Goal: Task Accomplishment & Management: Use online tool/utility

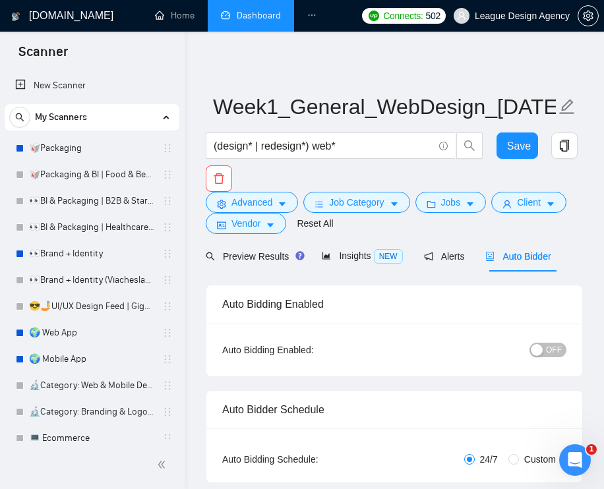
scroll to position [2068, 0]
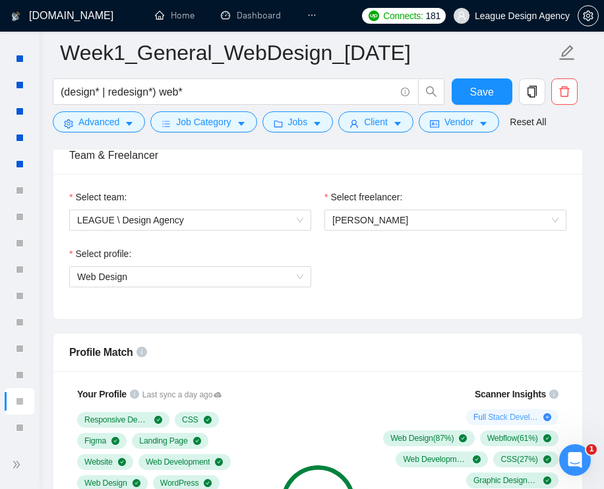
scroll to position [1380, 0]
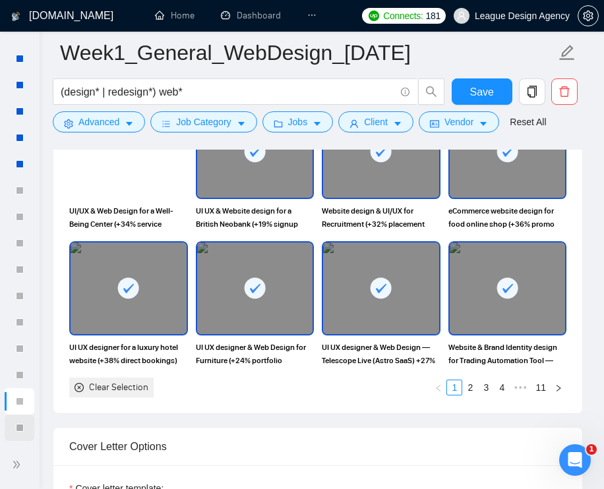
click at [24, 431] on div at bounding box center [20, 428] width 30 height 26
click at [24, 467] on span "double-right" at bounding box center [18, 464] width 13 height 13
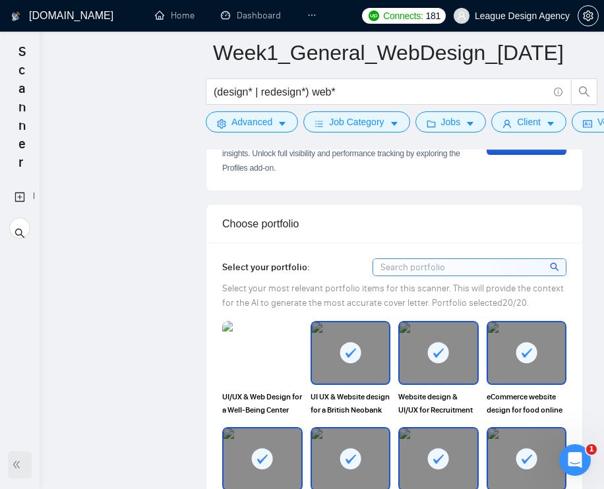
scroll to position [0, 0]
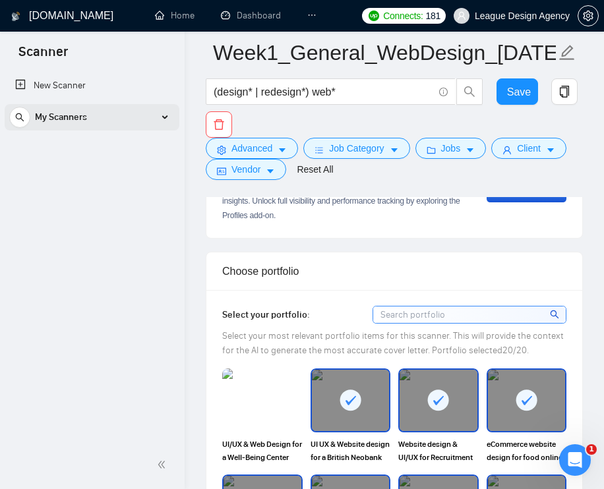
click at [137, 113] on div "My Scanners" at bounding box center [92, 117] width 166 height 26
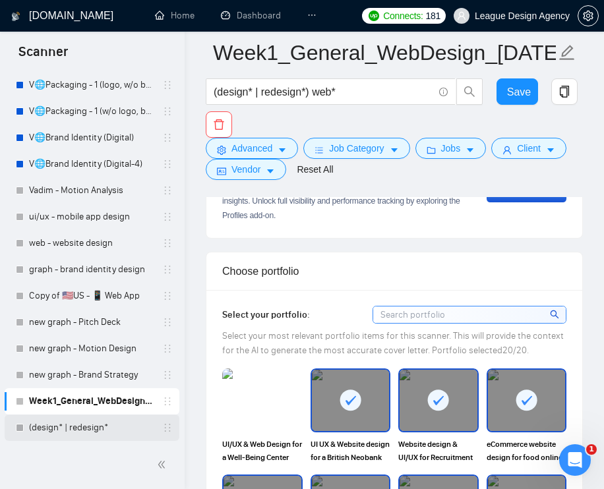
scroll to position [2068, 0]
click at [78, 429] on link "(design* | redesign*" at bounding box center [91, 428] width 125 height 26
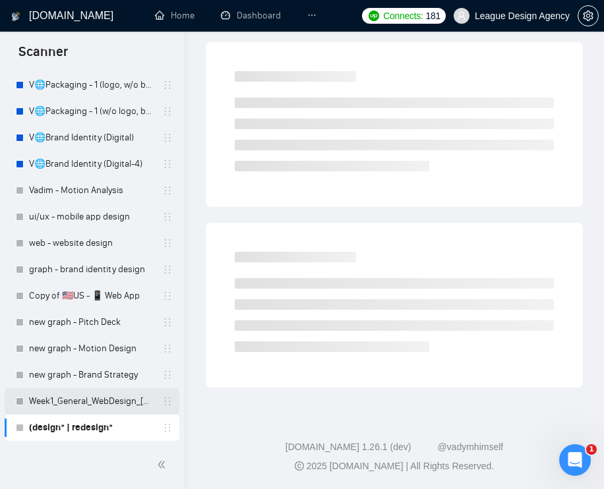
scroll to position [40, 0]
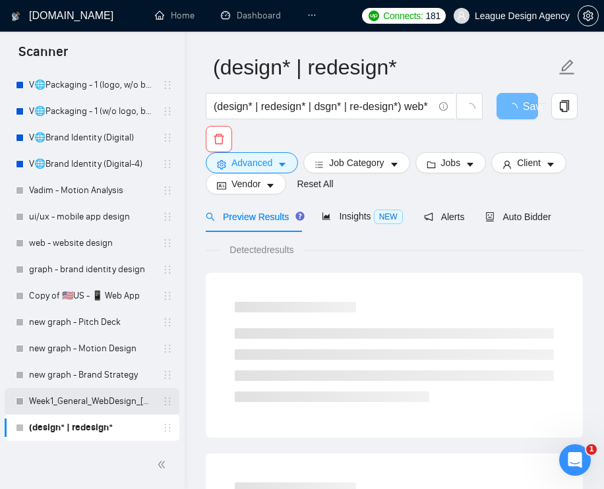
click at [101, 392] on link "Week1_General_WebDesign_[DATE]" at bounding box center [91, 401] width 125 height 26
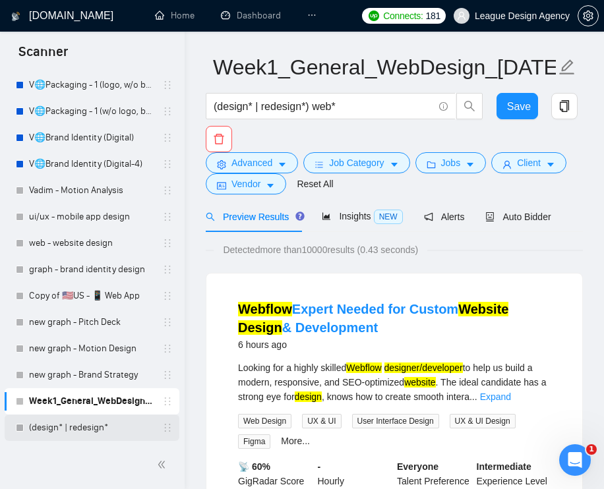
click at [106, 420] on link "(design* | redesign*" at bounding box center [91, 428] width 125 height 26
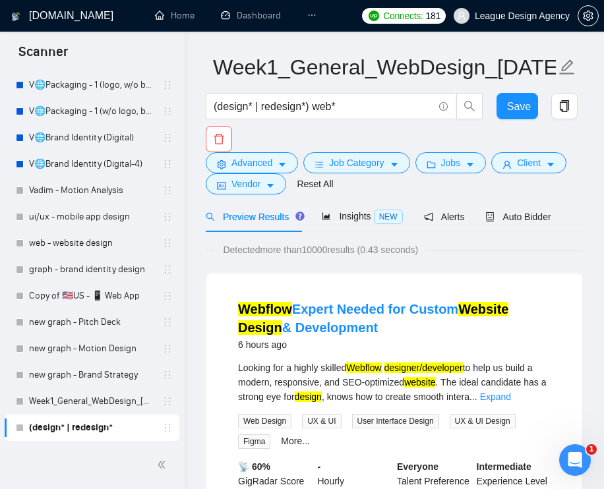
scroll to position [29, 0]
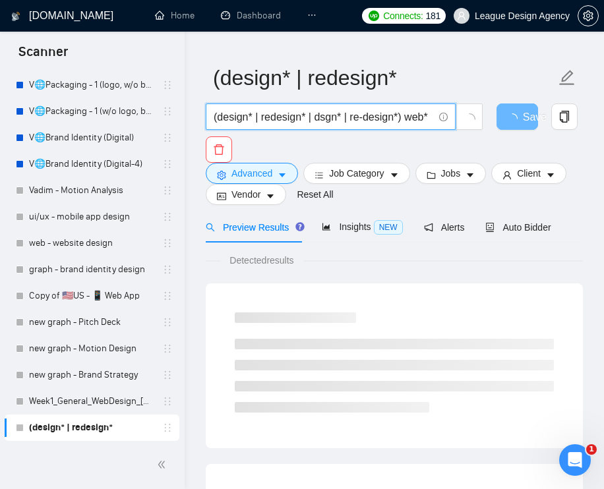
click at [384, 109] on input "(design* | redesign* | dsgn* | re-design*) web*" at bounding box center [324, 117] width 220 height 16
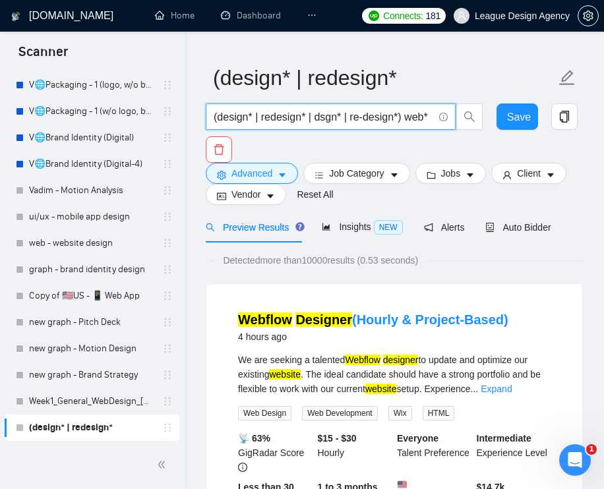
click at [411, 114] on input "(design* | redesign* | dsgn* | re-design*) web*" at bounding box center [324, 117] width 220 height 16
drag, startPoint x: 416, startPoint y: 119, endPoint x: 502, endPoint y: 142, distance: 88.8
click at [502, 142] on div "(design* | redesign* | dsgn* | re-design*) web* Save" at bounding box center [391, 133] width 377 height 59
click at [308, 123] on input "(design* | redesign* | dsgn* | re-design*) web*" at bounding box center [324, 117] width 220 height 16
click at [309, 111] on input "(design* | redesign* | dsgn* | re-design*) web*" at bounding box center [324, 117] width 220 height 16
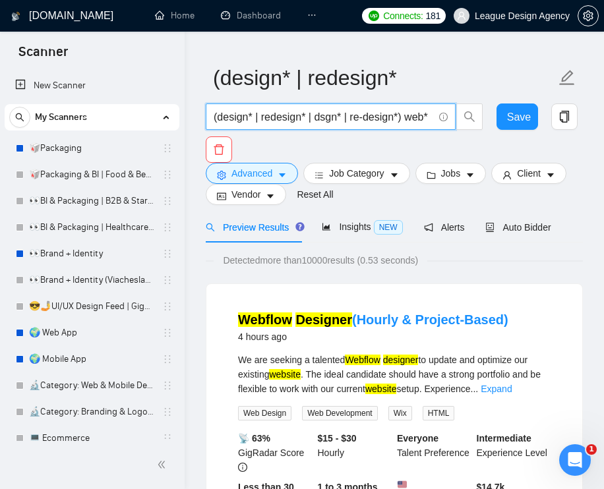
scroll to position [0, 0]
drag, startPoint x: 237, startPoint y: 120, endPoint x: 154, endPoint y: 110, distance: 83.7
click at [88, 88] on link "New Scanner" at bounding box center [92, 86] width 154 height 26
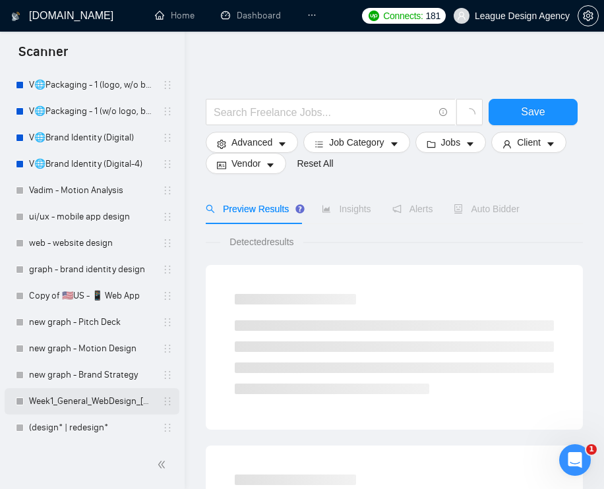
click at [121, 408] on link "Week1_General_WebDesign_[DATE]" at bounding box center [91, 401] width 125 height 26
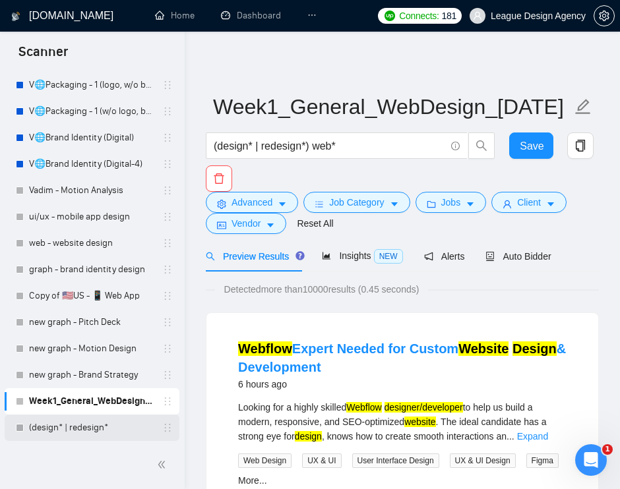
scroll to position [2068, 0]
click at [106, 427] on link "(design* | redesign*" at bounding box center [91, 428] width 125 height 26
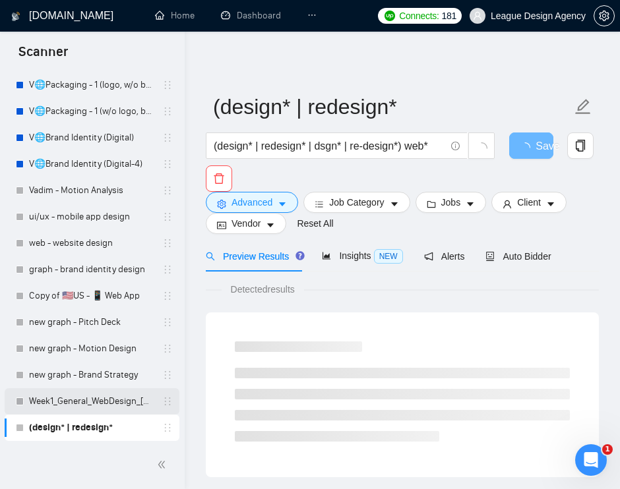
click at [109, 404] on link "Week1_General_WebDesign_[DATE]" at bounding box center [91, 401] width 125 height 26
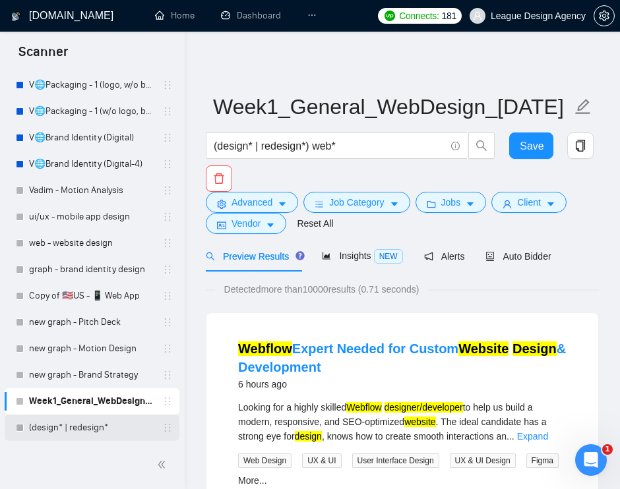
click at [98, 423] on link "(design* | redesign*" at bounding box center [91, 428] width 125 height 26
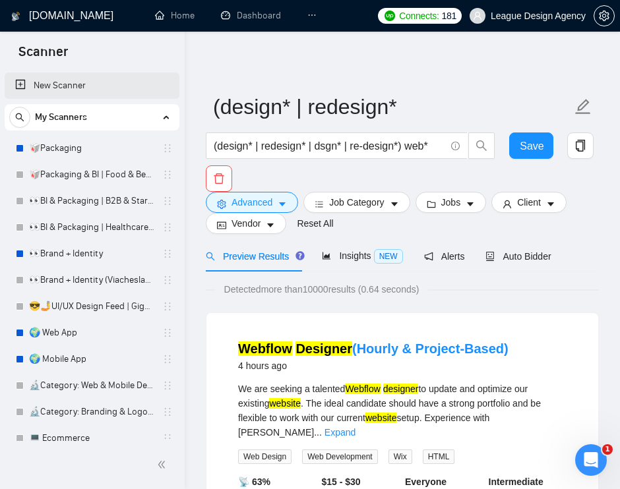
click at [98, 82] on link "New Scanner" at bounding box center [92, 86] width 154 height 26
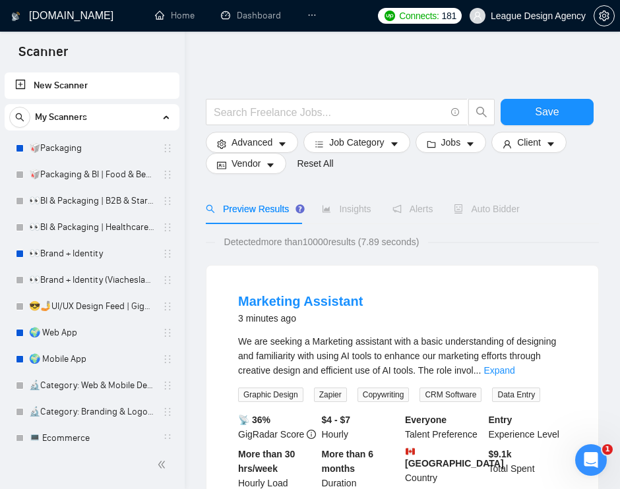
click at [74, 86] on link "New Scanner" at bounding box center [92, 86] width 154 height 26
click at [333, 113] on input "text" at bounding box center [329, 112] width 231 height 16
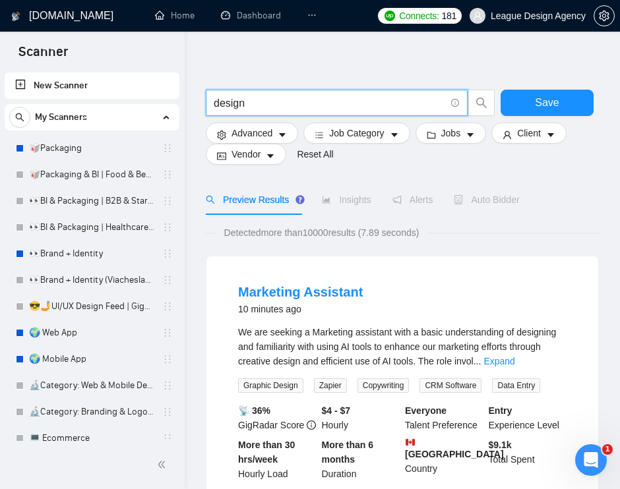
type input "design"
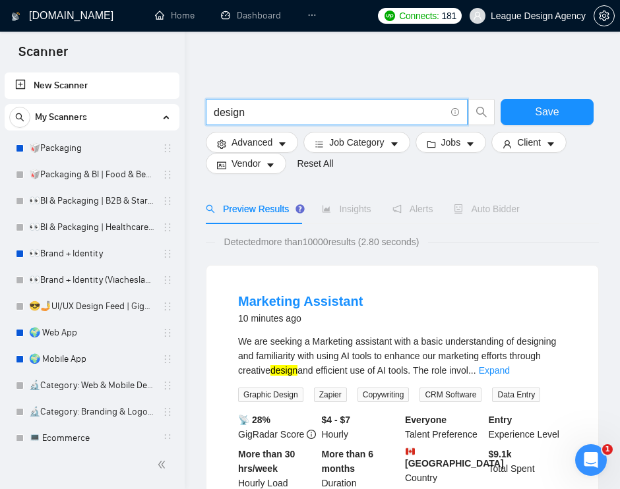
scroll to position [0, 0]
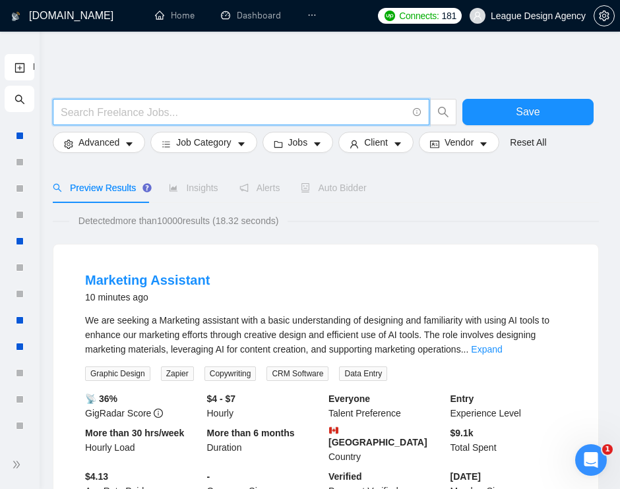
click at [303, 117] on input "text" at bounding box center [234, 112] width 346 height 16
type input "design"
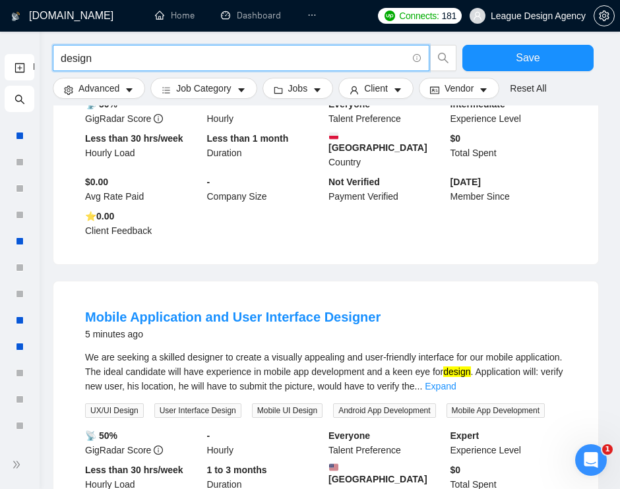
scroll to position [73, 0]
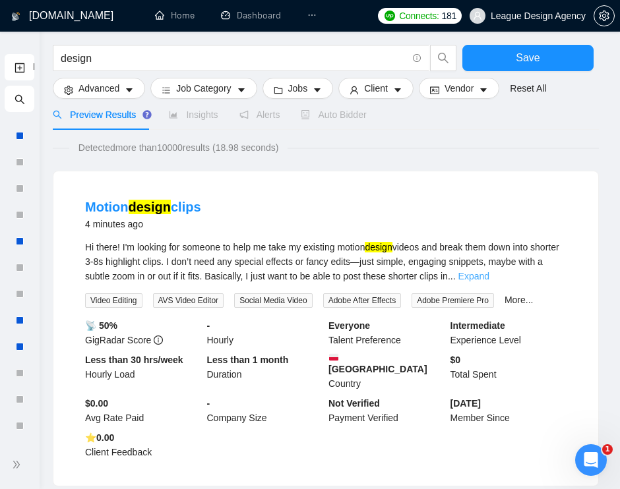
click at [489, 281] on link "Expand" at bounding box center [473, 276] width 31 height 11
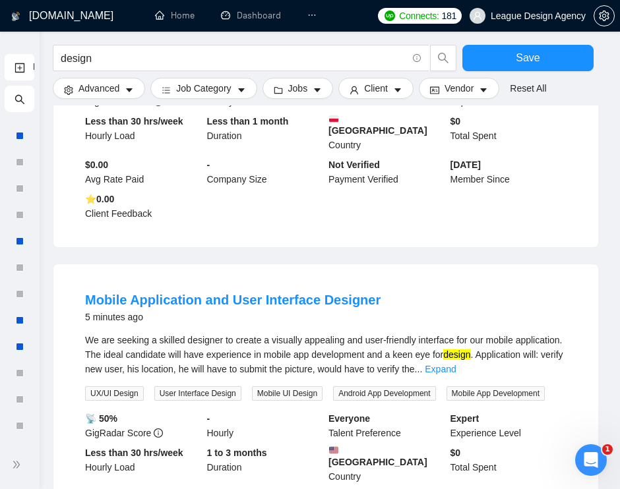
scroll to position [349, 0]
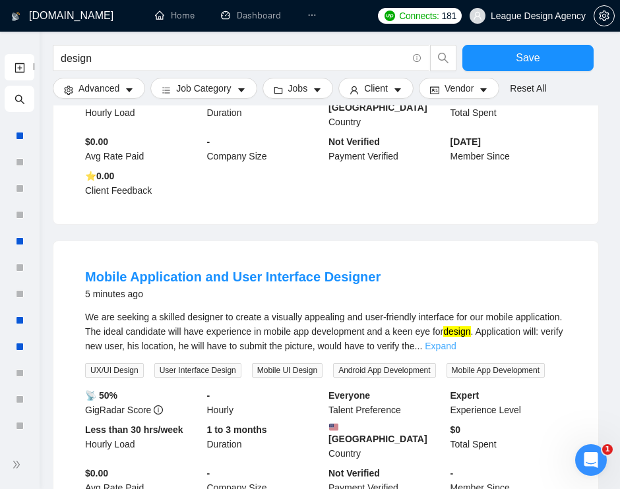
click at [456, 343] on link "Expand" at bounding box center [440, 346] width 31 height 11
click at [522, 339] on div "We are seeking a skilled designer to create a visually appealing and user-frien…" at bounding box center [325, 332] width 481 height 44
click at [470, 335] on mark "design" at bounding box center [456, 331] width 27 height 11
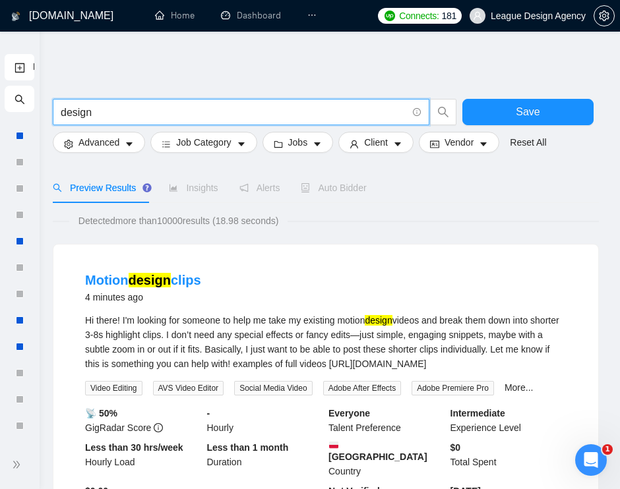
scroll to position [0, 0]
click at [183, 108] on input "design" at bounding box center [234, 112] width 346 height 16
click at [61, 111] on input "design" at bounding box center [234, 112] width 346 height 16
click at [96, 143] on span "Advanced" at bounding box center [98, 142] width 41 height 15
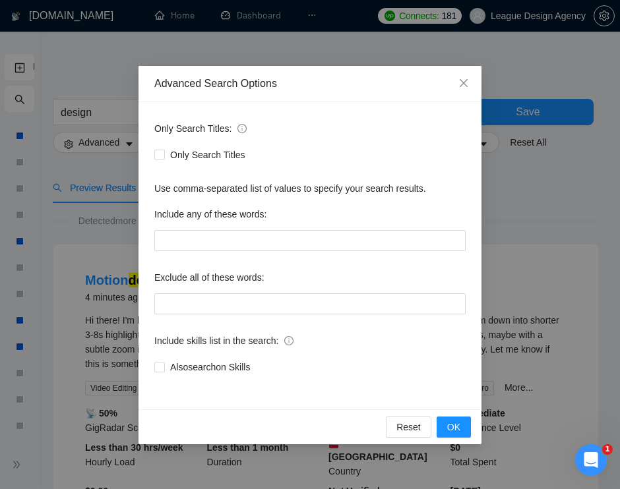
click at [495, 183] on div "Advanced Search Options Only Search Titles: Only Search Titles Use comma-separa…" at bounding box center [310, 244] width 620 height 489
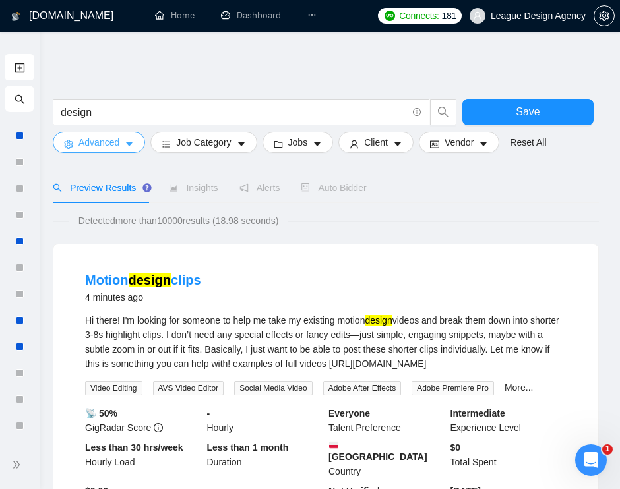
click at [127, 148] on icon "caret-down" at bounding box center [129, 144] width 9 height 9
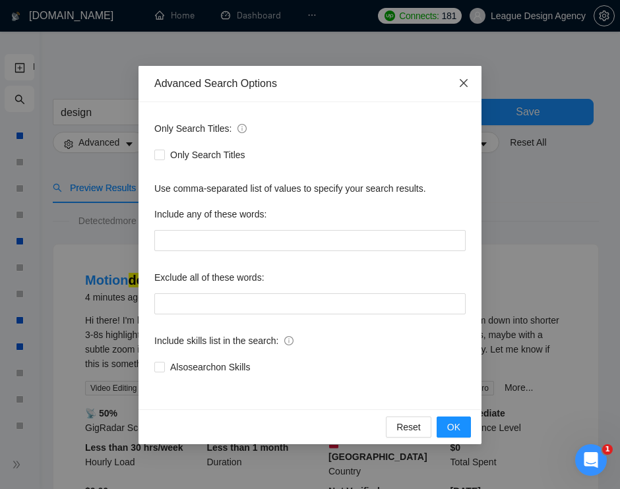
click at [454, 92] on span "Close" at bounding box center [464, 84] width 36 height 36
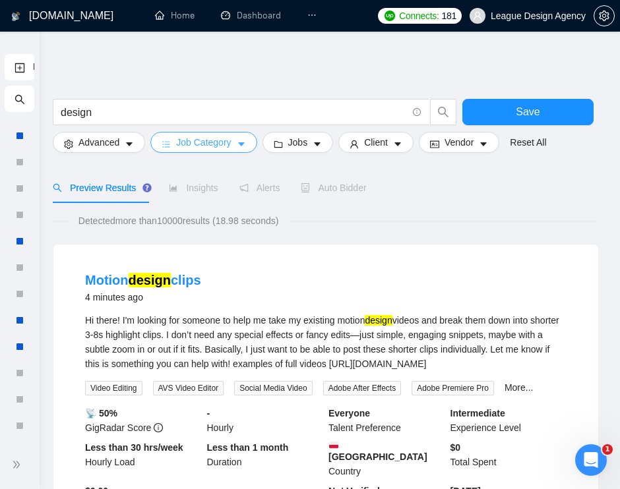
click at [211, 143] on span "Job Category" at bounding box center [203, 142] width 55 height 15
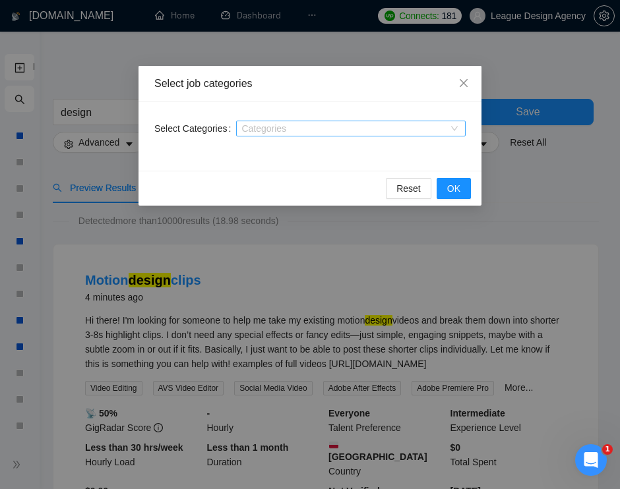
click at [331, 121] on div "Categories" at bounding box center [350, 129] width 229 height 16
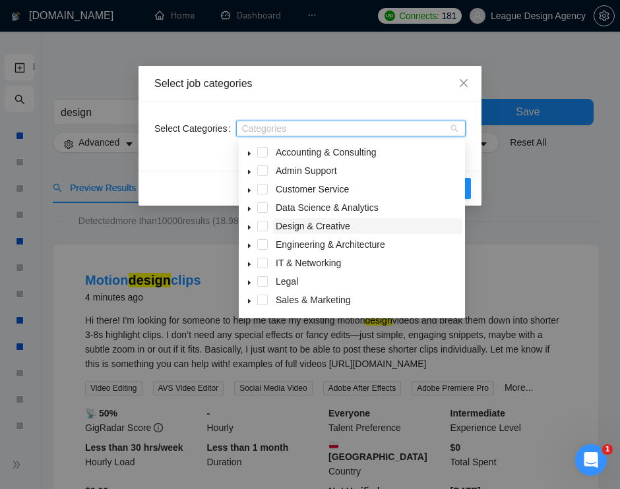
scroll to position [53, 0]
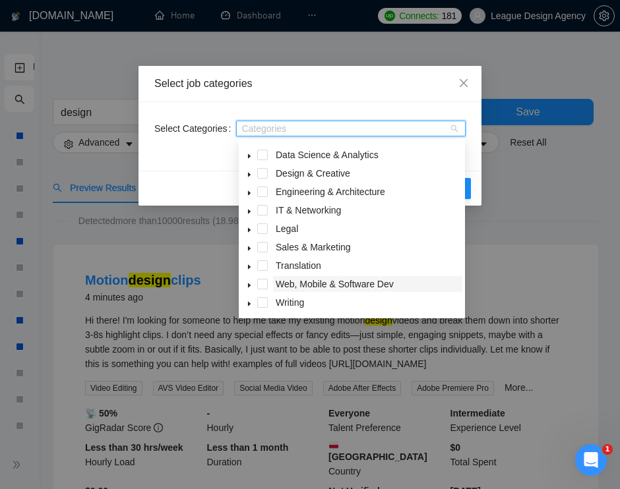
click at [342, 283] on span "Web, Mobile & Software Dev" at bounding box center [335, 284] width 118 height 11
click at [391, 101] on div "Select job categories" at bounding box center [309, 84] width 343 height 36
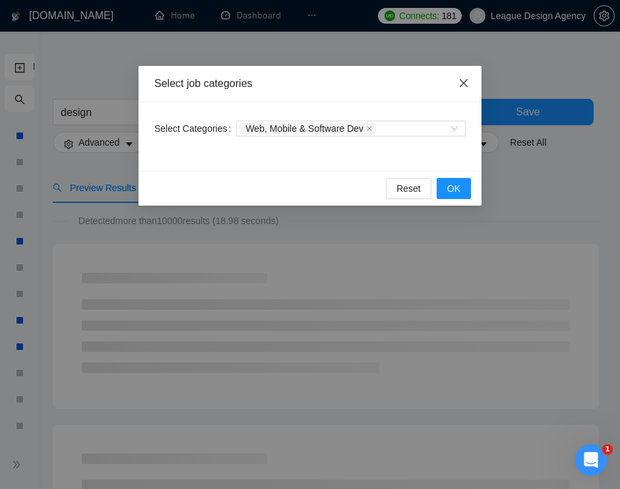
click at [463, 87] on icon "close" at bounding box center [463, 83] width 11 height 11
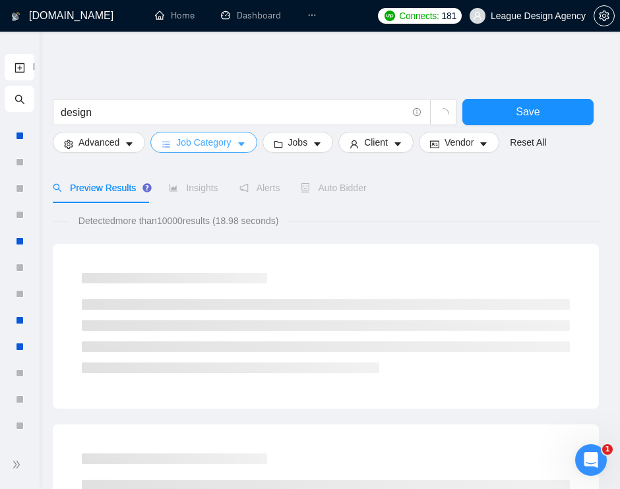
click at [231, 149] on span "Job Category" at bounding box center [203, 142] width 55 height 15
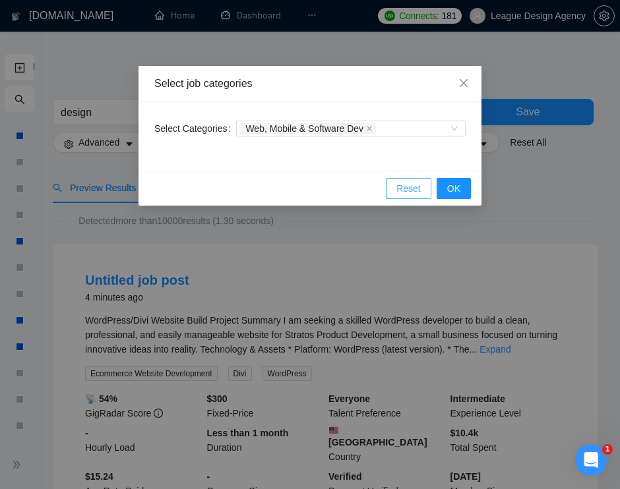
click at [410, 187] on span "Reset" at bounding box center [408, 188] width 24 height 15
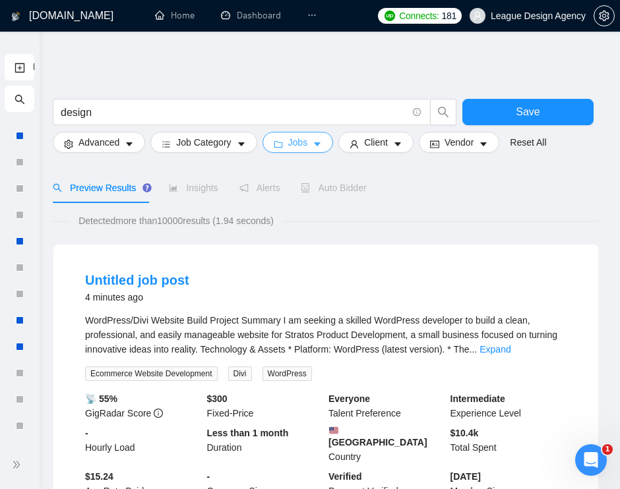
click at [317, 147] on button "Jobs" at bounding box center [297, 142] width 71 height 21
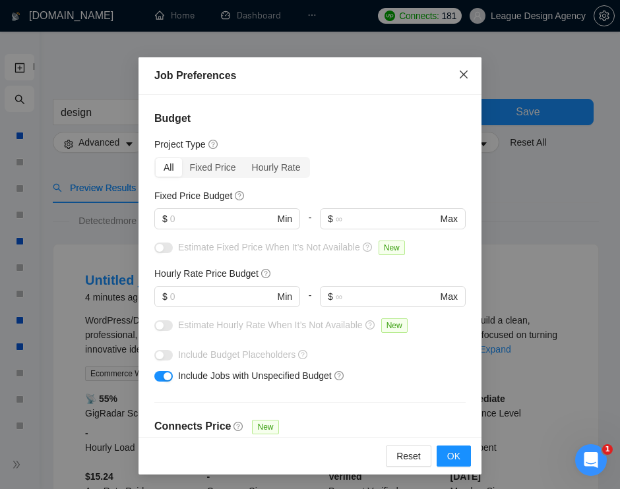
click at [469, 78] on span "Close" at bounding box center [464, 75] width 36 height 36
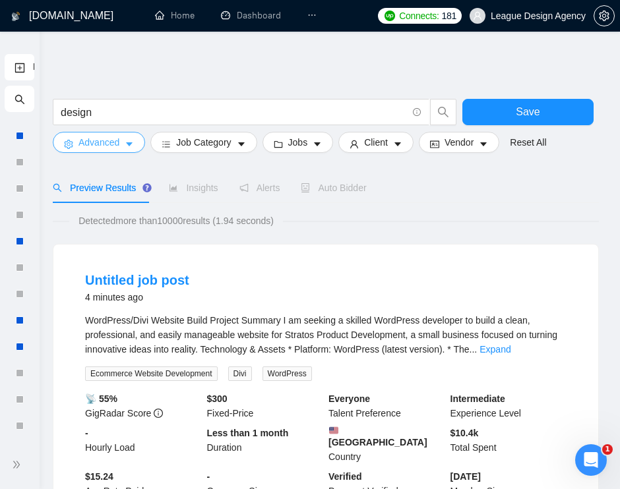
click at [125, 144] on button "Advanced" at bounding box center [99, 142] width 92 height 21
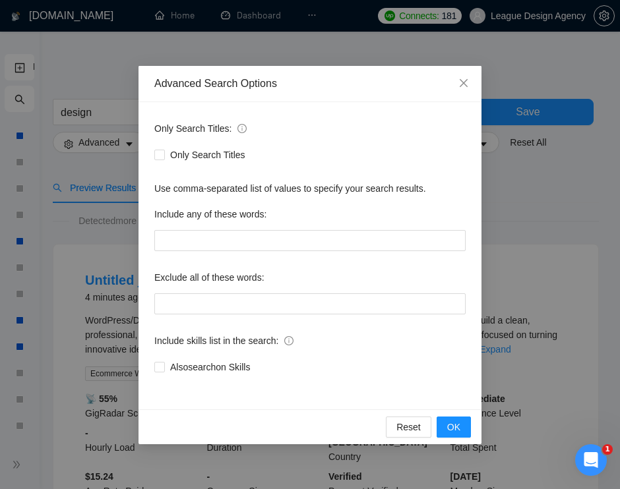
click at [580, 270] on div "Advanced Search Options Only Search Titles: Only Search Titles Use comma-separa…" at bounding box center [310, 244] width 620 height 489
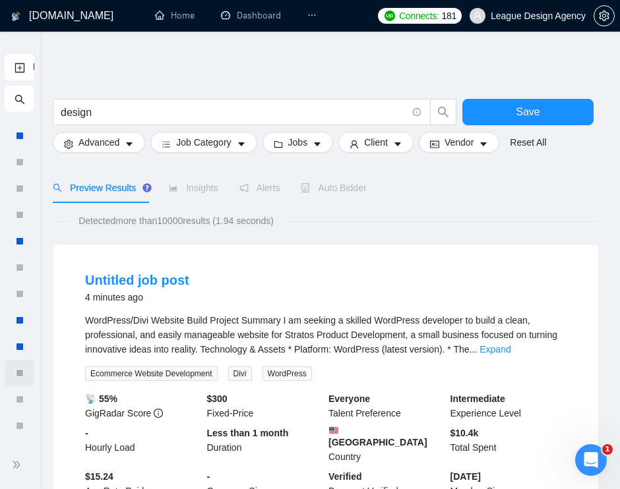
click at [16, 366] on div at bounding box center [20, 373] width 30 height 26
drag, startPoint x: 12, startPoint y: 455, endPoint x: 16, endPoint y: 464, distance: 10.0
click at [16, 464] on icon "double-right" at bounding box center [16, 464] width 7 height 7
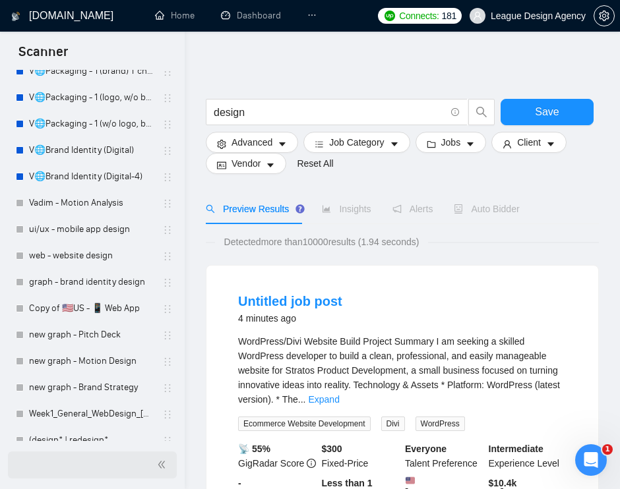
scroll to position [0, 0]
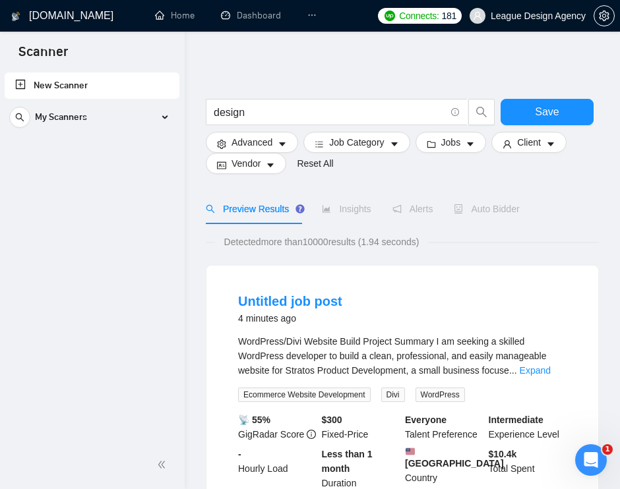
click at [145, 115] on div "My Scanners" at bounding box center [92, 117] width 166 height 26
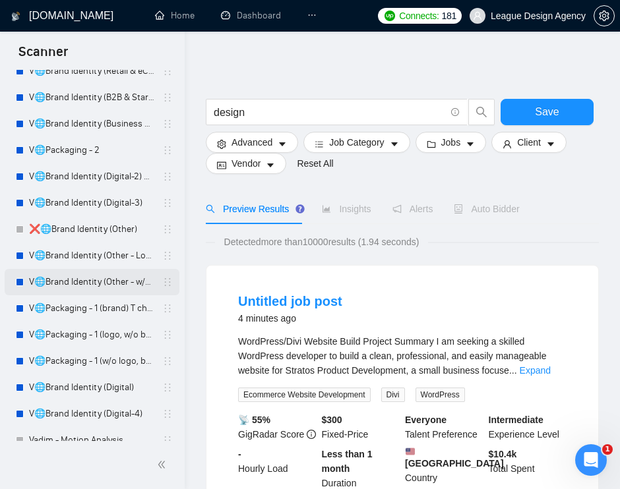
scroll to position [1655, 0]
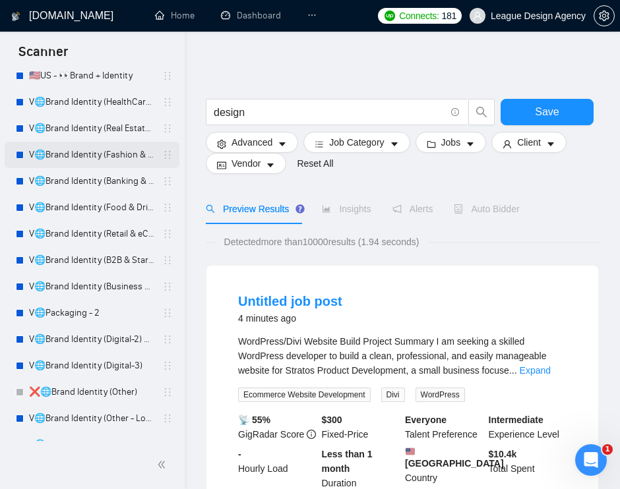
click at [121, 164] on link "V🌐Brand Identity (Fashion & Beauty)" at bounding box center [91, 155] width 125 height 26
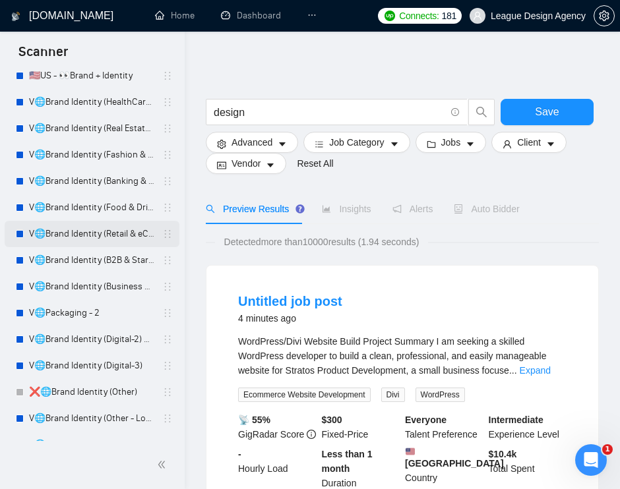
click at [119, 234] on link "V🌐Brand Identity (Retail & eCom)" at bounding box center [91, 234] width 125 height 26
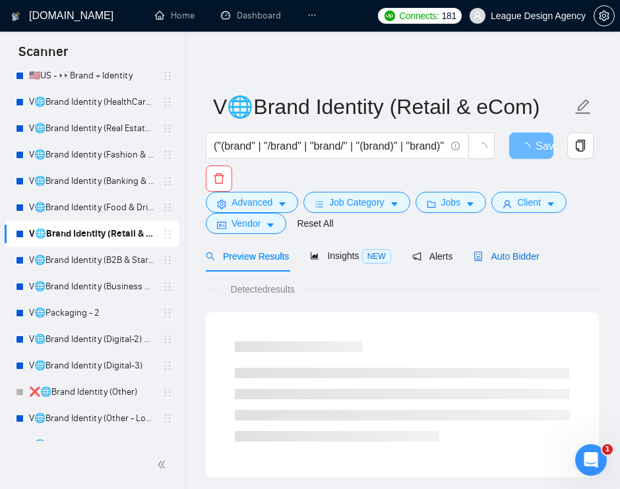
click at [509, 252] on span "Auto Bidder" at bounding box center [505, 256] width 65 height 11
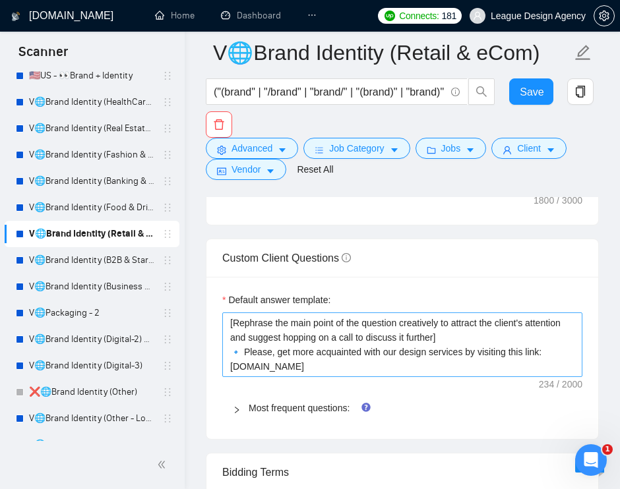
scroll to position [2243, 0]
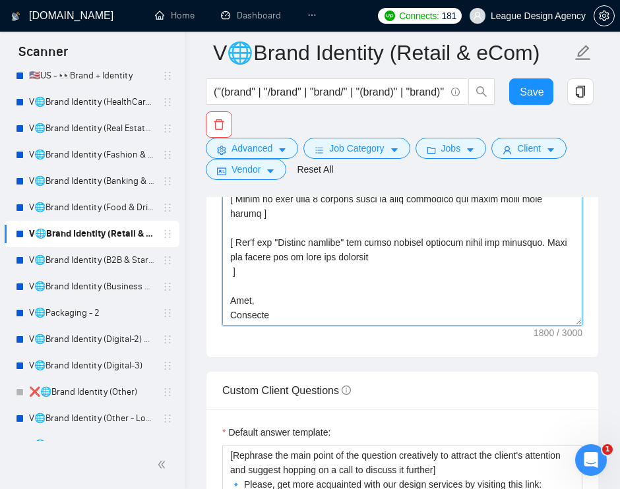
click at [424, 291] on textarea "Cover letter template:" at bounding box center [402, 177] width 360 height 297
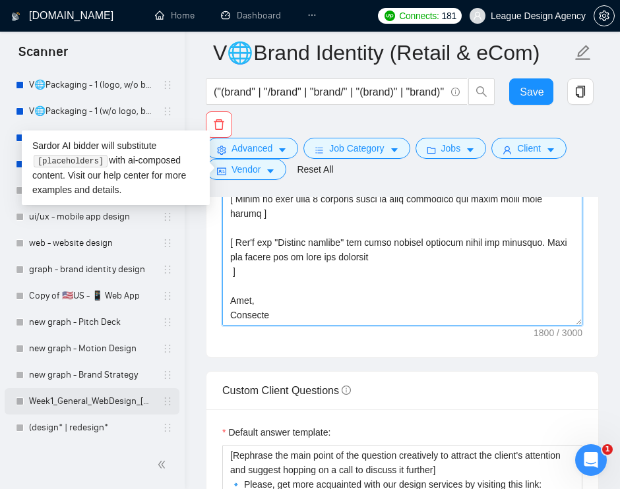
scroll to position [2068, 0]
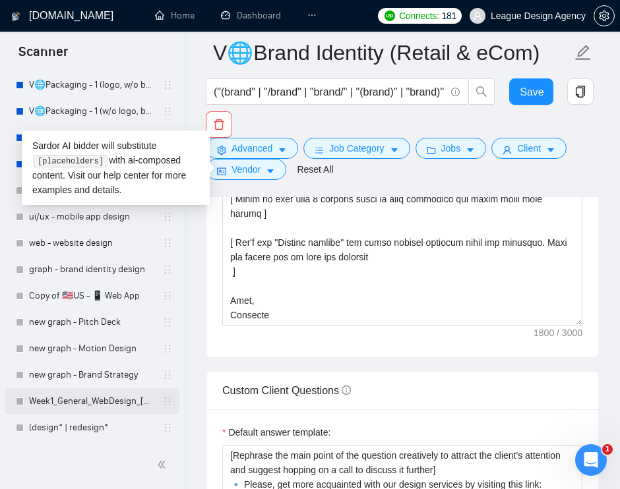
click at [97, 408] on link "Week1_General_WebDesign_[DATE]" at bounding box center [91, 401] width 125 height 26
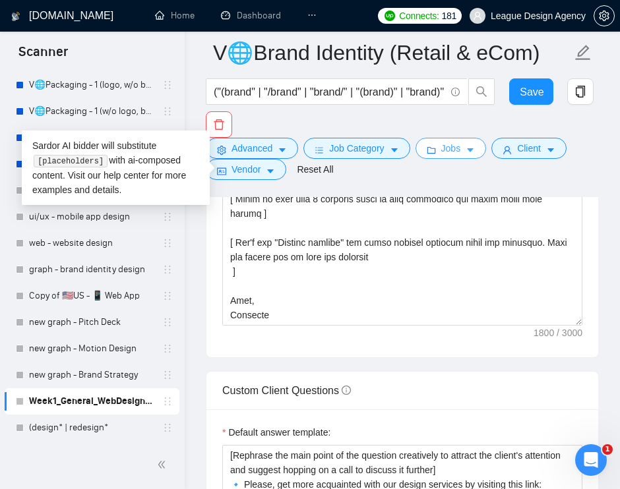
scroll to position [40, 0]
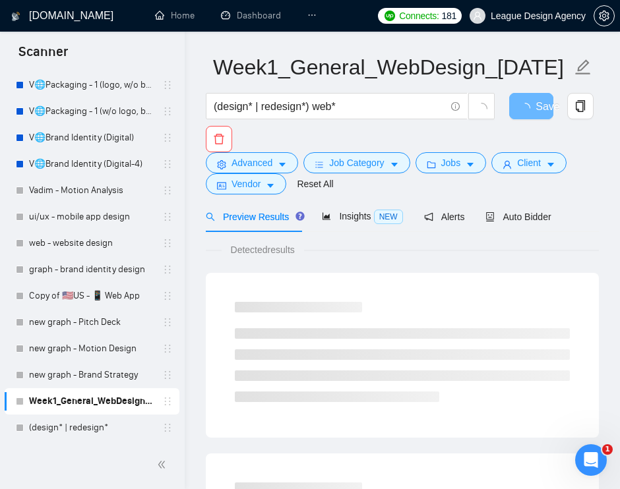
click at [485, 226] on div "Preview Results Insights NEW Alerts Auto Bidder" at bounding box center [379, 216] width 346 height 31
click at [502, 214] on span "Auto Bidder" at bounding box center [517, 217] width 65 height 11
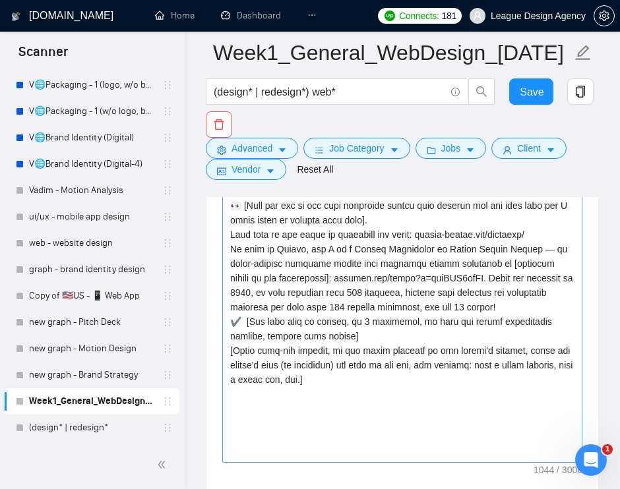
scroll to position [1844, 0]
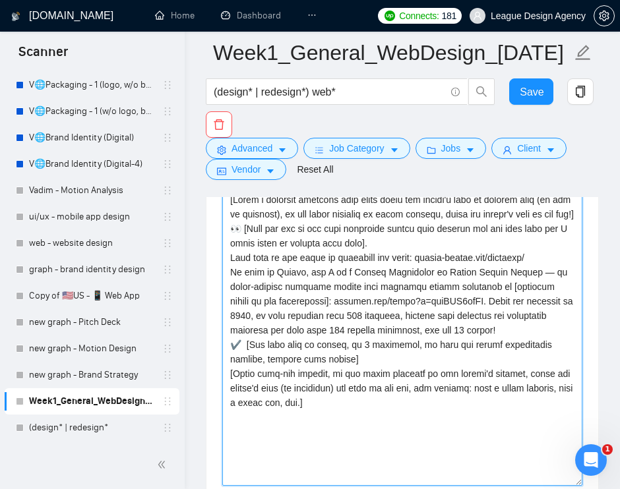
click at [392, 288] on textarea "Cover letter template:" at bounding box center [402, 337] width 360 height 297
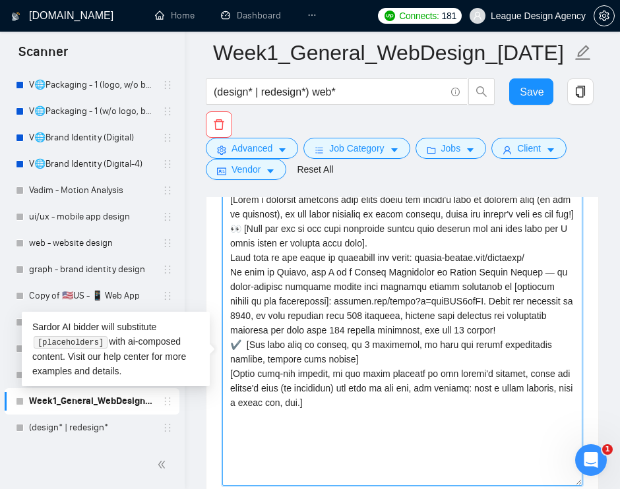
paste textarea "Say hello in the local language of the person and use the name of a person if l…"
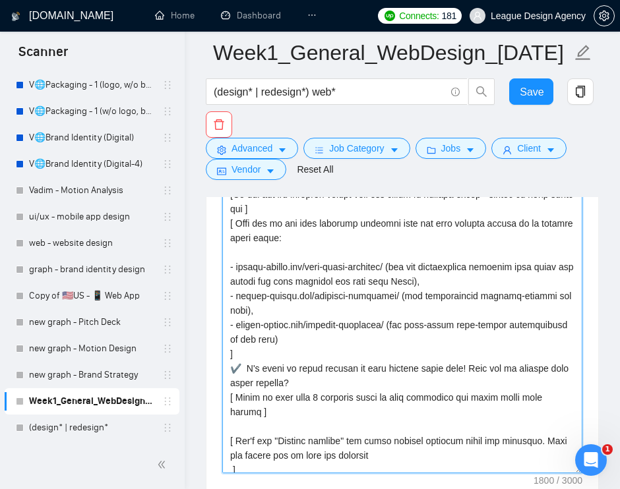
scroll to position [219, 0]
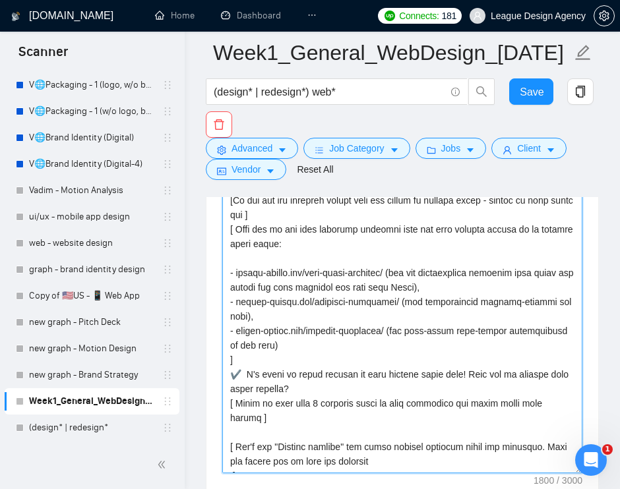
drag, startPoint x: 268, startPoint y: 384, endPoint x: 227, endPoint y: 255, distance: 134.9
click at [227, 255] on textarea "Cover letter template:" at bounding box center [402, 325] width 360 height 297
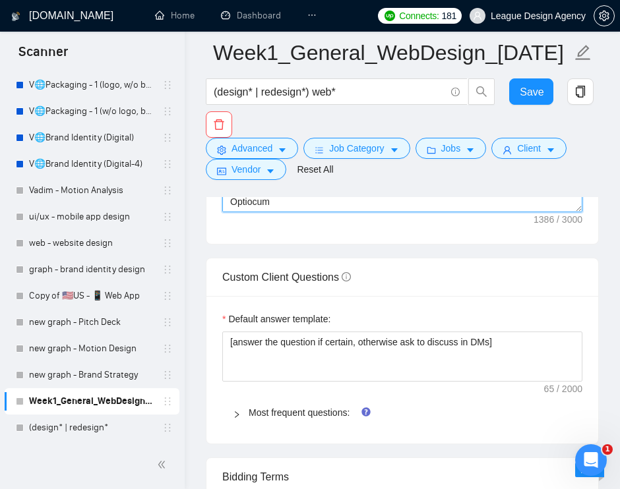
scroll to position [2046, 0]
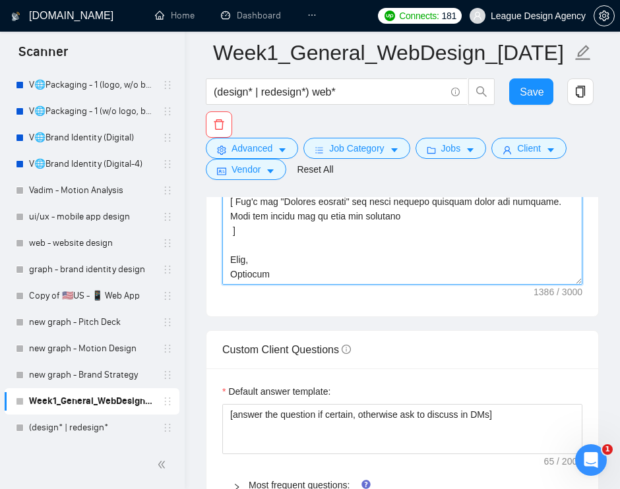
drag, startPoint x: 281, startPoint y: 293, endPoint x: 229, endPoint y: 268, distance: 58.1
click at [229, 268] on textarea "Cover letter template:" at bounding box center [402, 136] width 360 height 297
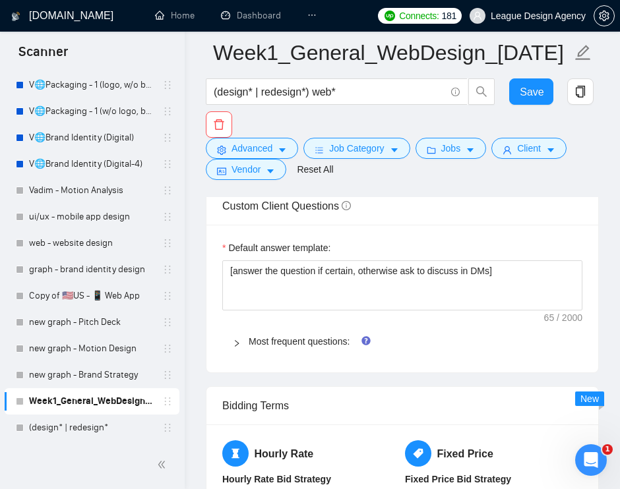
scroll to position [2096, 0]
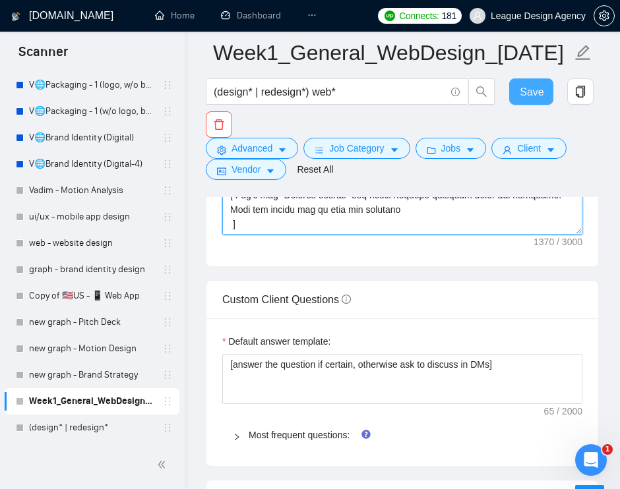
type textarea "[Say hello in the local language of the person and use the name of a person if …"
click at [535, 98] on span "Save" at bounding box center [532, 92] width 24 height 16
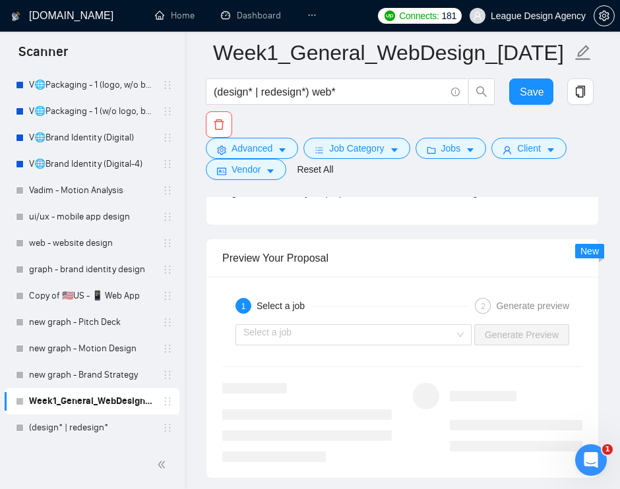
scroll to position [2891, 0]
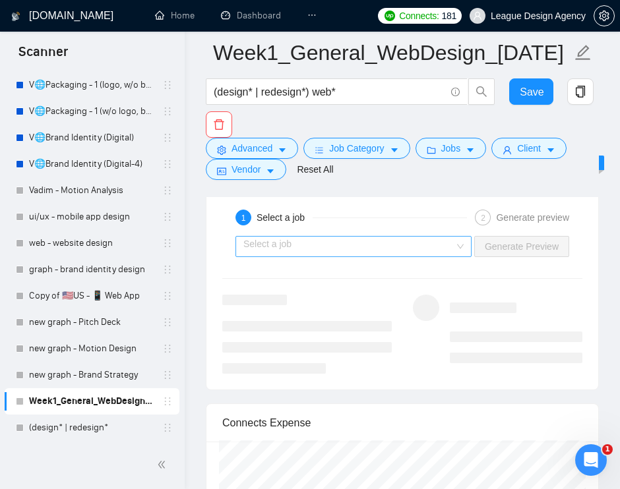
click at [456, 257] on div "Select a job" at bounding box center [353, 246] width 236 height 21
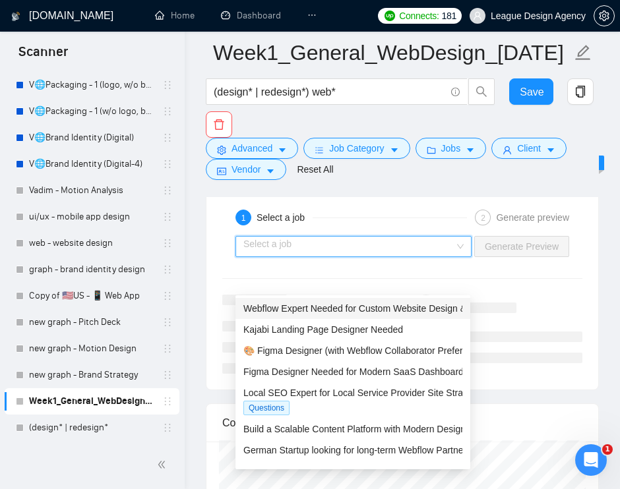
click at [374, 313] on span "Webflow Expert Needed for Custom Website Design & Development" at bounding box center [383, 308] width 280 height 11
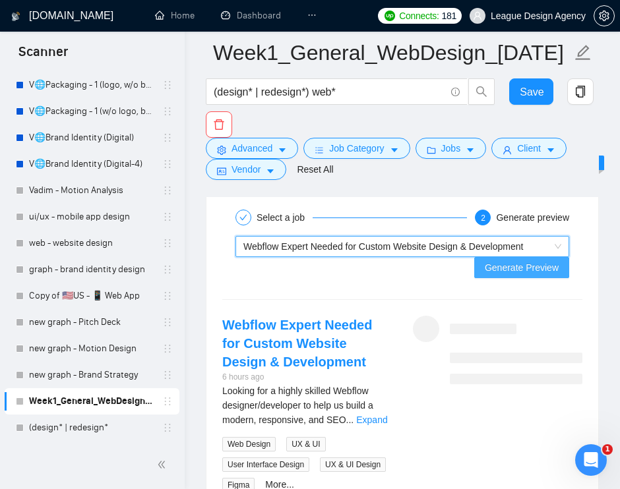
click at [519, 275] on span "Generate Preview" at bounding box center [522, 267] width 74 height 15
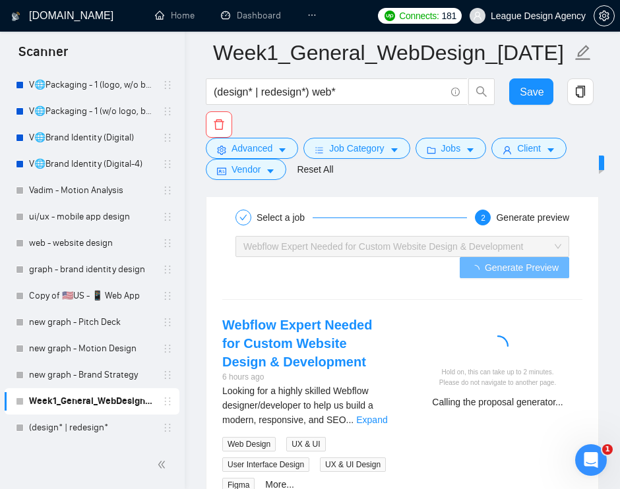
scroll to position [2993, 0]
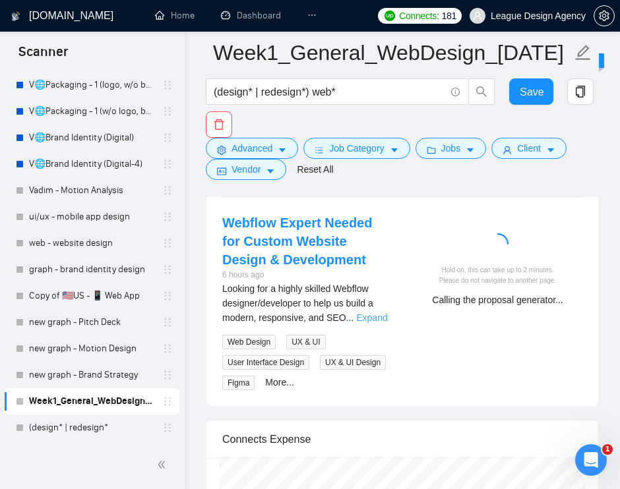
click at [366, 323] on link "Expand" at bounding box center [371, 318] width 31 height 11
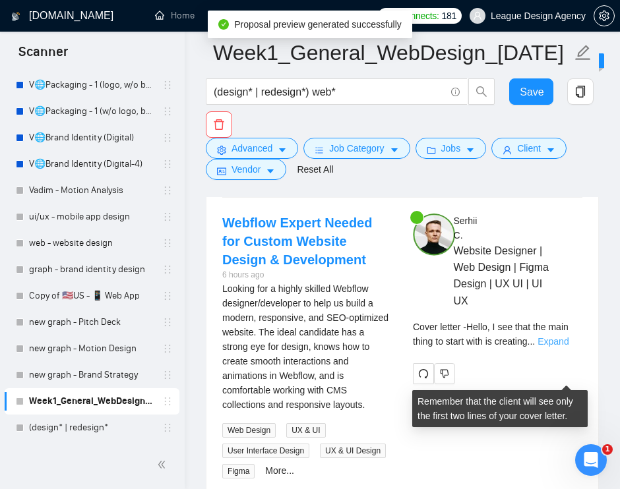
click at [562, 347] on link "Expand" at bounding box center [552, 341] width 31 height 11
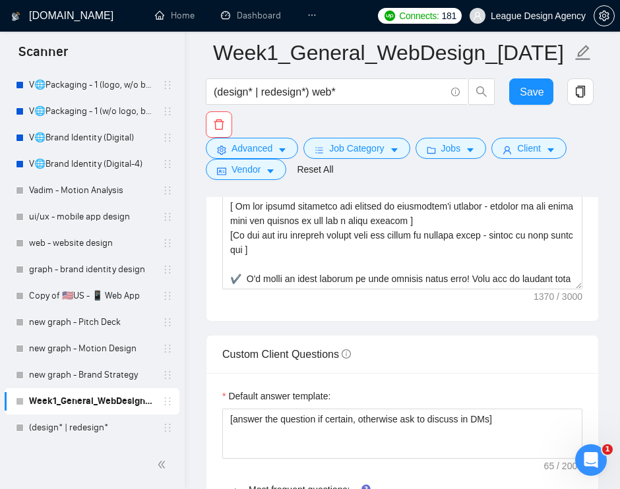
scroll to position [1885, 0]
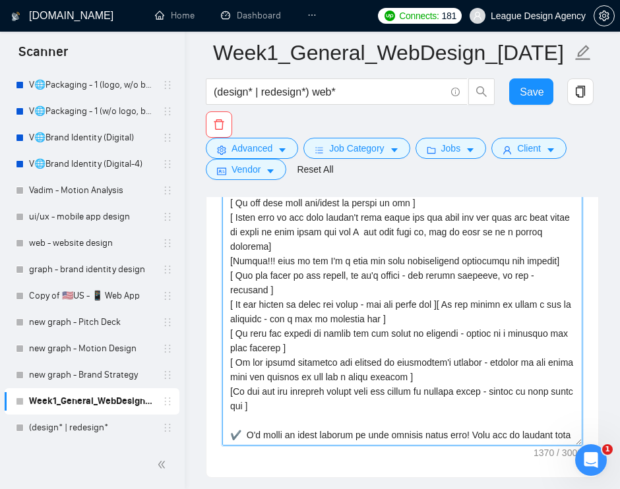
click at [407, 257] on textarea "Cover letter template:" at bounding box center [402, 297] width 360 height 297
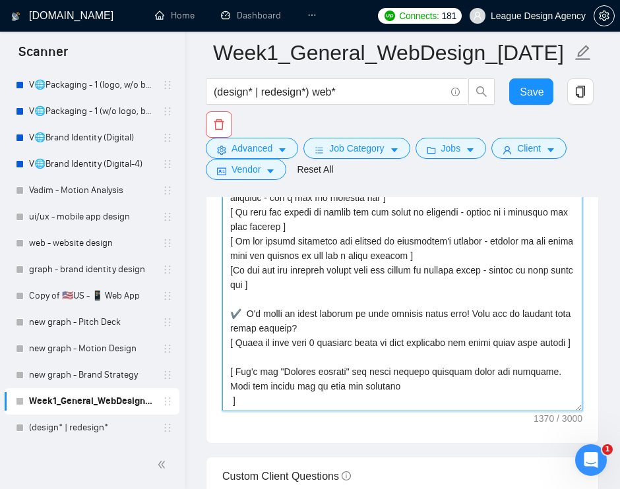
scroll to position [1854, 0]
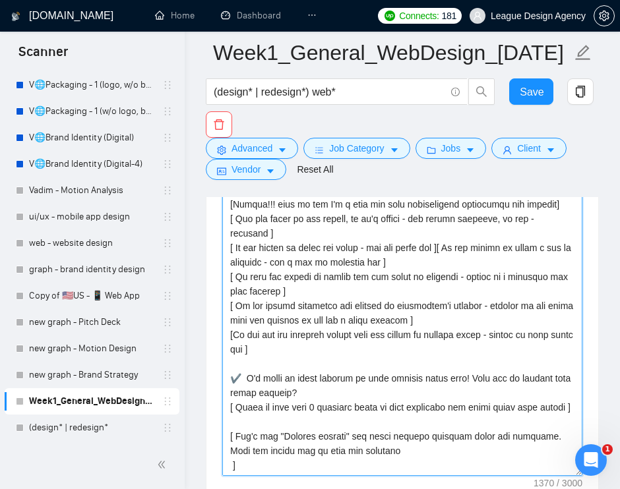
click at [462, 315] on textarea "Cover letter template:" at bounding box center [402, 327] width 360 height 297
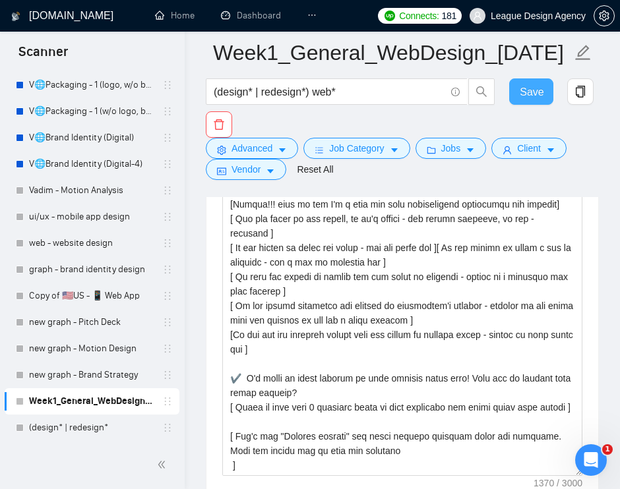
click at [526, 99] on span "Save" at bounding box center [532, 92] width 24 height 16
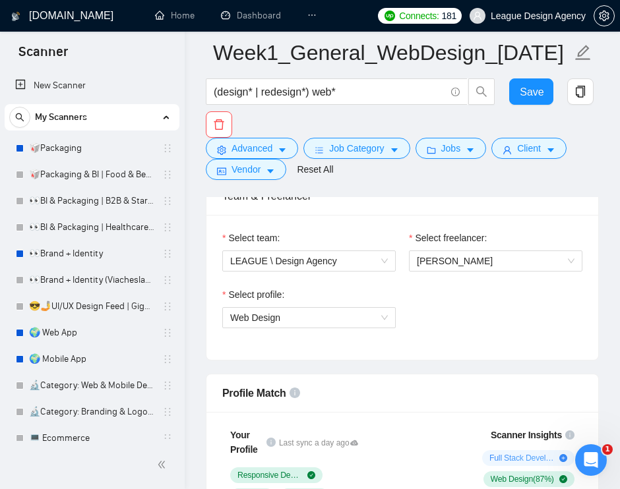
scroll to position [721, 0]
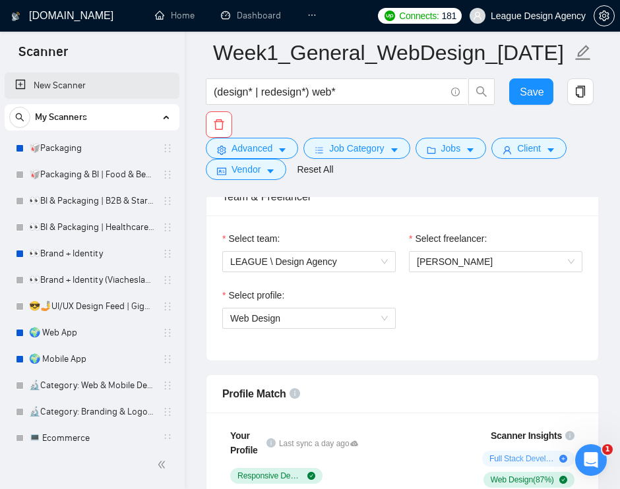
click at [93, 92] on link "New Scanner" at bounding box center [92, 86] width 154 height 26
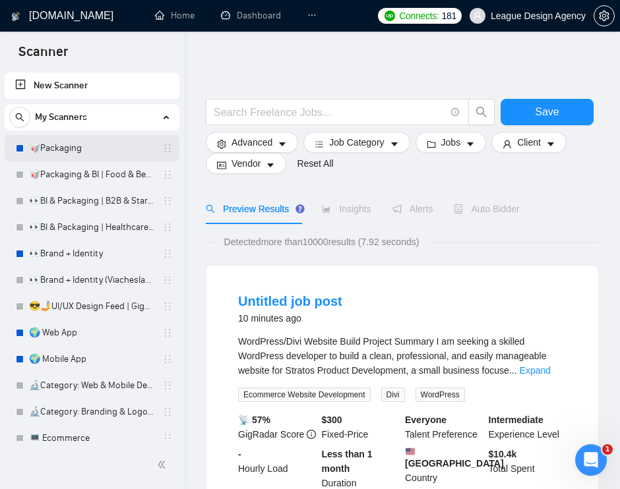
click at [121, 153] on link "🥡Packaging" at bounding box center [91, 148] width 125 height 26
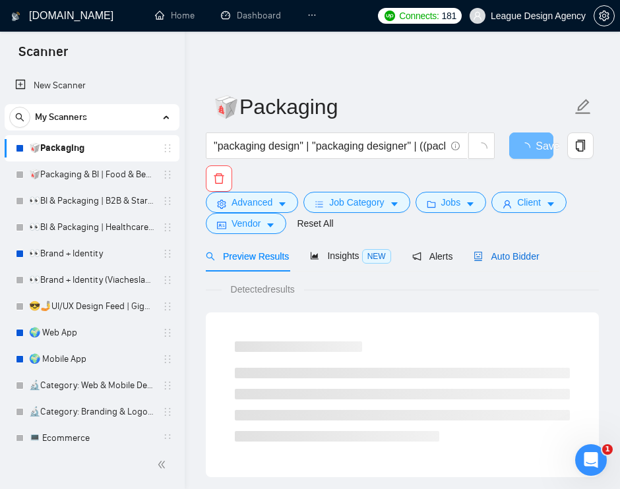
click at [512, 260] on span "Auto Bidder" at bounding box center [505, 256] width 65 height 11
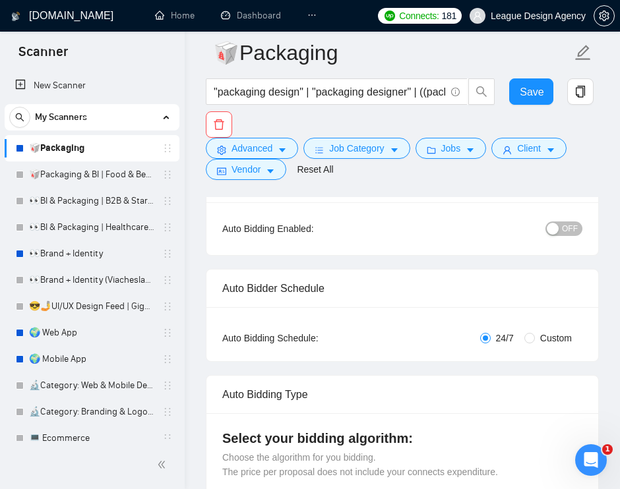
scroll to position [197, 0]
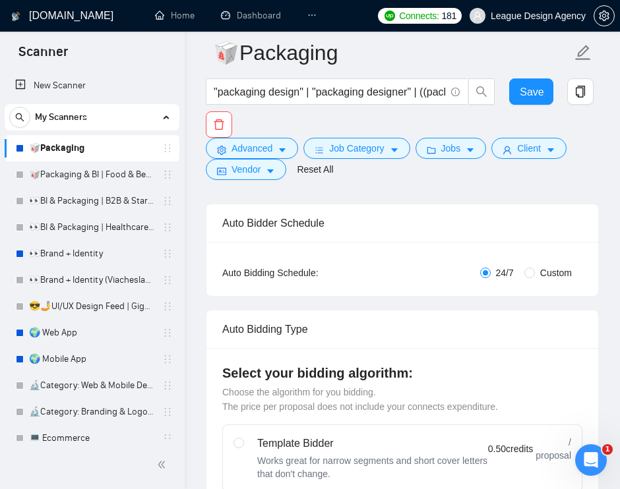
click at [547, 277] on span "Custom" at bounding box center [556, 273] width 42 height 15
click at [535, 277] on input "Custom" at bounding box center [529, 273] width 11 height 11
radio input "true"
radio input "false"
checkbox input "true"
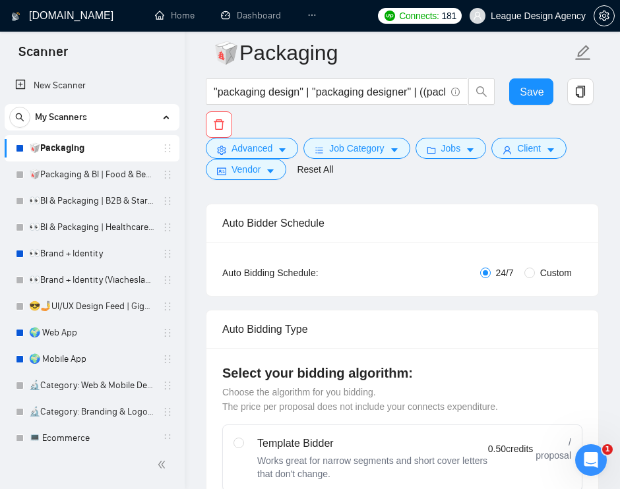
checkbox input "true"
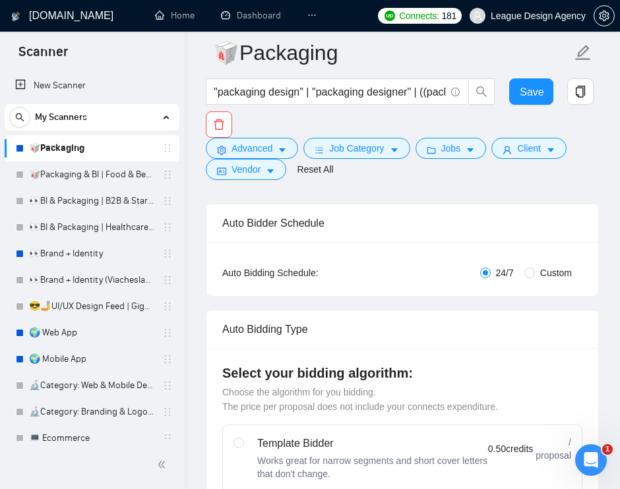
checkbox input "true"
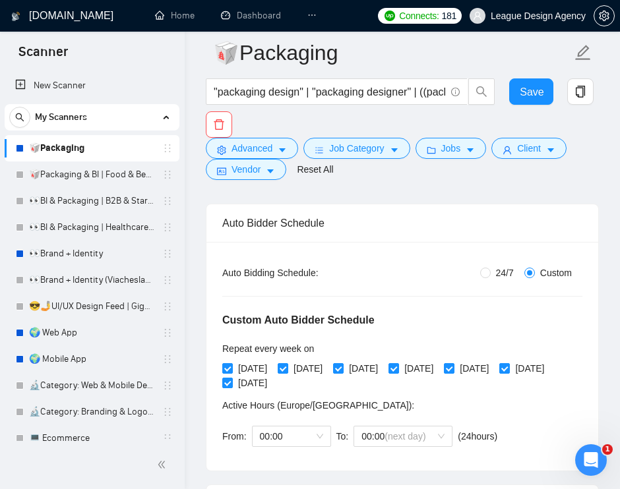
click at [500, 269] on span "24/7" at bounding box center [505, 273] width 28 height 15
click at [491, 269] on input "24/7" at bounding box center [485, 273] width 11 height 11
radio input "true"
radio input "false"
checkbox input "false"
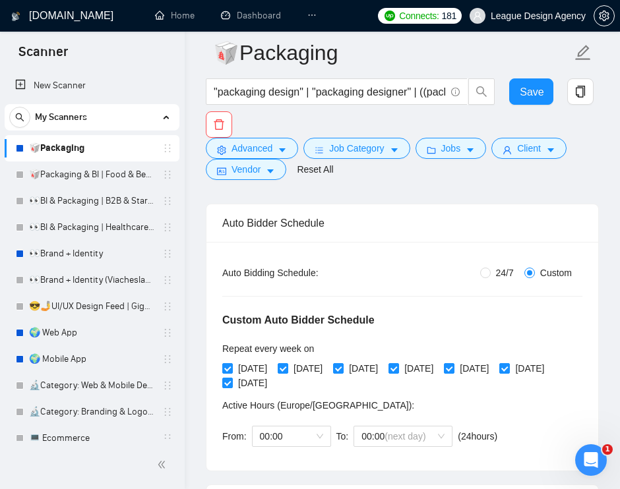
checkbox input "false"
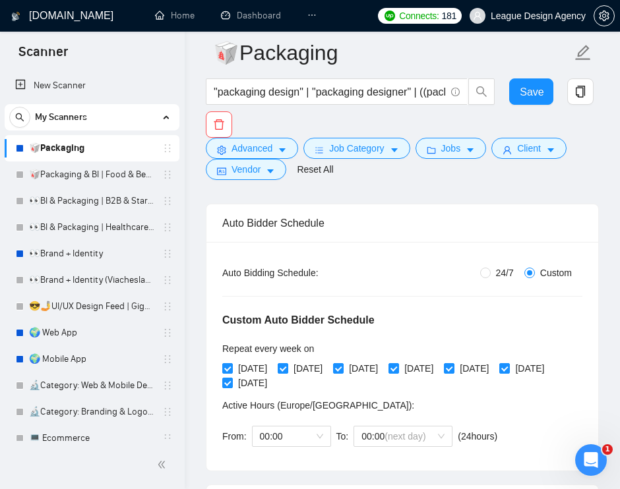
checkbox input "false"
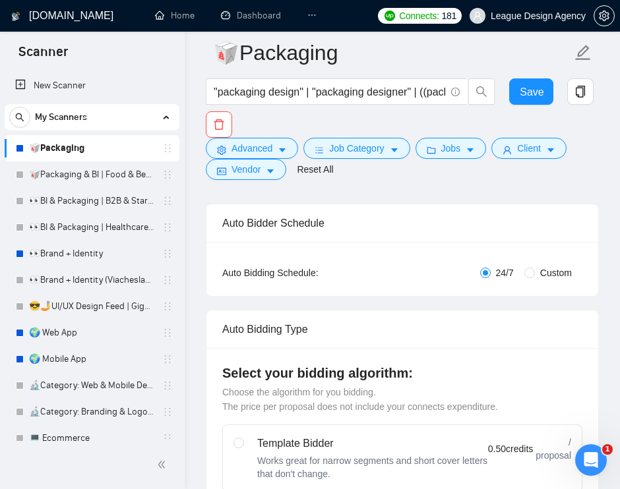
click at [537, 271] on span "Custom" at bounding box center [556, 273] width 42 height 15
click at [535, 271] on input "Custom" at bounding box center [529, 273] width 11 height 11
radio input "true"
radio input "false"
checkbox input "true"
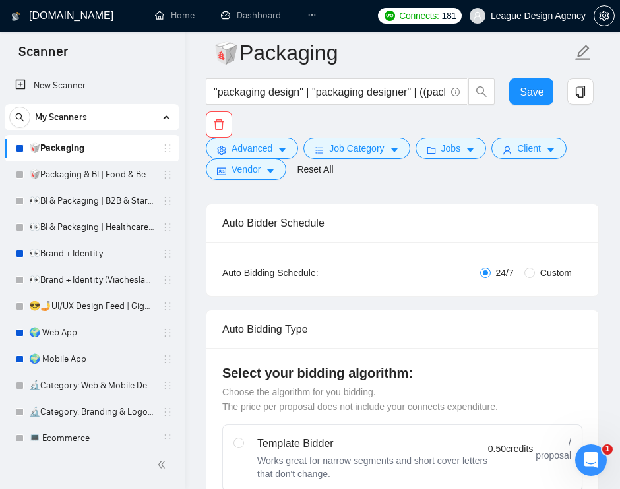
checkbox input "true"
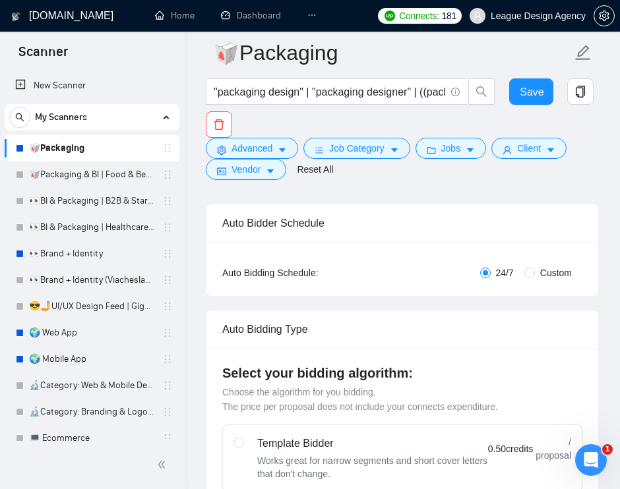
checkbox input "true"
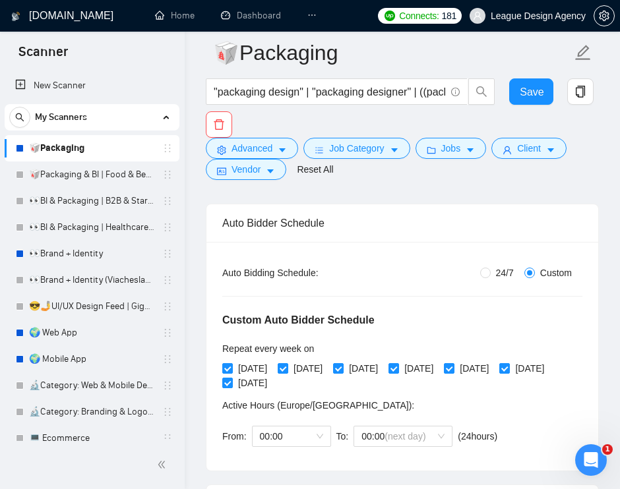
scroll to position [249, 0]
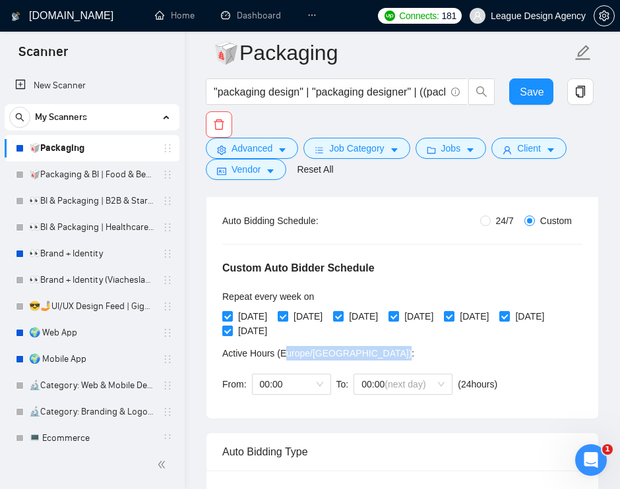
drag, startPoint x: 336, startPoint y: 353, endPoint x: 287, endPoint y: 350, distance: 48.9
click at [287, 350] on span "Active Hours ( Europe/Kiev ):" at bounding box center [318, 353] width 192 height 11
drag, startPoint x: 287, startPoint y: 350, endPoint x: 320, endPoint y: 353, distance: 33.7
click at [320, 353] on span "Active Hours ( Europe/Kiev ):" at bounding box center [318, 353] width 192 height 11
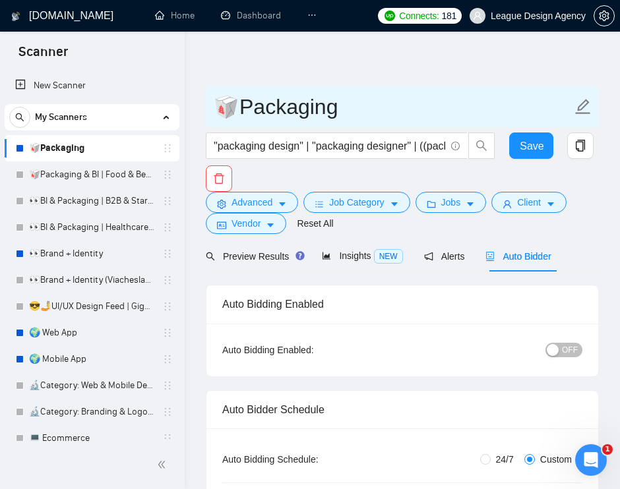
scroll to position [0, 0]
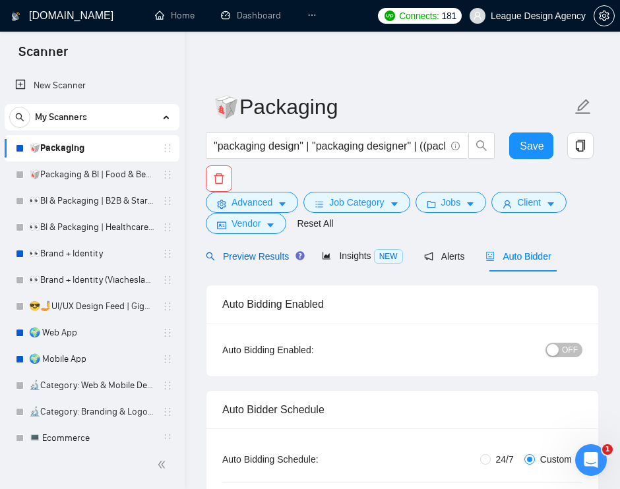
click at [281, 257] on span "Preview Results" at bounding box center [253, 256] width 95 height 11
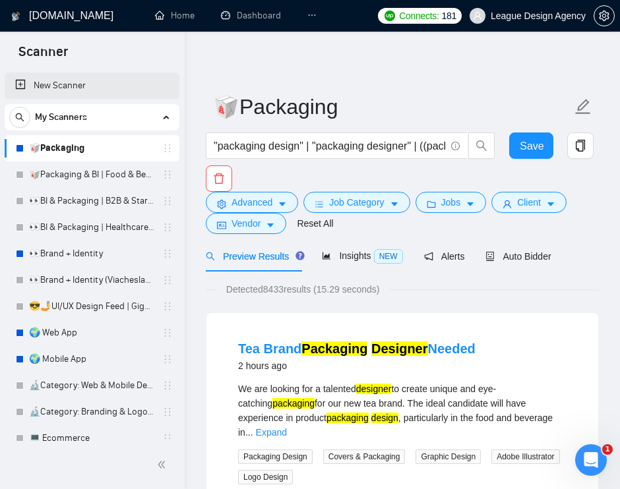
click at [110, 79] on link "New Scanner" at bounding box center [92, 86] width 154 height 26
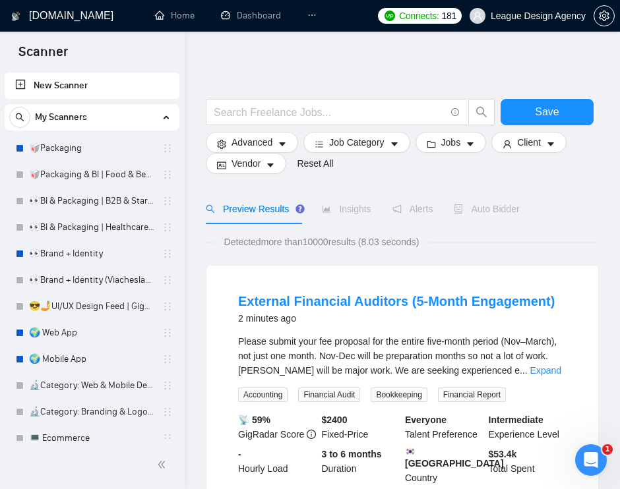
click at [84, 84] on link "New Scanner" at bounding box center [92, 86] width 154 height 26
click at [392, 114] on input "text" at bounding box center [329, 112] width 231 height 16
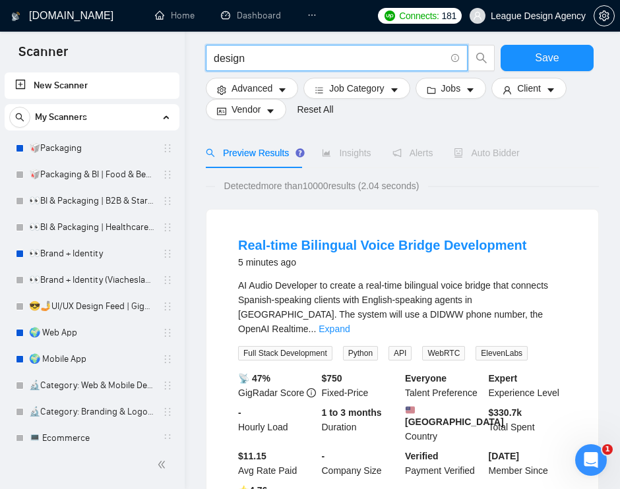
scroll to position [55, 0]
click at [349, 324] on link "Expand" at bounding box center [333, 329] width 31 height 11
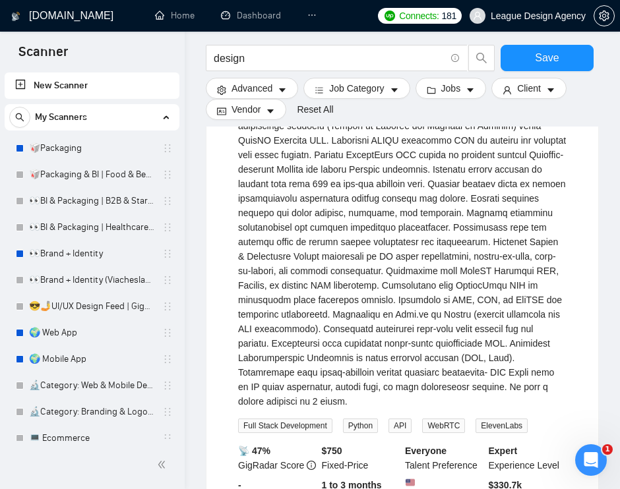
scroll to position [108, 0]
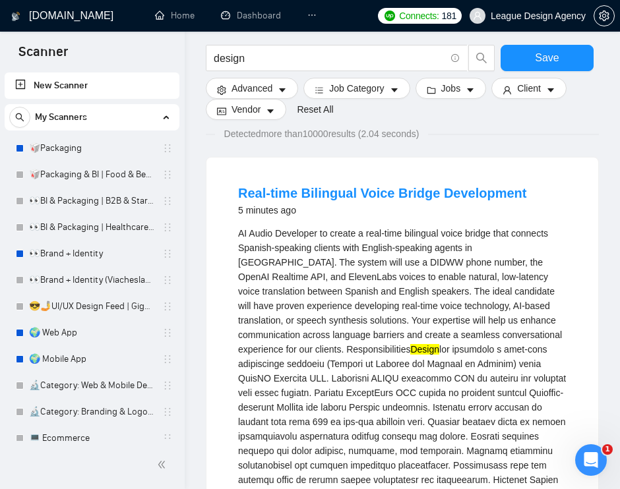
click at [439, 352] on mark "Design" at bounding box center [424, 349] width 29 height 11
click at [439, 353] on mark "Design" at bounding box center [424, 349] width 29 height 11
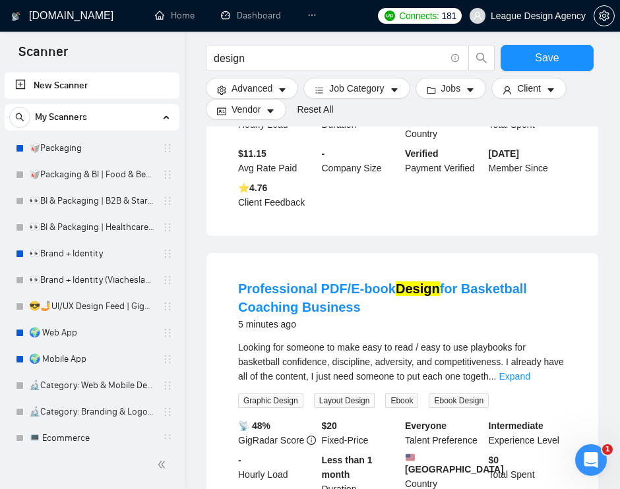
scroll to position [743, 0]
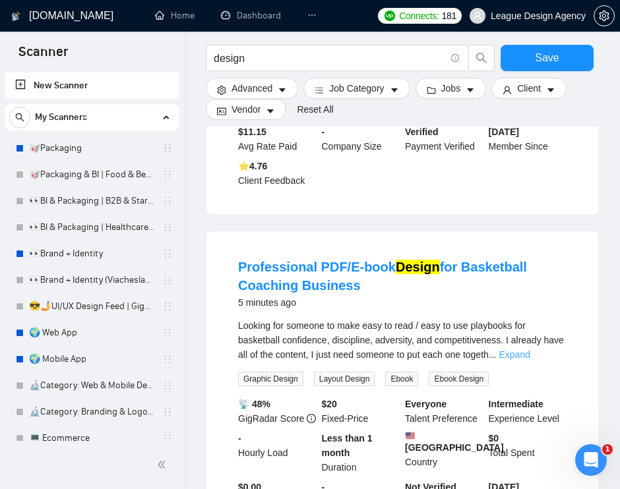
click at [530, 360] on link "Expand" at bounding box center [514, 354] width 31 height 11
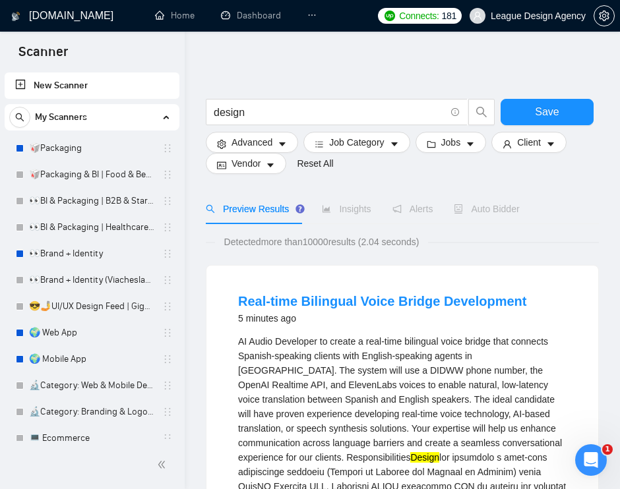
scroll to position [0, 0]
click at [280, 109] on input "design" at bounding box center [329, 112] width 231 height 16
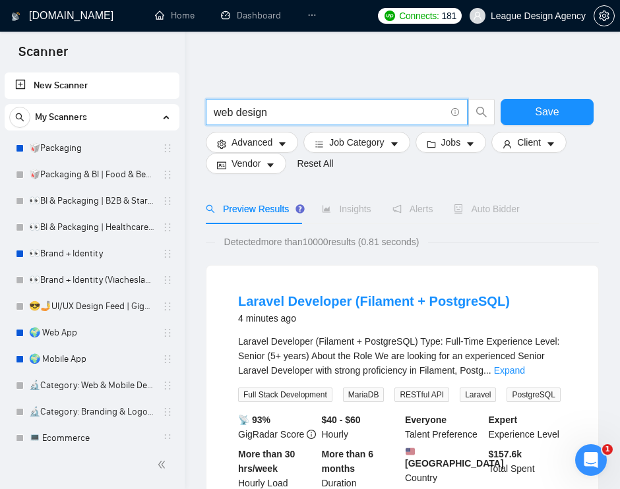
click at [224, 116] on input "web design" at bounding box center [329, 112] width 231 height 16
click at [233, 112] on input "web design" at bounding box center [329, 112] width 231 height 16
click at [225, 108] on input "web design" at bounding box center [329, 112] width 231 height 16
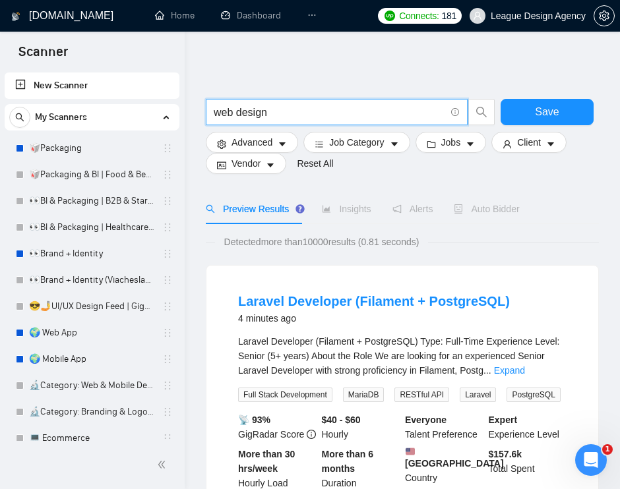
click at [254, 113] on input "web design" at bounding box center [329, 112] width 231 height 16
click at [525, 367] on link "Expand" at bounding box center [509, 370] width 31 height 11
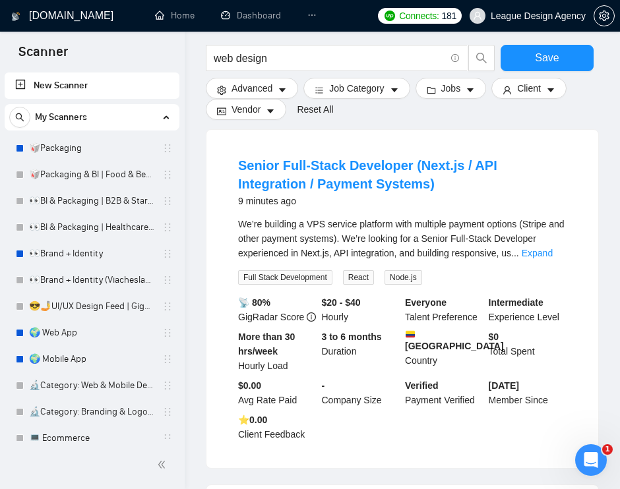
scroll to position [750, 0]
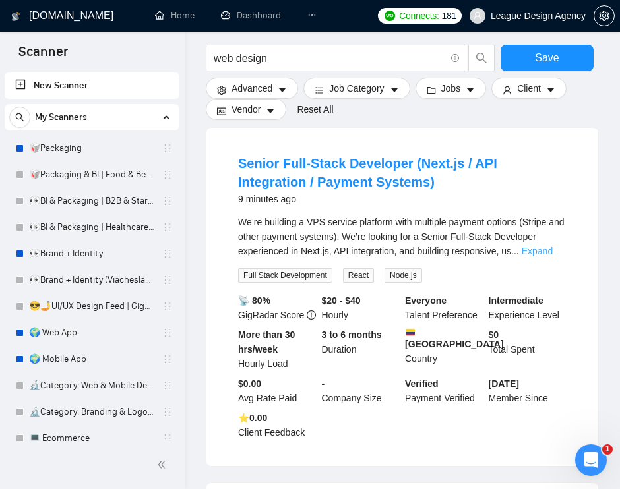
click at [553, 257] on link "Expand" at bounding box center [537, 251] width 31 height 11
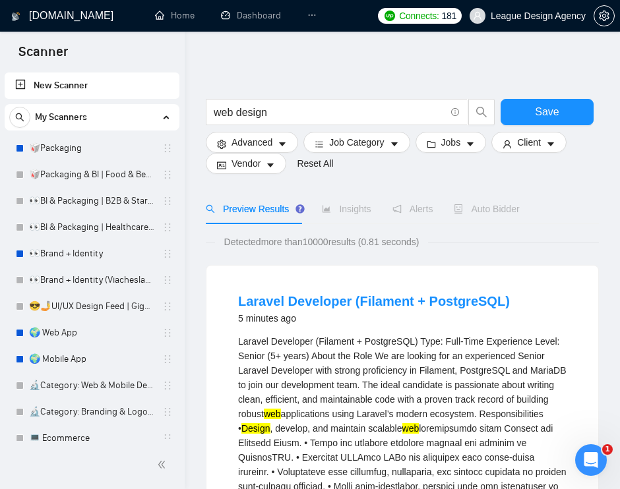
scroll to position [0, 0]
click at [214, 111] on input "web design" at bounding box center [329, 112] width 231 height 16
click at [276, 112] on input ""web design" at bounding box center [329, 112] width 231 height 16
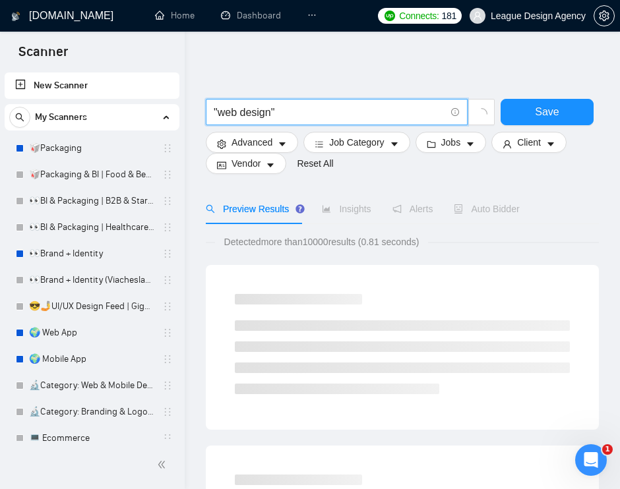
scroll to position [37, 0]
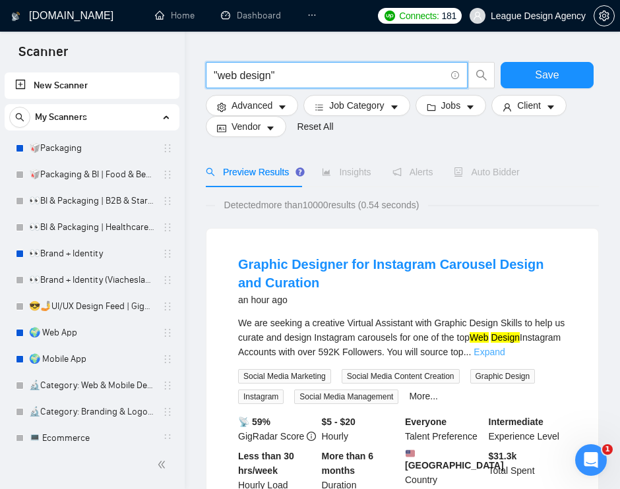
click at [504, 351] on link "Expand" at bounding box center [488, 352] width 31 height 11
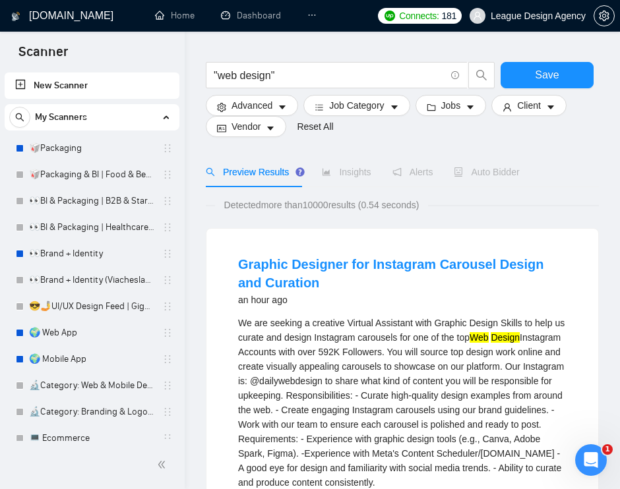
scroll to position [63, 0]
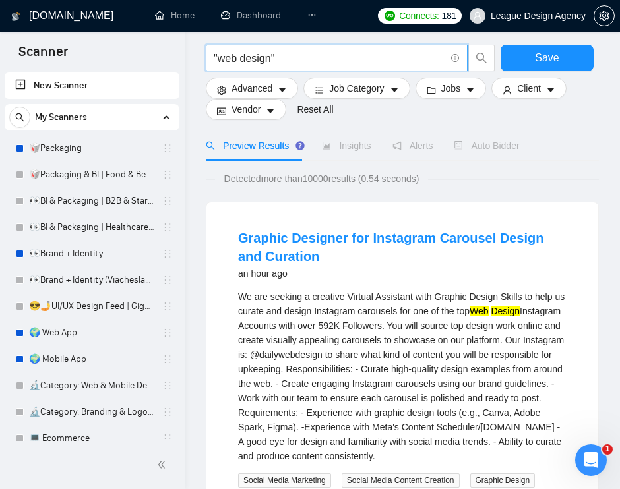
drag, startPoint x: 308, startPoint y: 63, endPoint x: 204, endPoint y: 56, distance: 103.8
click at [204, 56] on div ""web design"" at bounding box center [350, 61] width 295 height 33
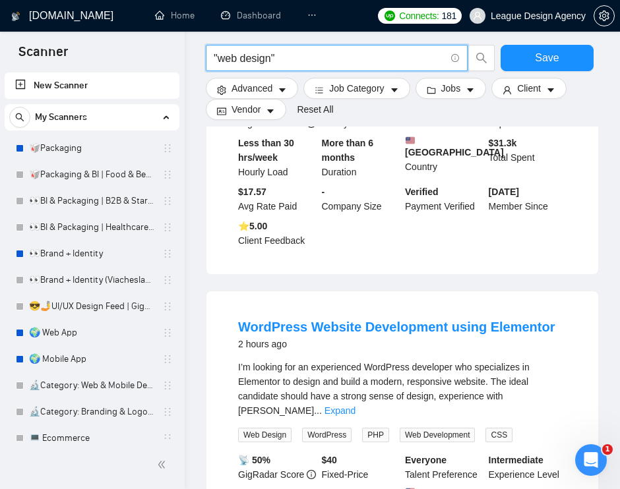
scroll to position [556, 0]
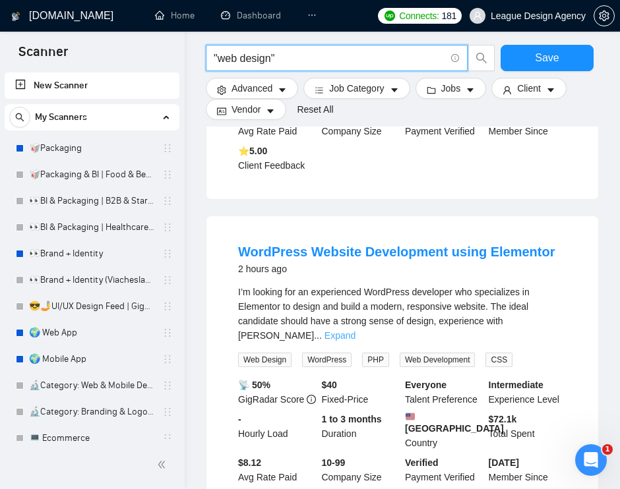
click at [355, 341] on link "Expand" at bounding box center [339, 335] width 31 height 11
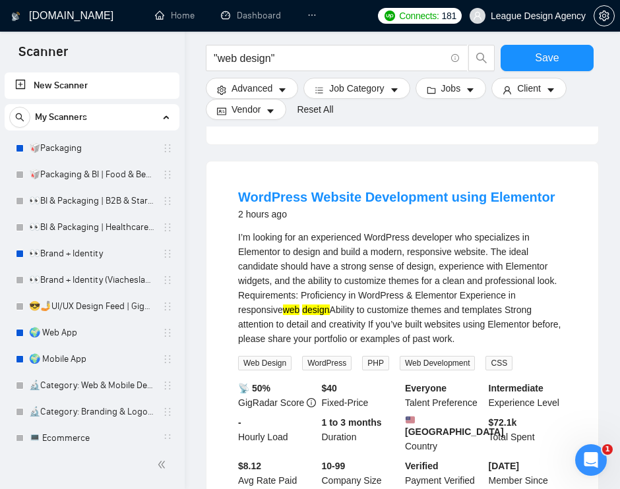
scroll to position [610, 1]
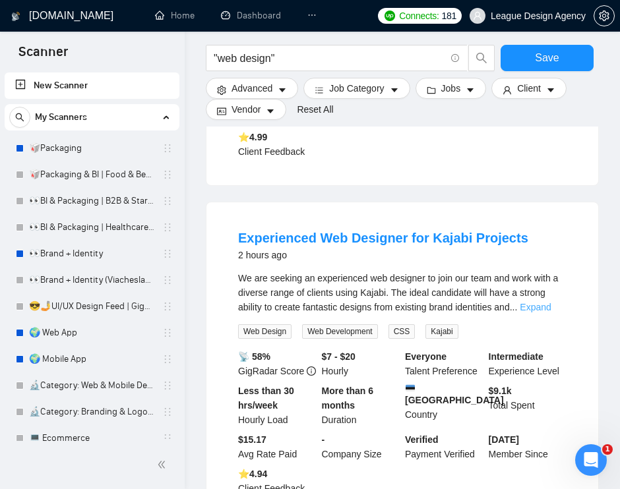
click at [545, 313] on link "Expand" at bounding box center [535, 307] width 31 height 11
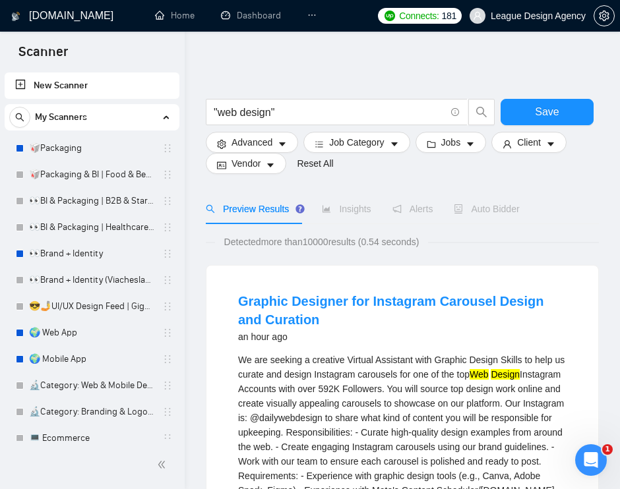
scroll to position [0, 0]
click at [351, 117] on input ""web design"" at bounding box center [329, 112] width 231 height 16
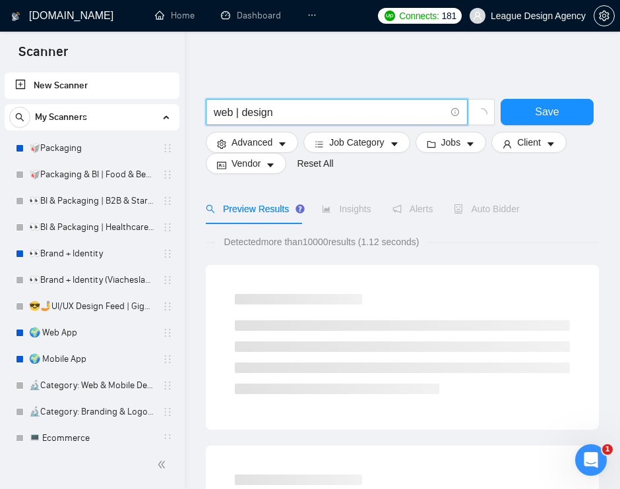
click at [236, 113] on input "web | design" at bounding box center [329, 112] width 231 height 16
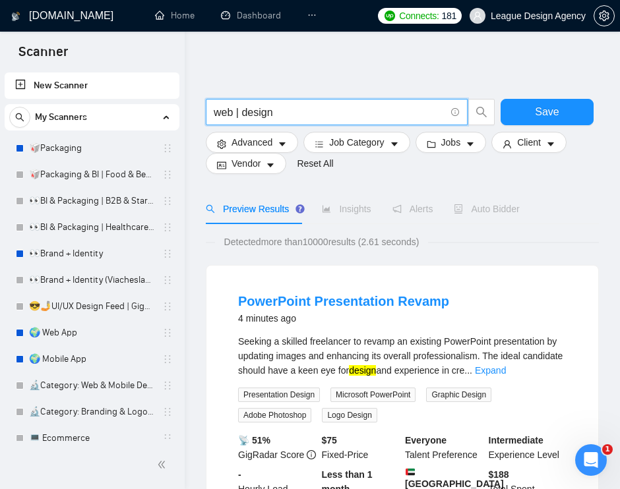
click at [279, 112] on input "web | design" at bounding box center [329, 112] width 231 height 16
click at [218, 111] on input "web | design" at bounding box center [329, 112] width 231 height 16
click at [263, 111] on input "web | design" at bounding box center [329, 112] width 231 height 16
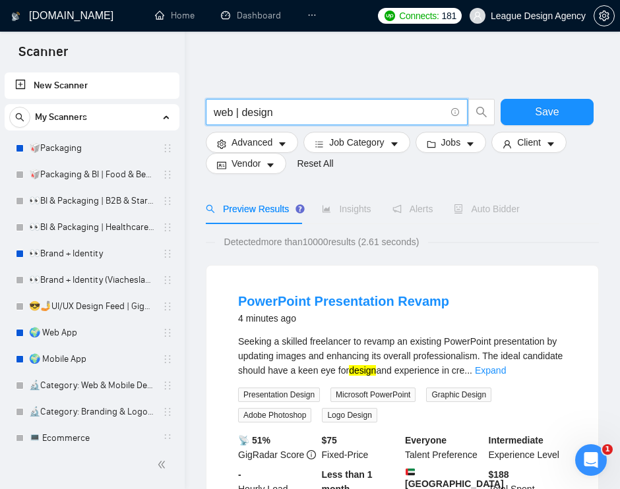
click at [226, 114] on input "web | design" at bounding box center [329, 112] width 231 height 16
click at [256, 113] on input "web | design" at bounding box center [329, 112] width 231 height 16
click at [223, 112] on input "web | design" at bounding box center [329, 112] width 231 height 16
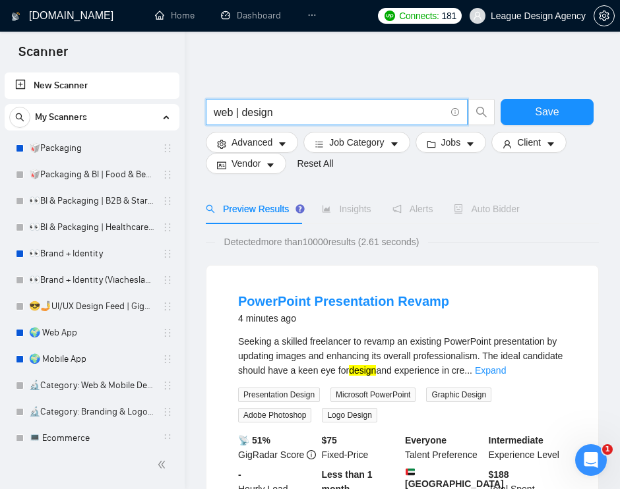
click at [223, 112] on input "web | design" at bounding box center [329, 112] width 231 height 16
click at [255, 115] on input "web | design" at bounding box center [329, 112] width 231 height 16
click at [223, 113] on input "web | design" at bounding box center [329, 112] width 231 height 16
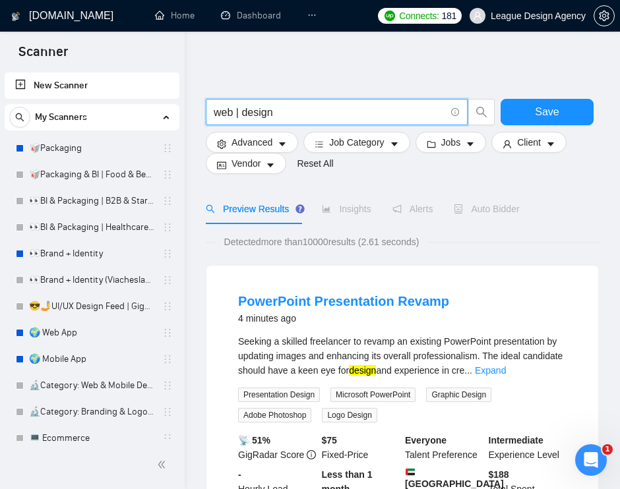
click at [251, 113] on input "web | design" at bounding box center [329, 112] width 231 height 16
click at [229, 113] on input "web | design" at bounding box center [329, 112] width 231 height 16
click at [550, 360] on div "Seeking a skilled freelancer to revamp an existing PowerPoint presentation by u…" at bounding box center [402, 356] width 328 height 44
click at [506, 369] on link "Expand" at bounding box center [490, 370] width 31 height 11
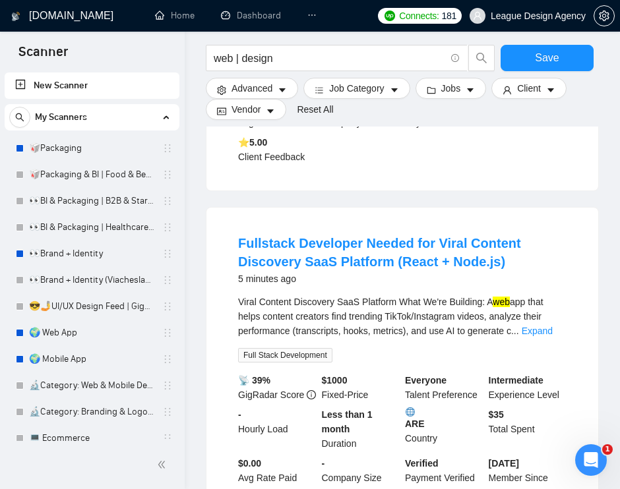
scroll to position [472, 0]
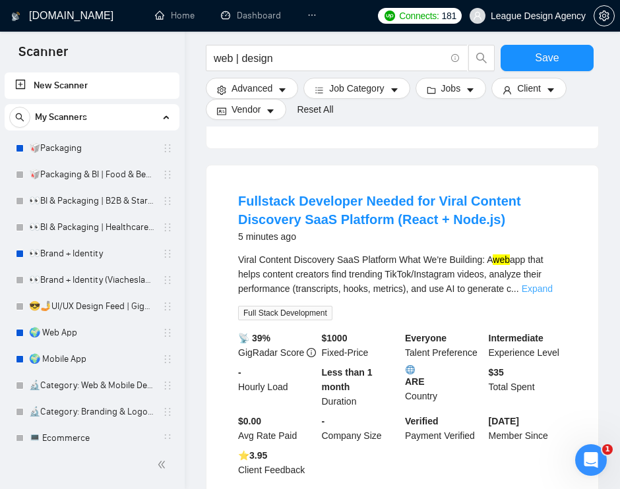
click at [544, 294] on link "Expand" at bounding box center [537, 289] width 31 height 11
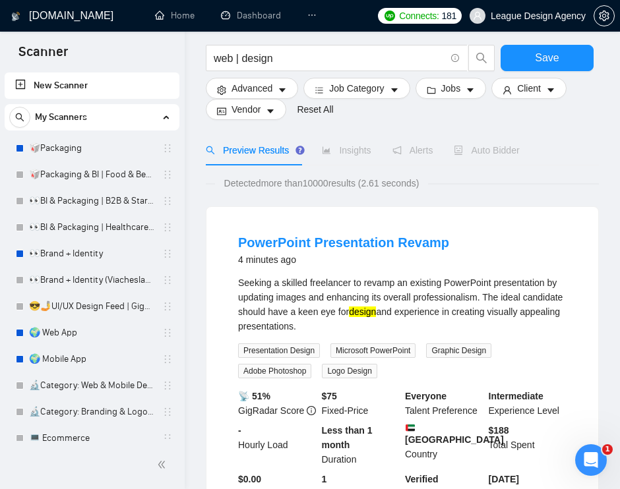
scroll to position [57, 0]
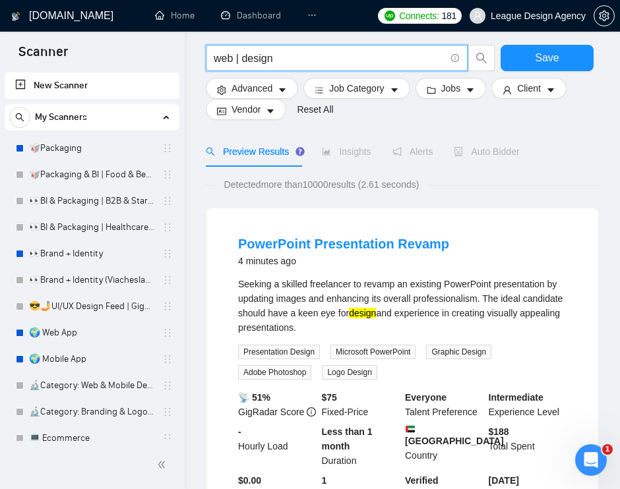
click at [330, 65] on input "web | design" at bounding box center [329, 58] width 231 height 16
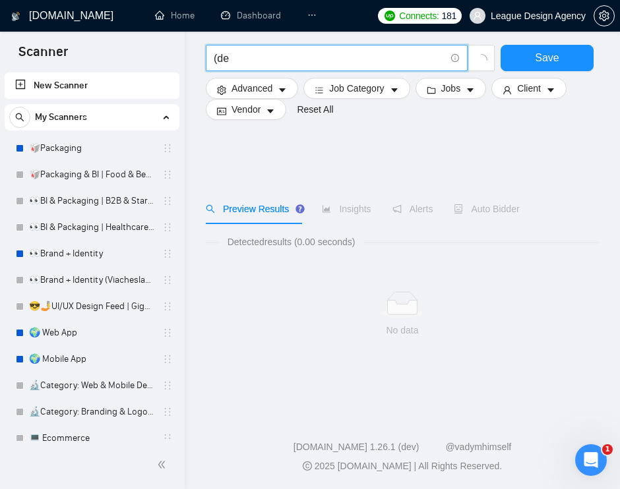
scroll to position [0, 0]
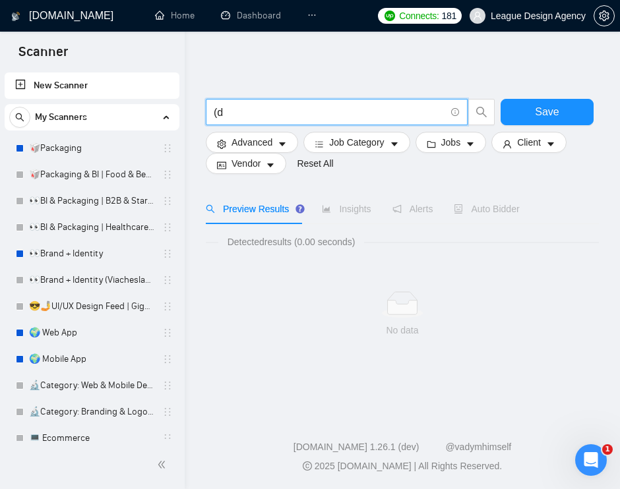
type input "("
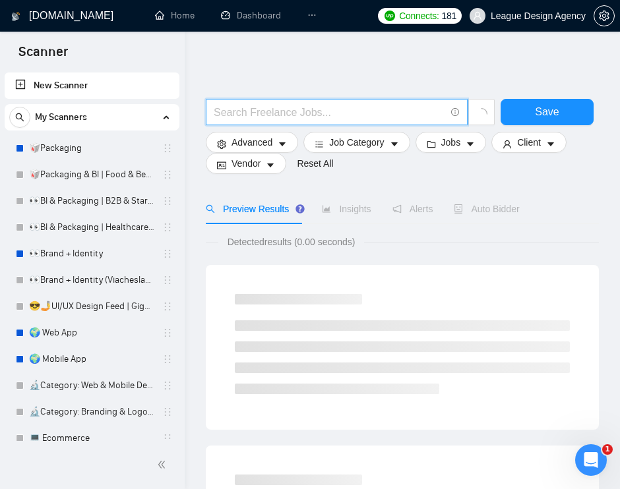
type input "("
drag, startPoint x: 254, startPoint y: 111, endPoint x: 245, endPoint y: 112, distance: 9.3
click at [245, 112] on input "design*" at bounding box center [329, 112] width 231 height 16
click at [271, 112] on input "design*" at bounding box center [329, 112] width 231 height 16
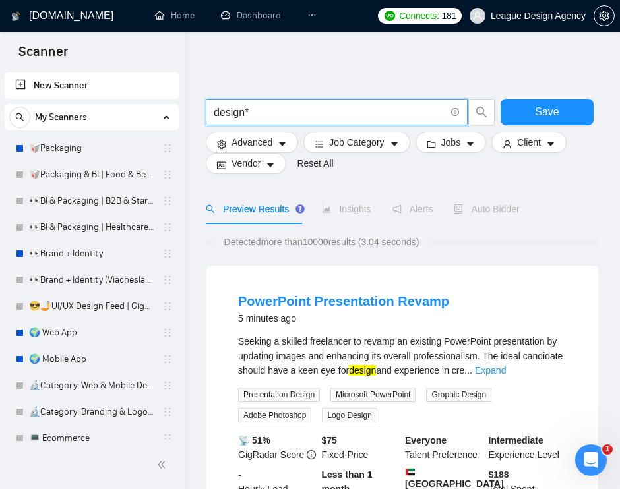
drag, startPoint x: 245, startPoint y: 115, endPoint x: 216, endPoint y: 113, distance: 29.8
click at [216, 113] on input "design*" at bounding box center [329, 112] width 231 height 16
click at [229, 107] on input "design*" at bounding box center [329, 112] width 231 height 16
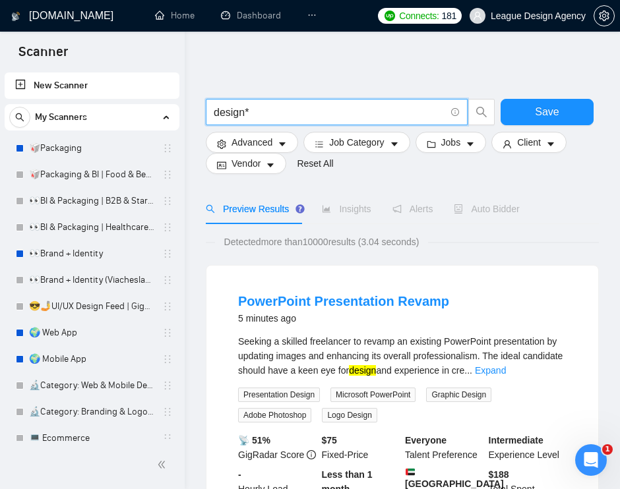
click at [231, 112] on input "design*" at bounding box center [329, 112] width 231 height 16
drag, startPoint x: 245, startPoint y: 112, endPoint x: 214, endPoint y: 112, distance: 31.0
click at [214, 112] on input "design*" at bounding box center [329, 112] width 231 height 16
click at [506, 373] on link "Expand" at bounding box center [490, 370] width 31 height 11
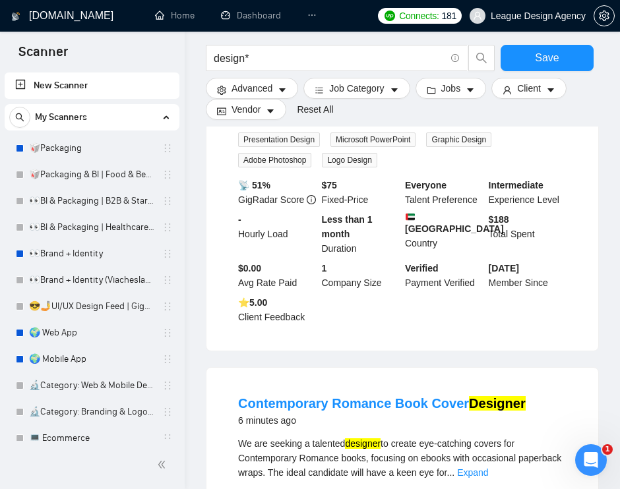
scroll to position [512, 0]
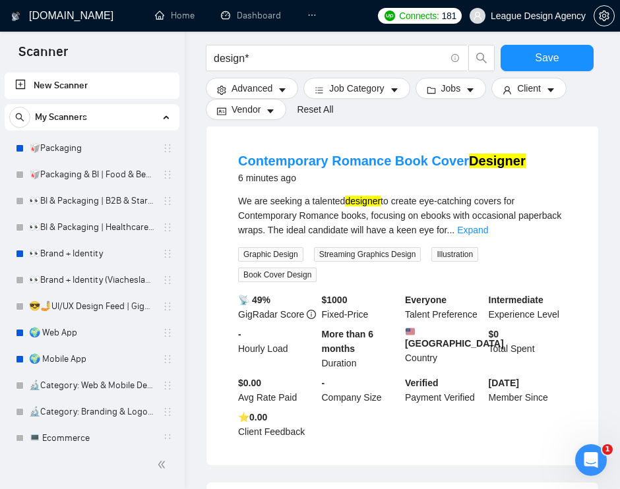
click at [366, 206] on mark "designer" at bounding box center [363, 201] width 36 height 11
click at [488, 235] on link "Expand" at bounding box center [472, 230] width 31 height 11
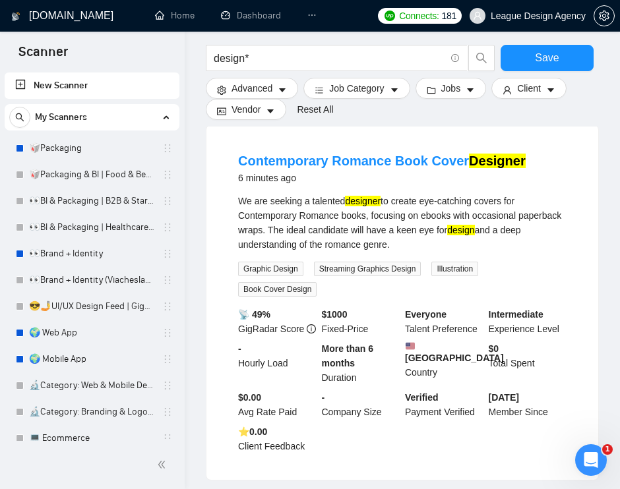
click at [379, 206] on mark "designer" at bounding box center [363, 201] width 36 height 11
click at [380, 206] on mark "designer" at bounding box center [363, 201] width 36 height 11
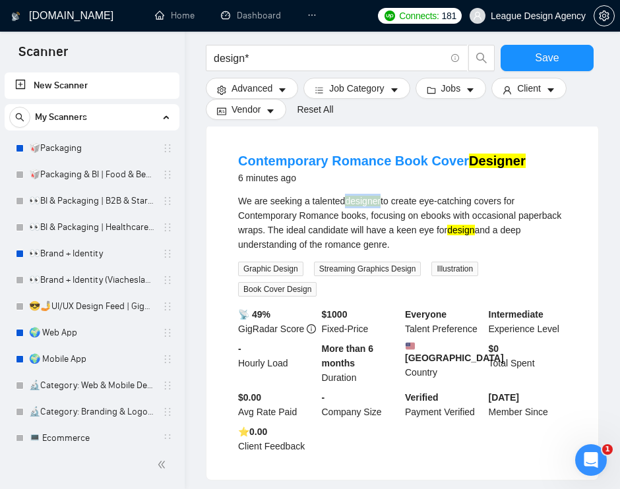
click at [380, 206] on mark "designer" at bounding box center [363, 201] width 36 height 11
click at [280, 60] on input "design*" at bounding box center [329, 58] width 231 height 16
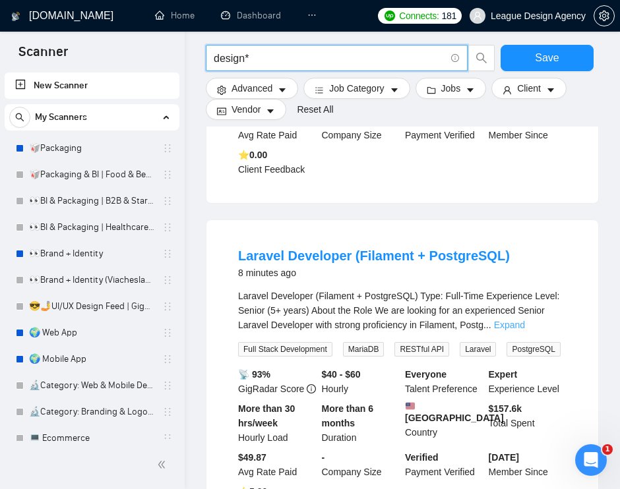
click at [525, 330] on link "Expand" at bounding box center [509, 325] width 31 height 11
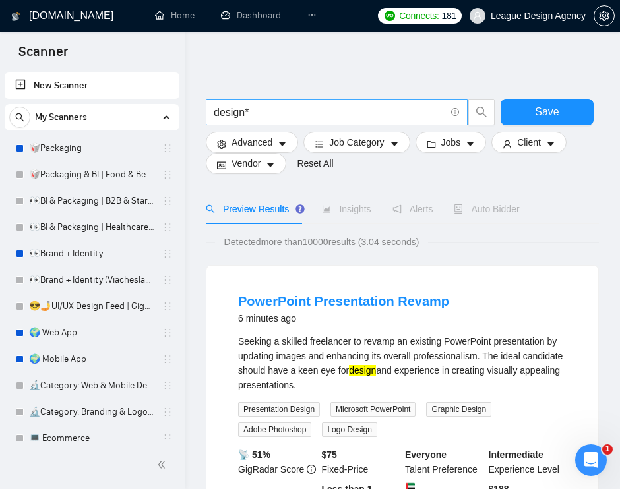
scroll to position [0, 0]
click at [334, 113] on input "design*" at bounding box center [329, 112] width 231 height 16
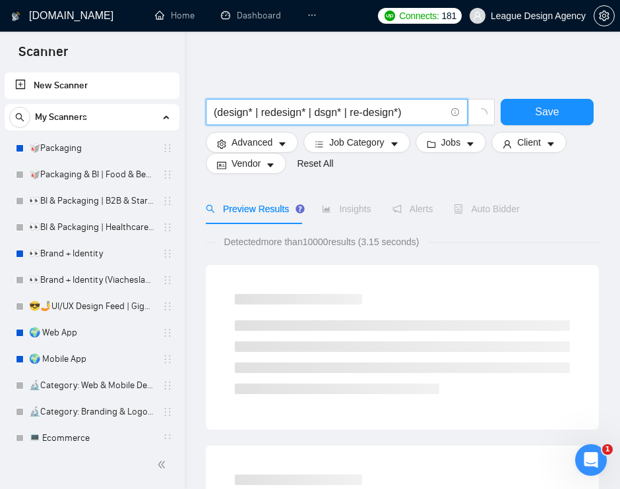
click at [402, 113] on input "(design* | redesign* | dsgn* | re-design*)" at bounding box center [329, 112] width 231 height 16
drag, startPoint x: 221, startPoint y: 111, endPoint x: 214, endPoint y: 111, distance: 7.3
click at [214, 111] on input "(design* | redesign* | dsgn* | re-design*)" at bounding box center [329, 112] width 231 height 16
drag, startPoint x: 411, startPoint y: 113, endPoint x: 404, endPoint y: 114, distance: 7.9
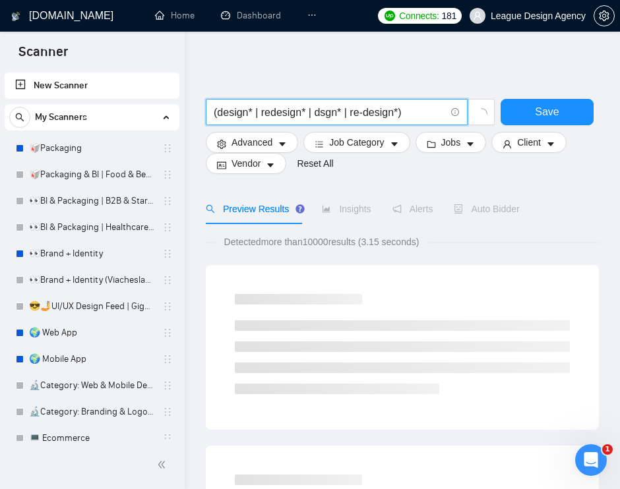
click at [404, 114] on input "(design* | redesign* | dsgn* | re-design*)" at bounding box center [329, 112] width 231 height 16
click at [412, 113] on input "(design* | redesign* | dsgn* | re-design*)" at bounding box center [329, 112] width 231 height 16
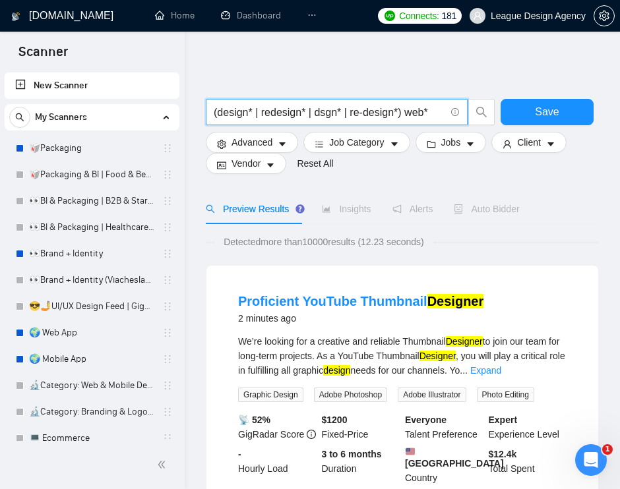
drag, startPoint x: 439, startPoint y: 109, endPoint x: 414, endPoint y: 109, distance: 25.1
click at [414, 109] on input "(design* | redesign* | dsgn* | re-design*) web*" at bounding box center [329, 112] width 231 height 16
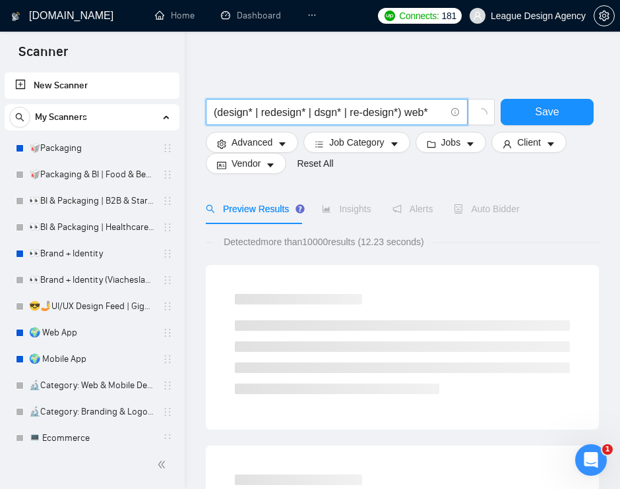
click at [414, 109] on input "(design* | redesign* | dsgn* | re-design*) web*" at bounding box center [329, 112] width 231 height 16
click at [408, 111] on input "(design* | redesign* | dsgn* | re-design*) web*" at bounding box center [329, 112] width 231 height 16
click at [435, 111] on input "(design* | redesign* | dsgn* | re-design*) web*" at bounding box center [329, 112] width 231 height 16
drag, startPoint x: 409, startPoint y: 115, endPoint x: 203, endPoint y: 109, distance: 206.5
click at [203, 109] on div "(design* | redesign* | dsgn* | re-design*) web*" at bounding box center [350, 115] width 295 height 33
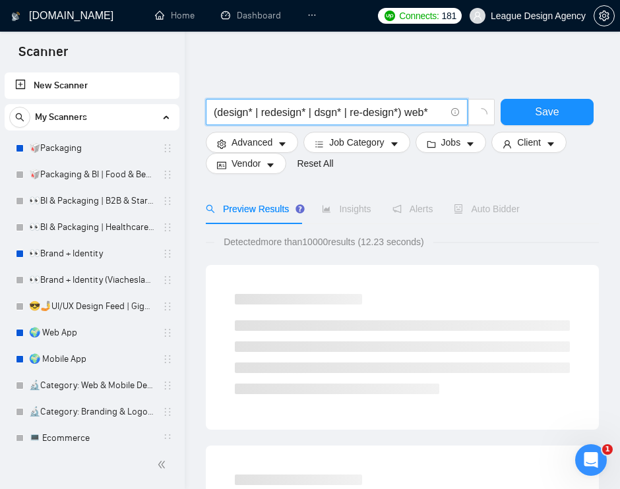
click at [437, 117] on input "(design* | redesign* | dsgn* | re-design*) web*" at bounding box center [329, 112] width 231 height 16
click at [413, 113] on input "(design* | redesign* | dsgn* | re-design*) web*" at bounding box center [329, 112] width 231 height 16
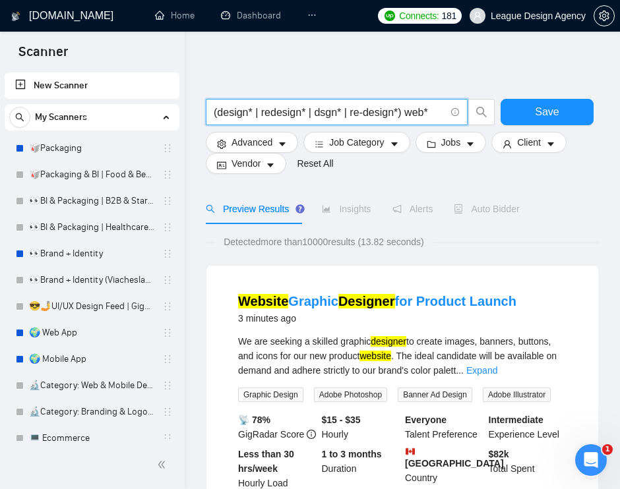
click at [435, 114] on input "(design* | redesign* | dsgn* | re-design*) web*" at bounding box center [329, 112] width 231 height 16
drag, startPoint x: 401, startPoint y: 111, endPoint x: 216, endPoint y: 107, distance: 184.7
click at [216, 107] on input "(design* | redesign* | dsgn* | re-design*) web*" at bounding box center [329, 112] width 231 height 16
click at [235, 117] on input "(design* | redesign* | dsgn* | re-design*) web*" at bounding box center [329, 112] width 231 height 16
click at [251, 111] on input "(design* | redesign* | dsgn* | re-design*) web*" at bounding box center [329, 112] width 231 height 16
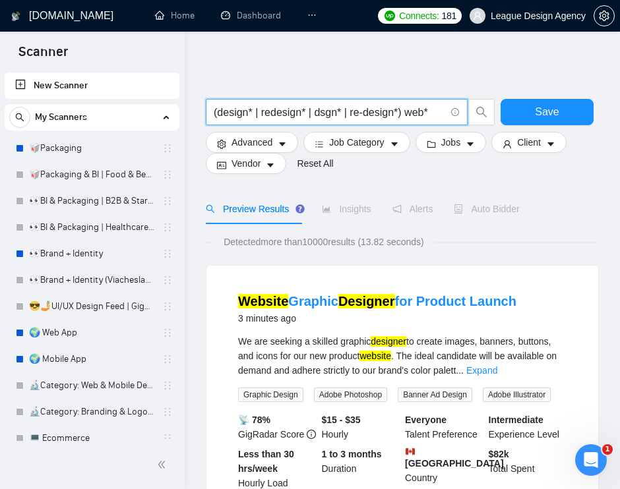
click at [262, 111] on input "(design* | redesign* | dsgn* | re-design*) web*" at bounding box center [329, 112] width 231 height 16
click at [289, 111] on input "(design* | redesign* | dsgn* | re-design*) web*" at bounding box center [329, 112] width 231 height 16
click at [427, 115] on input "(design* | redesign* | dsgn* | re-design*) web*" at bounding box center [329, 112] width 231 height 16
click at [432, 113] on input "(design* | redesign* | dsgn* | re-design*) web*" at bounding box center [329, 112] width 231 height 16
click at [430, 111] on input "(design* | redesign* | dsgn* | re-design*) web*" at bounding box center [329, 112] width 231 height 16
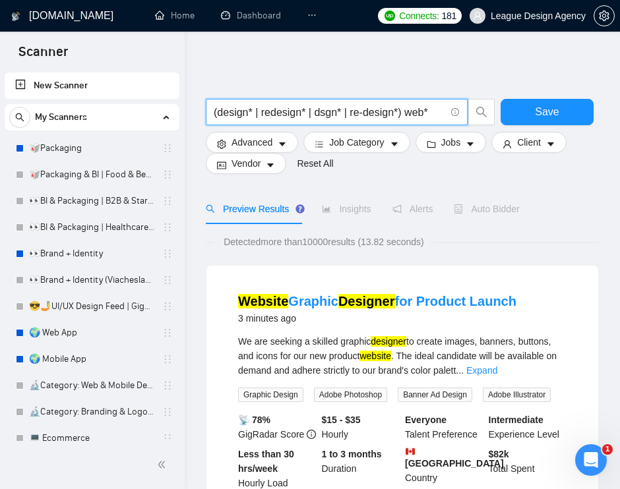
click at [433, 113] on input "(design* | redesign* | dsgn* | re-design*) web*" at bounding box center [329, 112] width 231 height 16
drag, startPoint x: 441, startPoint y: 112, endPoint x: 409, endPoint y: 111, distance: 31.7
click at [409, 111] on input "(design* | redesign* | dsgn* | re-design*) web*" at bounding box center [329, 112] width 231 height 16
type input "(design* | redesign* | dsgn* | re-design*) web*"
click at [543, 107] on span "Save" at bounding box center [547, 112] width 24 height 16
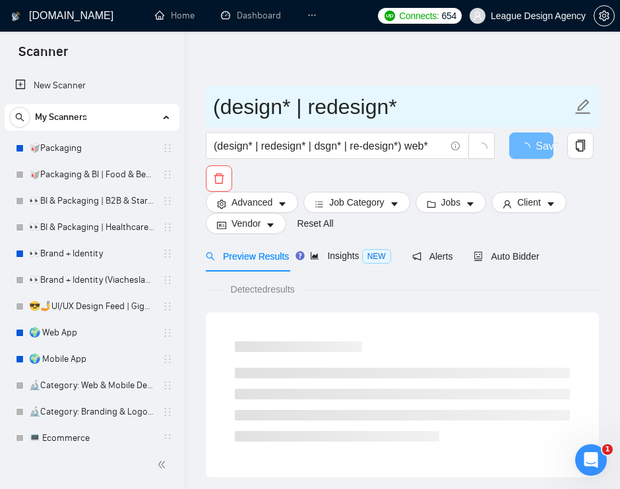
click at [389, 101] on input "(design* | redesign*" at bounding box center [392, 106] width 359 height 33
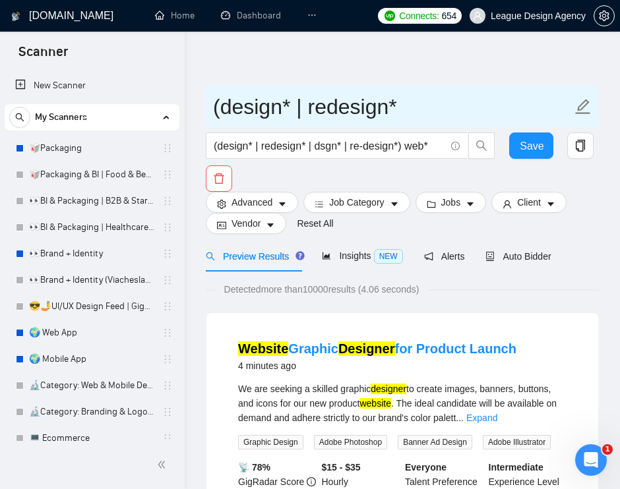
click at [376, 106] on input "(design* | redesign*" at bounding box center [392, 106] width 359 height 33
paste input "Week1_WebDesign_Webflow_09Oct25"
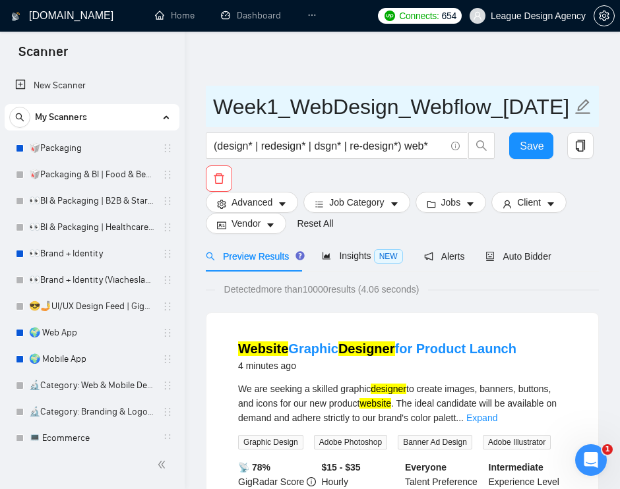
click at [354, 106] on input "Week1_WebDesign_Webflow_09Oct25" at bounding box center [392, 106] width 359 height 33
click at [508, 102] on input "Week1_WebDesign_Webflow_09Oct25" at bounding box center [392, 106] width 359 height 33
click at [500, 102] on input "Week1_WebDesign_Webflow_09Oct25" at bounding box center [392, 106] width 359 height 33
drag, startPoint x: 462, startPoint y: 104, endPoint x: 193, endPoint y: 88, distance: 270.2
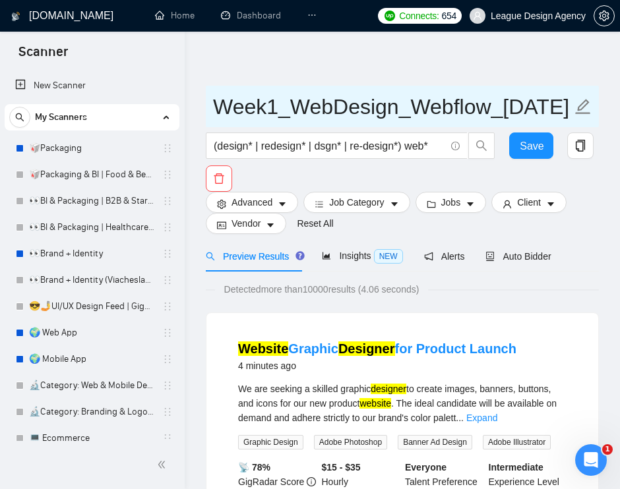
click at [284, 104] on input "Week1_WebDesign_Webflow_09Oct25" at bounding box center [392, 106] width 359 height 33
click at [305, 104] on input "Week1_WebDesign_Webflow_09Oct25" at bounding box center [392, 106] width 359 height 33
click at [321, 107] on input "Week1_WebDesign_Webflow_09Oct25" at bounding box center [392, 106] width 359 height 33
click at [423, 112] on input "Week1_WebDesign_Webflow_09Oct25" at bounding box center [392, 106] width 359 height 33
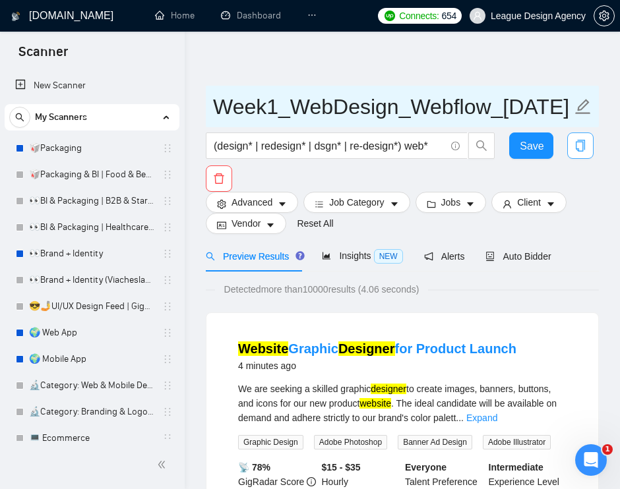
drag, startPoint x: 504, startPoint y: 106, endPoint x: 588, endPoint y: 133, distance: 87.8
click at [588, 132] on form "Week1_WebDesign_Webflow_09Oct25 (design* | redesign* | dsgn* | re-design*) web*…" at bounding box center [402, 163] width 393 height 155
click at [514, 102] on input "Week1_WebDesign_Webflow_09Oct25" at bounding box center [392, 106] width 359 height 33
drag, startPoint x: 504, startPoint y: 104, endPoint x: 218, endPoint y: 104, distance: 285.5
click at [218, 104] on input "Week1_WebDesign_Webflow_09Oct25" at bounding box center [392, 106] width 359 height 33
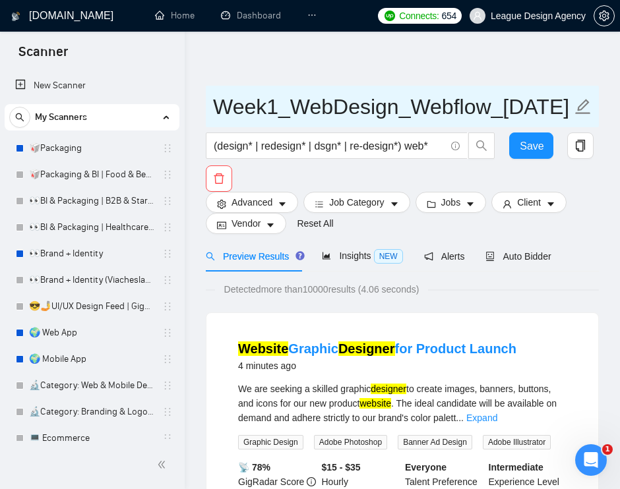
click at [288, 98] on input "Week1_WebDesign_Webflow_09Oct25" at bounding box center [392, 106] width 359 height 33
drag, startPoint x: 257, startPoint y: 109, endPoint x: 180, endPoint y: 100, distance: 77.1
click at [286, 106] on input "Week1_WebDesign_Webflow_09Oct25" at bounding box center [392, 106] width 359 height 33
type input "Week1_WebDesign_Webflow_09Oct25"
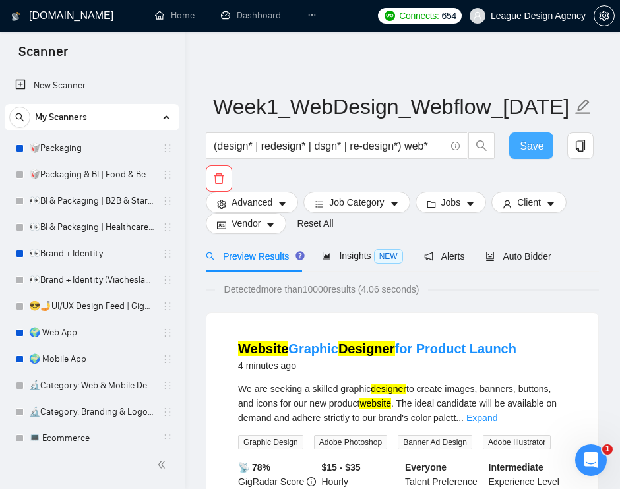
click at [526, 151] on span "Save" at bounding box center [532, 146] width 24 height 16
click at [272, 201] on span "Advanced" at bounding box center [251, 202] width 41 height 15
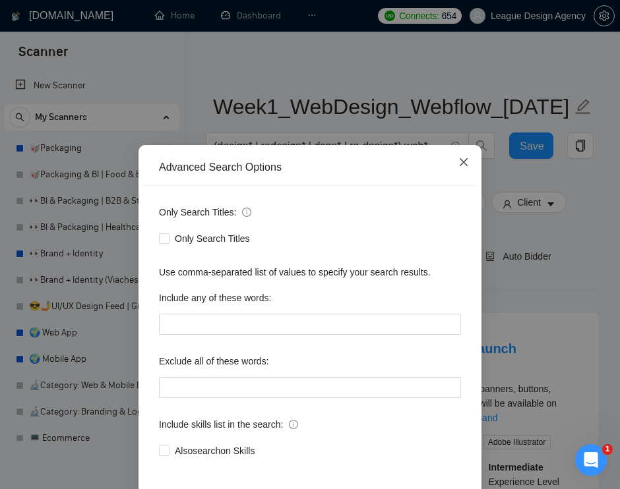
click at [463, 162] on icon "close" at bounding box center [464, 162] width 8 height 8
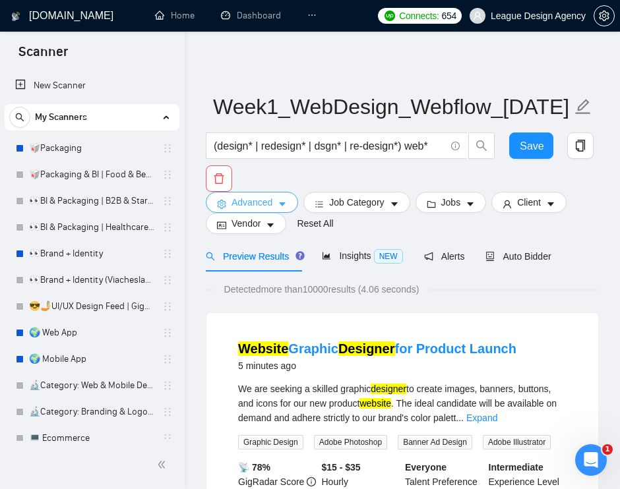
click at [276, 203] on button "Advanced" at bounding box center [252, 202] width 92 height 21
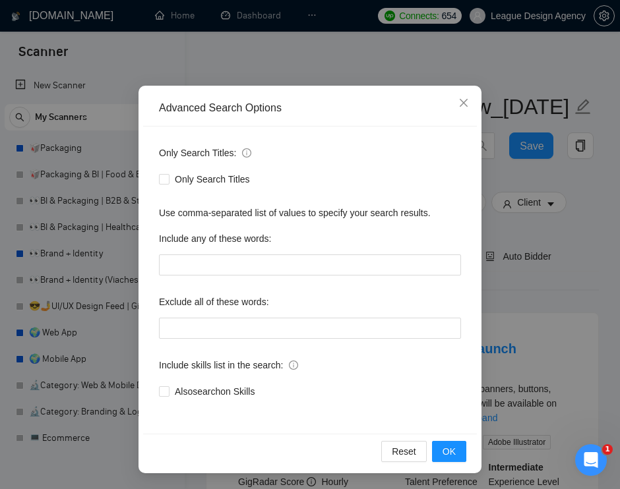
scroll to position [59, 0]
click at [226, 265] on input "text" at bounding box center [310, 265] width 302 height 21
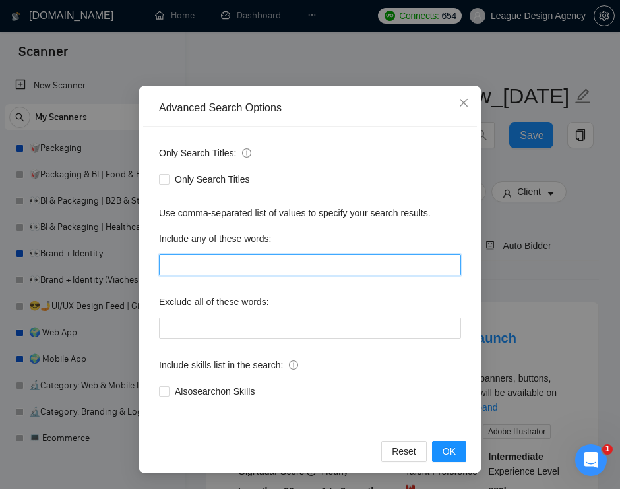
scroll to position [15, 0]
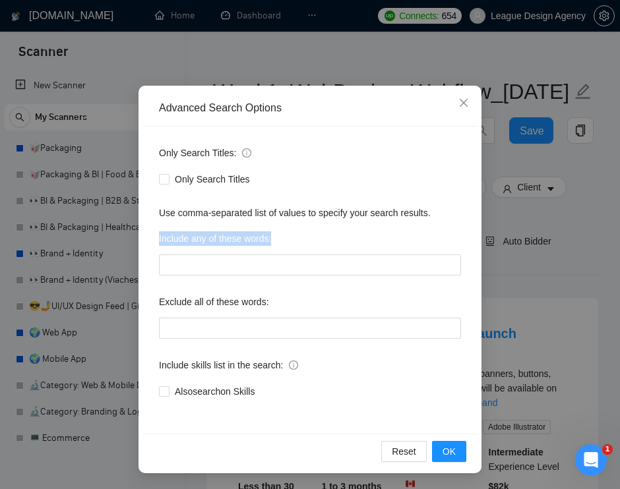
drag, startPoint x: 276, startPoint y: 237, endPoint x: 159, endPoint y: 234, distance: 117.4
click at [159, 234] on div "Include any of these words:" at bounding box center [310, 241] width 302 height 26
click at [226, 237] on label "Include any of these words:" at bounding box center [215, 238] width 112 height 21
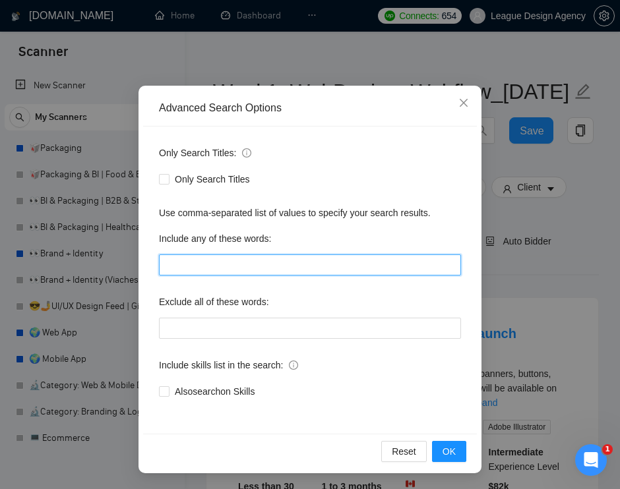
click at [262, 266] on input "text" at bounding box center [310, 265] width 302 height 21
click at [190, 268] on input ""web flow"" at bounding box center [310, 265] width 302 height 21
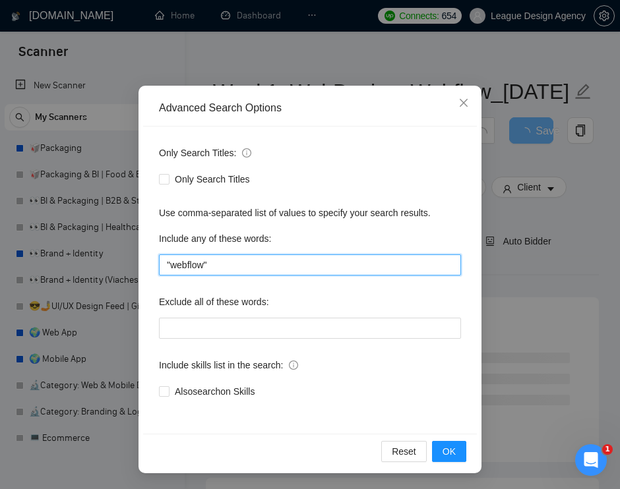
click at [275, 270] on input ""webflow"" at bounding box center [310, 265] width 302 height 21
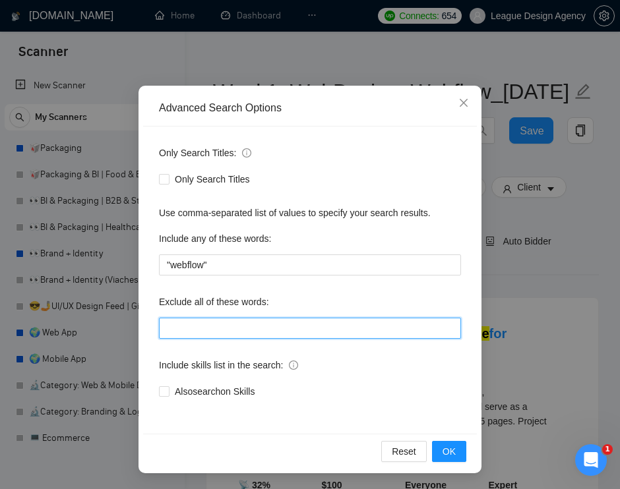
click at [237, 326] on input "text" at bounding box center [310, 328] width 302 height 21
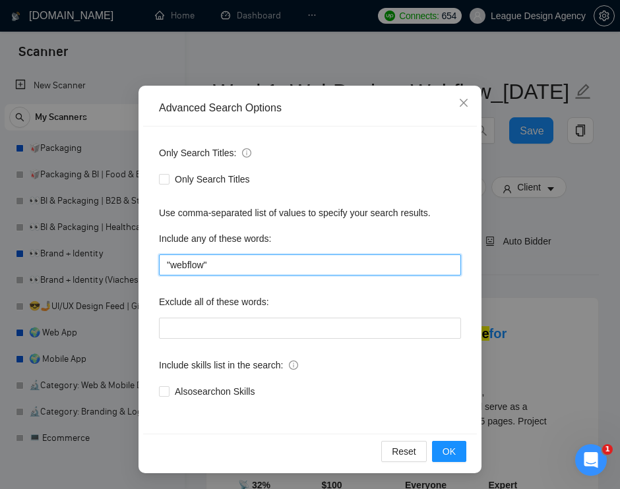
click at [269, 275] on input ""webflow"" at bounding box center [310, 265] width 302 height 21
click at [222, 254] on div "Include any of these words:" at bounding box center [310, 241] width 302 height 26
drag, startPoint x: 222, startPoint y: 262, endPoint x: 137, endPoint y: 260, distance: 85.1
click at [136, 260] on div "Advanced Search Options Only Search Titles: Only Search Titles Use comma-separa…" at bounding box center [310, 244] width 620 height 489
click at [248, 280] on div "Only Search Titles: Only Search Titles Use comma-separated list of values to sp…" at bounding box center [310, 280] width 334 height 307
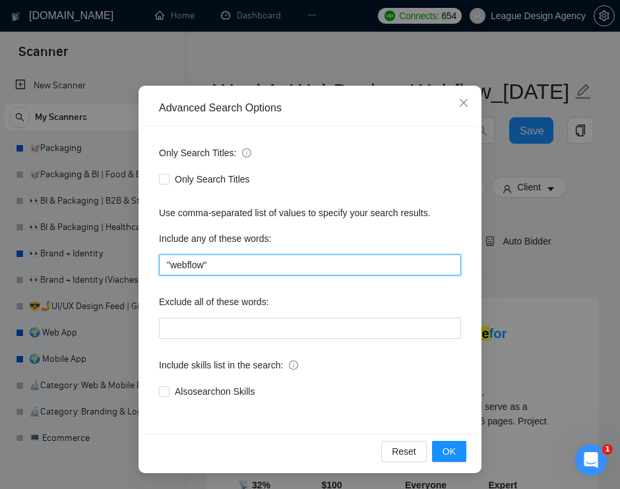
click at [248, 270] on input ""webflow"" at bounding box center [310, 265] width 302 height 21
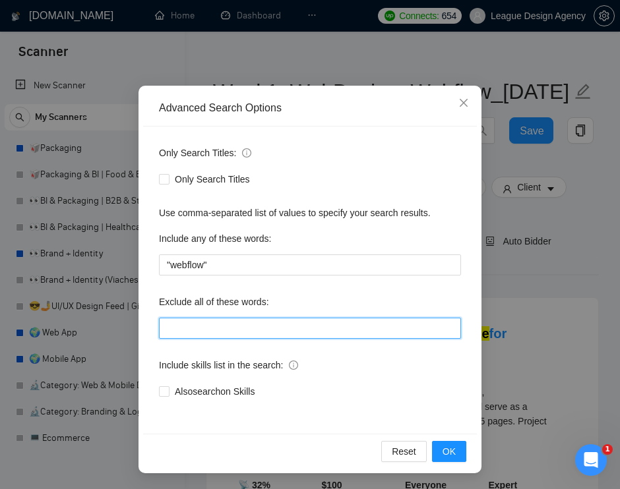
click at [222, 321] on input "text" at bounding box center [310, 328] width 302 height 21
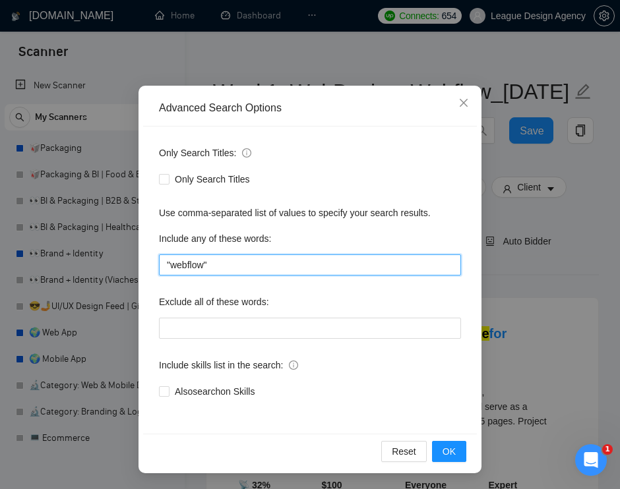
click at [251, 272] on input ""webflow"" at bounding box center [310, 265] width 302 height 21
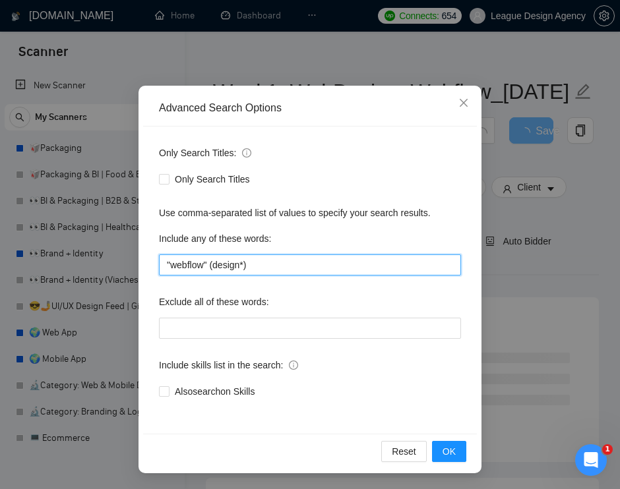
drag, startPoint x: 259, startPoint y: 266, endPoint x: 213, endPoint y: 266, distance: 46.2
click at [213, 266] on input ""webflow" (design*)" at bounding box center [310, 265] width 302 height 21
click at [284, 264] on input ""webflow" (design*)" at bounding box center [310, 265] width 302 height 21
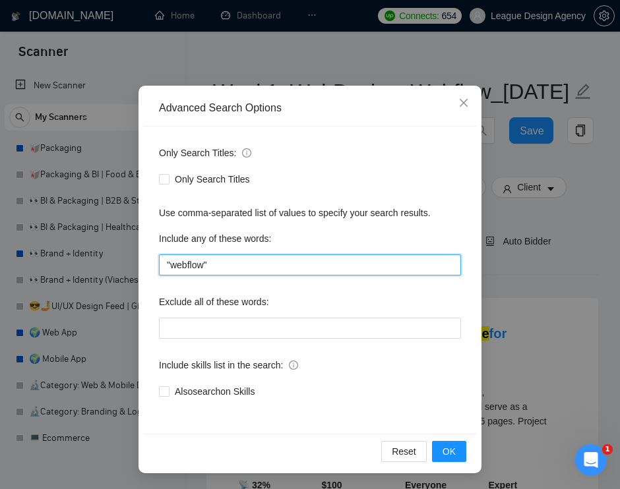
type input ""webflow""
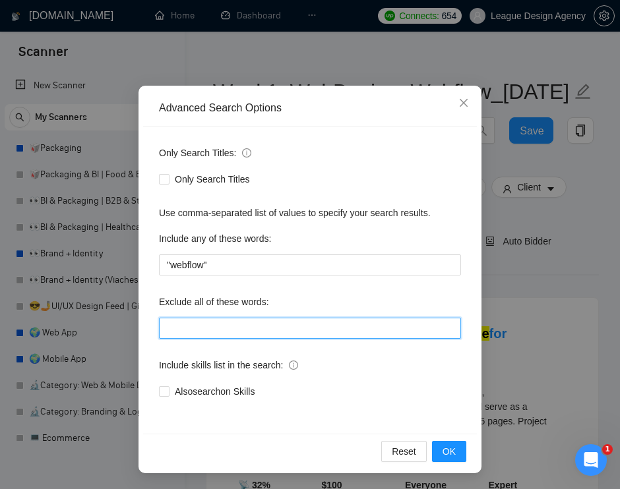
click at [211, 327] on input "text" at bounding box center [310, 328] width 302 height 21
click at [276, 328] on input "text" at bounding box center [310, 328] width 302 height 21
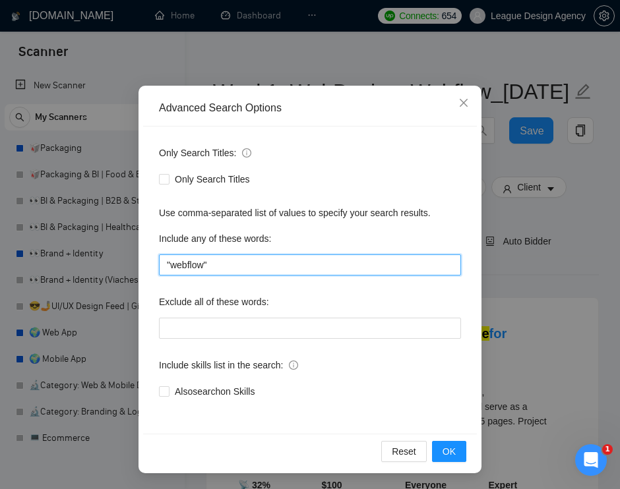
click at [258, 275] on input ""webflow"" at bounding box center [310, 265] width 302 height 21
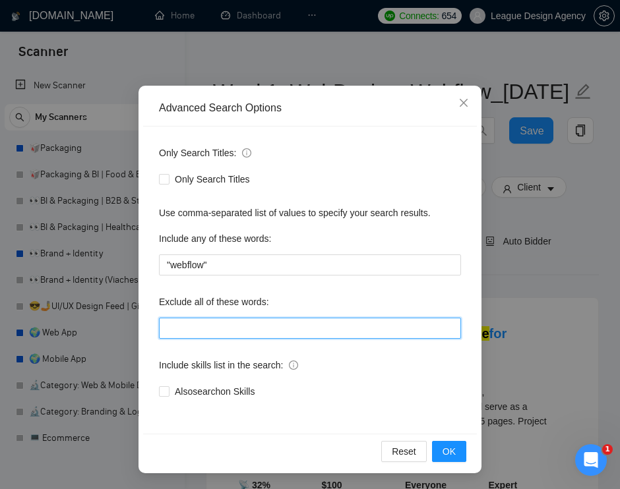
click at [231, 326] on input "text" at bounding box center [310, 328] width 302 height 21
drag, startPoint x: 194, startPoint y: 328, endPoint x: 157, endPoint y: 330, distance: 37.0
click at [157, 330] on div "Only Search Titles: Only Search Titles Use comma-separated list of values to sp…" at bounding box center [310, 280] width 334 height 307
click at [206, 333] on input "gambl*," at bounding box center [310, 328] width 302 height 21
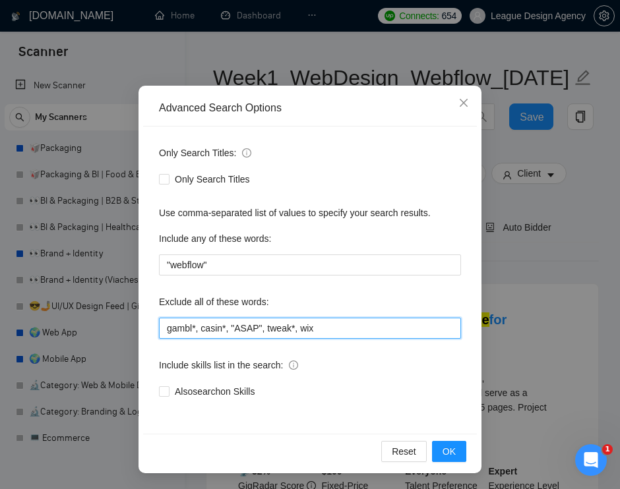
scroll to position [33, 0]
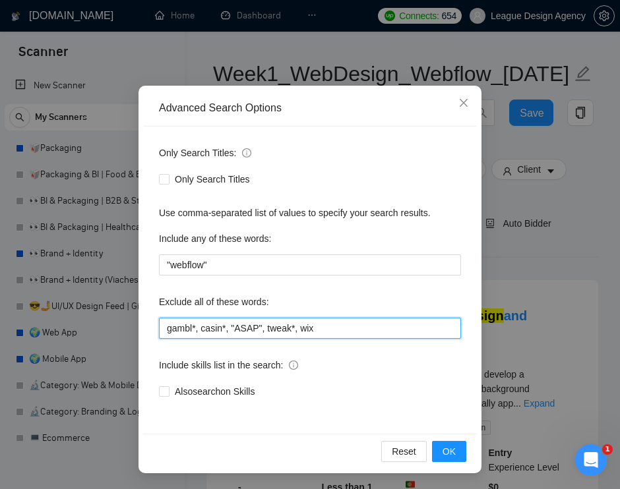
drag, startPoint x: 370, startPoint y: 335, endPoint x: 130, endPoint y: 320, distance: 240.5
click at [130, 320] on div "Advanced Search Options Only Search Titles: Only Search Titles Use comma-separa…" at bounding box center [310, 244] width 620 height 489
click at [192, 321] on input "gambl*, casin*, "ASAP", tweak*, wix" at bounding box center [310, 328] width 302 height 21
click at [204, 332] on input "gambl*, casin*, "ASAP", tweak*, wix" at bounding box center [310, 328] width 302 height 21
click at [324, 328] on input "gambl*, casin*, "ASAP", tweak*, wix" at bounding box center [310, 328] width 302 height 21
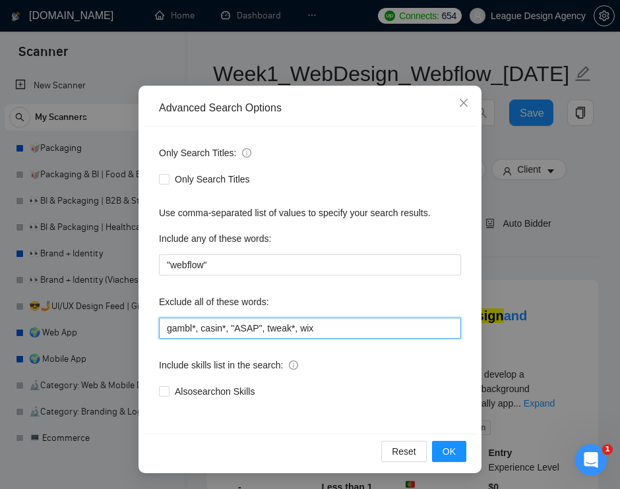
drag, startPoint x: 328, startPoint y: 328, endPoint x: 342, endPoint y: 326, distance: 13.3
click at [342, 326] on input "gambl*, casin*, "ASAP", tweak*, wix" at bounding box center [310, 328] width 302 height 21
click at [227, 334] on input "gambl*, casin*, "ASAP", tweak*, wix" at bounding box center [310, 328] width 302 height 21
type input "gambl*, casin*, "ASAP", tweak*, wix"
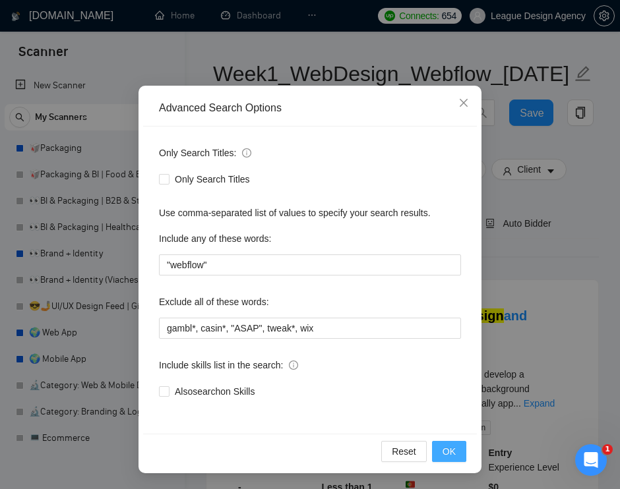
click at [435, 451] on button "OK" at bounding box center [449, 451] width 34 height 21
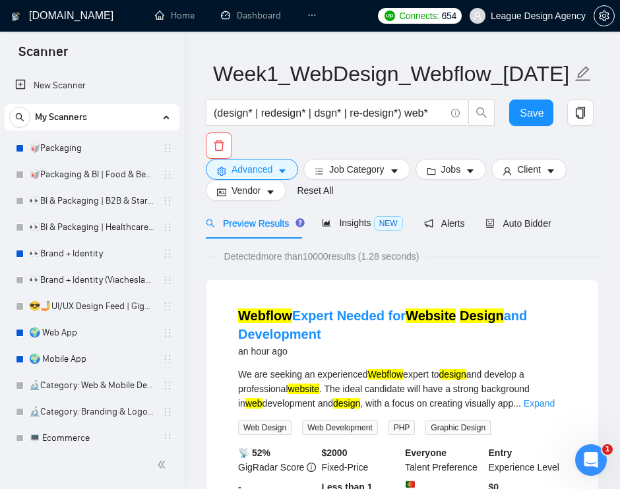
scroll to position [0, 0]
click at [384, 171] on span "Job Category" at bounding box center [356, 169] width 55 height 15
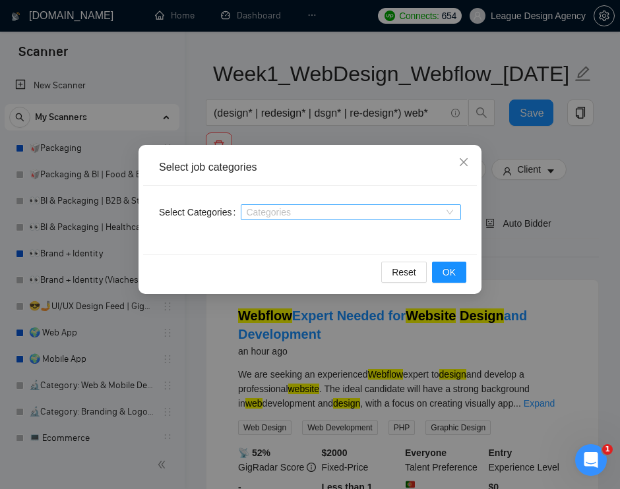
click at [348, 218] on div "Categories" at bounding box center [351, 212] width 220 height 16
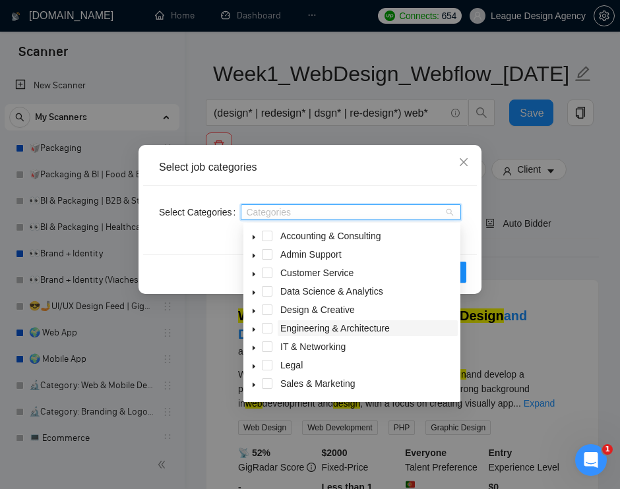
scroll to position [53, 0]
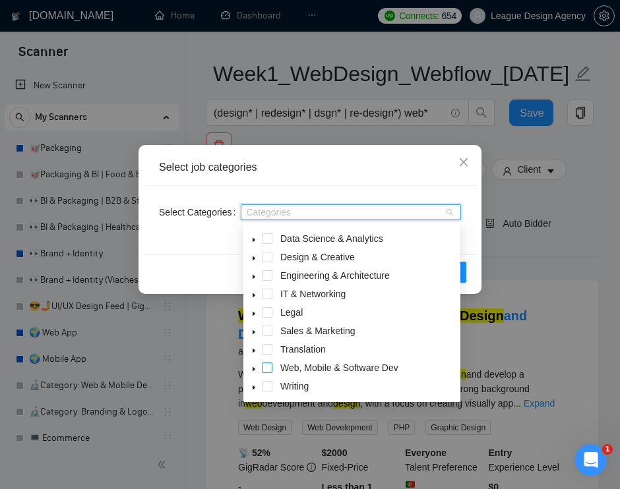
click at [267, 366] on span at bounding box center [267, 368] width 11 height 11
click at [257, 371] on icon "caret-down" at bounding box center [254, 369] width 7 height 7
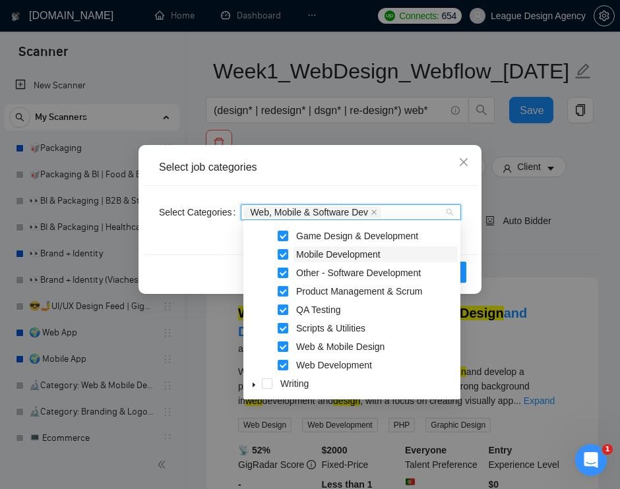
scroll to position [119, 0]
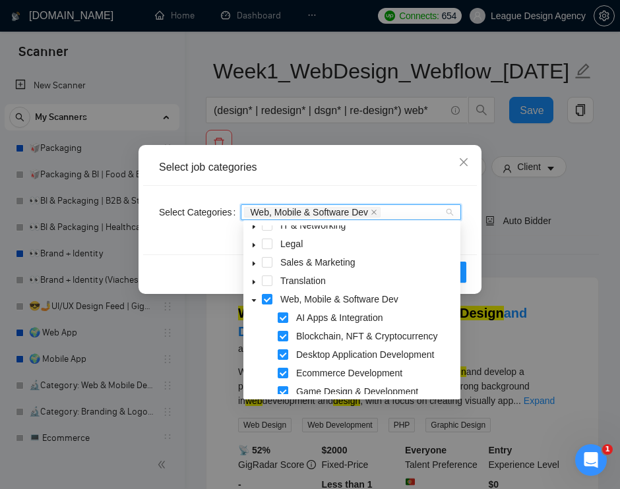
click at [373, 178] on div "Select job categories" at bounding box center [310, 168] width 334 height 36
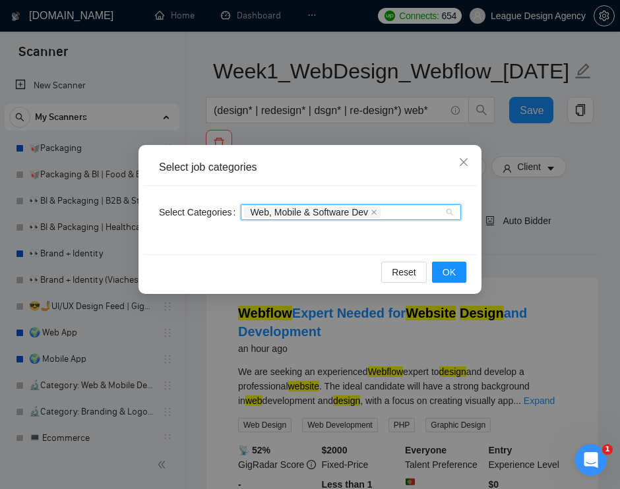
click at [386, 213] on input "Select Categories" at bounding box center [384, 212] width 3 height 11
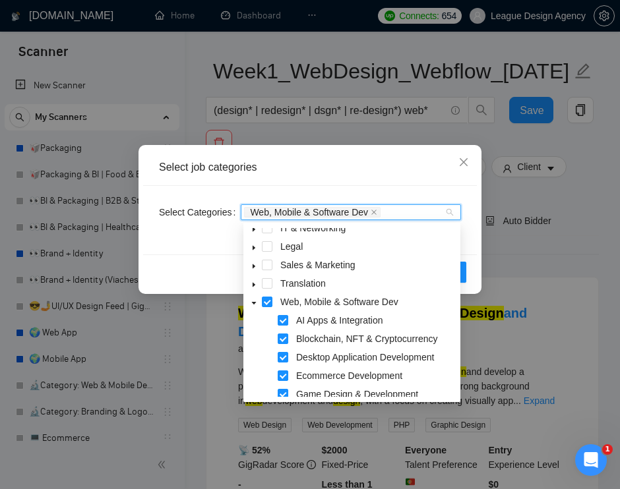
click at [281, 314] on div "AI Apps & Integration" at bounding box center [352, 322] width 212 height 18
click at [281, 322] on span at bounding box center [283, 320] width 11 height 11
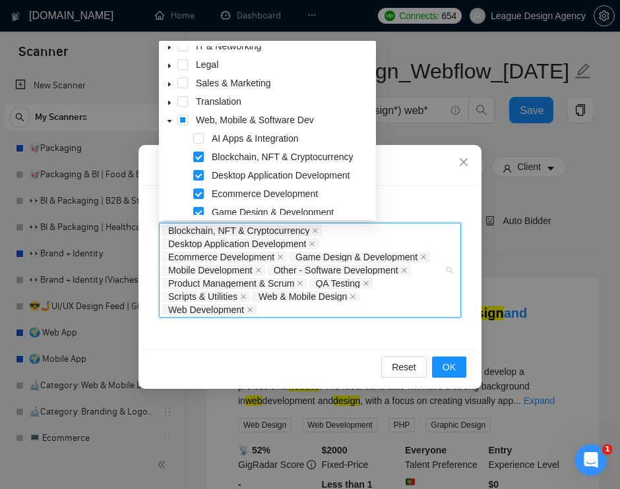
click at [281, 336] on div "Select Categories Blockchain, NFT & Cryptocurrency Desktop Application Developm…" at bounding box center [310, 268] width 334 height 164
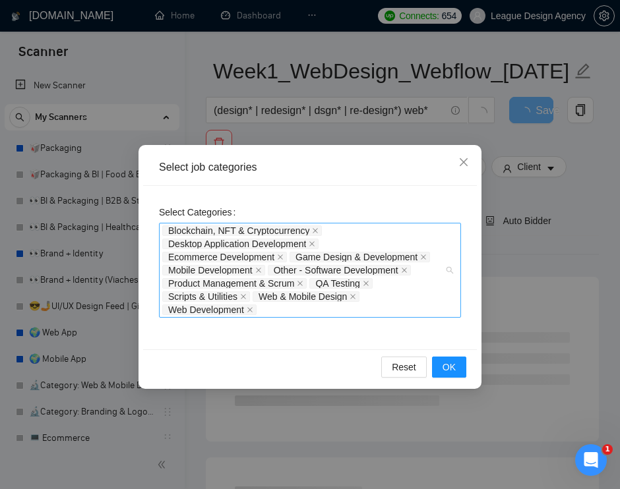
click at [411, 275] on span "Other - Software Development" at bounding box center [339, 270] width 143 height 11
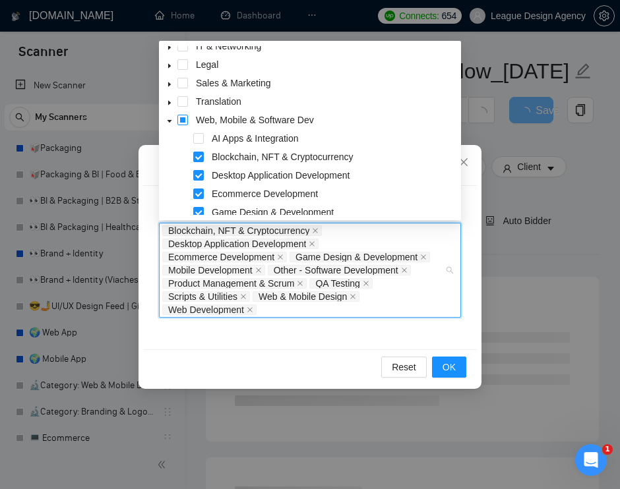
click at [185, 124] on span at bounding box center [182, 120] width 11 height 11
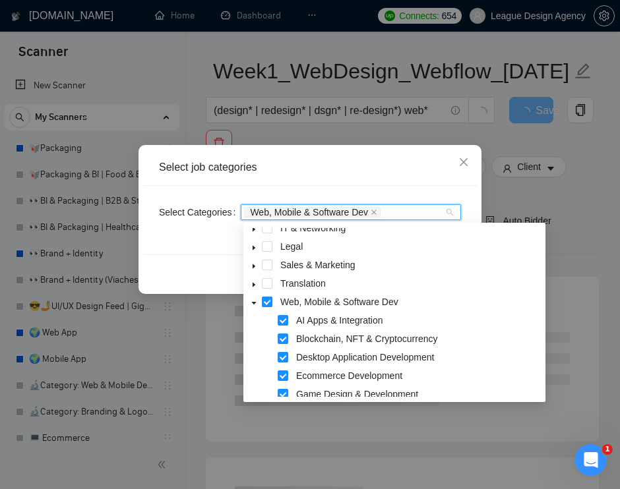
click at [268, 303] on span at bounding box center [267, 302] width 11 height 11
click at [285, 339] on span at bounding box center [283, 339] width 11 height 11
click at [286, 340] on span at bounding box center [283, 339] width 11 height 11
click at [268, 299] on span at bounding box center [267, 302] width 11 height 11
click at [337, 166] on div "Select job categories" at bounding box center [310, 167] width 302 height 15
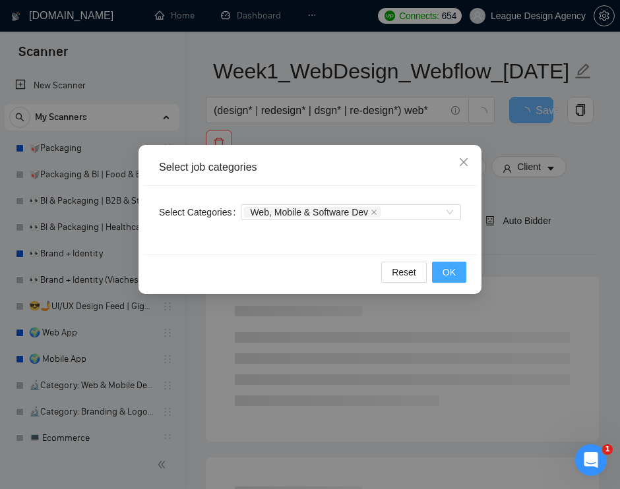
click at [459, 274] on button "OK" at bounding box center [449, 272] width 34 height 21
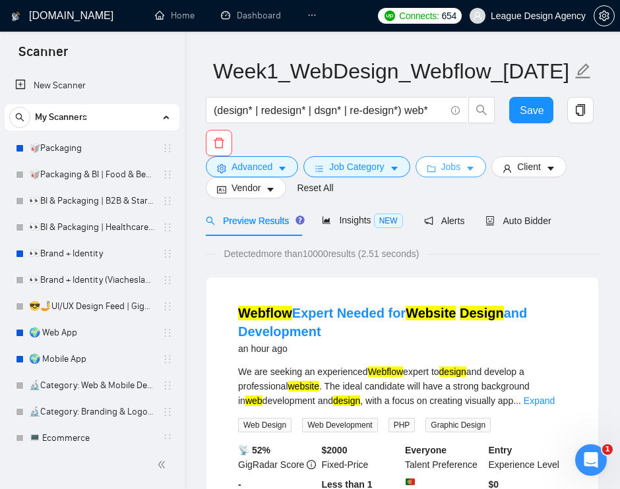
click at [473, 169] on icon "caret-down" at bounding box center [470, 169] width 7 height 4
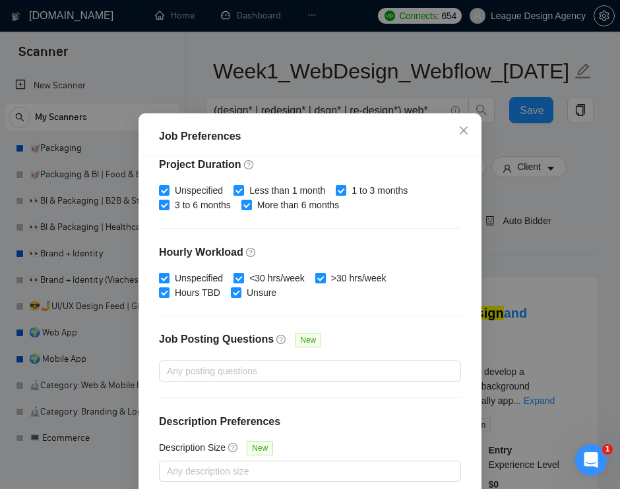
scroll to position [402, 0]
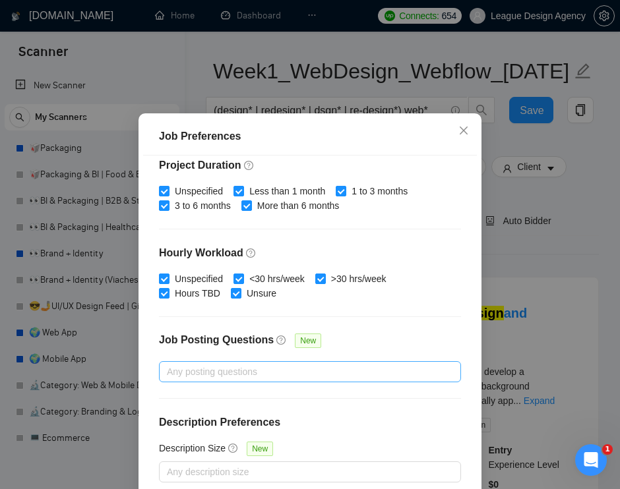
click at [279, 377] on div at bounding box center [303, 372] width 282 height 16
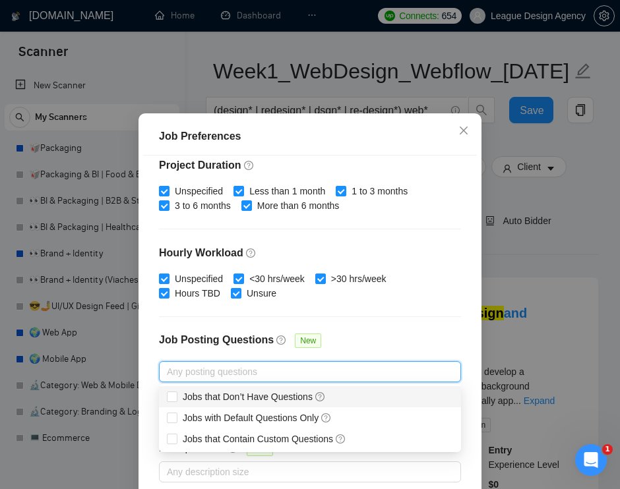
click at [355, 333] on div "Job Posting Questions New" at bounding box center [310, 347] width 302 height 28
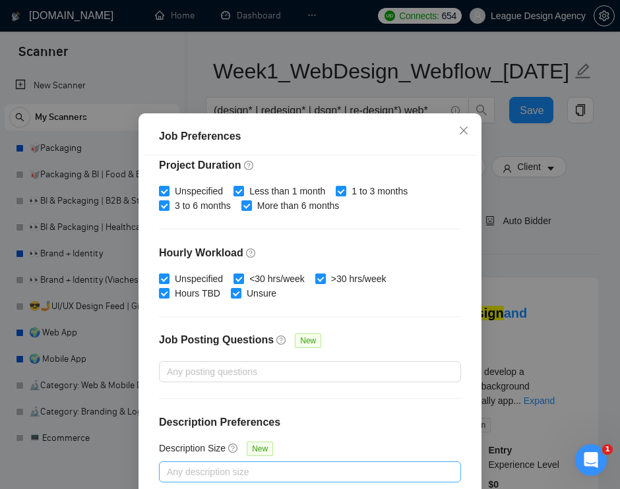
click at [246, 475] on div at bounding box center [303, 472] width 282 height 16
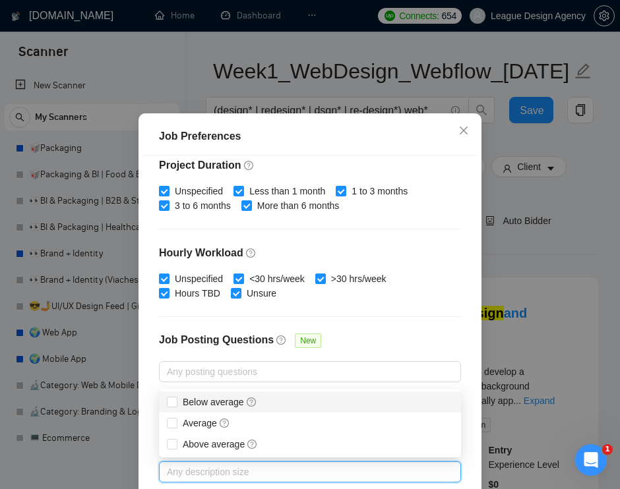
click at [419, 320] on div "Budget Project Type All Fixed Price Hourly Rate Fixed Price Budget $ Min - $ Ma…" at bounding box center [310, 327] width 334 height 342
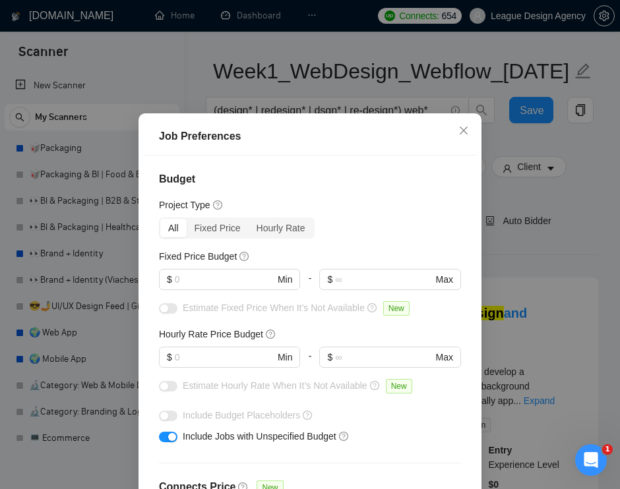
scroll to position [0, 0]
click at [241, 280] on input "text" at bounding box center [225, 279] width 100 height 15
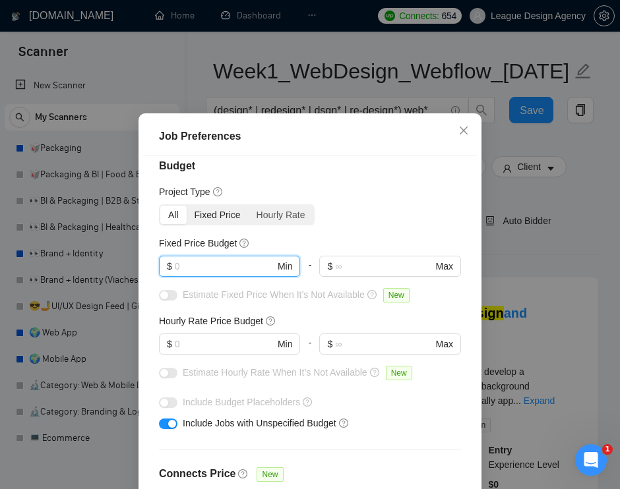
click at [227, 224] on div "Fixed Price" at bounding box center [218, 215] width 62 height 18
click at [187, 206] on input "Fixed Price" at bounding box center [187, 206] width 0 height 0
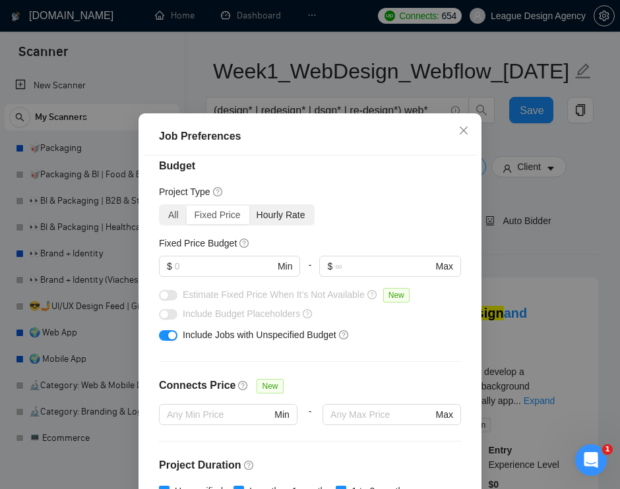
click at [276, 217] on div "Hourly Rate" at bounding box center [281, 215] width 65 height 18
click at [249, 206] on input "Hourly Rate" at bounding box center [249, 206] width 0 height 0
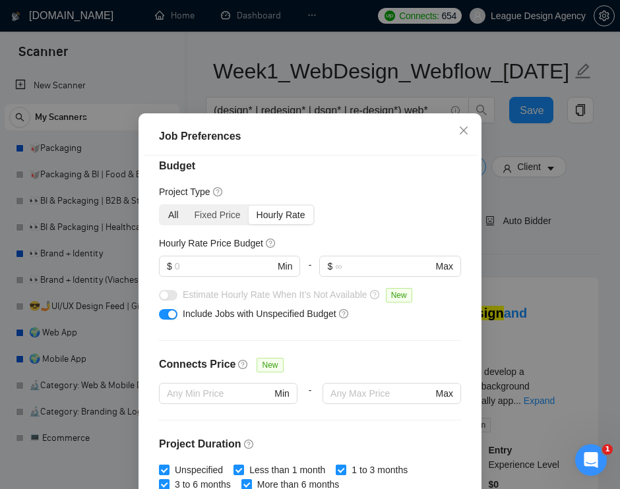
click at [171, 212] on div "All" at bounding box center [173, 215] width 26 height 18
click at [160, 206] on input "All" at bounding box center [160, 206] width 0 height 0
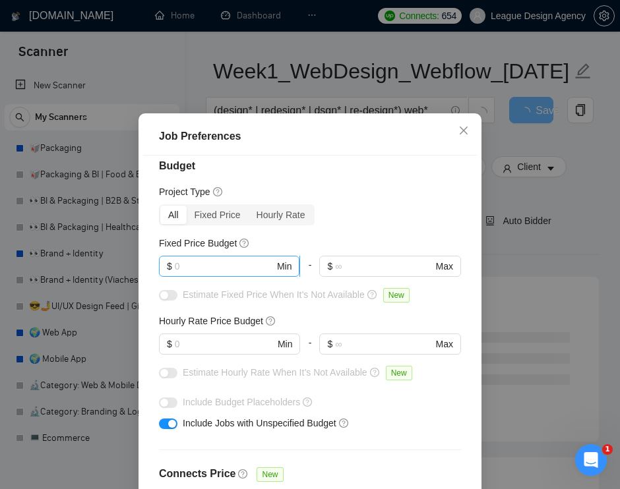
click at [208, 264] on input "text" at bounding box center [225, 266] width 100 height 15
click at [220, 220] on div "Fixed Price" at bounding box center [218, 215] width 62 height 18
click at [187, 206] on input "Fixed Price" at bounding box center [187, 206] width 0 height 0
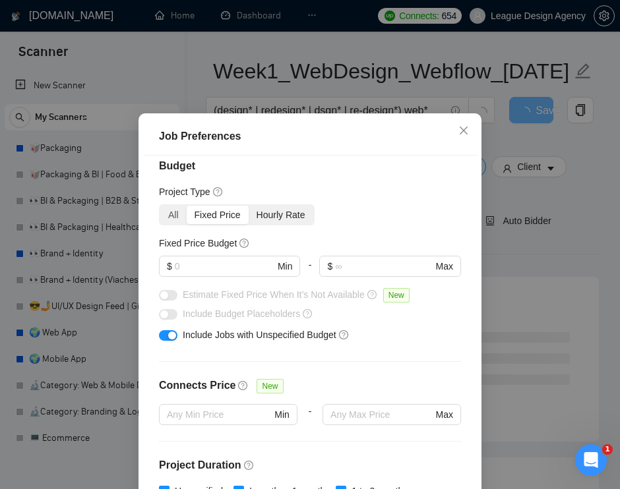
click at [272, 218] on div "Hourly Rate" at bounding box center [281, 215] width 65 height 18
click at [249, 206] on input "Hourly Rate" at bounding box center [249, 206] width 0 height 0
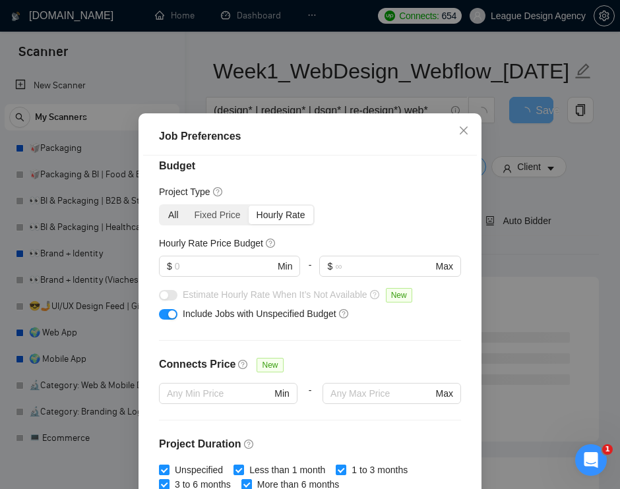
click at [175, 220] on div "All" at bounding box center [173, 215] width 26 height 18
click at [160, 206] on input "All" at bounding box center [160, 206] width 0 height 0
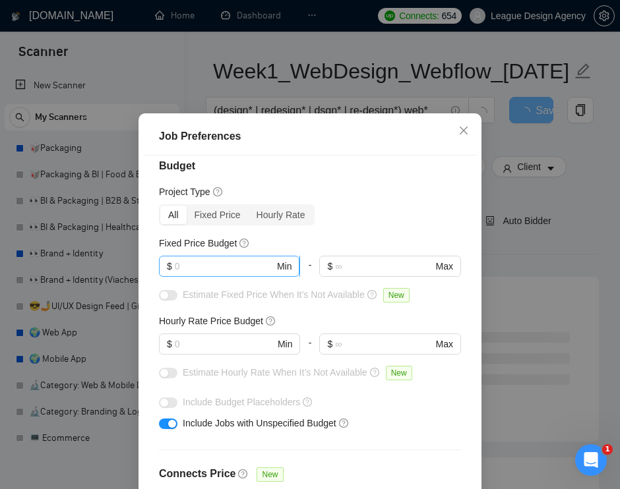
click at [197, 268] on input "text" at bounding box center [225, 266] width 100 height 15
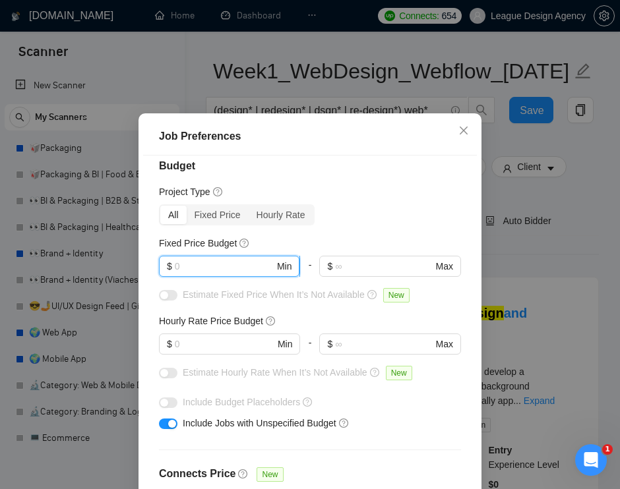
scroll to position [15, 0]
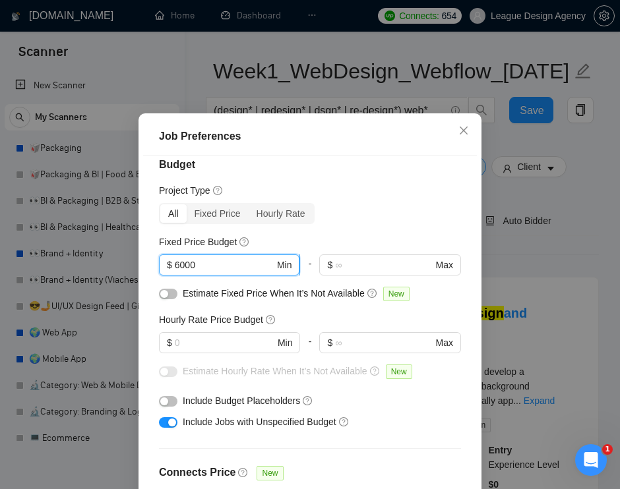
click at [255, 263] on input "6000" at bounding box center [225, 265] width 100 height 15
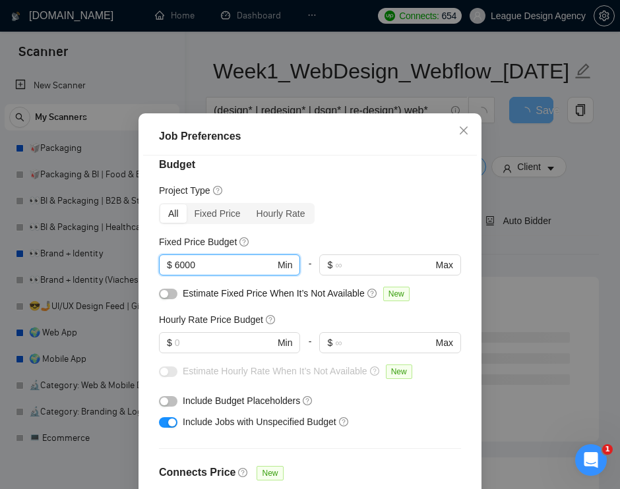
drag, startPoint x: 243, startPoint y: 263, endPoint x: 149, endPoint y: 257, distance: 94.5
click at [149, 257] on div "Budget Project Type All Fixed Price Hourly Rate Fixed Price Budget 6000 $ 6000 …" at bounding box center [310, 327] width 334 height 342
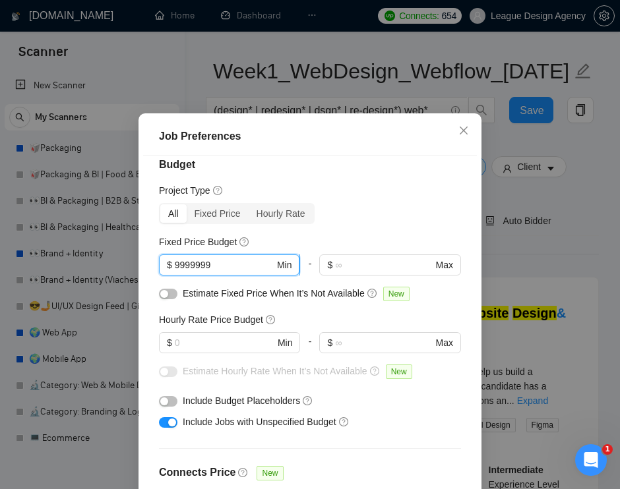
type input "99999999"
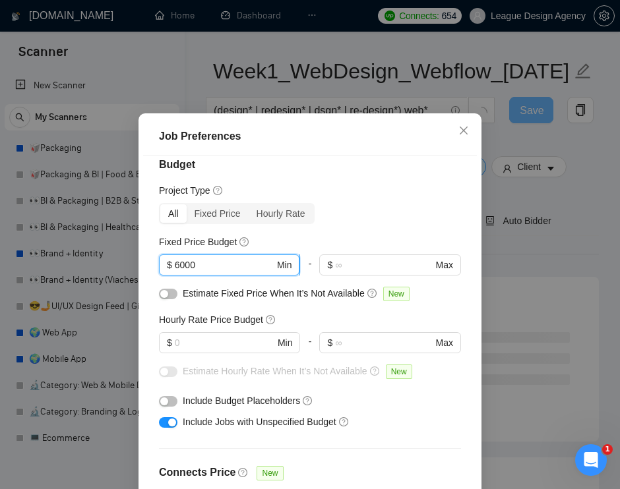
click at [220, 264] on input "6000" at bounding box center [225, 265] width 100 height 15
type input "6000"
click at [216, 345] on input "text" at bounding box center [225, 343] width 100 height 15
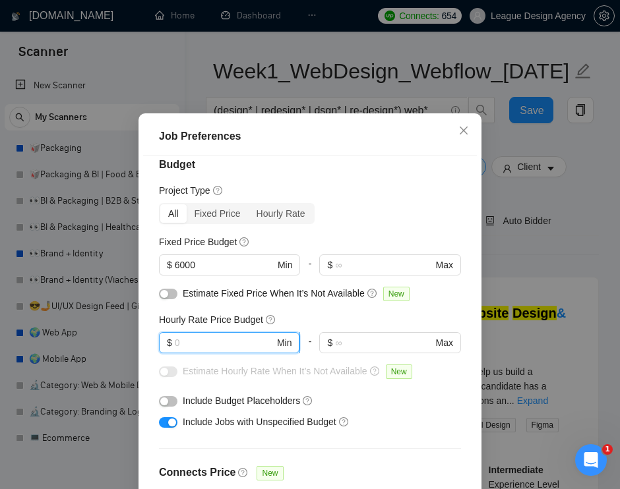
click at [240, 344] on input "text" at bounding box center [225, 343] width 100 height 15
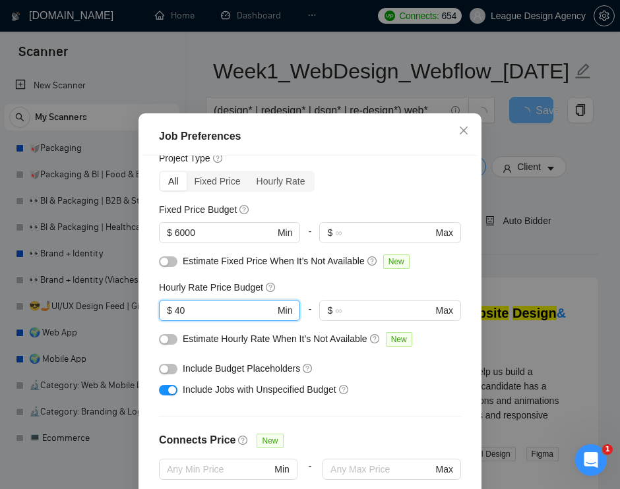
scroll to position [38, 0]
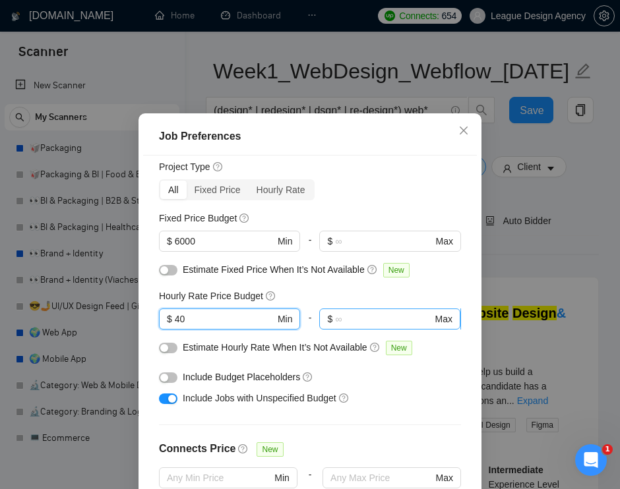
type input "40"
click at [328, 312] on span "$" at bounding box center [329, 319] width 5 height 15
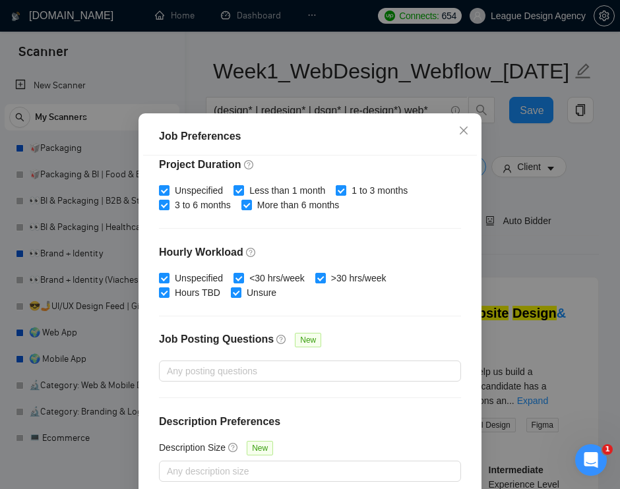
scroll to position [402, 0]
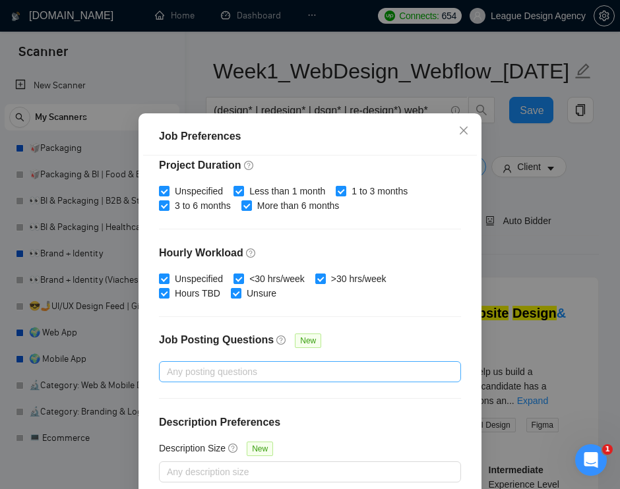
click at [248, 374] on div at bounding box center [303, 372] width 282 height 16
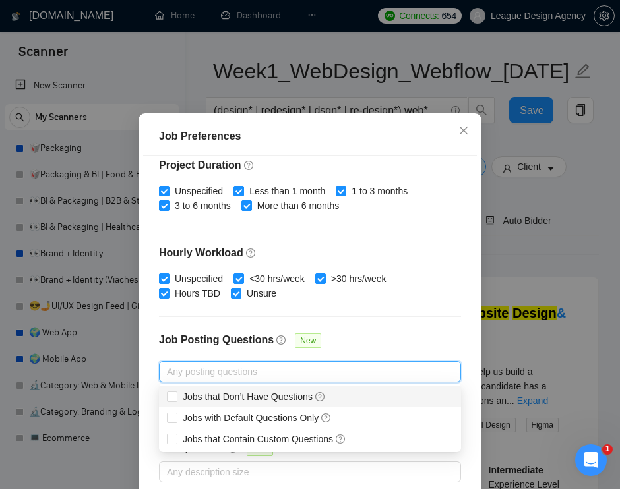
click at [394, 341] on div "Job Posting Questions New" at bounding box center [310, 347] width 302 height 28
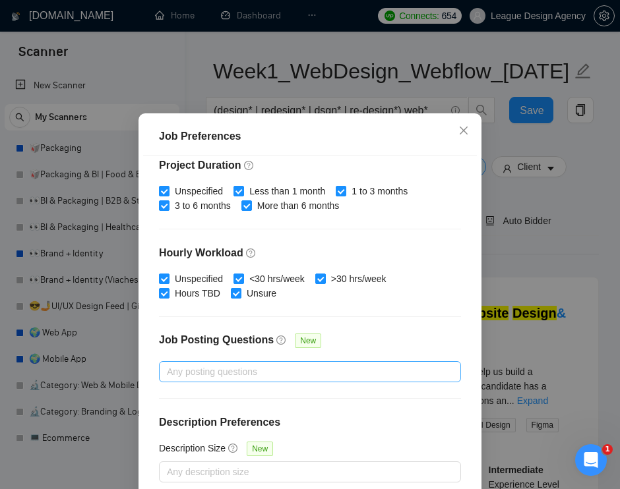
click at [341, 365] on div at bounding box center [303, 372] width 282 height 16
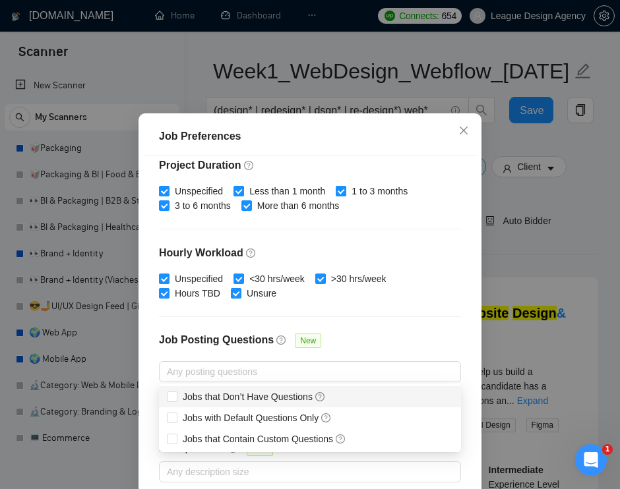
click at [355, 330] on div "Budget Project Type All Fixed Price Hourly Rate Fixed Price Budget $ 6000 Min -…" at bounding box center [310, 327] width 334 height 342
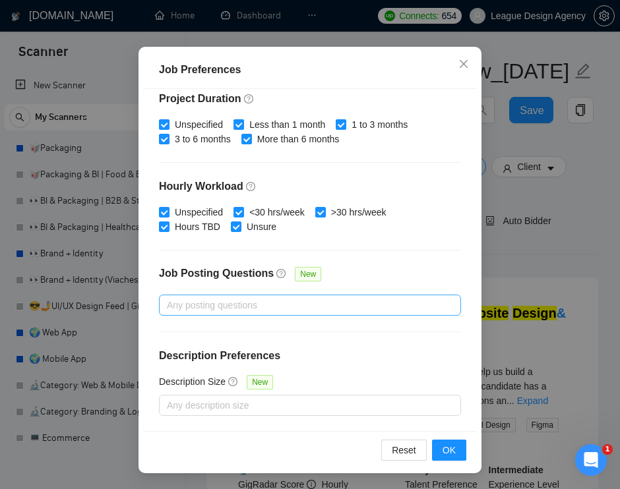
scroll to position [90, 0]
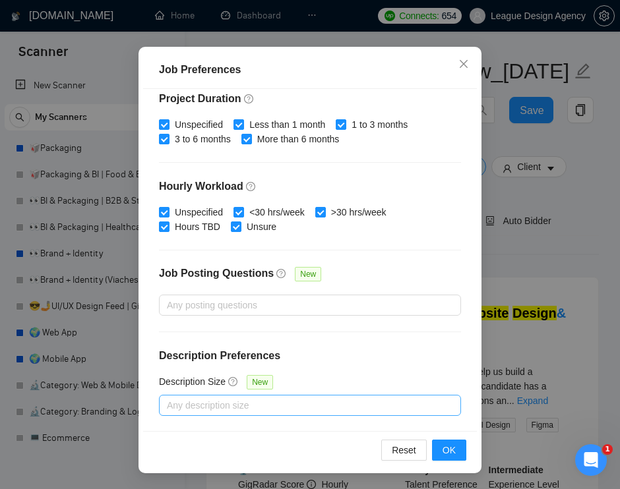
click at [334, 408] on div at bounding box center [303, 406] width 282 height 16
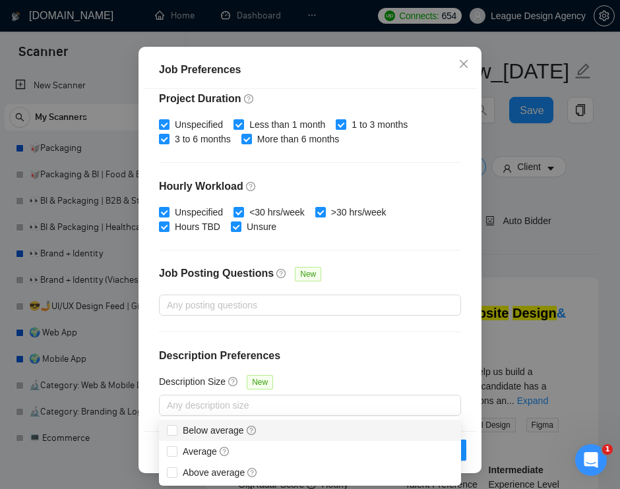
click at [322, 342] on div "Budget Project Type All Fixed Price Hourly Rate Fixed Price Budget $ 6000 Min -…" at bounding box center [310, 260] width 334 height 342
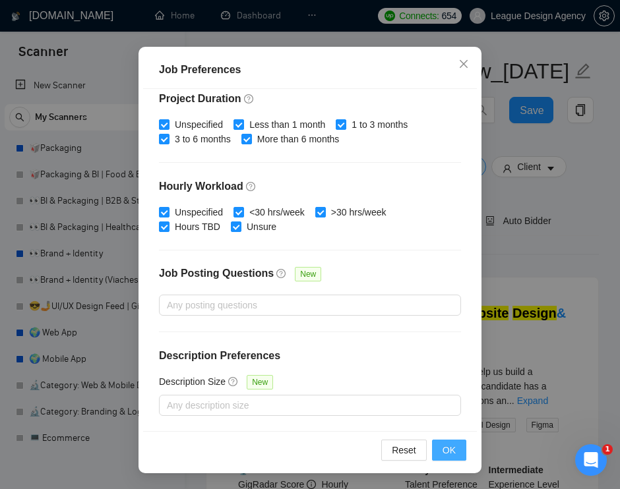
click at [438, 456] on button "OK" at bounding box center [449, 450] width 34 height 21
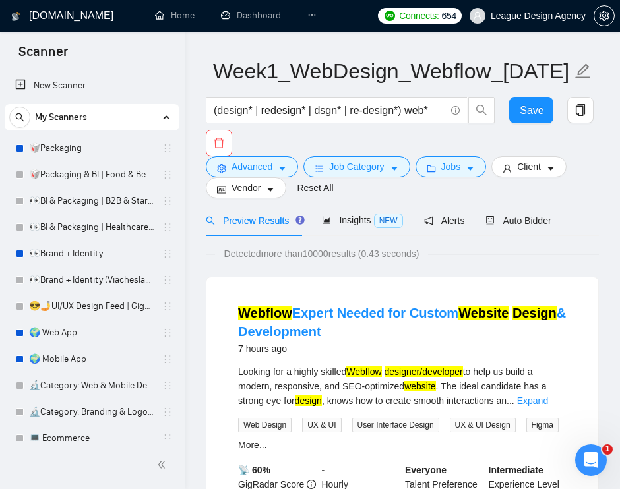
scroll to position [0, 0]
click at [554, 174] on button "Client" at bounding box center [528, 166] width 75 height 21
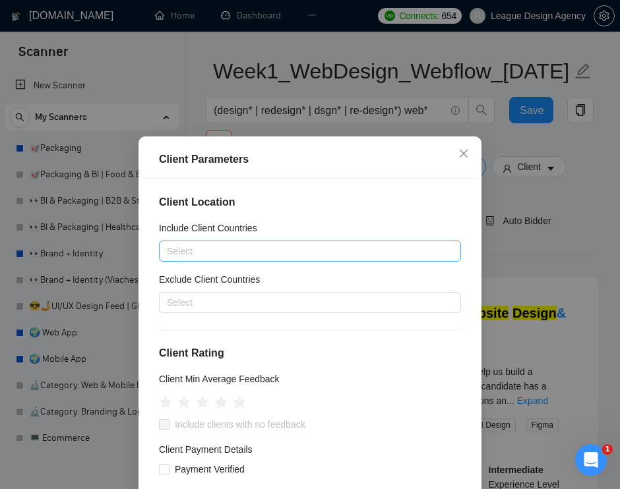
click at [334, 248] on div at bounding box center [303, 251] width 282 height 16
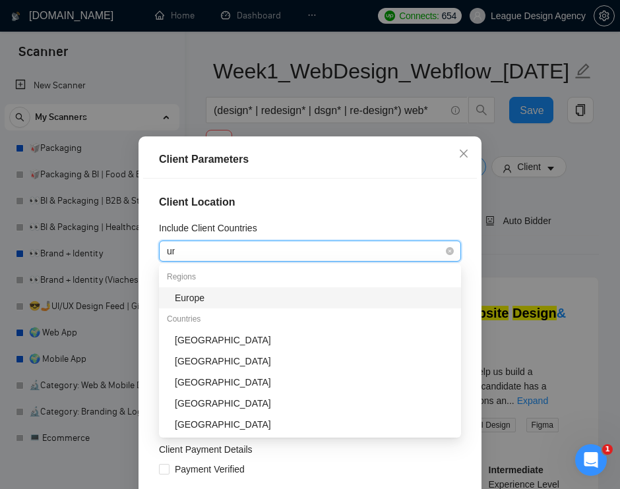
type input "uni"
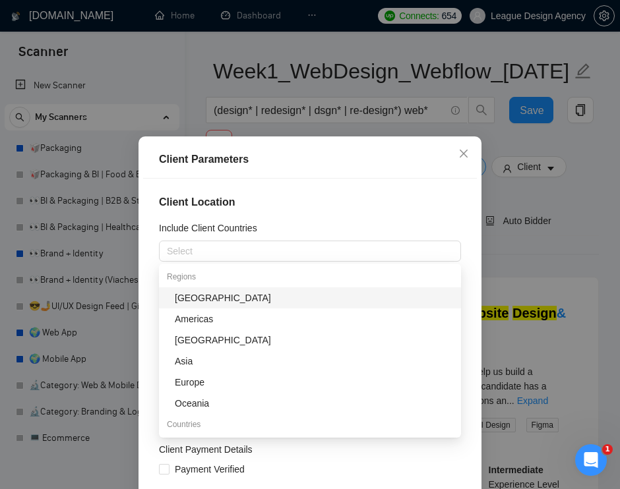
click at [338, 191] on div "Client Location Include Client Countries Select Exclude Client Countries Select…" at bounding box center [310, 350] width 334 height 342
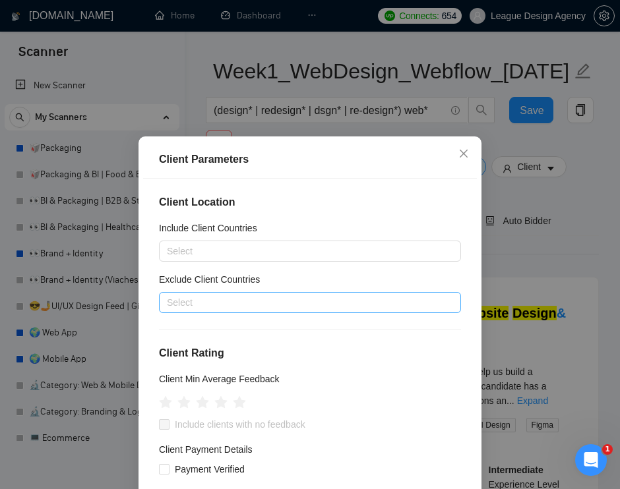
click at [287, 304] on div at bounding box center [303, 303] width 282 height 16
click at [326, 216] on div "Client Location Include Client Countries Select Exclude Client Countries Select…" at bounding box center [310, 350] width 334 height 342
click at [280, 298] on div at bounding box center [303, 303] width 282 height 16
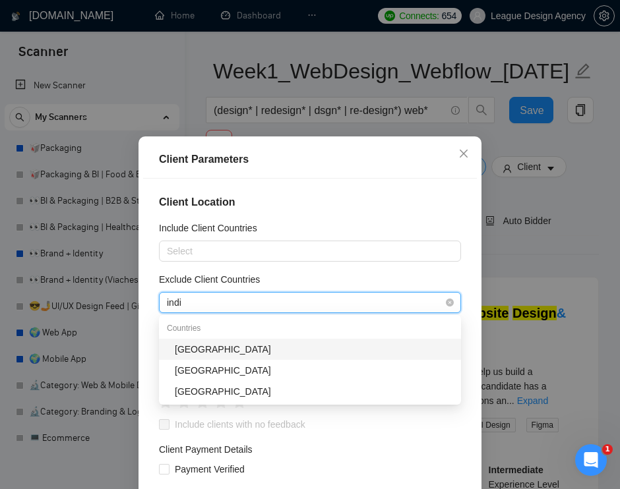
type input "india"
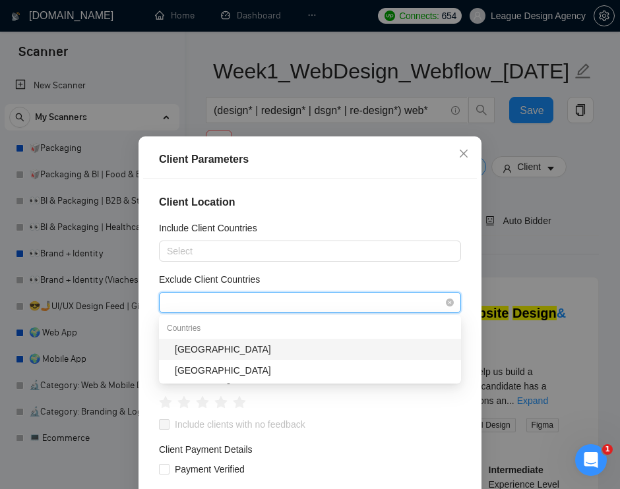
click at [268, 292] on div "india" at bounding box center [310, 302] width 302 height 21
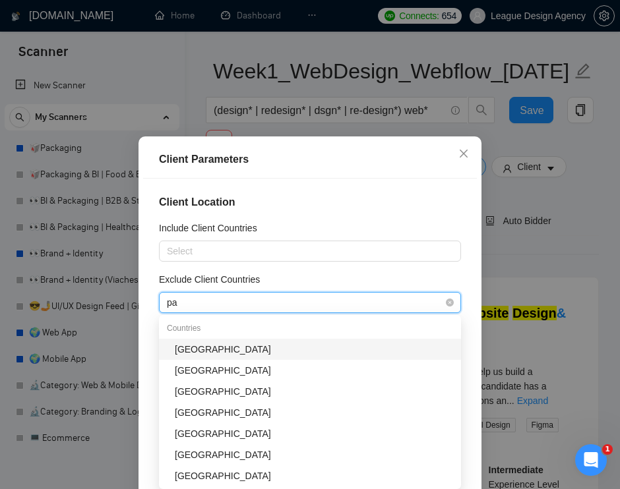
type input "pak"
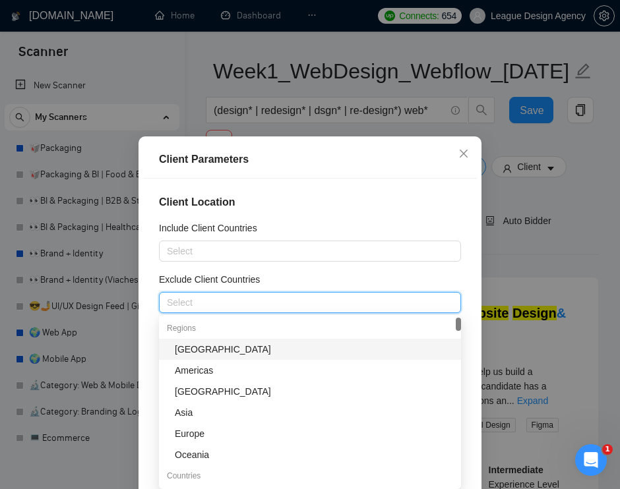
type input "s"
click at [298, 268] on div "Client Location Include Client Countries Select Exclude Client Countries Select…" at bounding box center [310, 350] width 334 height 342
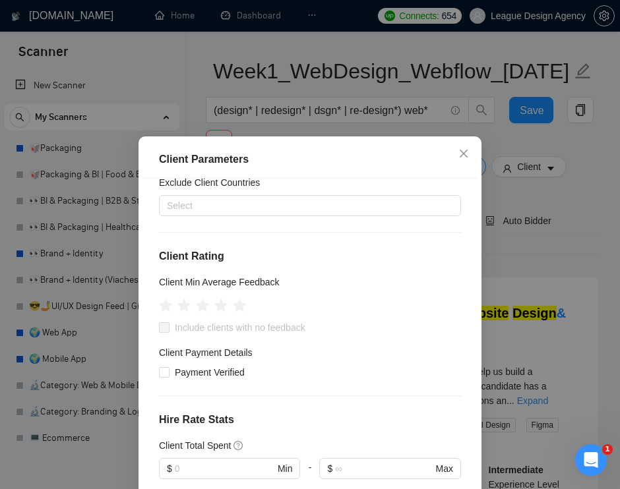
scroll to position [96, 0]
click at [225, 309] on icon "star" at bounding box center [221, 306] width 15 height 15
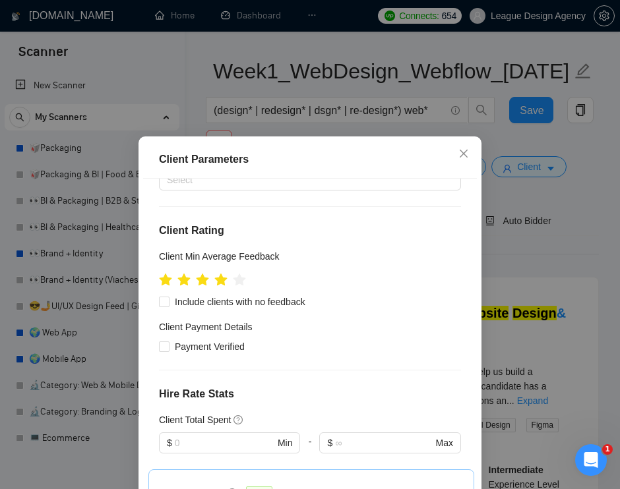
scroll to position [125, 0]
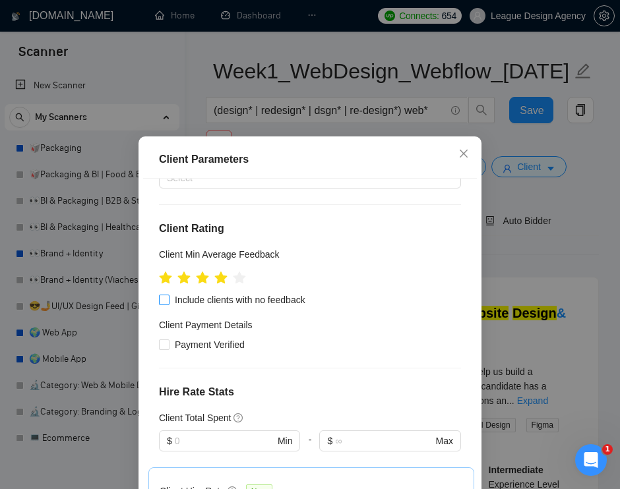
click at [253, 303] on span "Include clients with no feedback" at bounding box center [239, 300] width 141 height 15
click at [168, 303] on input "Include clients with no feedback" at bounding box center [163, 299] width 9 height 9
checkbox input "true"
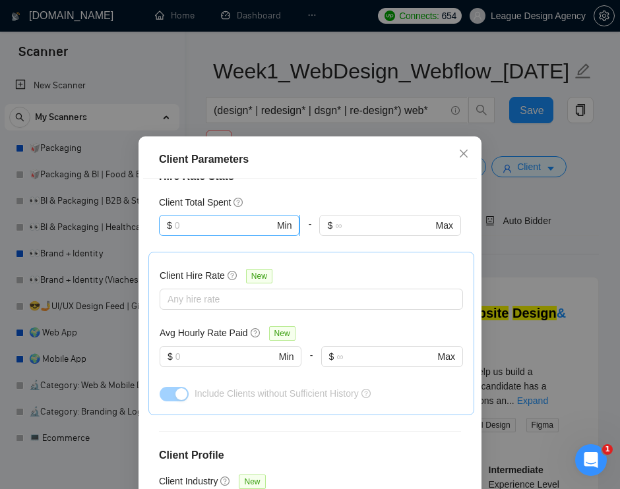
scroll to position [342, 0]
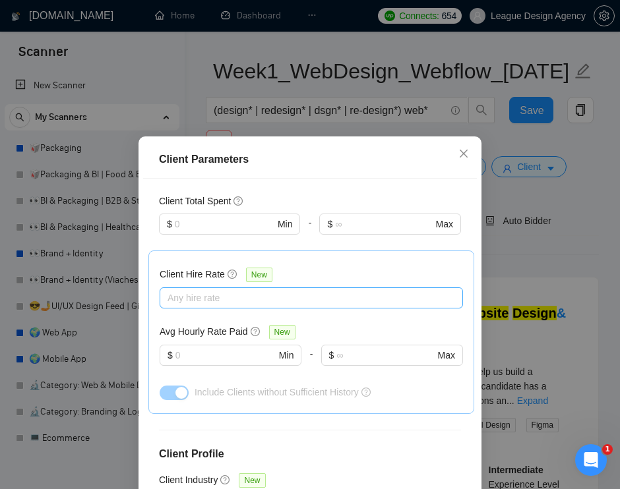
click at [232, 295] on div at bounding box center [305, 298] width 284 height 16
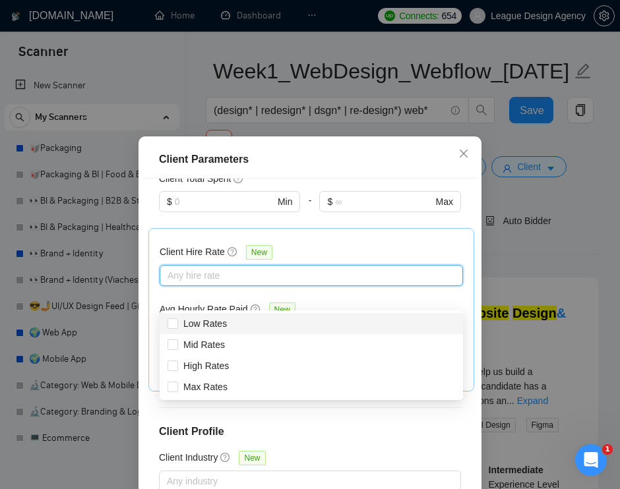
scroll to position [363, 0]
click at [322, 241] on div "Client Hire Rate New Any hire rate Avg Hourly Rate Paid New $ Min - $ Max Inclu…" at bounding box center [311, 310] width 303 height 141
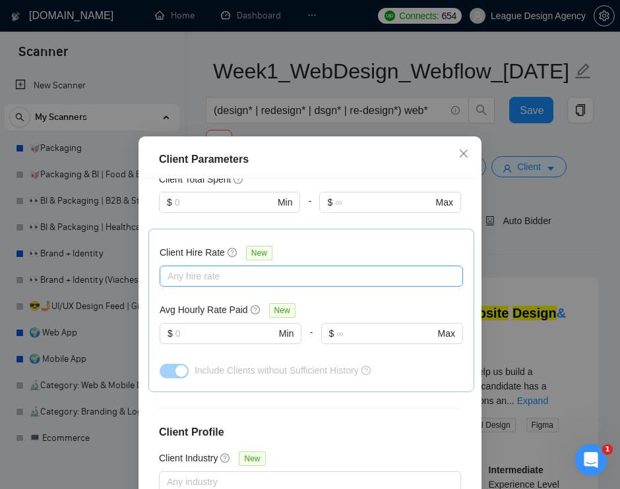
click at [288, 282] on div at bounding box center [305, 276] width 284 height 16
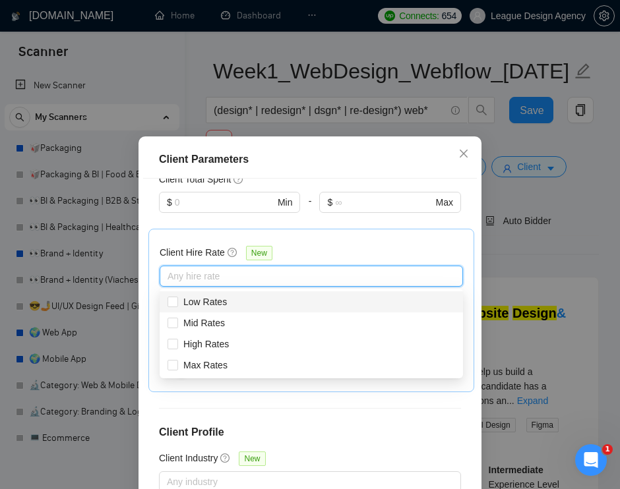
click at [313, 229] on div "Client Hire Rate New Any hire rate Avg Hourly Rate Paid New $ Min - $ Max Inclu…" at bounding box center [311, 311] width 326 height 164
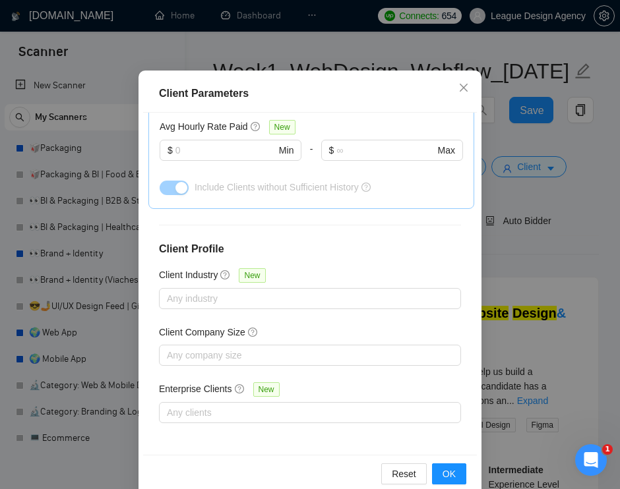
scroll to position [78, 0]
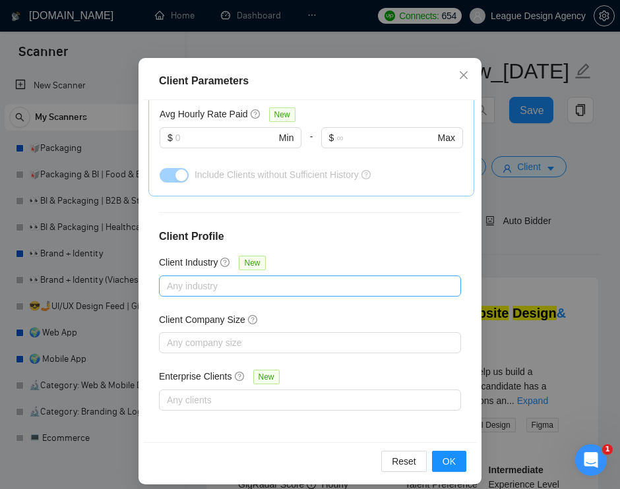
click at [337, 280] on div at bounding box center [303, 286] width 282 height 16
click at [340, 265] on div "Client Location Include Client Countries Select Exclude Client Countries Select…" at bounding box center [310, 271] width 334 height 342
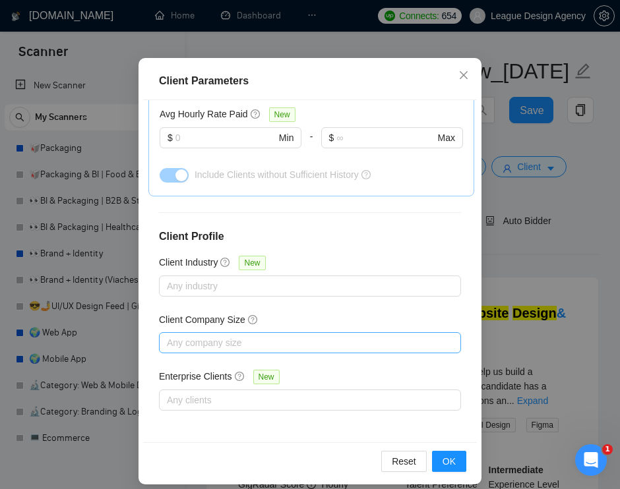
click at [288, 340] on div at bounding box center [303, 343] width 282 height 16
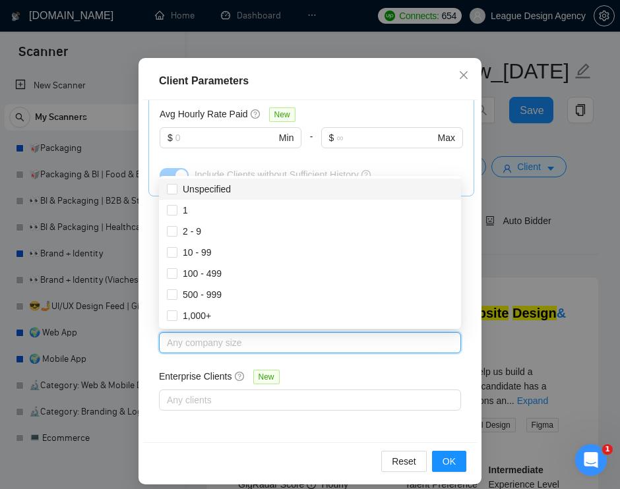
click at [381, 157] on div at bounding box center [392, 156] width 142 height 16
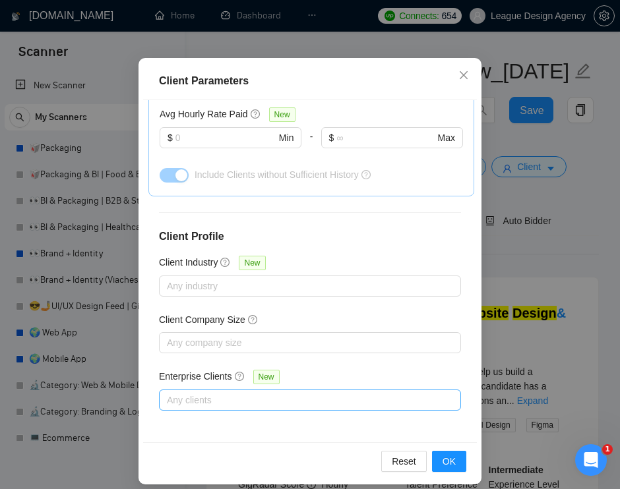
click at [254, 406] on div at bounding box center [303, 400] width 282 height 16
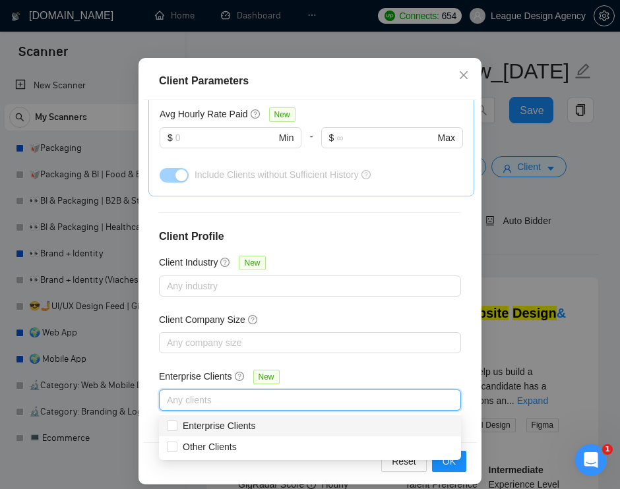
click at [313, 247] on div "Client Location Include Client Countries Select Exclude Client Countries Select…" at bounding box center [310, 271] width 334 height 342
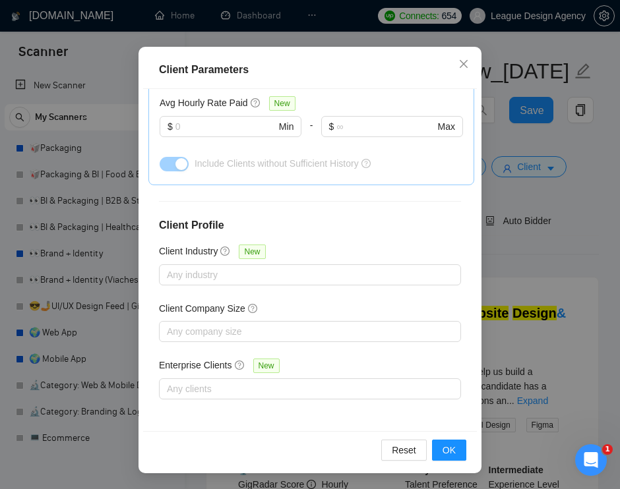
scroll to position [90, 0]
click at [435, 448] on button "OK" at bounding box center [449, 450] width 34 height 21
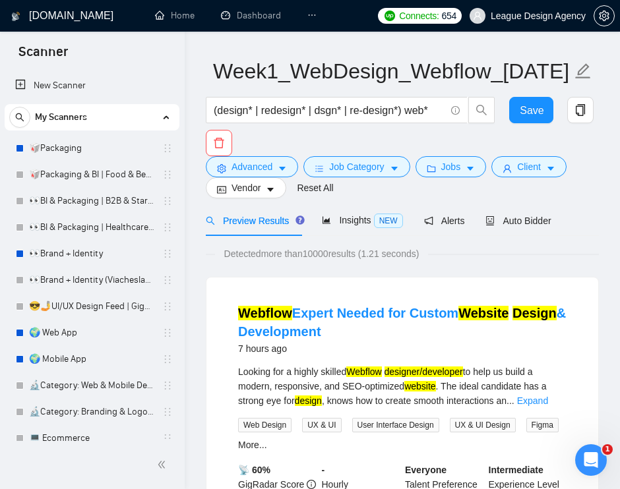
scroll to position [0, 0]
click at [282, 193] on button "Vendor" at bounding box center [246, 187] width 80 height 21
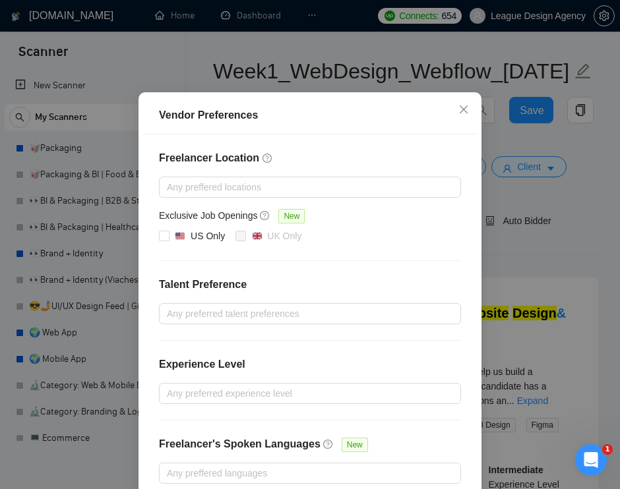
scroll to position [87, 0]
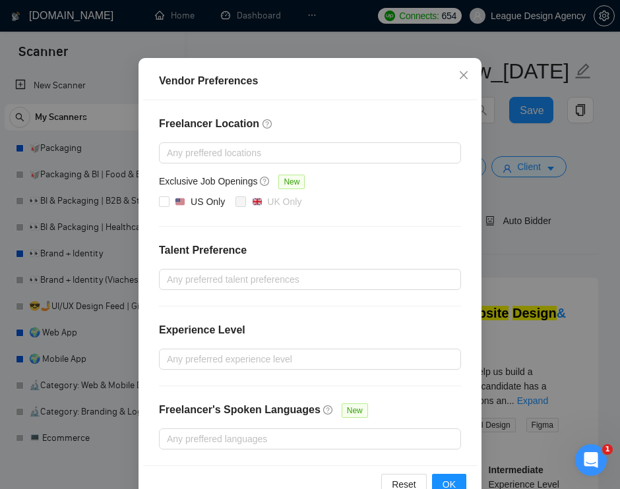
click at [237, 82] on div "Vendor Preferences" at bounding box center [310, 81] width 302 height 16
drag, startPoint x: 237, startPoint y: 82, endPoint x: 188, endPoint y: 82, distance: 48.8
click at [188, 82] on div "Vendor Preferences" at bounding box center [310, 81] width 302 height 16
click at [252, 96] on div "Vendor Preferences" at bounding box center [310, 82] width 334 height 38
click at [272, 106] on div "Freelancer Location Any preffered locations Exclusive Job Openings New US Only …" at bounding box center [310, 282] width 334 height 365
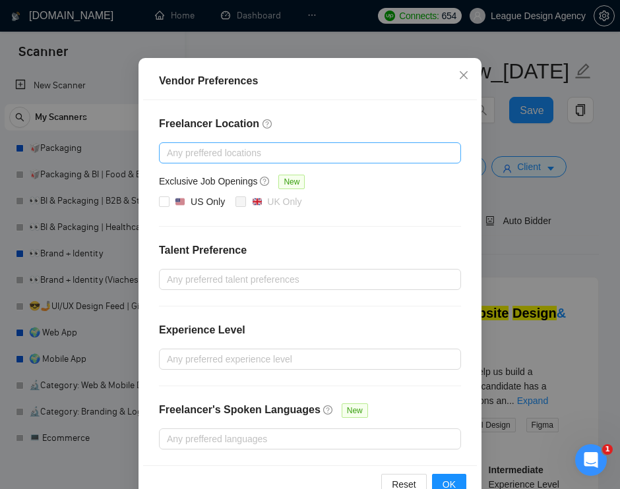
click at [266, 154] on div at bounding box center [303, 153] width 282 height 16
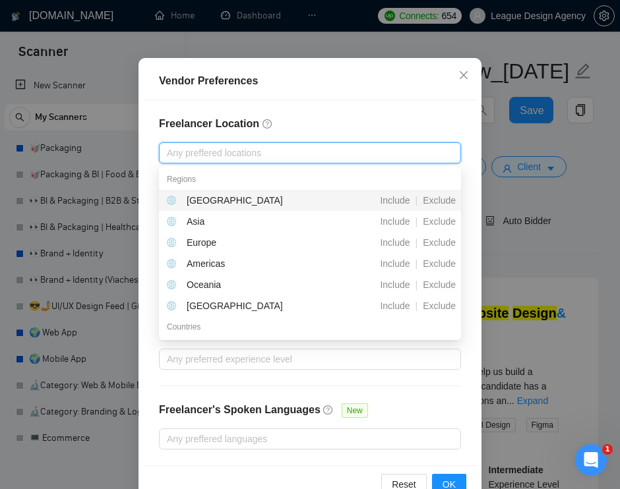
click at [322, 133] on div "Freelancer Location Any preffered locations Exclusive Job Openings New US Only …" at bounding box center [310, 282] width 334 height 365
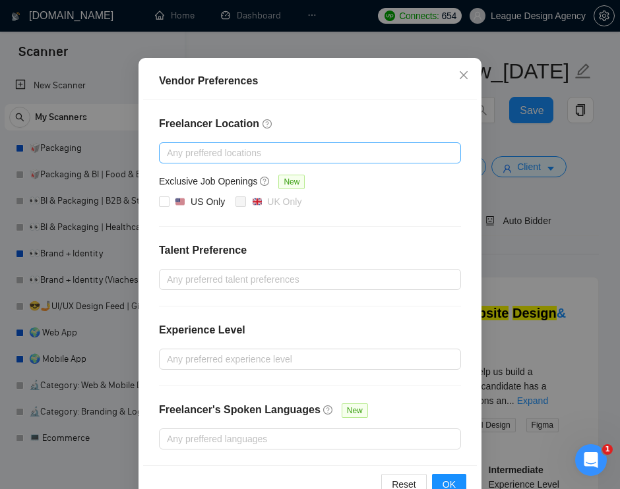
click at [311, 147] on div at bounding box center [303, 153] width 282 height 16
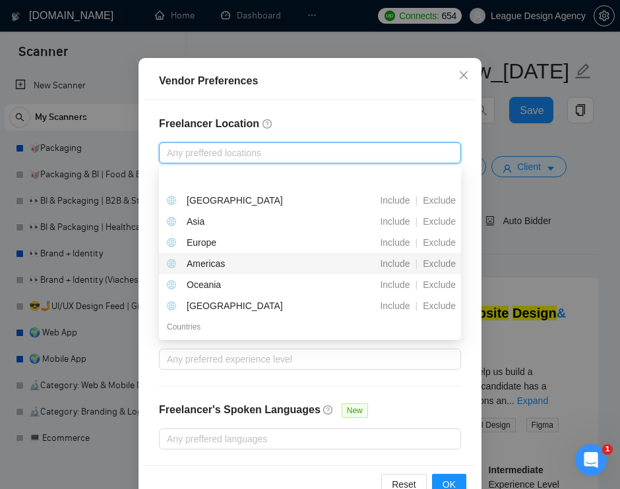
scroll to position [24, 0]
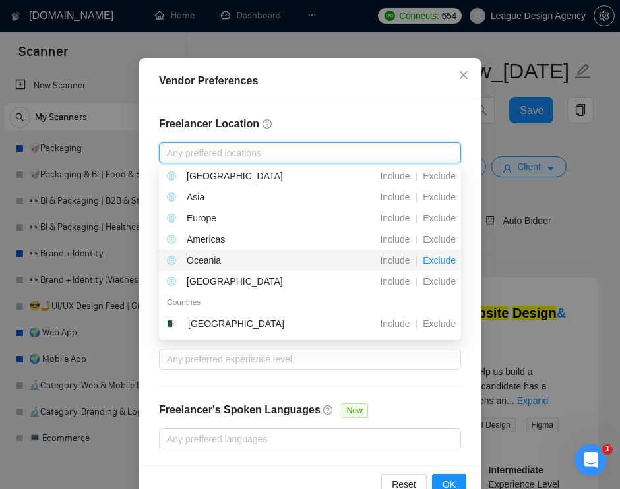
click at [434, 258] on span "Exclude" at bounding box center [439, 260] width 44 height 11
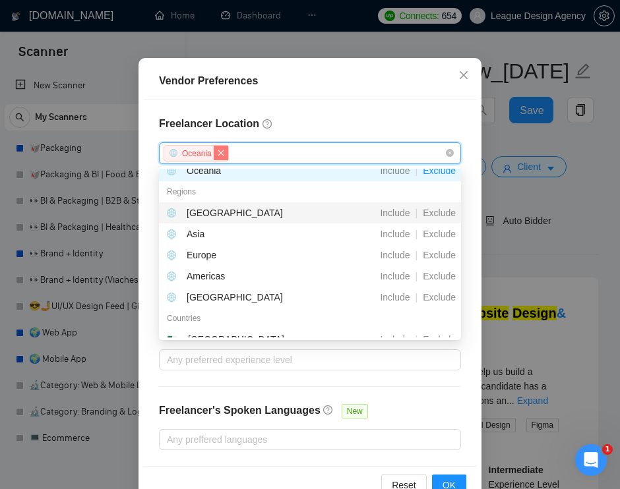
click at [220, 154] on icon "close" at bounding box center [221, 153] width 6 height 6
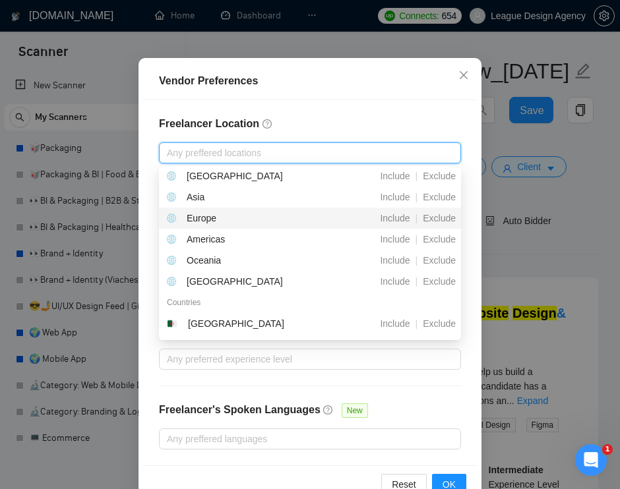
click at [390, 224] on div "Include" at bounding box center [395, 218] width 40 height 15
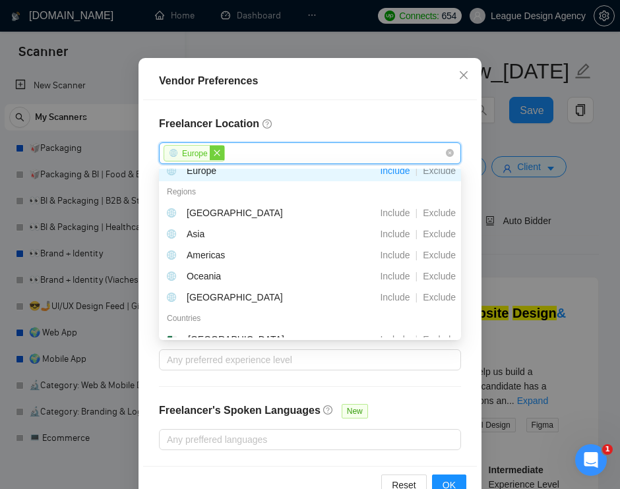
click at [218, 154] on icon "close" at bounding box center [217, 153] width 8 height 8
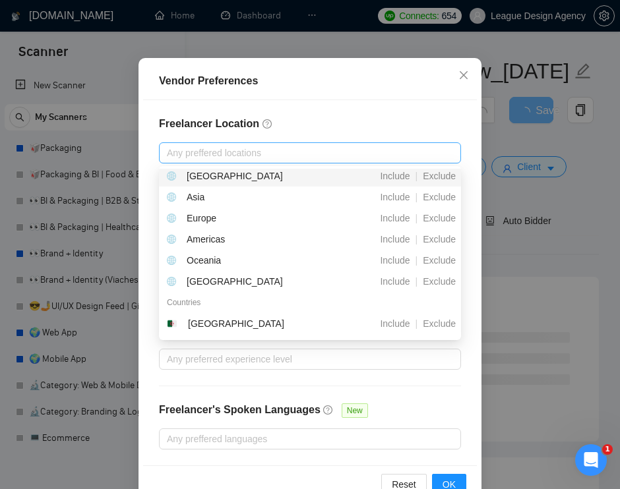
click at [340, 102] on div "Freelancer Location Any preffered locations Exclusive Job Openings New US Only …" at bounding box center [310, 282] width 334 height 365
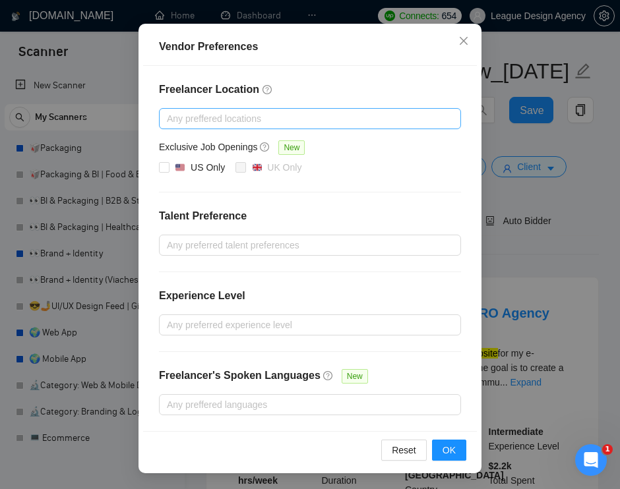
scroll to position [121, 0]
click at [249, 247] on div at bounding box center [303, 245] width 282 height 16
click at [310, 200] on div "Freelancer Location Any preffered locations Exclusive Job Openings New US Only …" at bounding box center [310, 248] width 334 height 365
click at [307, 249] on div at bounding box center [303, 245] width 282 height 16
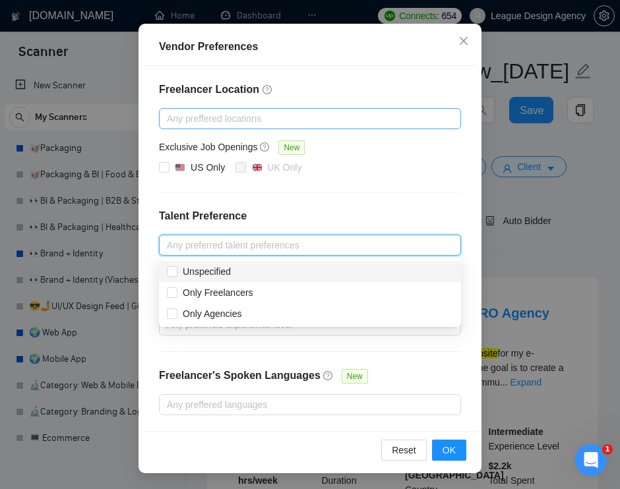
click at [334, 208] on h4 "Talent Preference" at bounding box center [310, 216] width 302 height 16
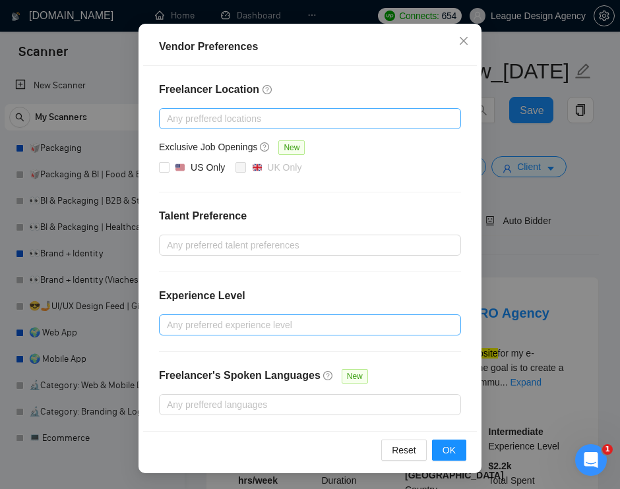
click at [268, 322] on div at bounding box center [303, 325] width 282 height 16
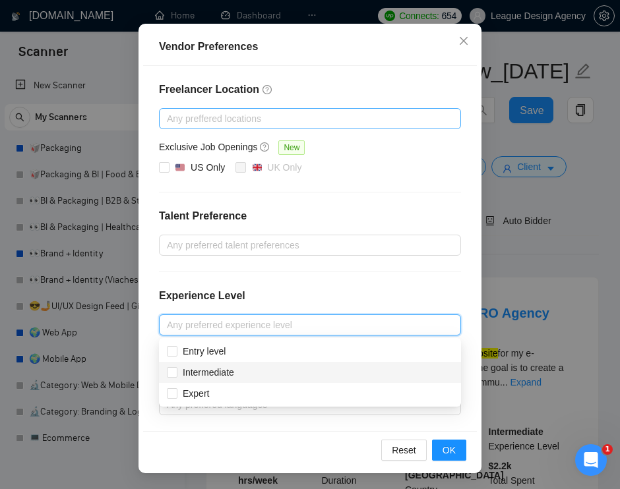
click at [251, 377] on div "Intermediate" at bounding box center [310, 372] width 286 height 15
checkbox input "true"
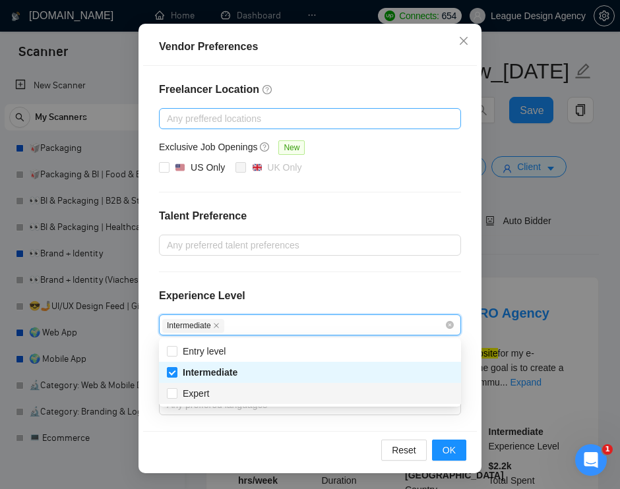
click at [237, 394] on div "Expert" at bounding box center [310, 393] width 286 height 15
checkbox input "true"
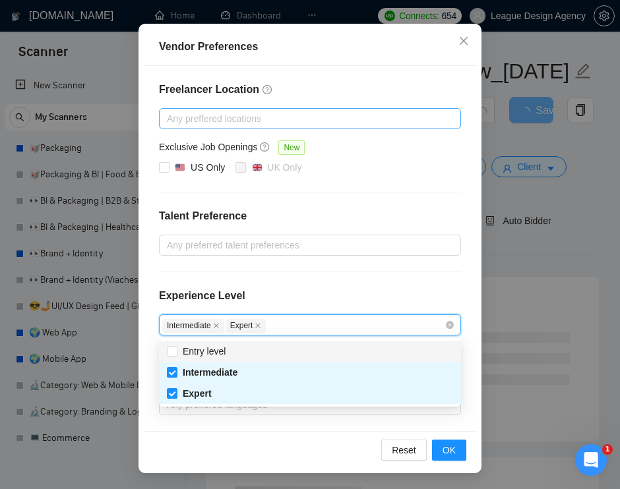
click at [309, 299] on div "Experience Level" at bounding box center [310, 301] width 302 height 26
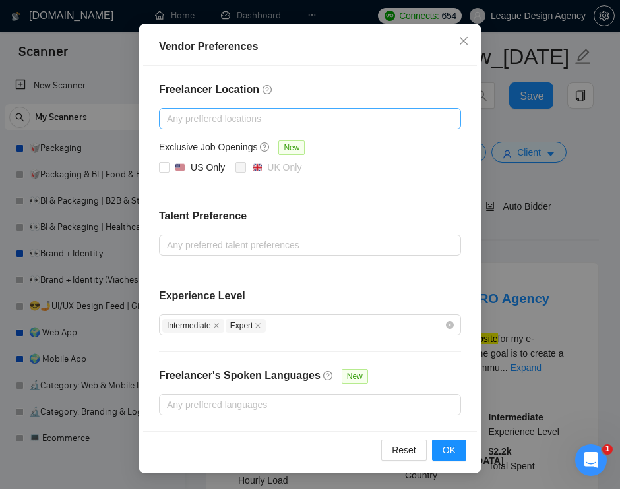
scroll to position [65, 0]
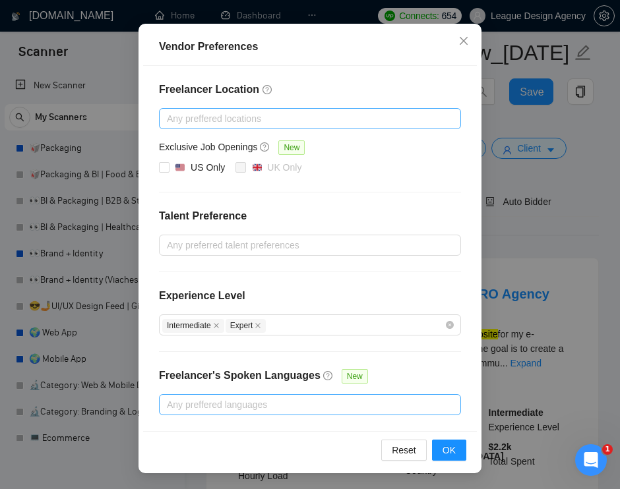
click at [187, 406] on div at bounding box center [303, 405] width 282 height 16
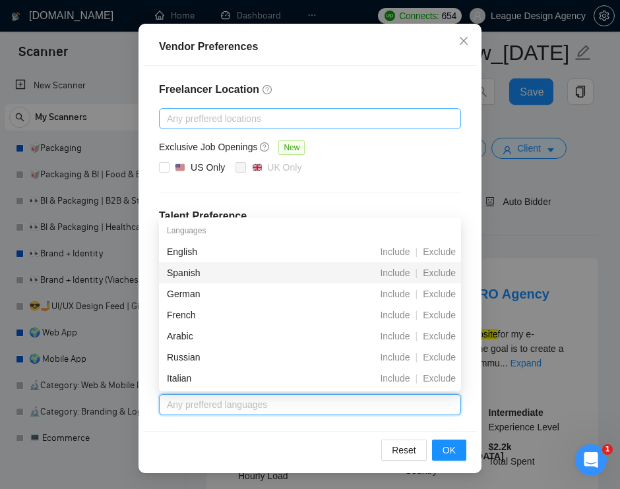
click at [334, 169] on div "US Only UK Only" at bounding box center [310, 168] width 302 height 16
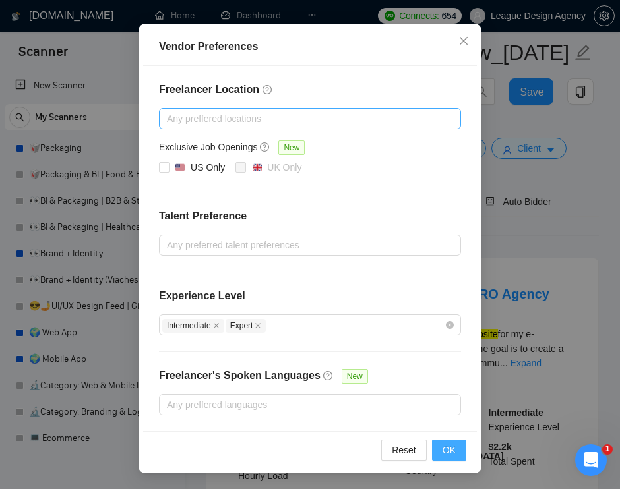
scroll to position [121, 0]
click at [442, 456] on span "OK" at bounding box center [448, 450] width 13 height 15
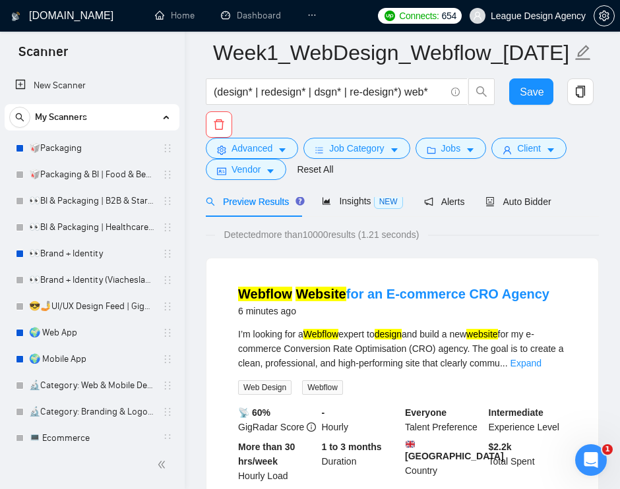
scroll to position [55, 0]
click at [394, 206] on span "NEW" at bounding box center [388, 202] width 29 height 15
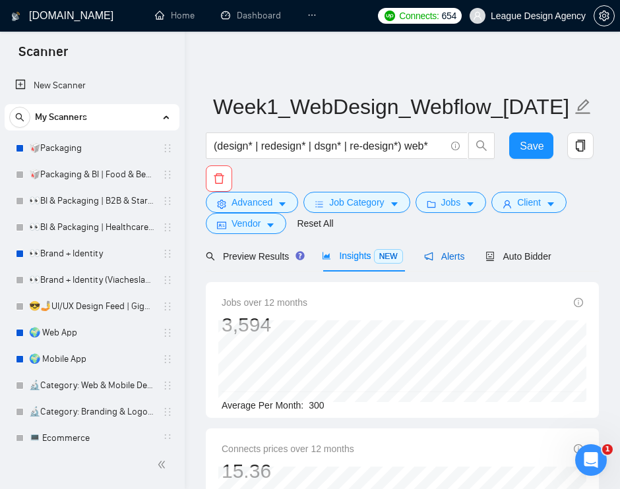
click at [451, 250] on div "Alerts" at bounding box center [444, 256] width 41 height 15
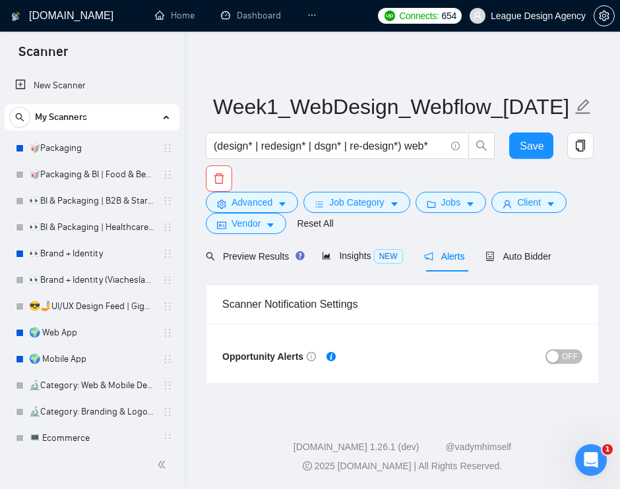
click at [564, 353] on span "OFF" at bounding box center [570, 356] width 16 height 15
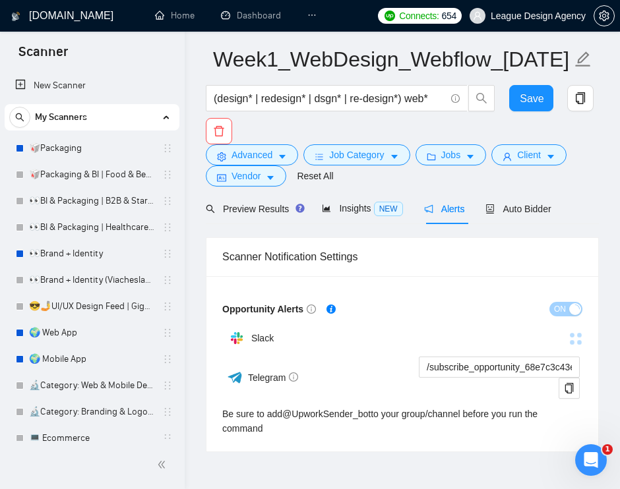
scroll to position [71, 0]
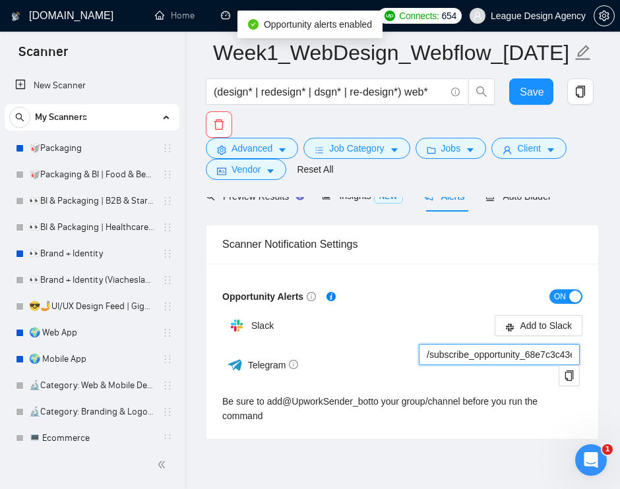
click at [471, 356] on input "/subscribe_opportunity_68e7c3c43e7cf184b1e86e51@UpworkSender_bot" at bounding box center [499, 354] width 161 height 21
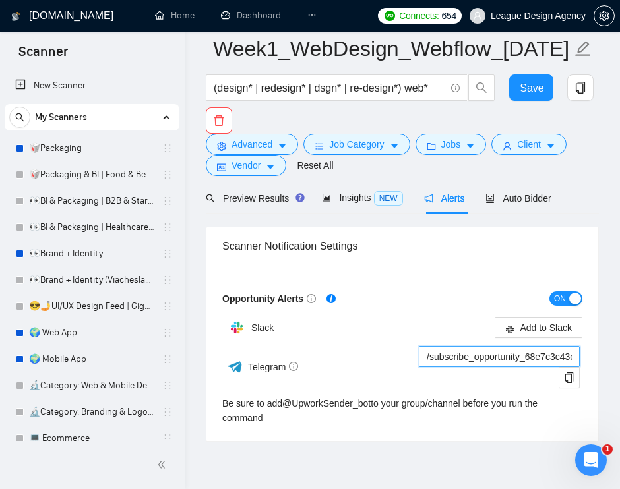
scroll to position [48, 0]
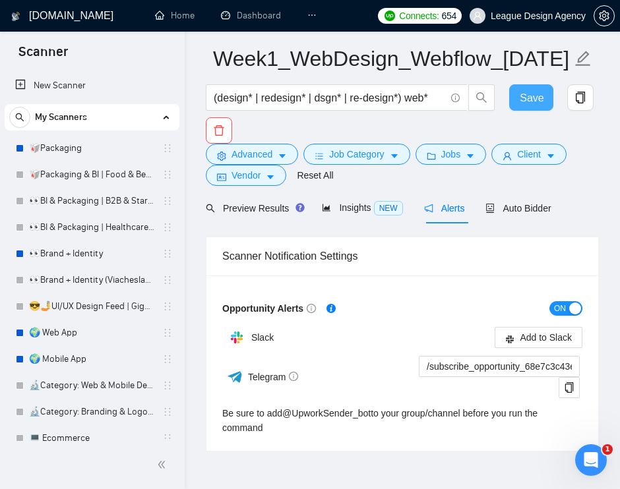
click at [526, 104] on span "Save" at bounding box center [532, 98] width 24 height 16
click at [533, 212] on span "Auto Bidder" at bounding box center [517, 208] width 65 height 11
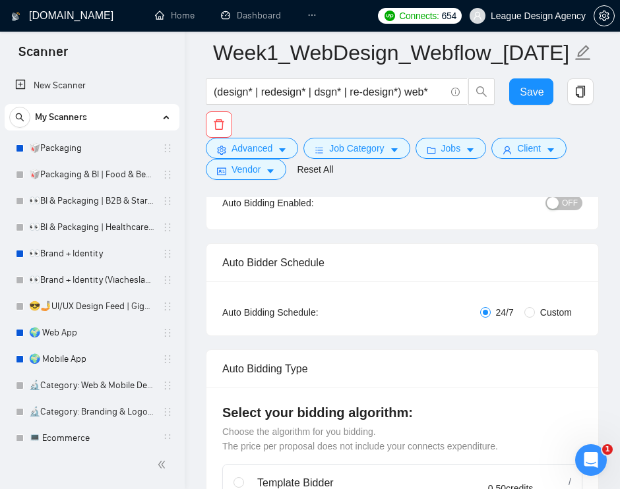
scroll to position [177, 0]
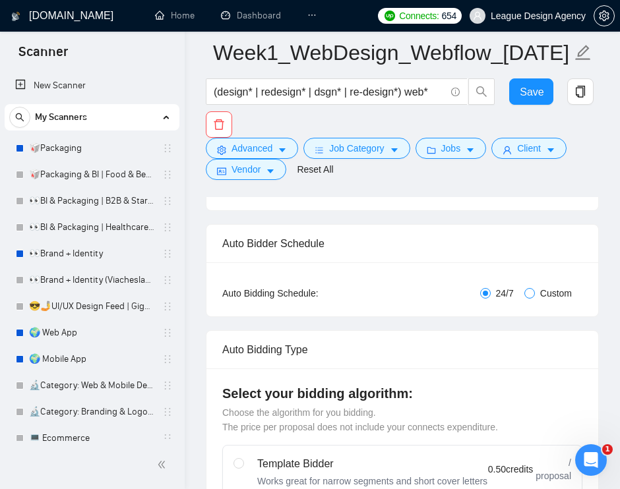
click at [531, 294] on span at bounding box center [529, 293] width 11 height 11
click at [531, 294] on input "Custom" at bounding box center [529, 293] width 11 height 11
radio input "true"
radio input "false"
checkbox input "true"
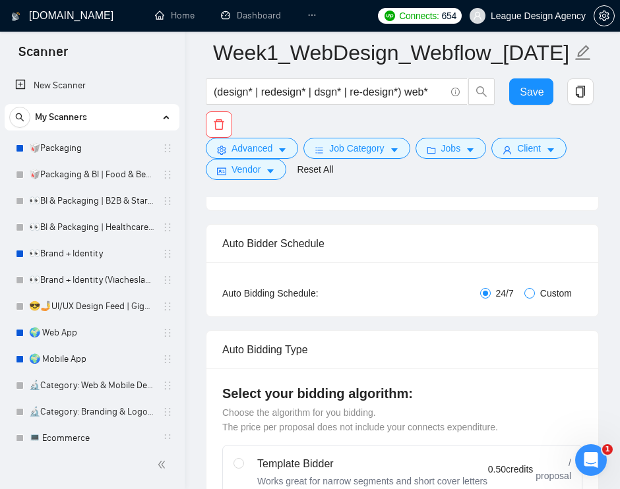
checkbox input "true"
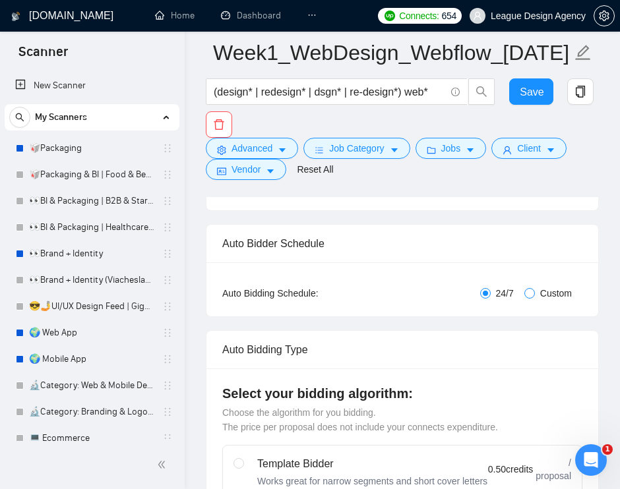
checkbox input "true"
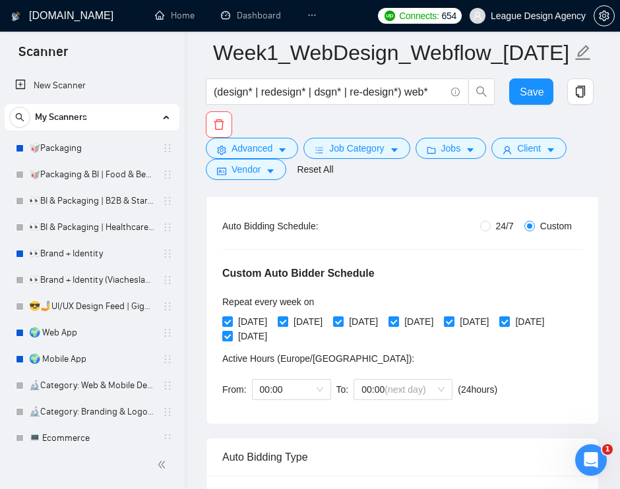
scroll to position [243, 0]
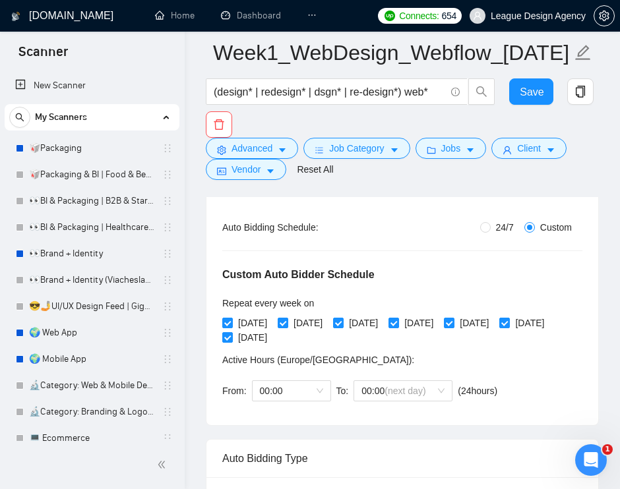
click at [494, 227] on span "24/7" at bounding box center [505, 227] width 28 height 15
click at [491, 227] on input "24/7" at bounding box center [485, 227] width 11 height 11
radio input "true"
radio input "false"
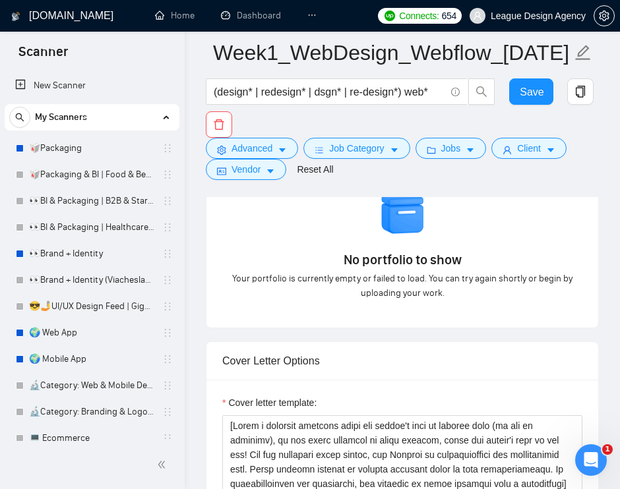
scroll to position [1769, 0]
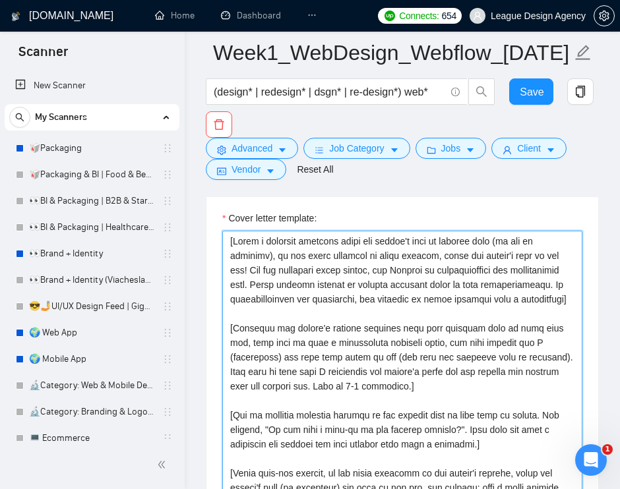
click at [387, 303] on textarea "Cover letter template:" at bounding box center [402, 379] width 360 height 297
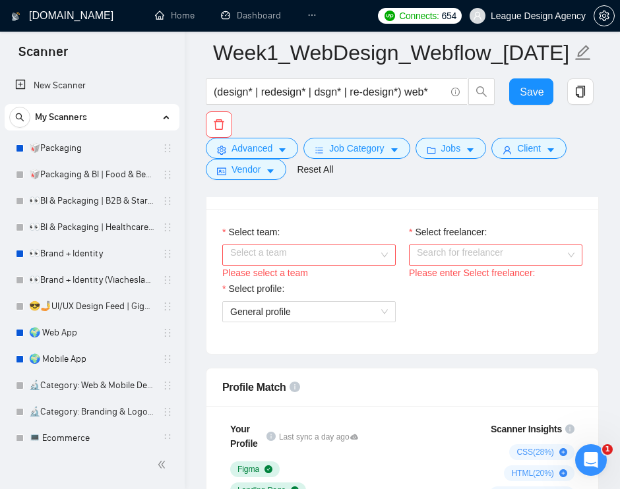
scroll to position [705, 0]
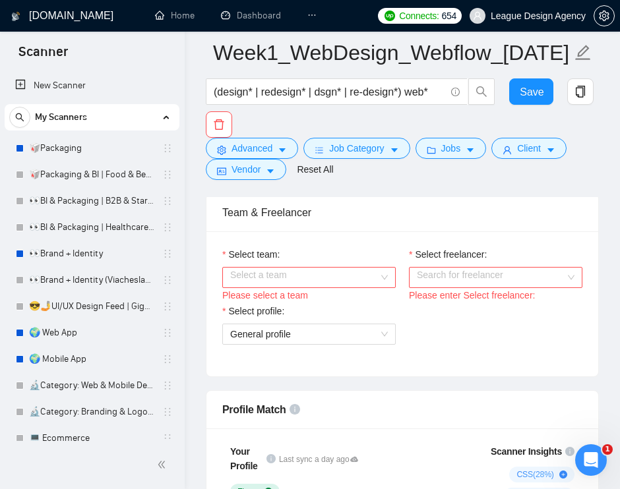
click at [384, 267] on div "Select a team" at bounding box center [308, 277] width 173 height 21
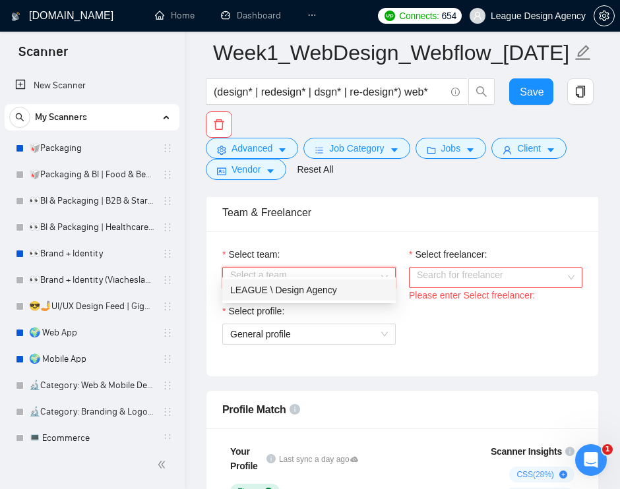
click at [353, 289] on div "LEAGUE \ Design Agency" at bounding box center [309, 290] width 158 height 15
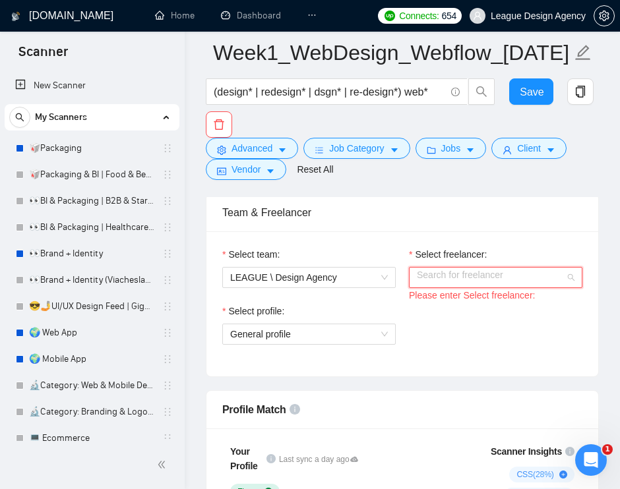
click at [484, 268] on input "Select freelancer:" at bounding box center [491, 278] width 148 height 20
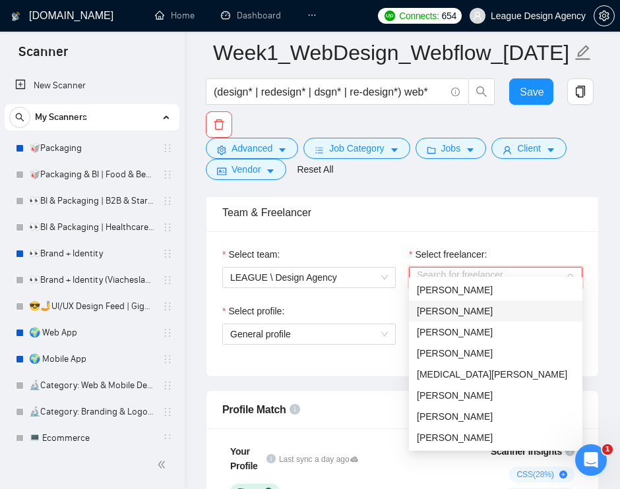
click at [504, 314] on div "[PERSON_NAME]" at bounding box center [496, 311] width 158 height 15
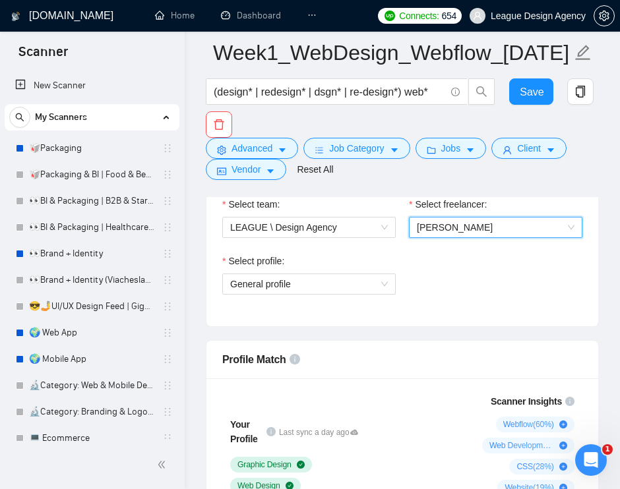
scroll to position [754, 0]
click at [365, 275] on span "General profile" at bounding box center [309, 285] width 158 height 20
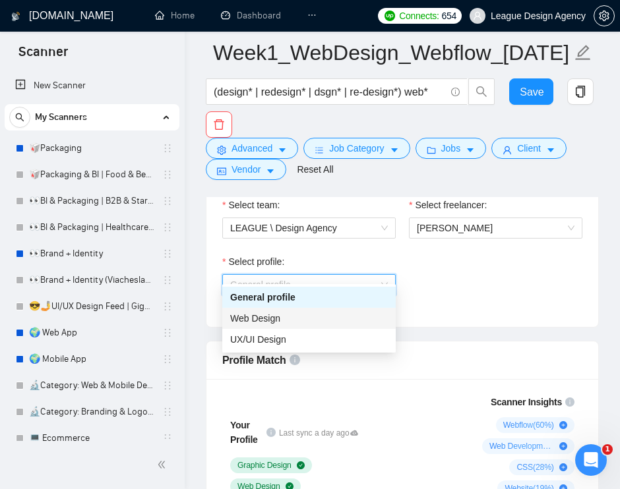
click at [332, 316] on div "Web Design" at bounding box center [309, 318] width 158 height 15
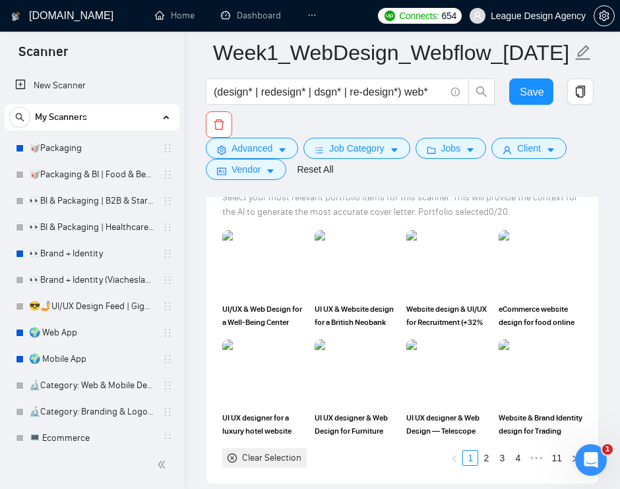
scroll to position [1465, 0]
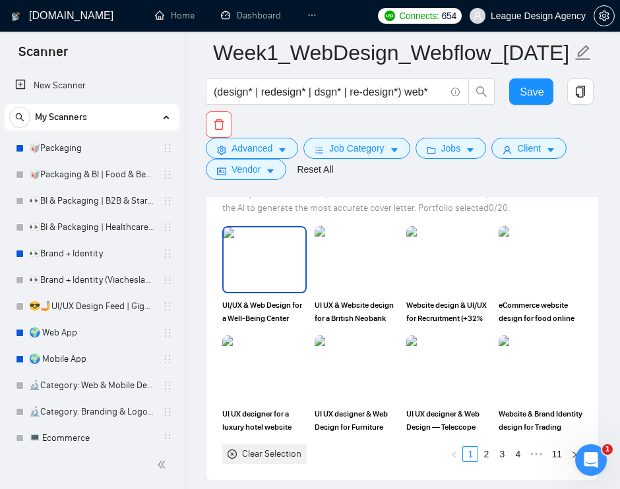
click at [274, 292] on img at bounding box center [265, 259] width 82 height 65
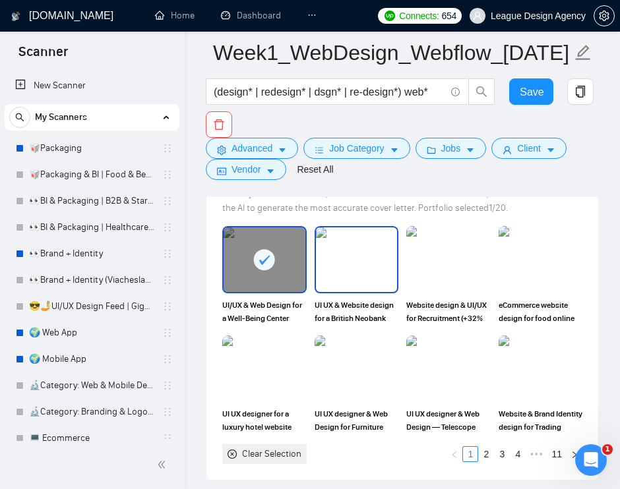
click at [357, 292] on img at bounding box center [357, 259] width 82 height 65
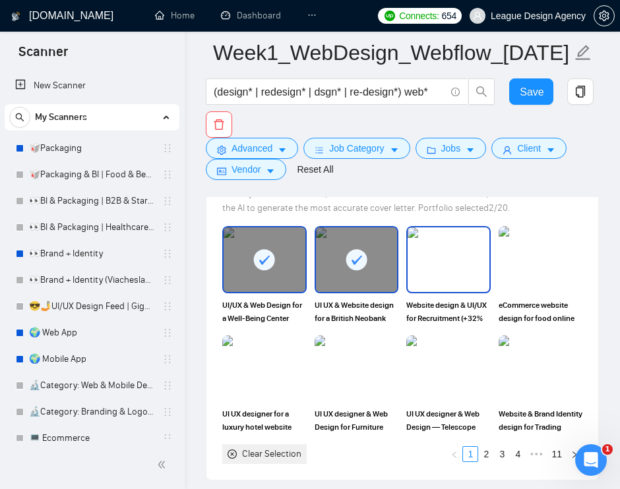
click at [464, 292] on img at bounding box center [449, 259] width 82 height 65
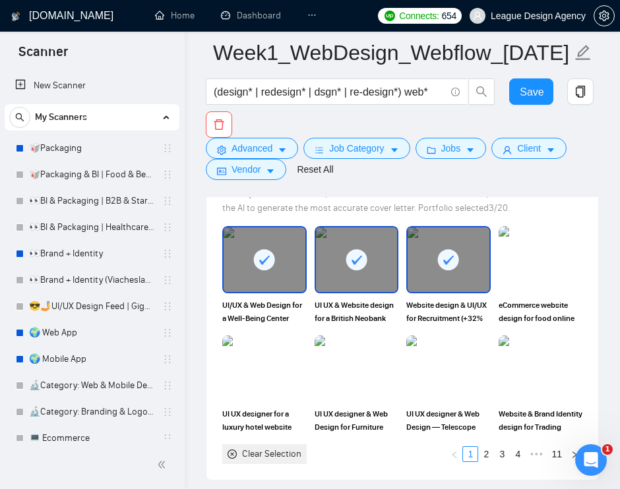
click at [555, 293] on img at bounding box center [541, 259] width 84 height 67
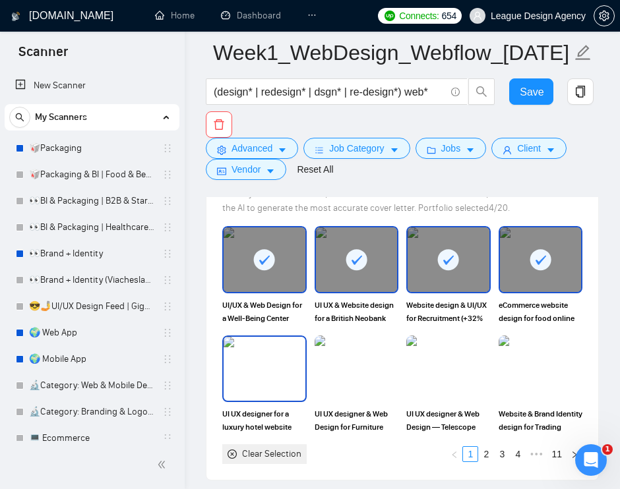
click at [302, 401] on img at bounding box center [265, 369] width 82 height 65
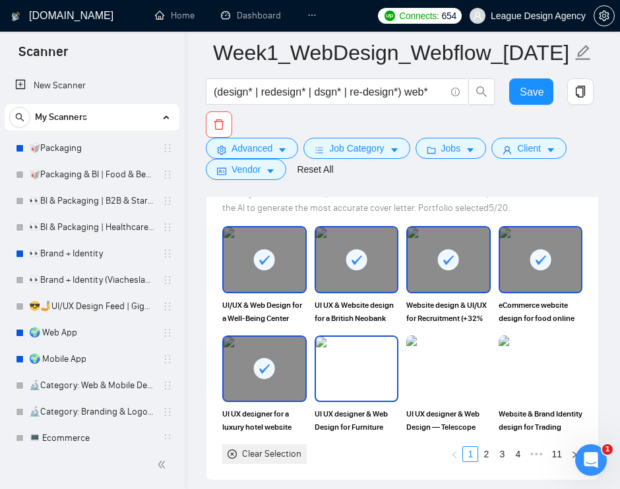
click at [349, 398] on img at bounding box center [357, 369] width 82 height 65
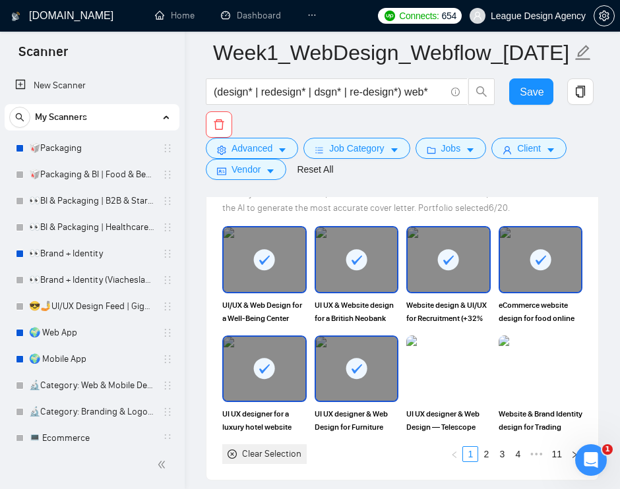
click at [463, 396] on img at bounding box center [448, 369] width 84 height 67
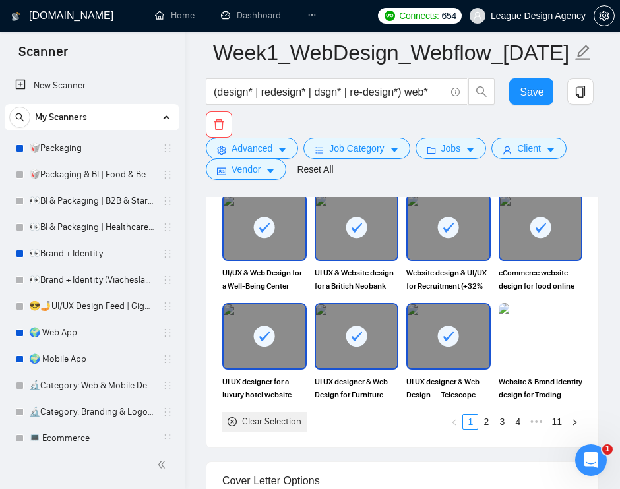
click at [515, 371] on img at bounding box center [541, 336] width 84 height 67
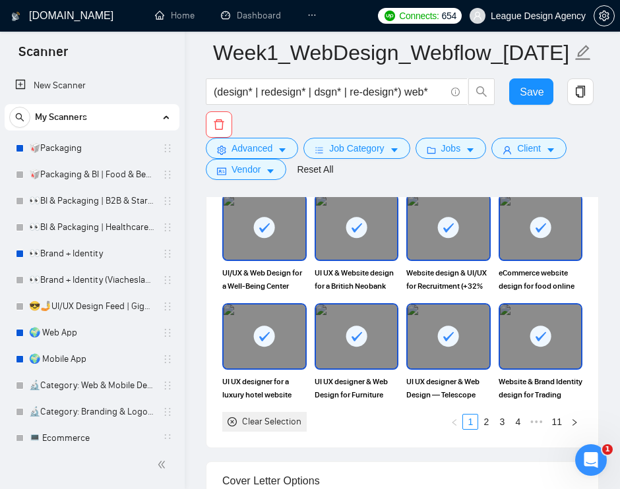
scroll to position [1541, 0]
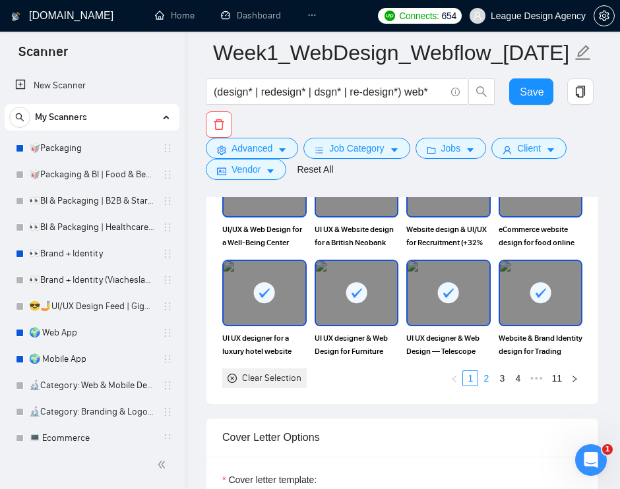
click at [488, 386] on link "2" at bounding box center [486, 378] width 15 height 15
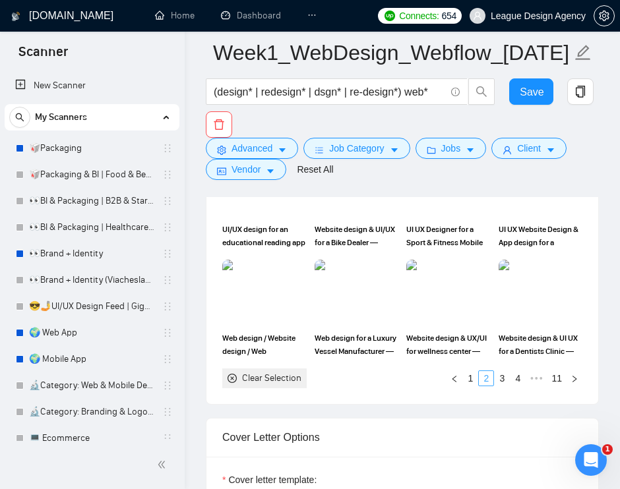
scroll to position [1525, 0]
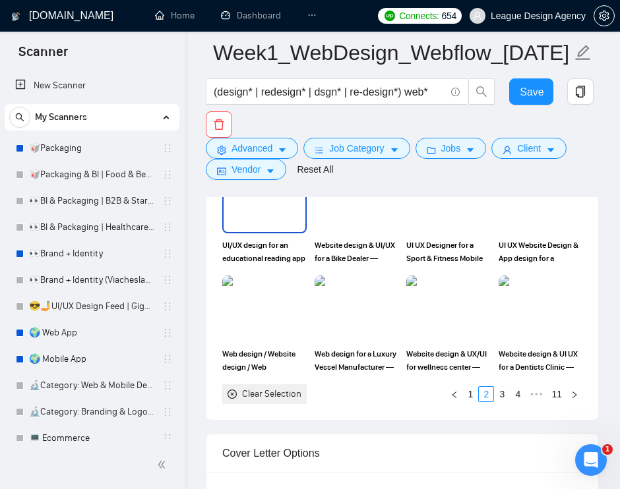
click at [273, 232] on img at bounding box center [265, 199] width 82 height 65
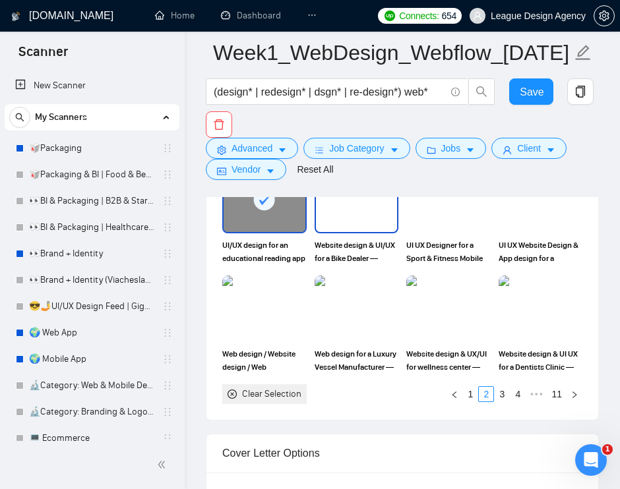
click at [368, 232] on img at bounding box center [357, 199] width 82 height 65
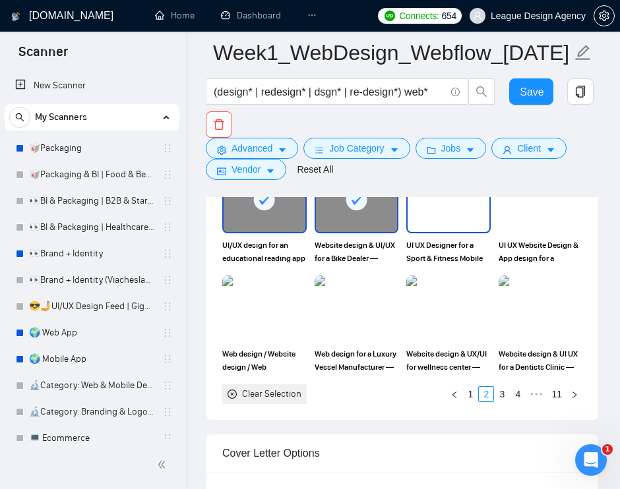
click at [442, 232] on img at bounding box center [449, 199] width 82 height 65
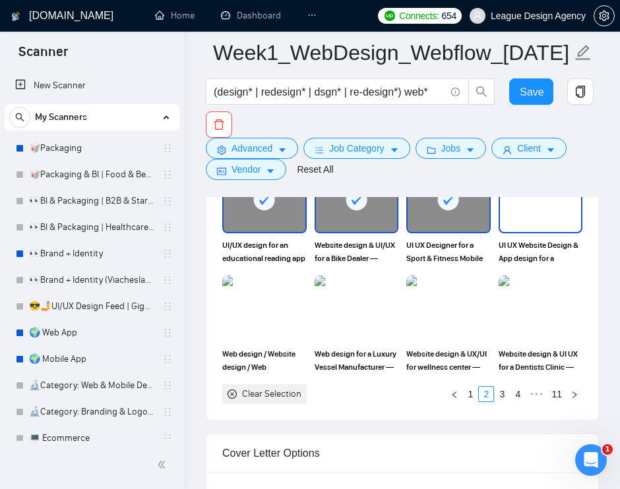
click at [536, 229] on img at bounding box center [541, 199] width 82 height 65
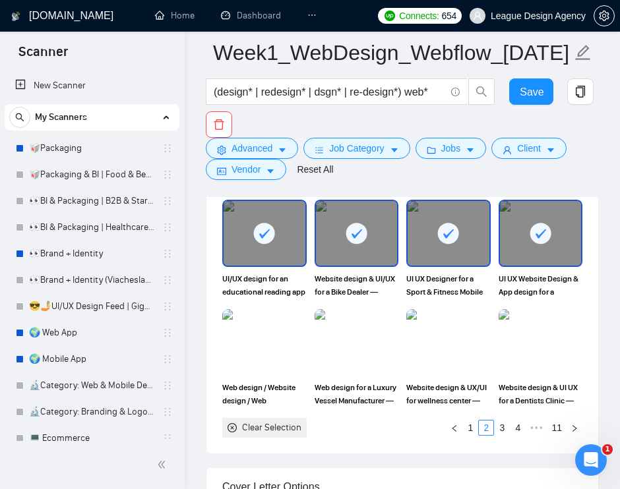
scroll to position [1488, 0]
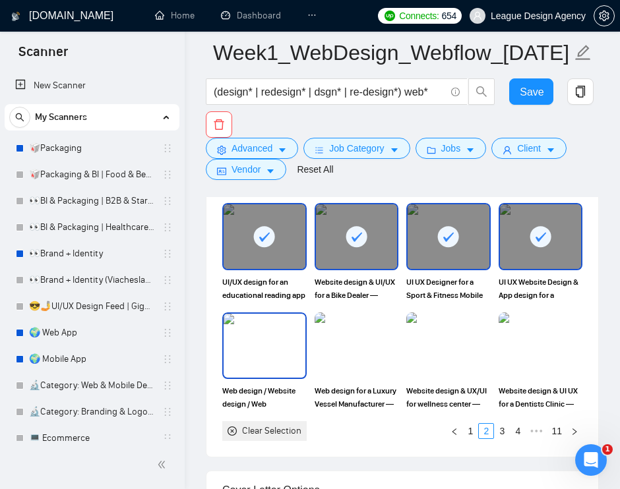
click at [263, 379] on img at bounding box center [265, 346] width 82 height 65
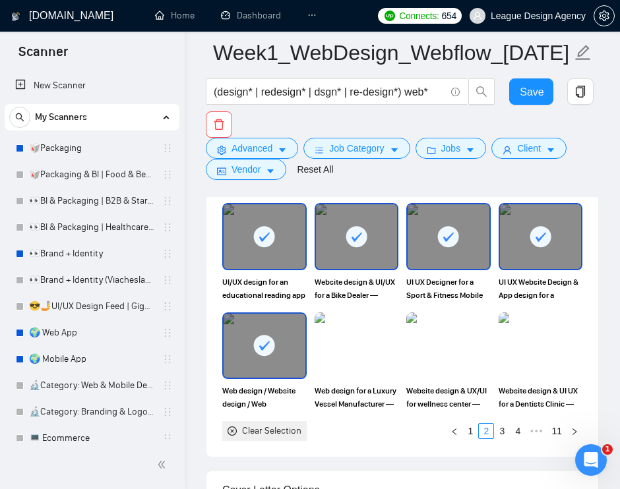
click at [348, 380] on img at bounding box center [357, 346] width 84 height 67
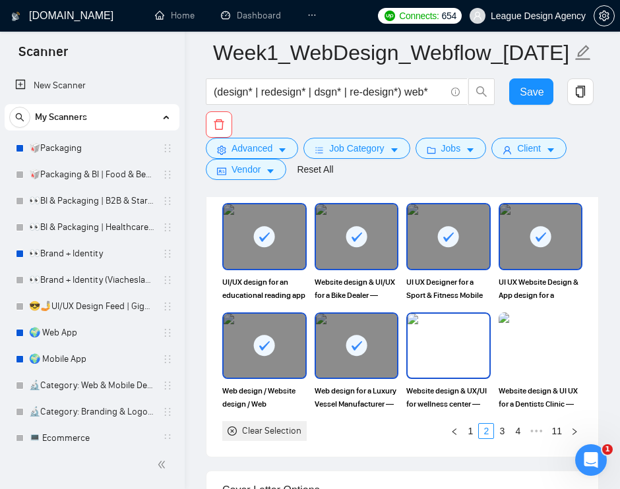
click at [433, 379] on img at bounding box center [449, 346] width 82 height 65
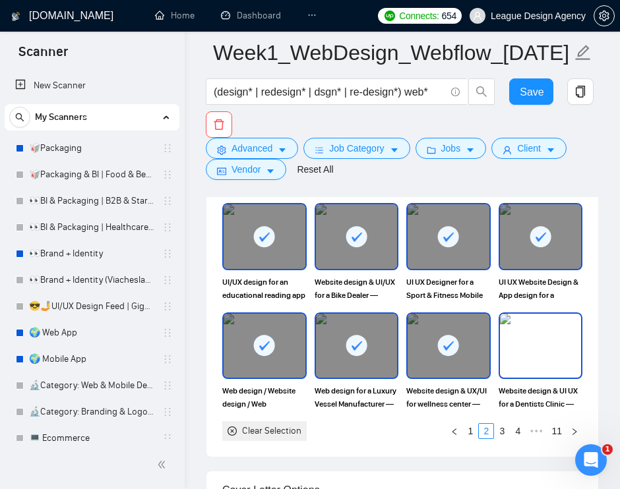
click at [513, 379] on img at bounding box center [541, 346] width 82 height 65
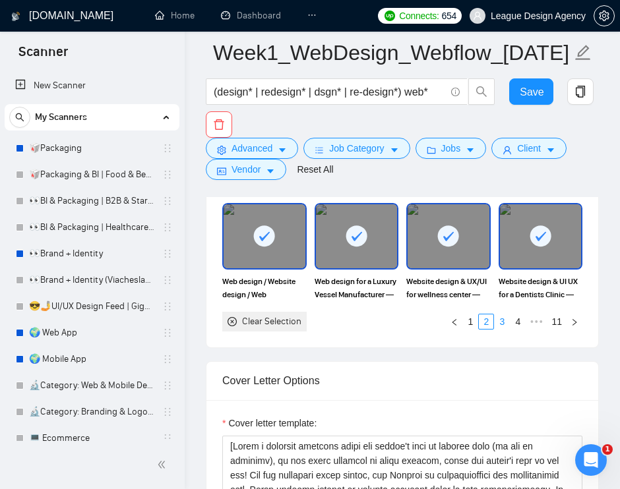
click at [497, 329] on link "3" at bounding box center [502, 322] width 15 height 15
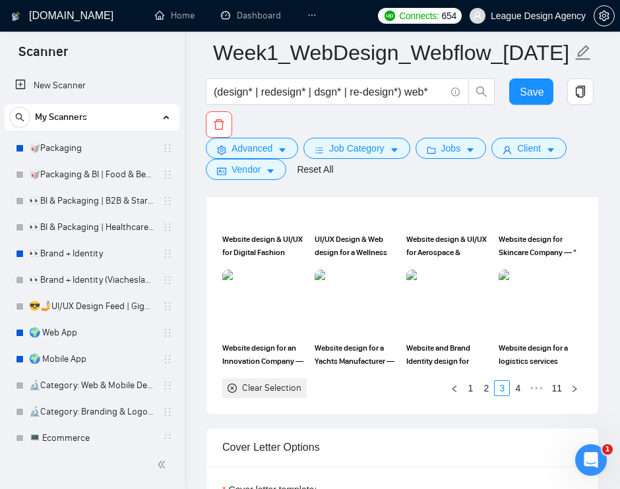
scroll to position [1517, 0]
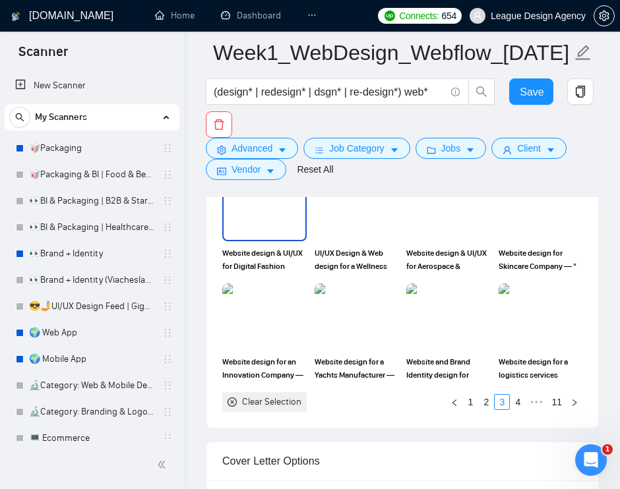
click at [279, 240] on img at bounding box center [265, 207] width 82 height 65
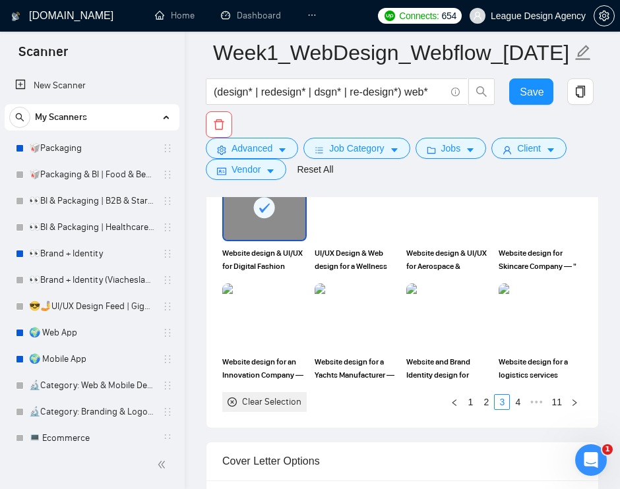
click at [349, 241] on img at bounding box center [357, 207] width 84 height 67
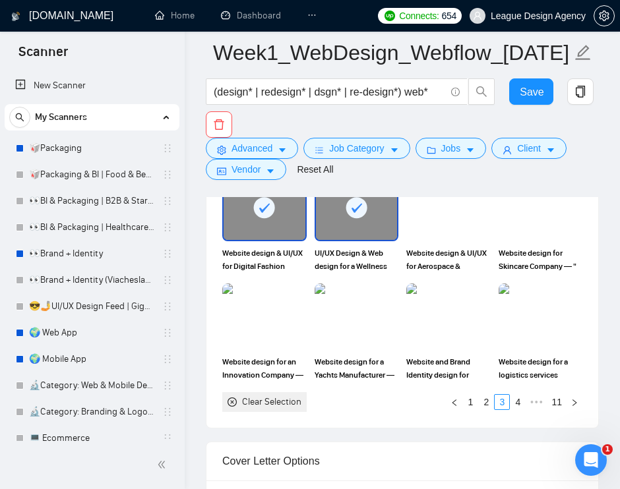
click at [432, 241] on img at bounding box center [448, 207] width 84 height 67
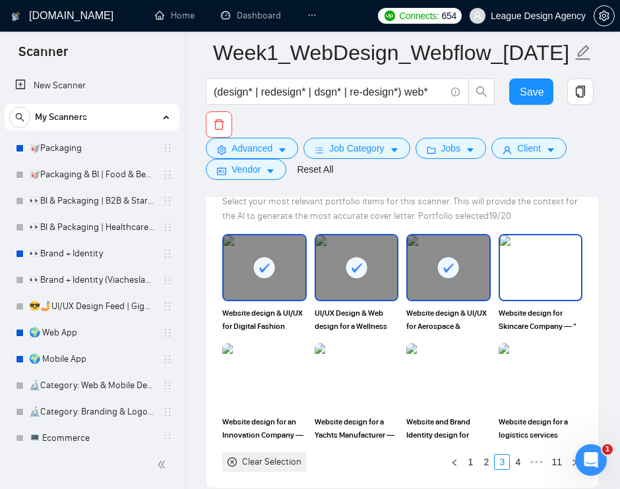
click at [528, 276] on img at bounding box center [541, 267] width 82 height 65
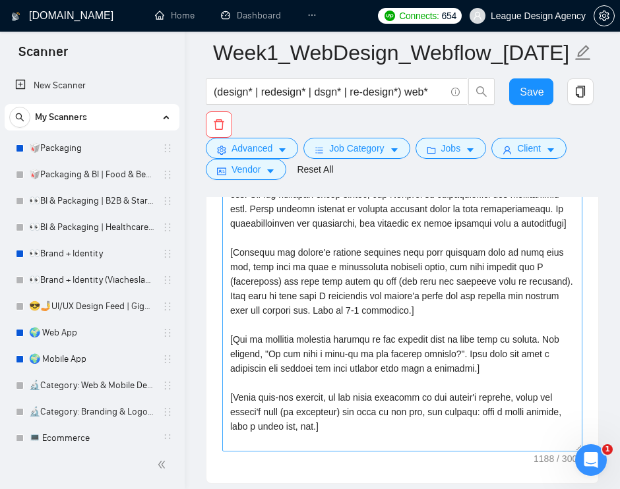
scroll to position [1870, 0]
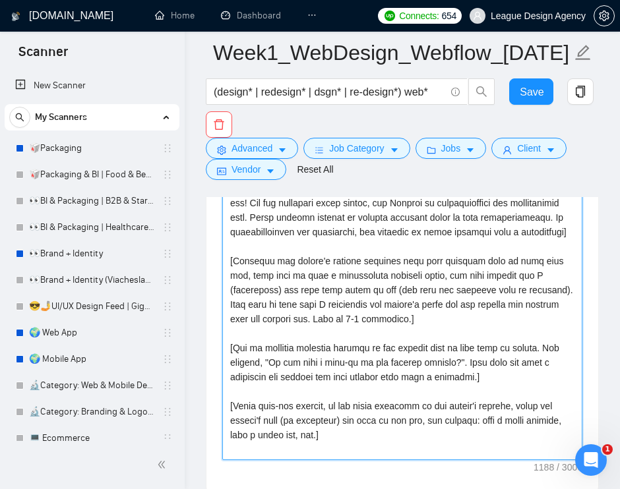
click at [404, 282] on textarea "Cover letter template:" at bounding box center [402, 312] width 360 height 297
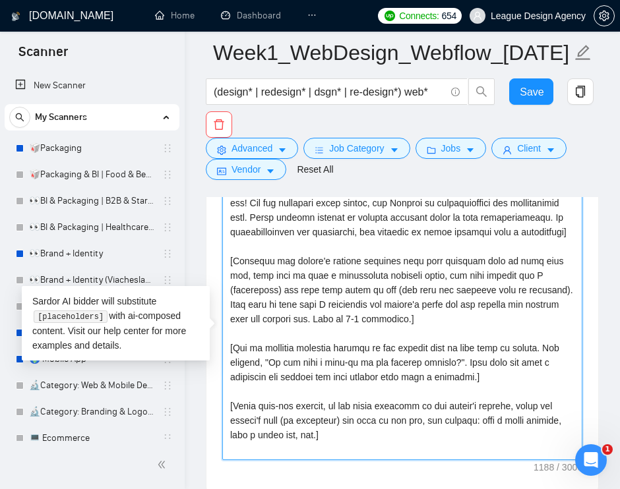
scroll to position [1832, 0]
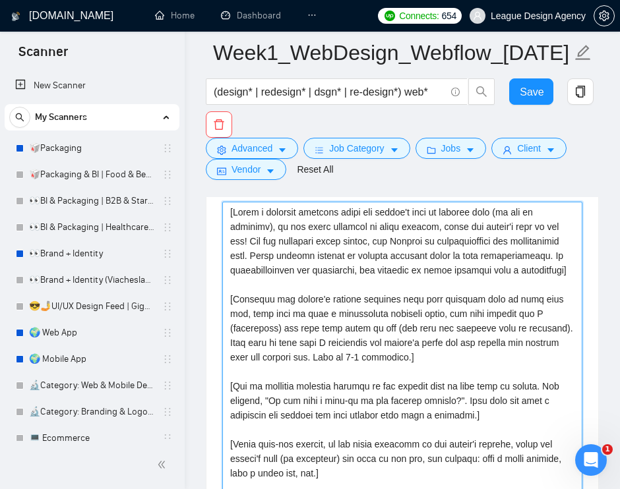
click at [388, 286] on textarea "Cover letter template:" at bounding box center [402, 350] width 360 height 297
click at [384, 284] on textarea "Cover letter template:" at bounding box center [402, 350] width 360 height 297
paste textarea "Say hello in the local language of the person and use the name of a person if l…"
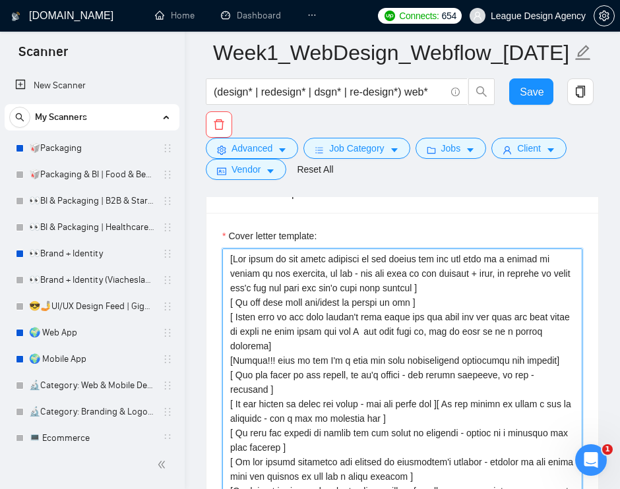
scroll to position [1792, 0]
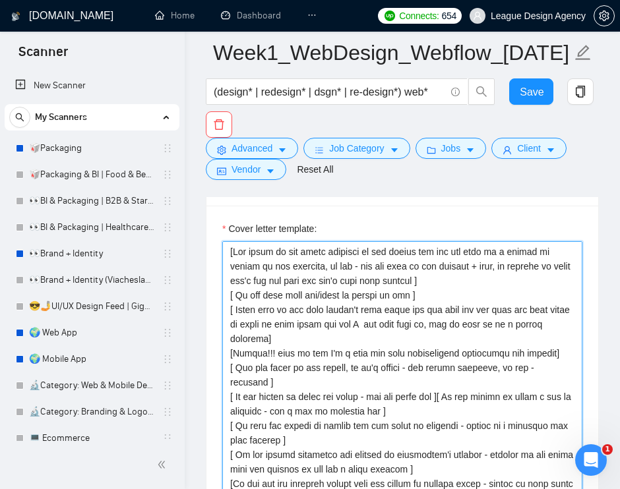
drag, startPoint x: 495, startPoint y: 297, endPoint x: 224, endPoint y: 254, distance: 274.5
click at [224, 254] on div "Cover letter template:" at bounding box center [402, 380] width 360 height 317
click at [298, 269] on textarea "Cover letter template:" at bounding box center [402, 389] width 360 height 297
click at [249, 273] on textarea "Cover letter template:" at bounding box center [402, 389] width 360 height 297
drag, startPoint x: 249, startPoint y: 273, endPoint x: 415, endPoint y: 299, distance: 167.6
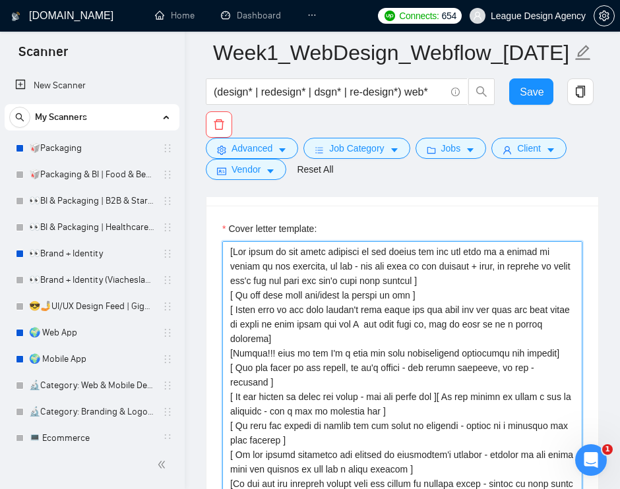
click at [415, 299] on textarea "Cover letter template:" at bounding box center [402, 389] width 360 height 297
click at [454, 305] on textarea "Cover letter template:" at bounding box center [402, 389] width 360 height 297
drag, startPoint x: 454, startPoint y: 305, endPoint x: 244, endPoint y: 276, distance: 211.7
click at [244, 276] on textarea "Cover letter template:" at bounding box center [402, 389] width 360 height 297
click at [334, 308] on textarea "Cover letter template:" at bounding box center [402, 389] width 360 height 297
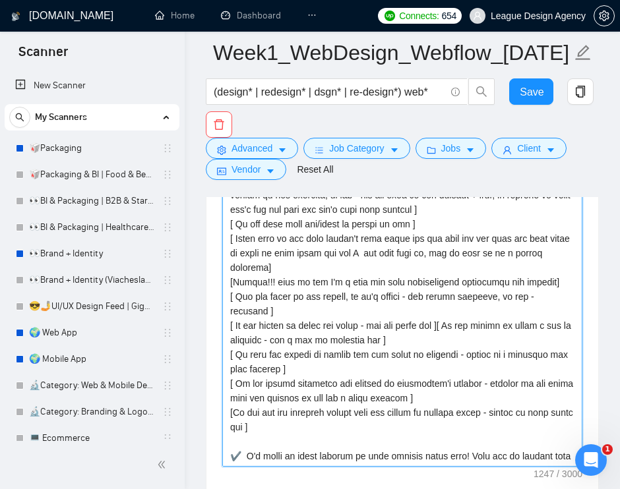
scroll to position [1838, 0]
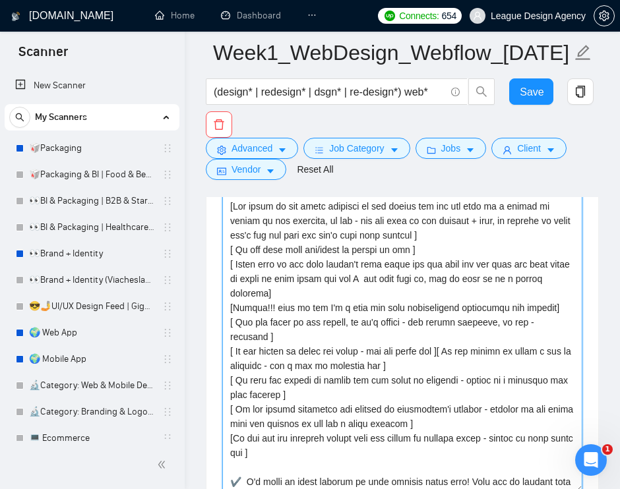
click at [230, 225] on textarea "Cover letter template:" at bounding box center [402, 344] width 360 height 297
click at [236, 225] on textarea "Cover letter template:" at bounding box center [402, 344] width 360 height 297
drag, startPoint x: 236, startPoint y: 225, endPoint x: 448, endPoint y: 257, distance: 214.8
click at [448, 257] on textarea "Cover letter template:" at bounding box center [402, 344] width 360 height 297
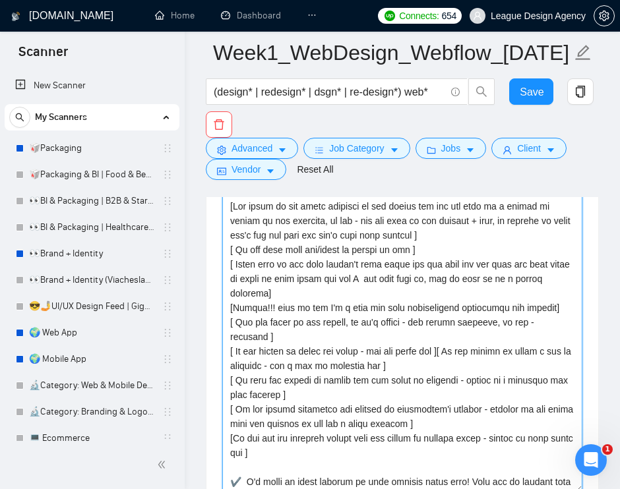
click at [448, 257] on textarea "Cover letter template:" at bounding box center [402, 344] width 360 height 297
click at [302, 274] on textarea "Cover letter template:" at bounding box center [402, 344] width 360 height 297
drag, startPoint x: 302, startPoint y: 274, endPoint x: 325, endPoint y: 272, distance: 23.2
click at [325, 272] on textarea "Cover letter template:" at bounding box center [402, 344] width 360 height 297
click at [301, 274] on textarea "Cover letter template:" at bounding box center [402, 344] width 360 height 297
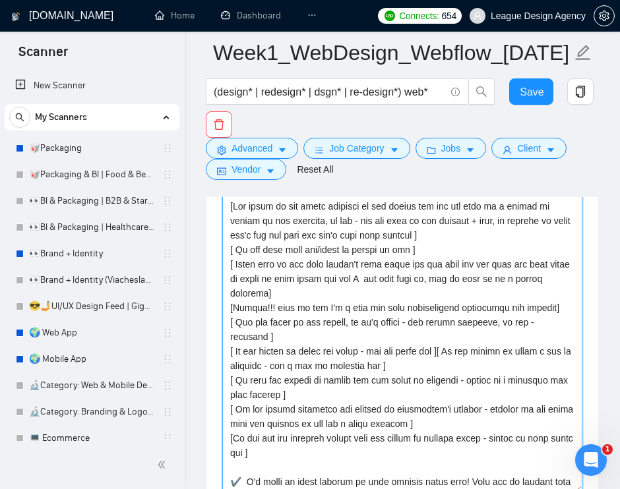
click at [342, 273] on textarea "Cover letter template:" at bounding box center [402, 344] width 360 height 297
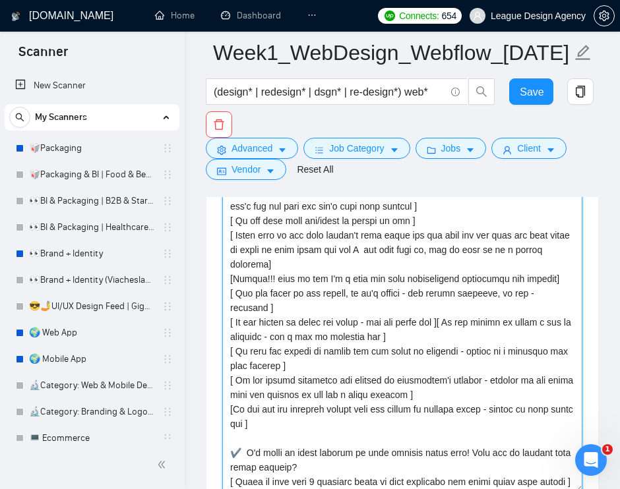
scroll to position [44, 0]
click at [429, 286] on textarea "Cover letter template:" at bounding box center [402, 344] width 360 height 297
drag, startPoint x: 429, startPoint y: 286, endPoint x: 486, endPoint y: 286, distance: 56.7
click at [486, 286] on textarea "Cover letter template:" at bounding box center [402, 344] width 360 height 297
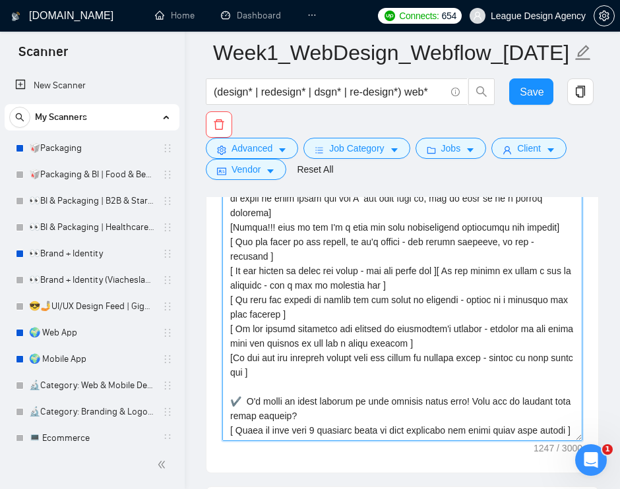
scroll to position [1902, 0]
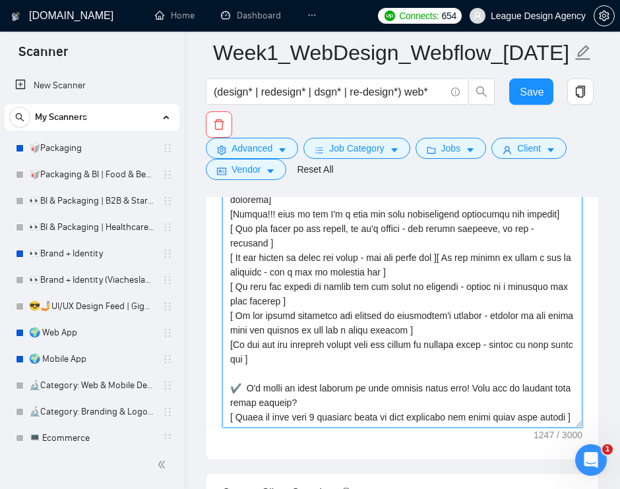
click at [276, 247] on textarea "Cover letter template:" at bounding box center [402, 279] width 360 height 297
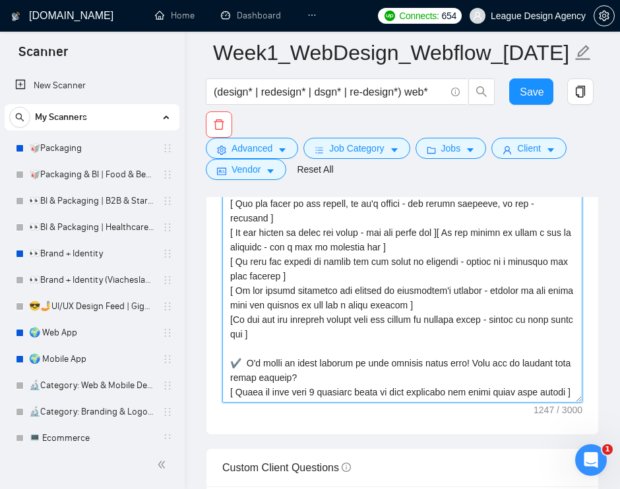
click at [407, 278] on textarea "Cover letter template:" at bounding box center [402, 254] width 360 height 297
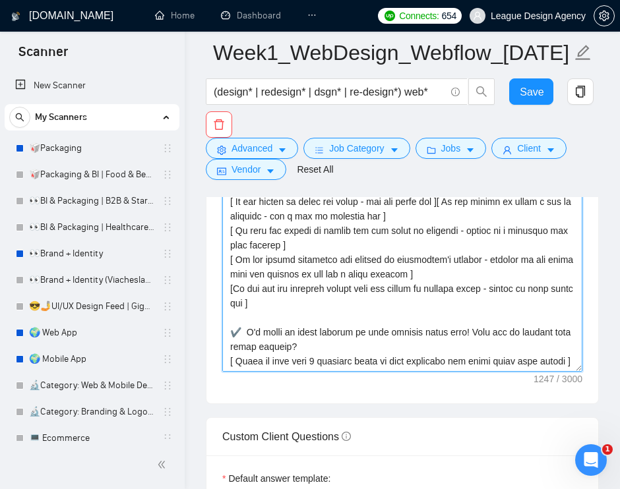
scroll to position [1885, 0]
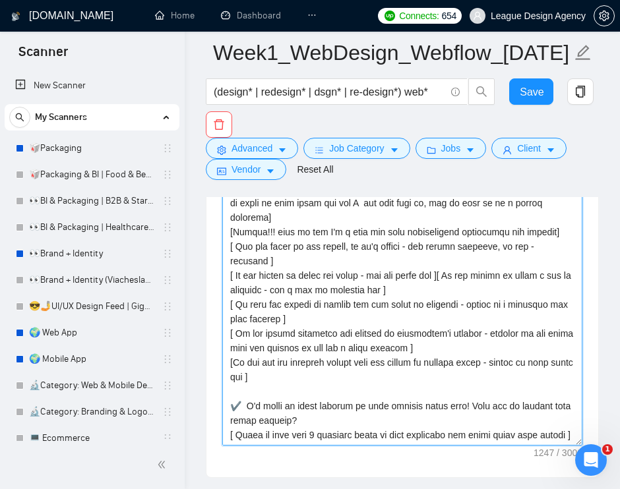
click at [380, 307] on textarea "Cover letter template:" at bounding box center [402, 297] width 360 height 297
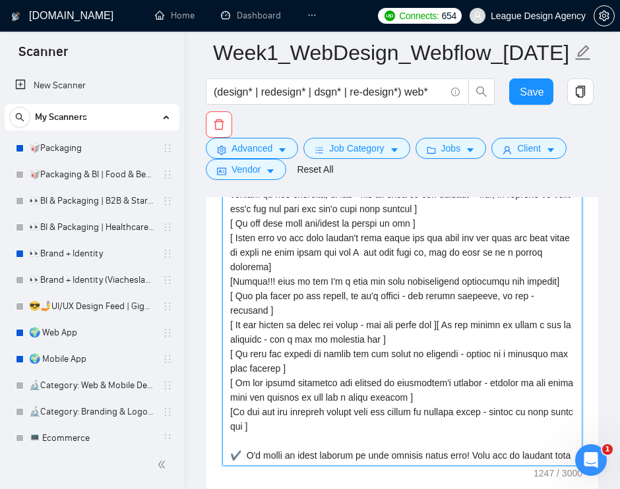
scroll to position [0, 0]
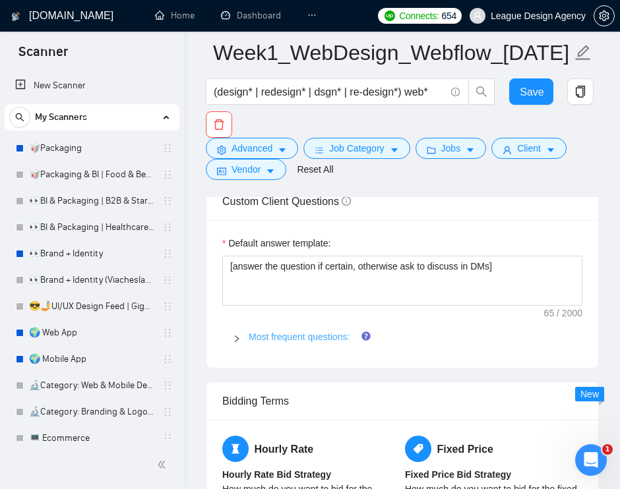
type textarea "[Say hello in the local language of the person and use the name of a person if …"
click at [280, 342] on link "Most frequent questions:" at bounding box center [299, 337] width 101 height 11
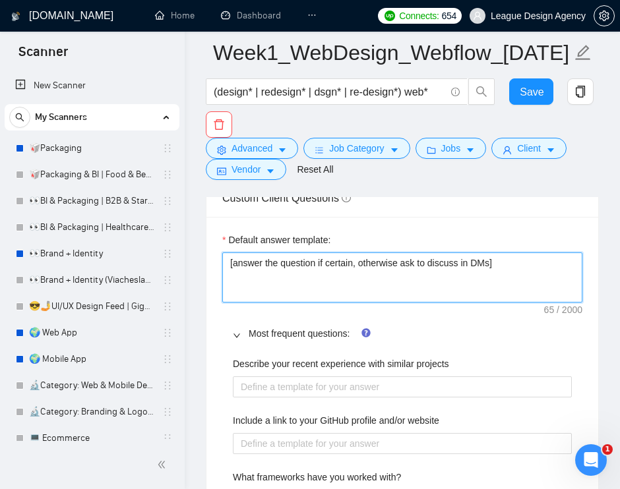
click at [526, 276] on textarea "[answer the question if certain, otherwise ask to discuss in DMs]" at bounding box center [402, 278] width 360 height 50
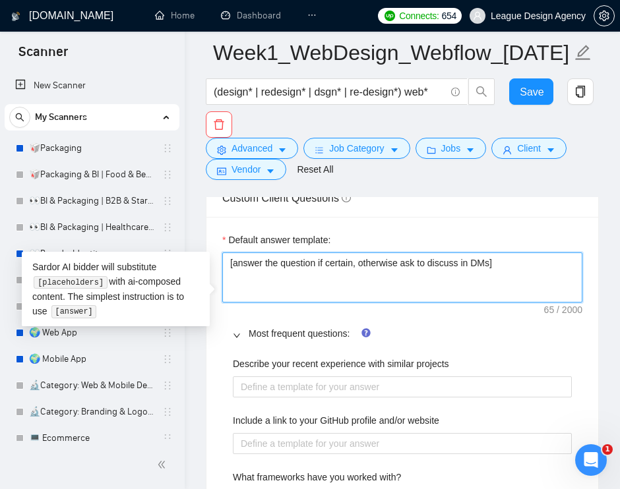
drag, startPoint x: 521, startPoint y: 293, endPoint x: 224, endPoint y: 280, distance: 297.7
click at [223, 280] on textarea "[answer the question if certain, otherwise ask to discuss in DMs]" at bounding box center [402, 278] width 360 height 50
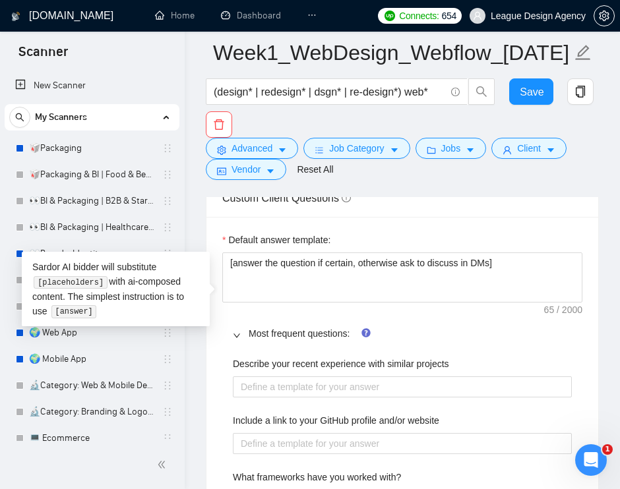
click at [399, 253] on div "Default answer template:" at bounding box center [402, 243] width 360 height 20
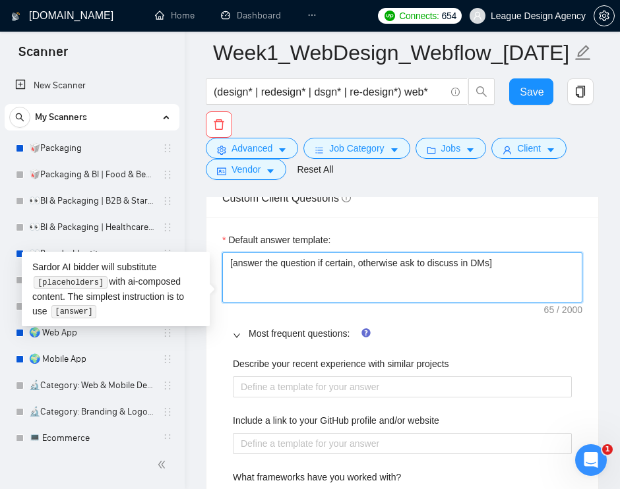
click at [499, 296] on textarea "[answer the question if certain, otherwise ask to discuss in DMs]" at bounding box center [402, 278] width 360 height 50
click at [527, 281] on textarea "[answer the question if certain, otherwise ask to discuss in DMs]" at bounding box center [402, 278] width 360 height 50
drag, startPoint x: 522, startPoint y: 284, endPoint x: 222, endPoint y: 282, distance: 299.4
click at [222, 282] on textarea "[answer the question if certain, otherwise ask to discuss in DMs]" at bounding box center [402, 278] width 360 height 50
click at [260, 282] on textarea "[answer the question if certain, otherwise ask to discuss in DMs]" at bounding box center [402, 278] width 360 height 50
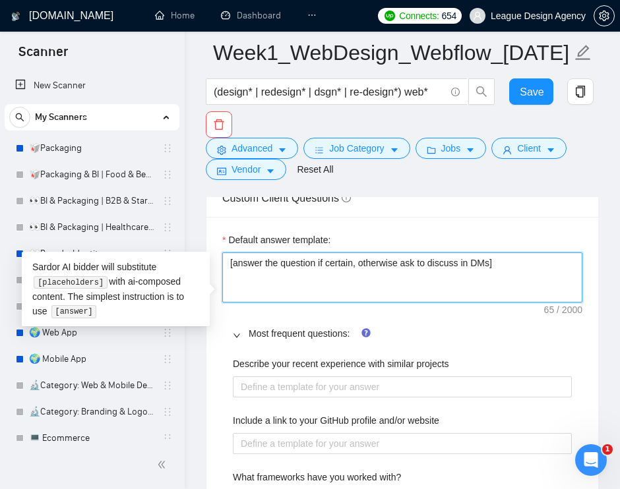
click at [249, 284] on textarea "[answer the question if certain, otherwise ask to discuss in DMs]" at bounding box center [402, 278] width 360 height 50
drag, startPoint x: 249, startPoint y: 284, endPoint x: 434, endPoint y: 295, distance: 184.9
click at [434, 295] on textarea "[answer the question if certain, otherwise ask to discuss in DMs]" at bounding box center [402, 278] width 360 height 50
click at [509, 283] on textarea "[answer the question if certain, otherwise ask to discuss in DMs]" at bounding box center [402, 278] width 360 height 50
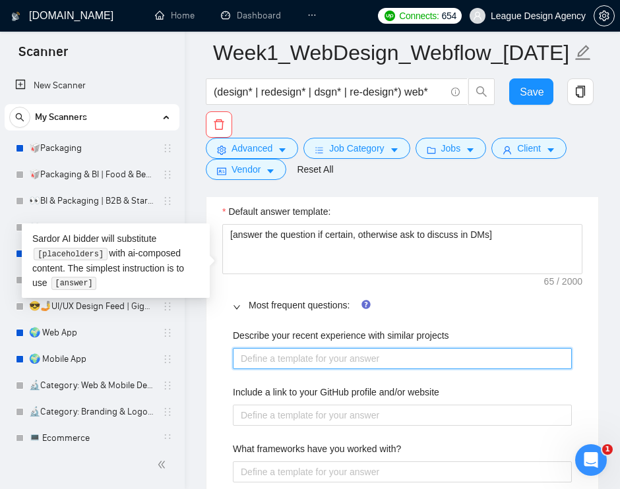
click at [423, 369] on projects "Describe your recent experience with similar projects" at bounding box center [402, 358] width 339 height 21
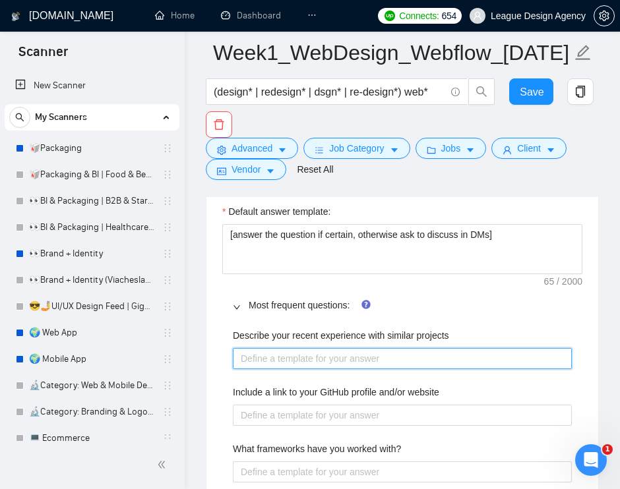
scroll to position [2308, 0]
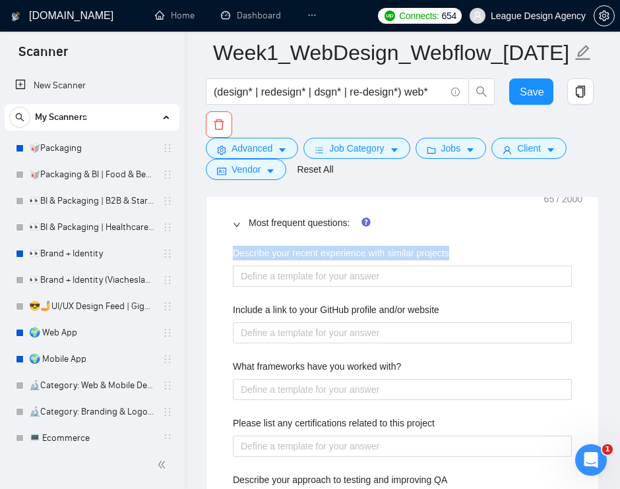
drag, startPoint x: 472, startPoint y: 275, endPoint x: 229, endPoint y: 272, distance: 243.3
click at [229, 272] on div "Describe your recent experience with similar projects Include a link to your Gi…" at bounding box center [402, 387] width 360 height 299
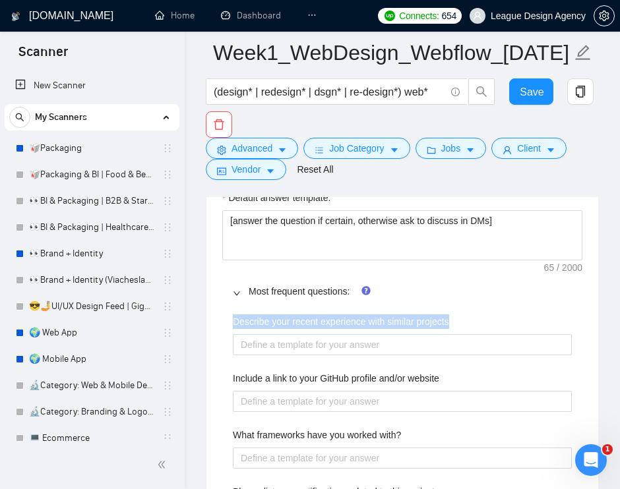
scroll to position [2235, 0]
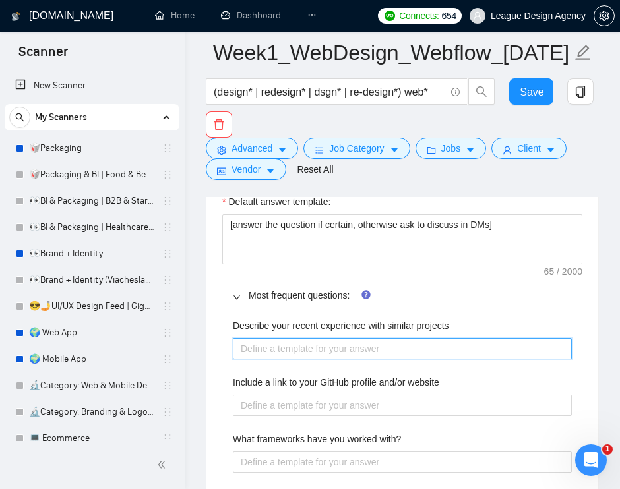
click at [368, 359] on projects "Describe your recent experience with similar projects" at bounding box center [402, 348] width 339 height 21
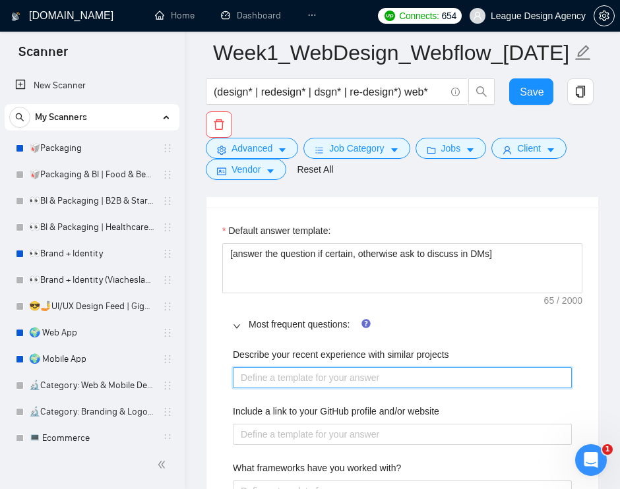
scroll to position [2187, 0]
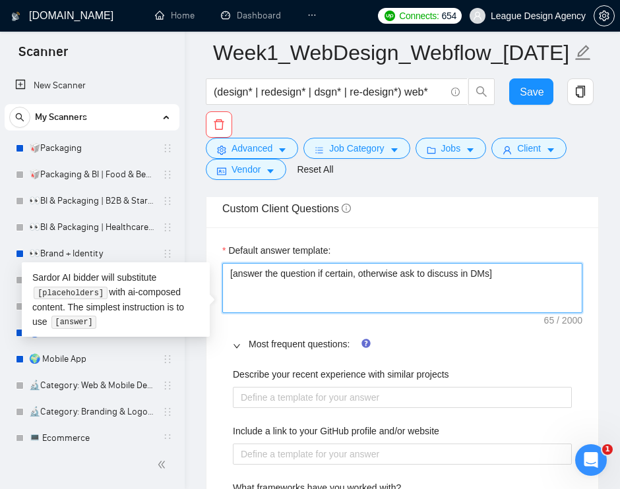
drag, startPoint x: 510, startPoint y: 296, endPoint x: 224, endPoint y: 295, distance: 286.2
click at [224, 295] on textarea "[answer the question if certain, otherwise ask to discuss in DMs]" at bounding box center [402, 288] width 360 height 50
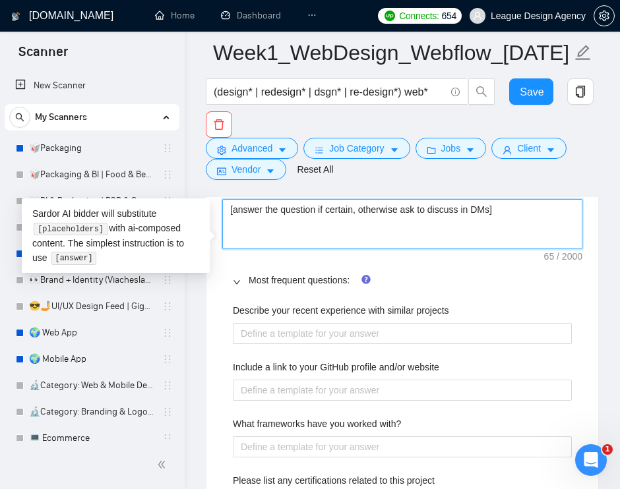
scroll to position [2258, 0]
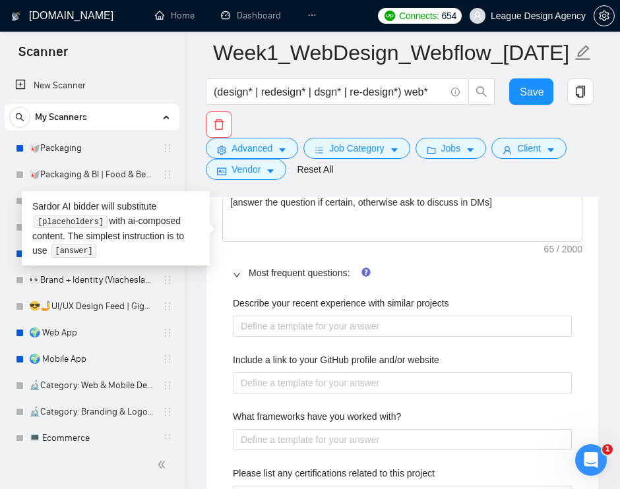
click at [289, 288] on div "Most frequent questions:" at bounding box center [402, 273] width 360 height 30
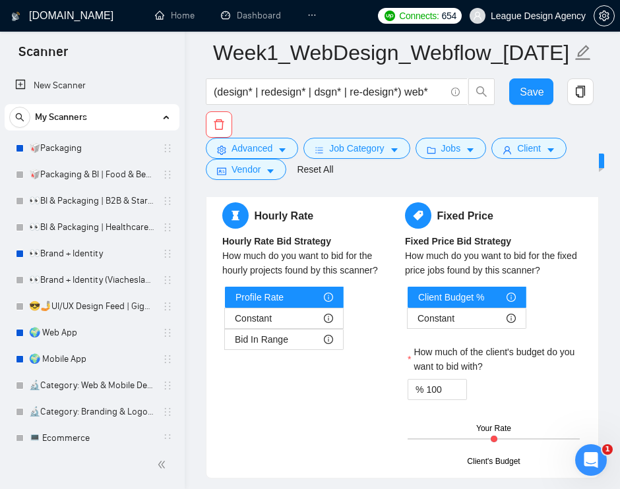
scroll to position [2446, 0]
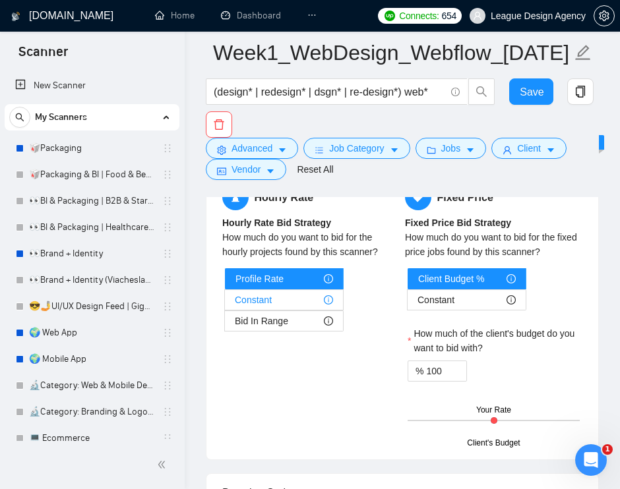
click at [322, 310] on div "Constant" at bounding box center [284, 300] width 98 height 20
click at [225, 303] on input "Constant" at bounding box center [225, 303] width 0 height 0
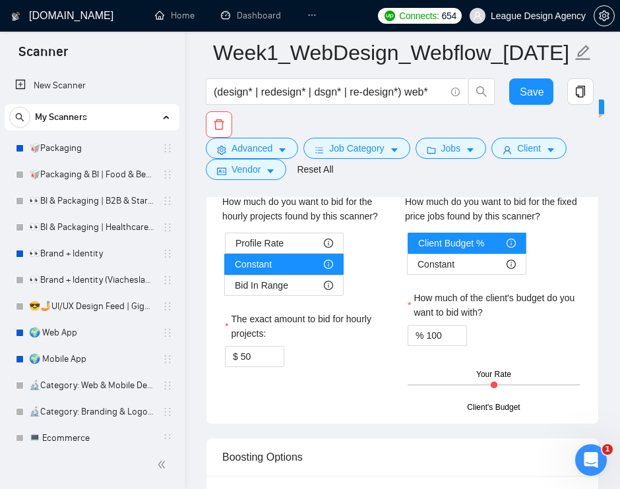
scroll to position [2485, 0]
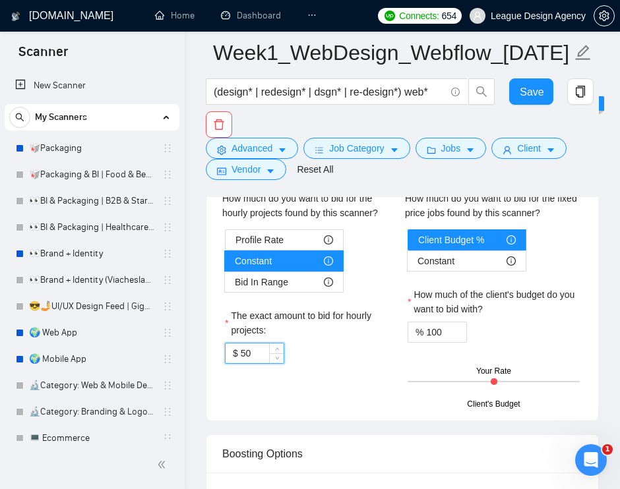
drag, startPoint x: 260, startPoint y: 378, endPoint x: 235, endPoint y: 372, distance: 26.4
click at [235, 364] on div "$ 50" at bounding box center [254, 353] width 59 height 21
click at [271, 292] on span "Bid In Range" at bounding box center [261, 282] width 53 height 20
click at [225, 286] on input "Bid In Range" at bounding box center [225, 286] width 0 height 0
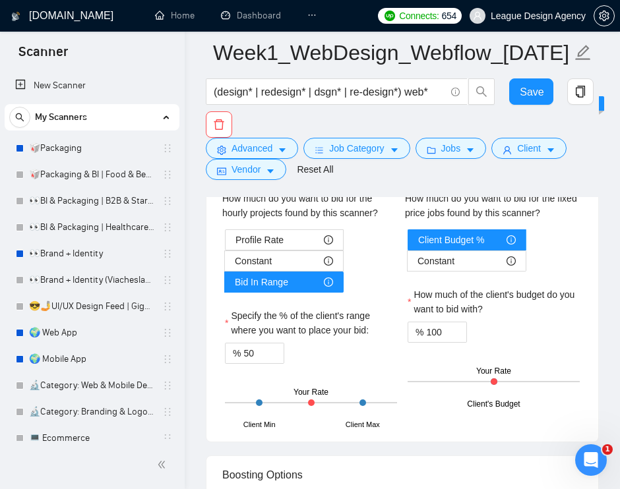
scroll to position [2524, 0]
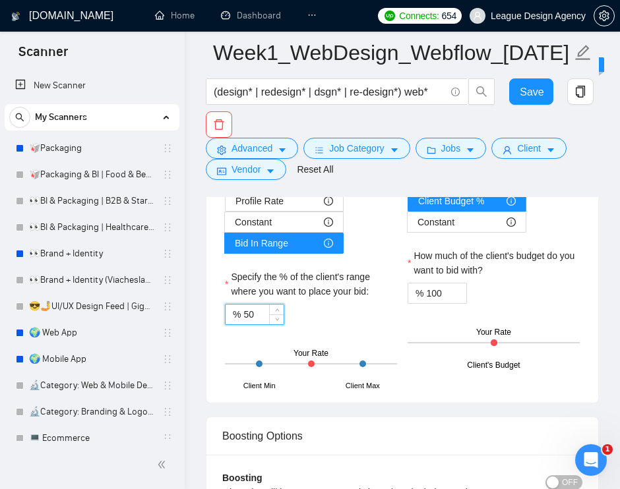
click at [265, 324] on input "50" at bounding box center [263, 315] width 40 height 20
type input "5"
type input "40"
click at [394, 295] on label "Specify the % of the client's range where you want to place your bid:" at bounding box center [311, 284] width 172 height 29
click at [284, 305] on input "40" at bounding box center [263, 315] width 40 height 20
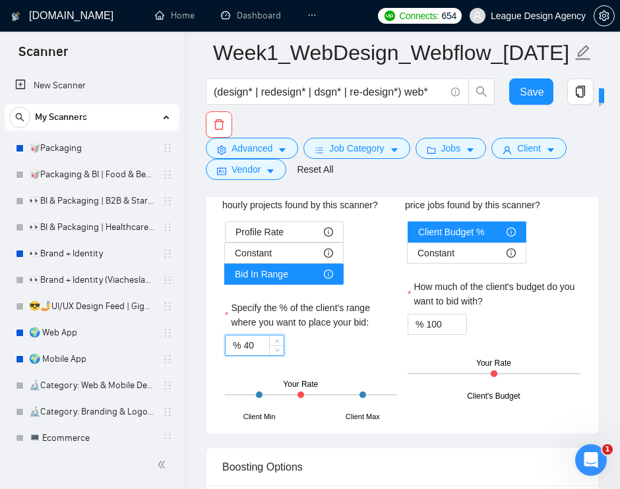
scroll to position [2480, 0]
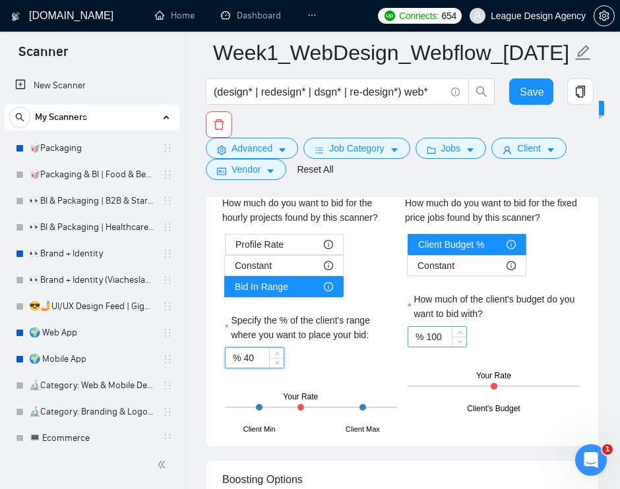
click at [433, 347] on input "100" at bounding box center [446, 337] width 40 height 20
click at [467, 276] on div "Constant" at bounding box center [466, 266] width 98 height 20
click at [408, 269] on input "Constant" at bounding box center [408, 269] width 0 height 0
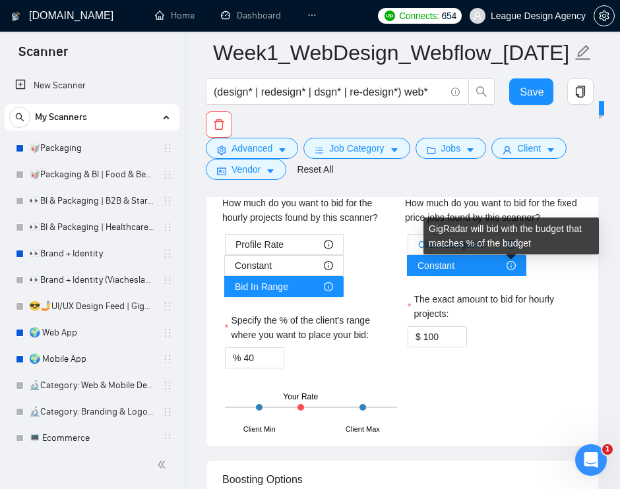
click at [506, 249] on icon "info-circle" at bounding box center [510, 244] width 9 height 9
click at [408, 248] on input "Client Budget %" at bounding box center [408, 248] width 0 height 0
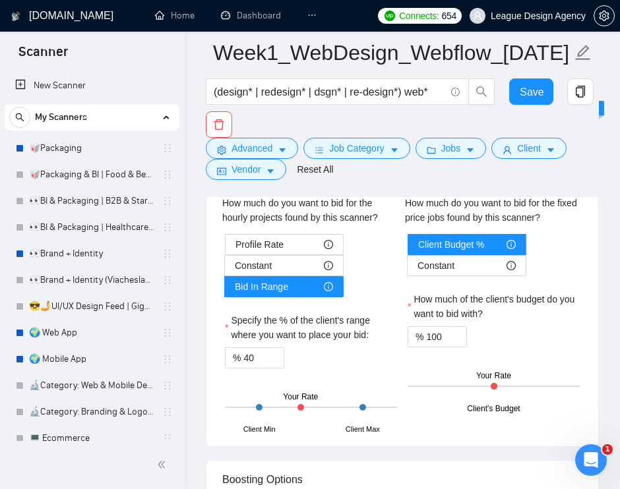
click at [559, 276] on div "Client Budget % Constant" at bounding box center [494, 255] width 172 height 42
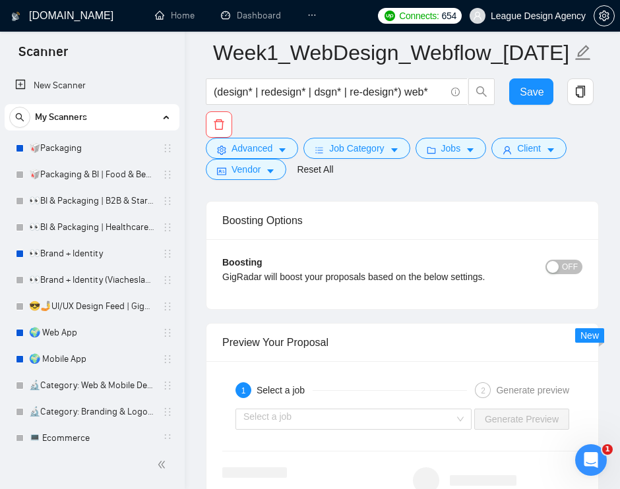
scroll to position [2752, 0]
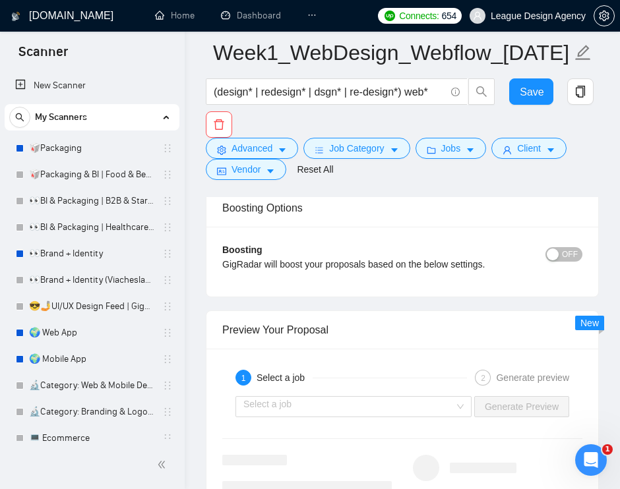
click at [558, 262] on button "OFF" at bounding box center [563, 254] width 37 height 15
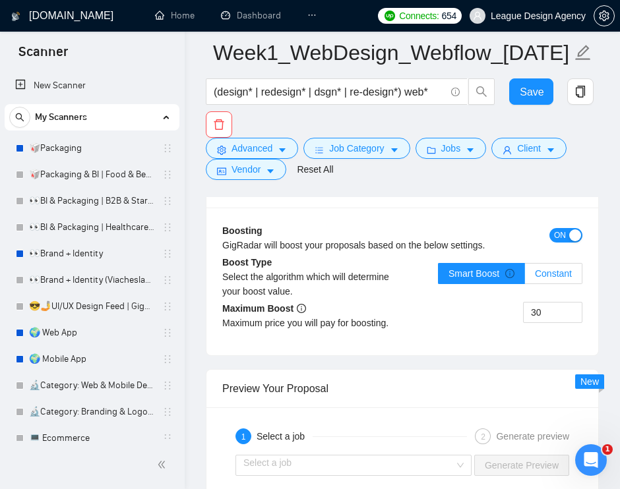
scroll to position [2770, 0]
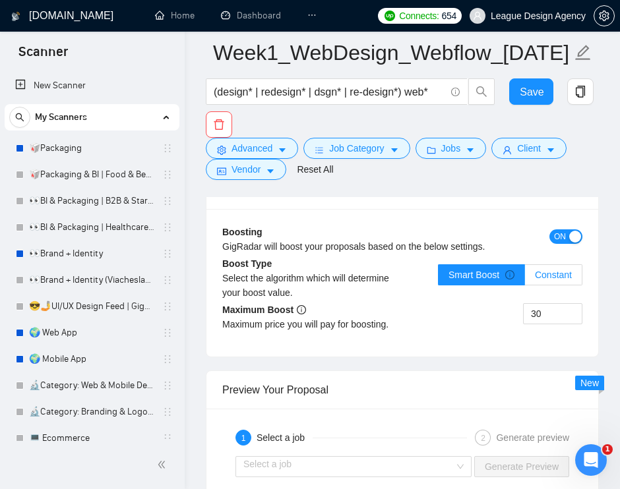
click at [553, 280] on span "Constant" at bounding box center [553, 275] width 37 height 11
click at [525, 278] on input "Constant" at bounding box center [525, 278] width 0 height 0
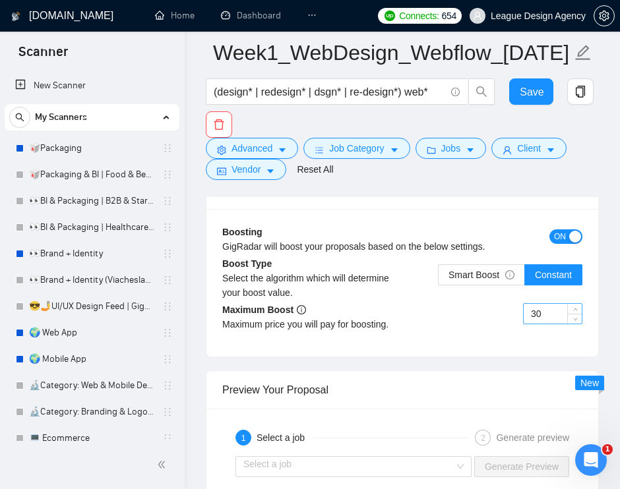
click at [553, 324] on input "30" at bounding box center [553, 314] width 58 height 20
drag, startPoint x: 553, startPoint y: 349, endPoint x: 537, endPoint y: 357, distance: 17.4
click at [537, 324] on input "30" at bounding box center [553, 314] width 58 height 20
click at [491, 280] on span "Smart Boost" at bounding box center [481, 275] width 66 height 11
click at [439, 278] on input "Smart Boost" at bounding box center [439, 278] width 0 height 0
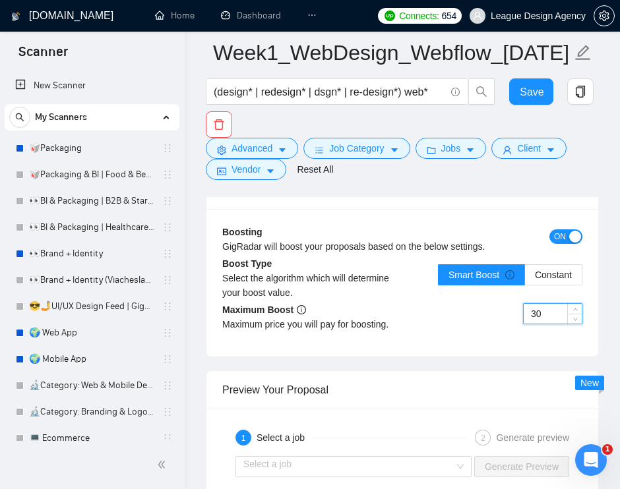
drag, startPoint x: 547, startPoint y: 348, endPoint x: 526, endPoint y: 348, distance: 21.8
click at [526, 324] on input "30" at bounding box center [553, 314] width 58 height 20
click at [547, 324] on input "30" at bounding box center [553, 314] width 58 height 20
click at [555, 280] on span "Constant" at bounding box center [553, 275] width 37 height 11
click at [525, 278] on input "Constant" at bounding box center [525, 278] width 0 height 0
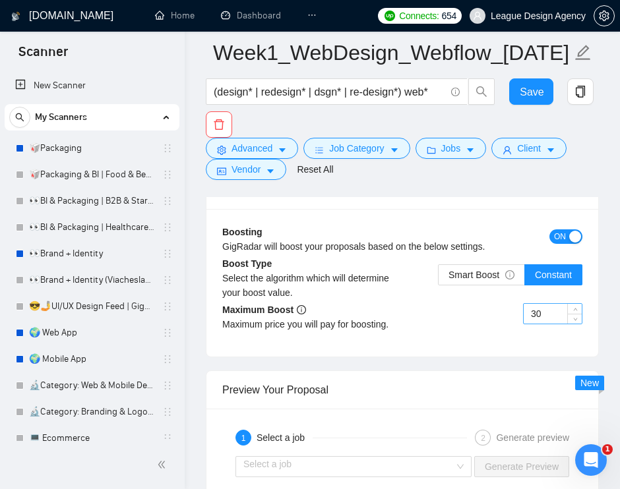
click at [551, 324] on input "30" at bounding box center [553, 314] width 58 height 20
drag, startPoint x: 550, startPoint y: 348, endPoint x: 510, endPoint y: 348, distance: 40.2
click at [510, 340] on div "30" at bounding box center [492, 321] width 180 height 37
click at [487, 263] on div "Boosting GigRadar will boost your proposals based on the below settings." at bounding box center [357, 244] width 270 height 38
click at [508, 286] on label "Smart Boost" at bounding box center [481, 274] width 87 height 21
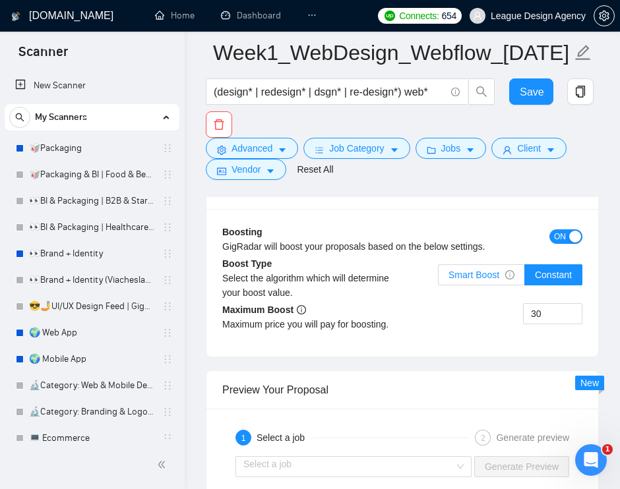
click at [439, 278] on input "Smart Boost" at bounding box center [439, 278] width 0 height 0
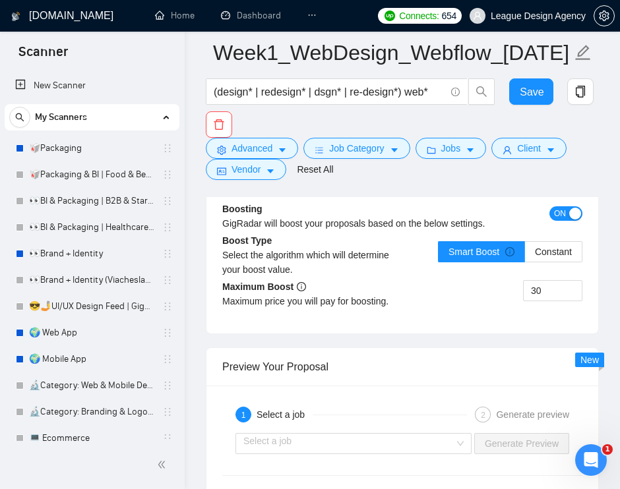
scroll to position [2793, 0]
click at [561, 220] on span "ON" at bounding box center [560, 213] width 12 height 15
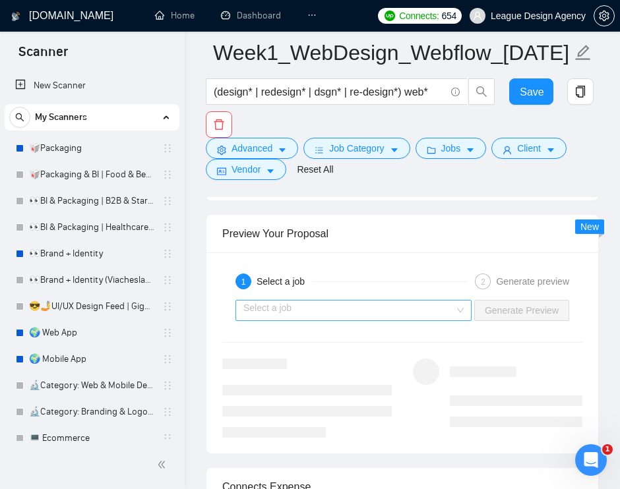
scroll to position [2917, 0]
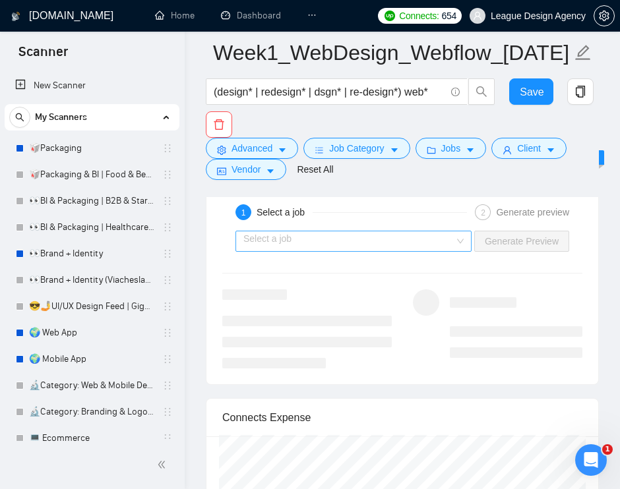
click at [444, 251] on input "search" at bounding box center [348, 241] width 211 height 20
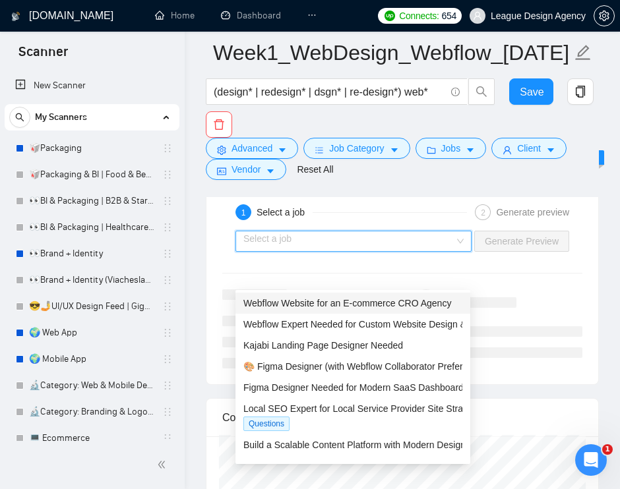
click at [425, 306] on span "Webflow Website for an E-commerce CRO Agency" at bounding box center [347, 303] width 208 height 11
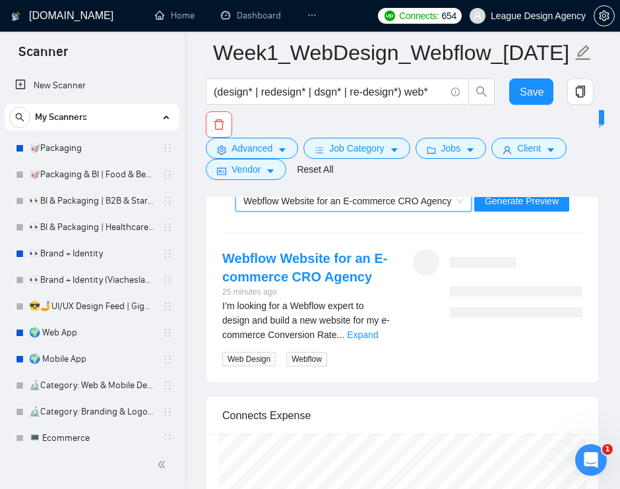
scroll to position [2971, 0]
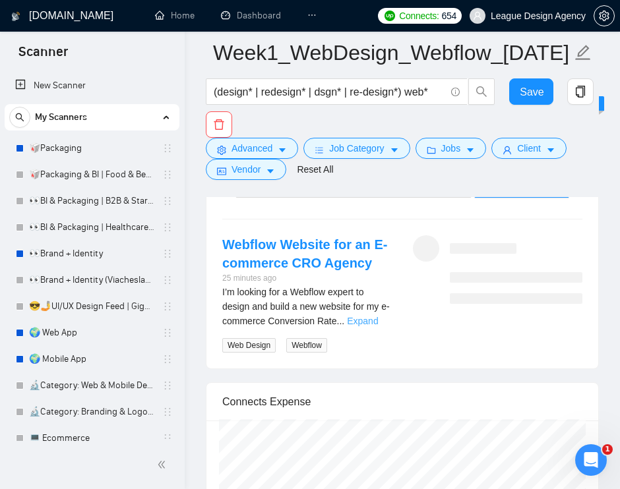
click at [367, 326] on link "Expand" at bounding box center [362, 321] width 31 height 11
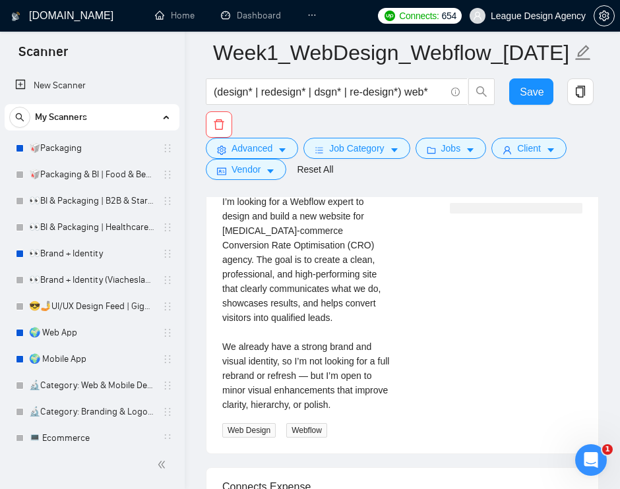
scroll to position [2952, 0]
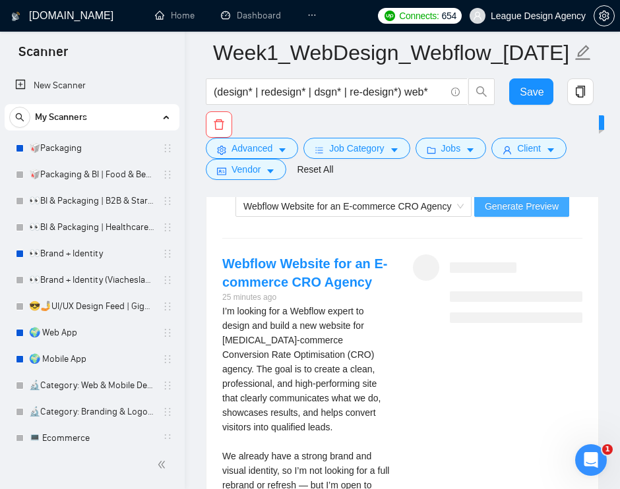
click at [517, 214] on span "Generate Preview" at bounding box center [522, 206] width 74 height 15
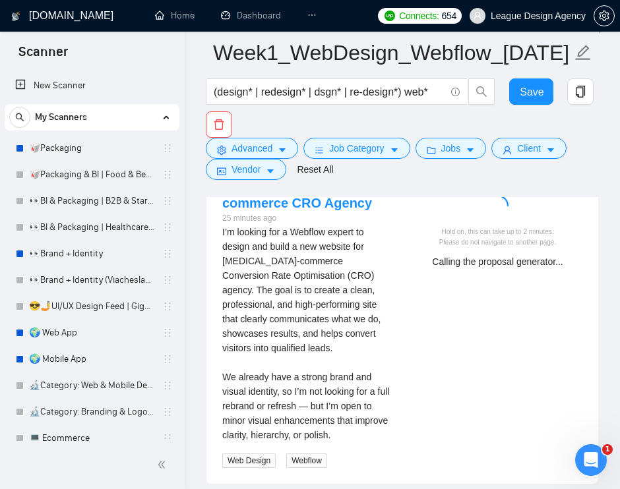
scroll to position [3043, 0]
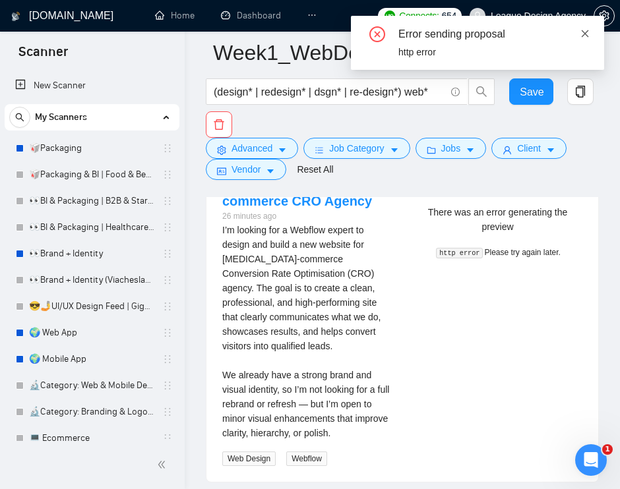
click at [582, 29] on icon "close" at bounding box center [584, 33] width 9 height 9
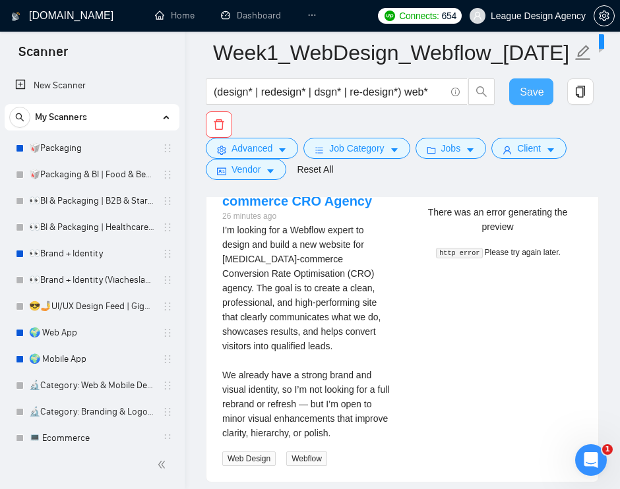
click at [533, 89] on span "Save" at bounding box center [532, 92] width 24 height 16
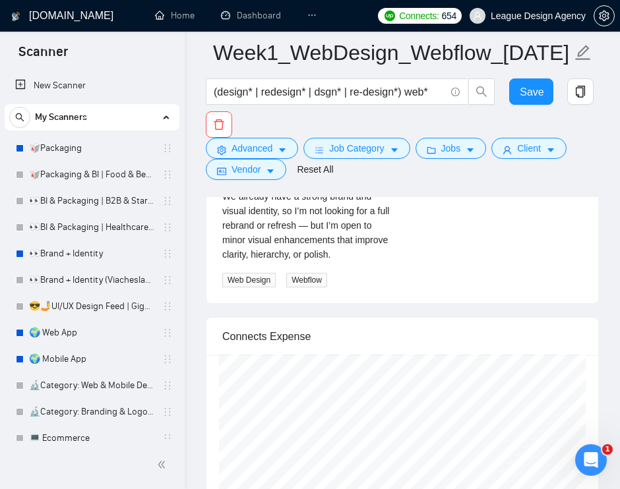
scroll to position [2970, 0]
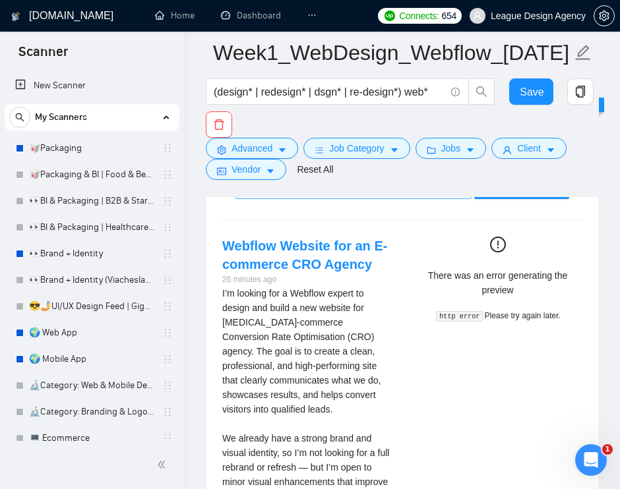
click at [448, 194] on span "Webflow Website for an E-commerce CRO Agency" at bounding box center [347, 188] width 208 height 11
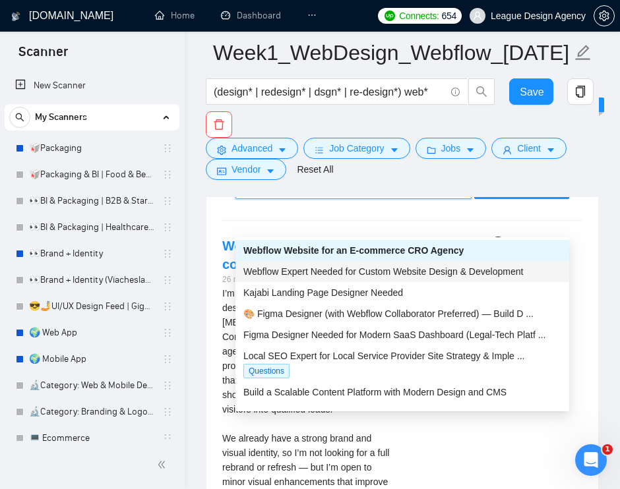
click at [365, 270] on span "Webflow Expert Needed for Custom Website Design & Development" at bounding box center [383, 271] width 280 height 11
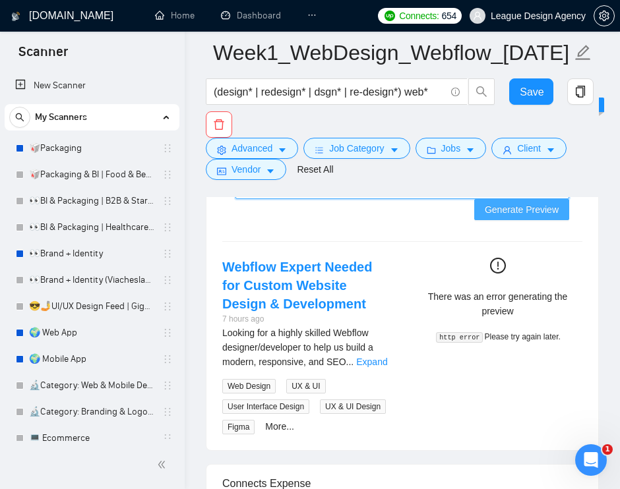
click at [518, 217] on span "Generate Preview" at bounding box center [522, 209] width 74 height 15
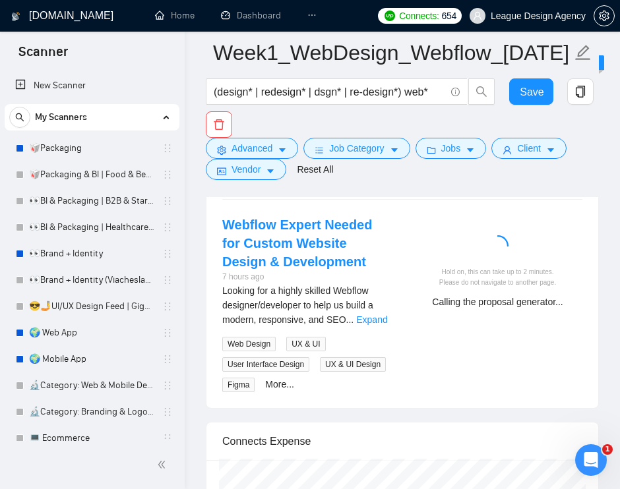
scroll to position [3017, 0]
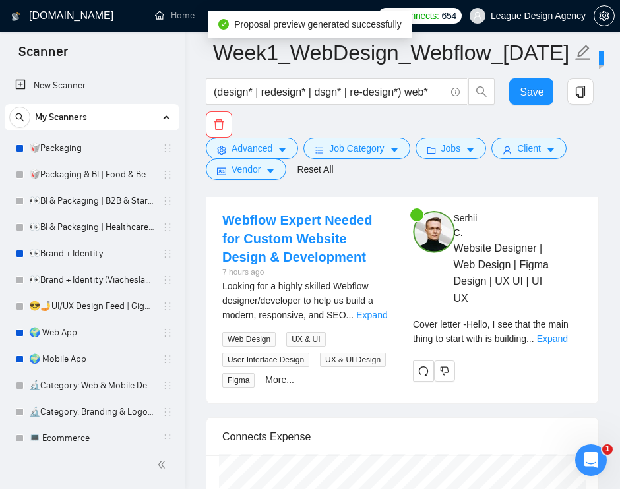
drag, startPoint x: 594, startPoint y: 306, endPoint x: 519, endPoint y: 374, distance: 101.3
click at [519, 344] on span "Cover letter - Hello, I see that the main thing to start with is building" at bounding box center [491, 331] width 156 height 25
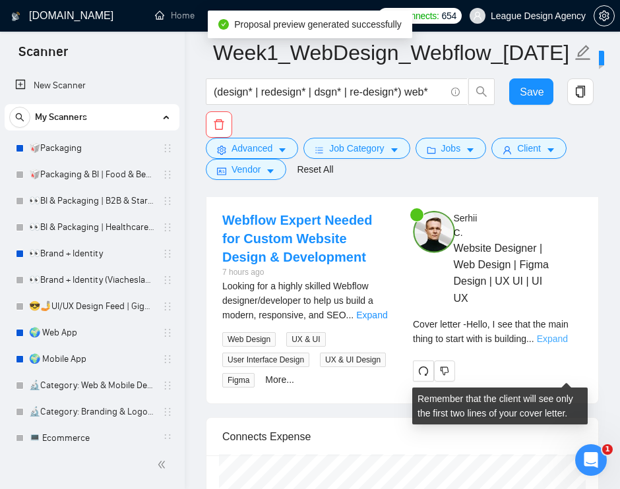
click at [551, 344] on link "Expand" at bounding box center [552, 339] width 31 height 11
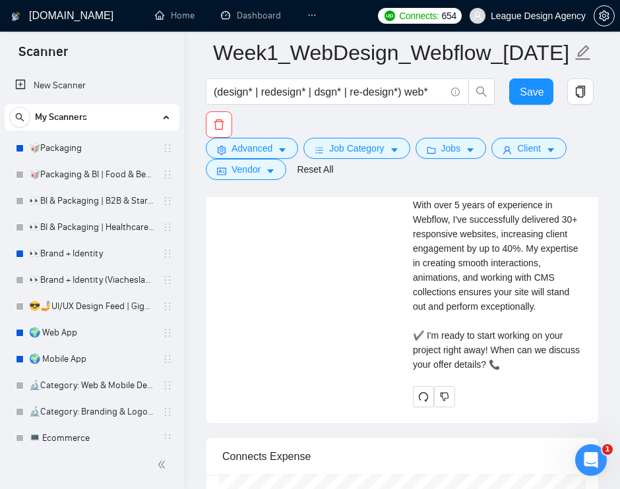
scroll to position [3262, 0]
drag, startPoint x: 551, startPoint y: 285, endPoint x: 530, endPoint y: 285, distance: 21.1
click at [530, 285] on div "Cover letter Hello, I see that the main thing to start with is building a moder…" at bounding box center [497, 227] width 169 height 290
click at [533, 289] on div "Cover letter Hello, I see that the main thing to start with is building a moder…" at bounding box center [497, 227] width 169 height 290
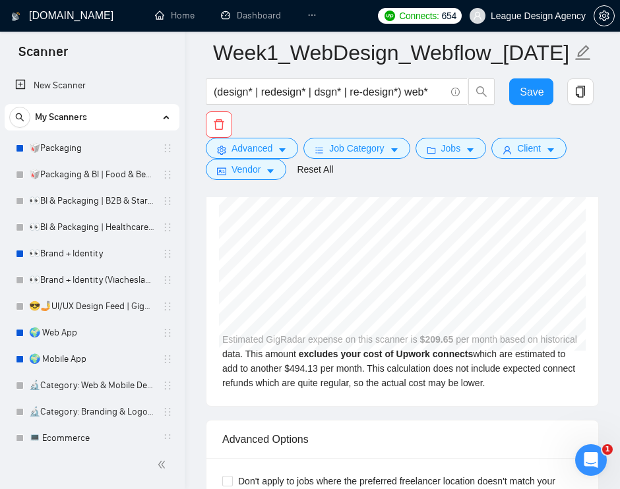
scroll to position [3544, 0]
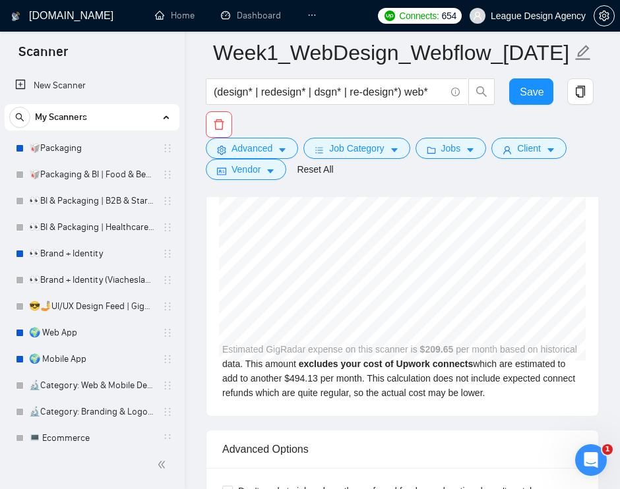
drag, startPoint x: 325, startPoint y: 227, endPoint x: 224, endPoint y: 223, distance: 101.0
click at [224, 195] on div "Connects Expense" at bounding box center [402, 176] width 360 height 38
click at [391, 195] on div "Connects Expense" at bounding box center [402, 176] width 360 height 38
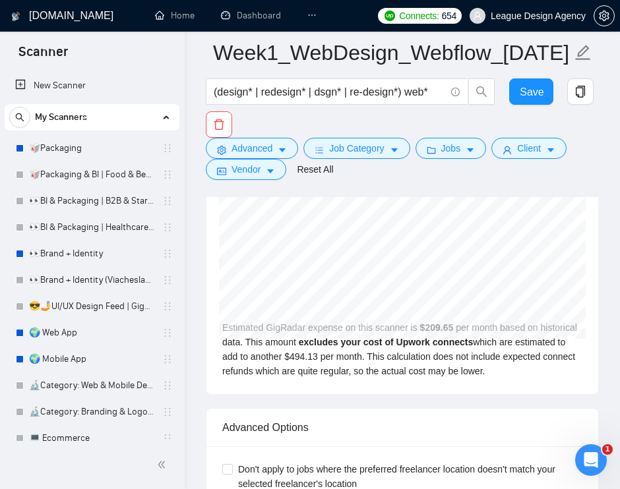
scroll to position [3604, 0]
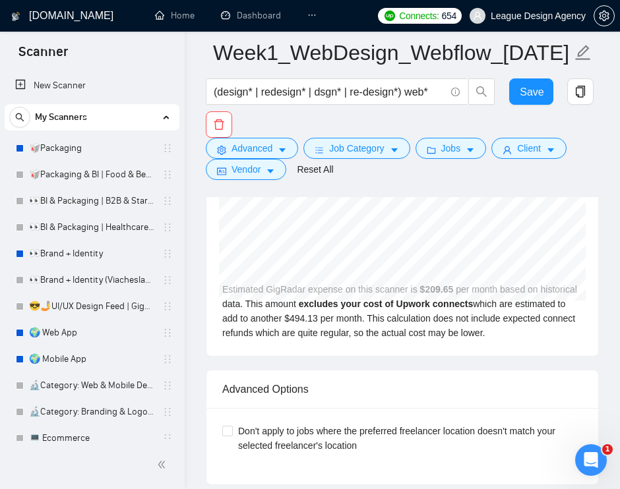
click at [363, 356] on div "Jul 2025 GigRadar $242.90 Upwork Connects $572.49 Estimated GigRadar expense on…" at bounding box center [402, 246] width 392 height 222
drag, startPoint x: 363, startPoint y: 369, endPoint x: 348, endPoint y: 369, distance: 15.2
click at [348, 356] on div "Jul 2025 GigRadar $242.90 Upwork Connects $572.49 Estimated GigRadar expense on…" at bounding box center [402, 246] width 392 height 222
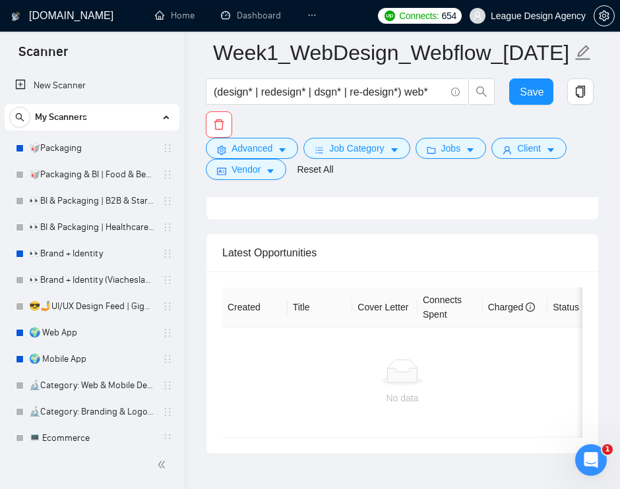
scroll to position [3969, 0]
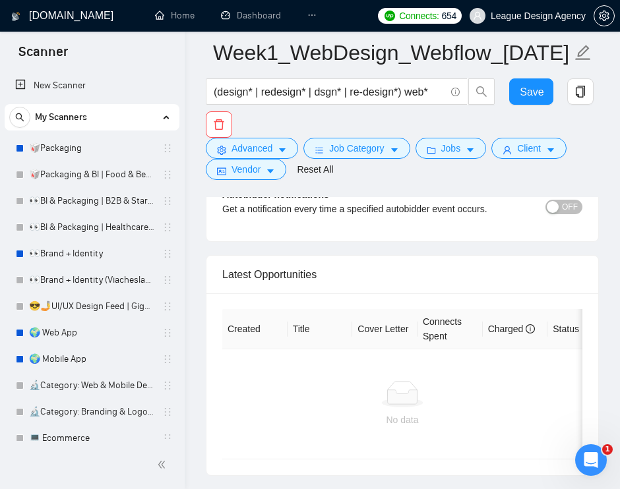
click at [564, 214] on span "OFF" at bounding box center [570, 207] width 16 height 15
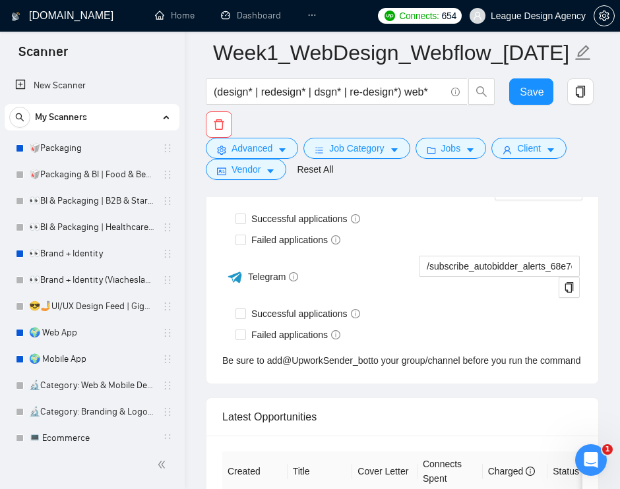
scroll to position [4020, 0]
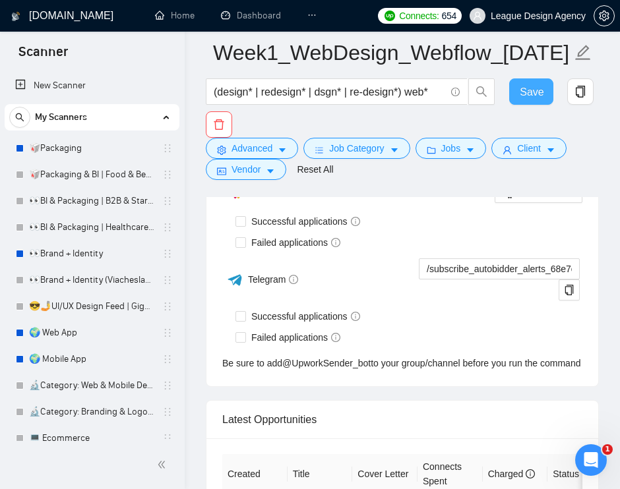
click at [537, 90] on span "Save" at bounding box center [532, 92] width 24 height 16
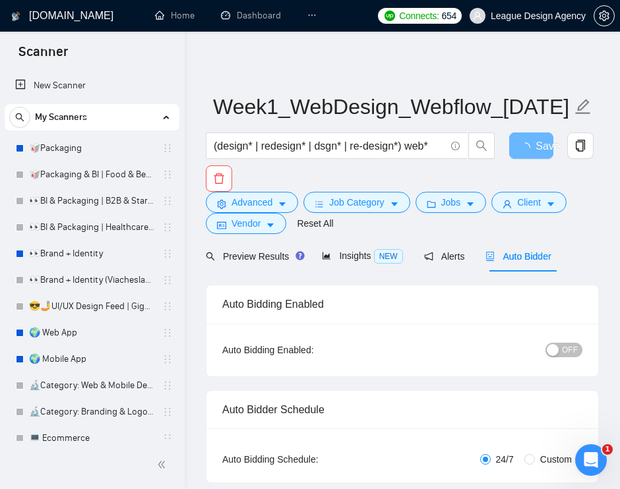
scroll to position [0, 0]
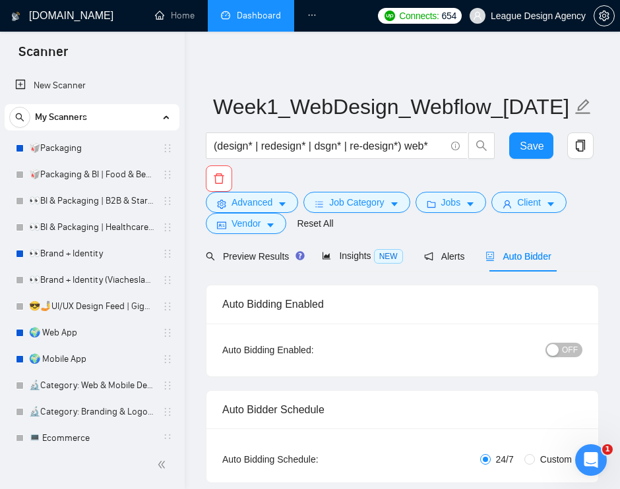
click at [251, 16] on link "Dashboard" at bounding box center [251, 15] width 60 height 11
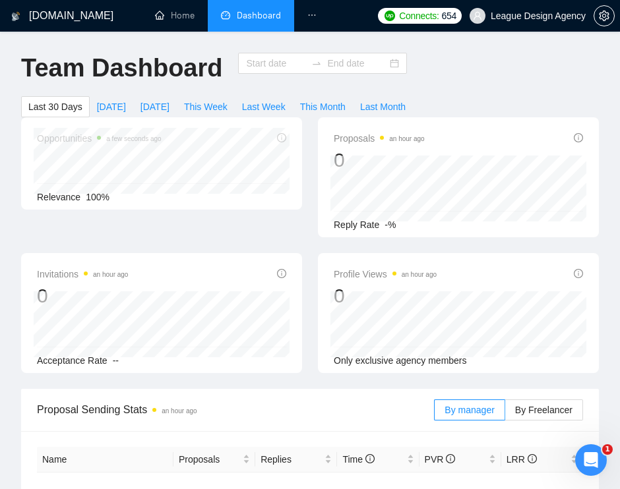
type input "2025-09-09"
type input "2025-10-09"
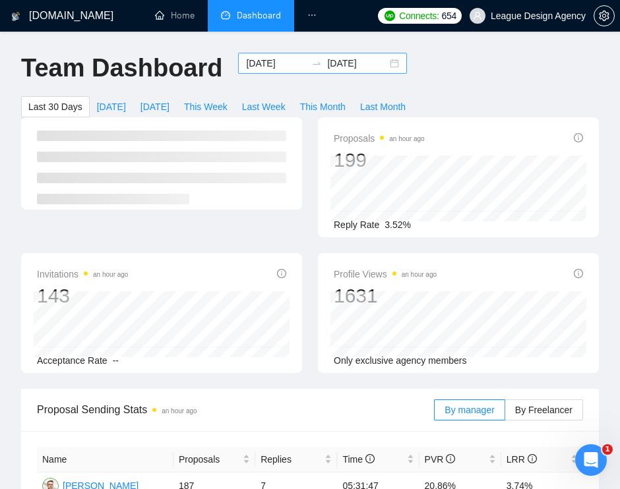
click at [268, 53] on div "2025-09-09 2025-10-09" at bounding box center [322, 63] width 169 height 21
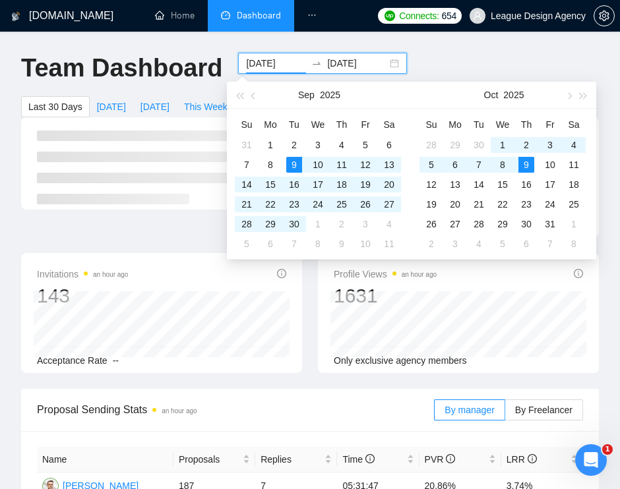
click at [260, 61] on input "2025-09-09" at bounding box center [276, 63] width 60 height 15
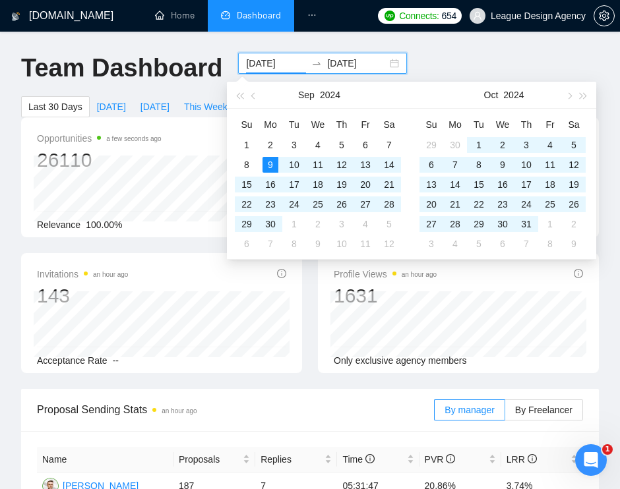
type input "2024-09-09"
click at [342, 61] on input "2025-10-09" at bounding box center [357, 63] width 60 height 15
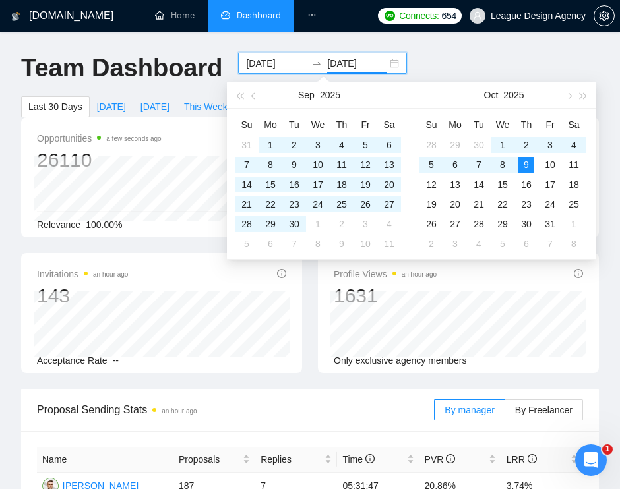
click at [338, 63] on input "2025-10-09" at bounding box center [357, 63] width 60 height 15
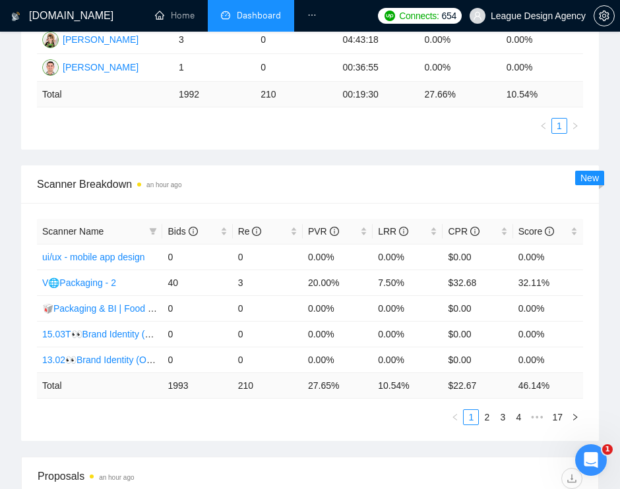
scroll to position [479, 0]
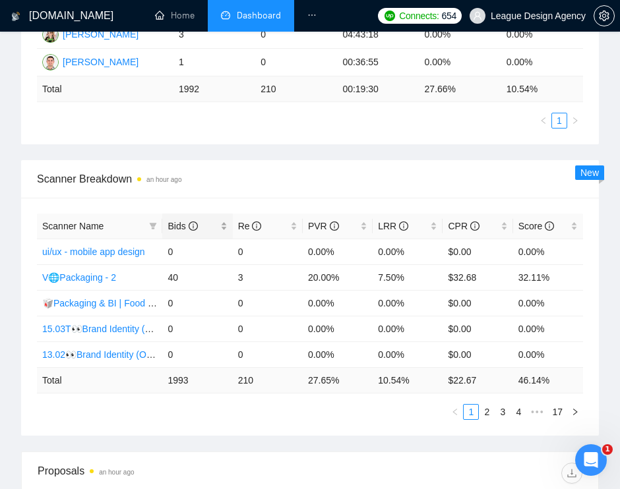
type input "2024-10-09"
click at [220, 227] on div "Bids" at bounding box center [196, 226] width 59 height 15
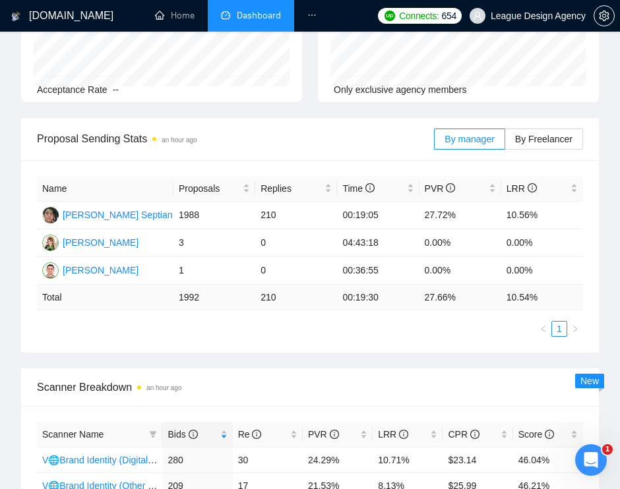
scroll to position [547, 0]
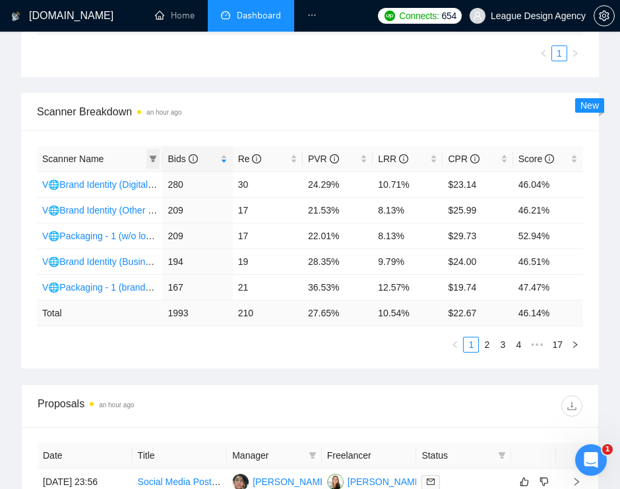
click at [153, 158] on icon "filter" at bounding box center [153, 159] width 7 height 7
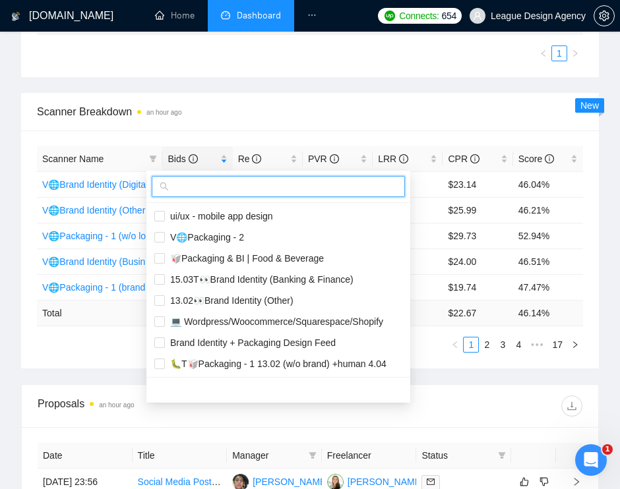
click at [193, 187] on input "text" at bounding box center [284, 186] width 226 height 15
type input "i"
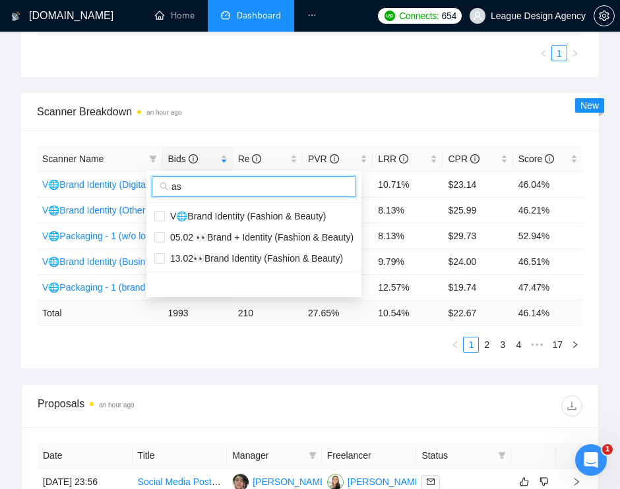
type input "a"
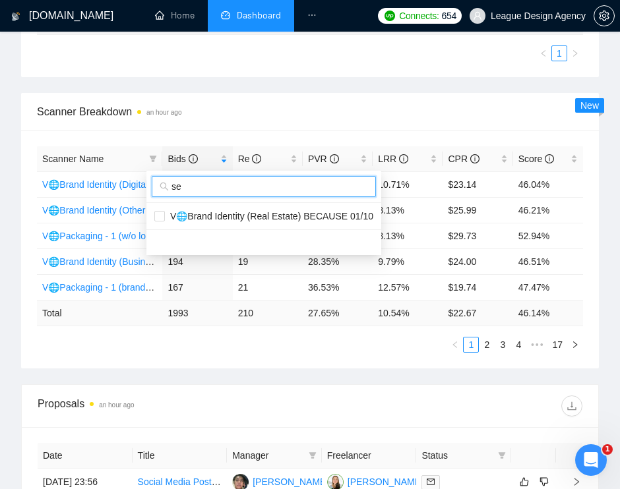
type input "s"
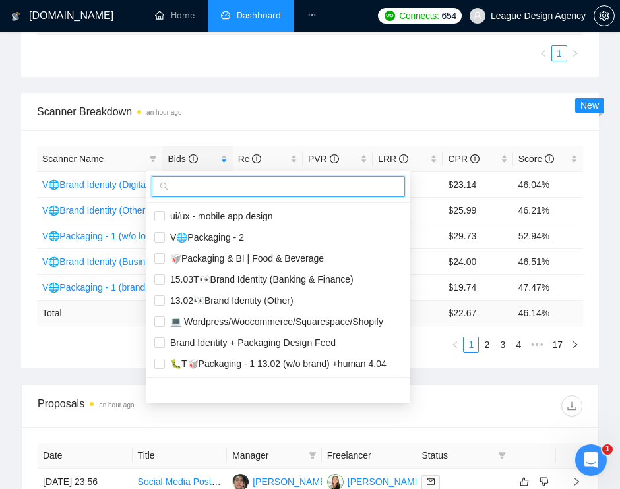
click at [241, 109] on span "Scanner Breakdown an hour ago" at bounding box center [310, 112] width 546 height 16
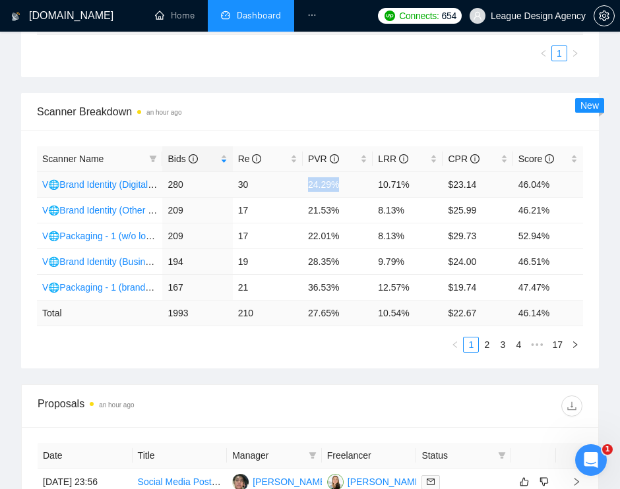
drag, startPoint x: 342, startPoint y: 188, endPoint x: 305, endPoint y: 187, distance: 37.0
click at [305, 187] on td "24.29%" at bounding box center [338, 184] width 70 height 26
click at [346, 184] on td "24.29%" at bounding box center [338, 184] width 70 height 26
drag, startPoint x: 347, startPoint y: 184, endPoint x: 299, endPoint y: 184, distance: 47.5
click at [299, 184] on tr "V🌐Brand Identity (Digital-3) 280 30 24.29% 10.71% $23.14 46.04%" at bounding box center [310, 184] width 546 height 26
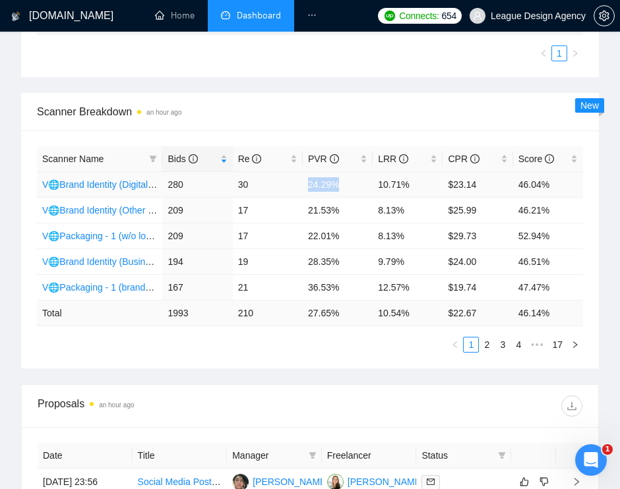
click at [314, 184] on td "24.29%" at bounding box center [338, 184] width 70 height 26
drag, startPoint x: 345, startPoint y: 185, endPoint x: 305, endPoint y: 185, distance: 40.2
click at [305, 185] on td "24.29%" at bounding box center [338, 184] width 70 height 26
drag, startPoint x: 421, startPoint y: 184, endPoint x: 384, endPoint y: 185, distance: 37.6
click at [384, 185] on td "10.71%" at bounding box center [408, 184] width 70 height 26
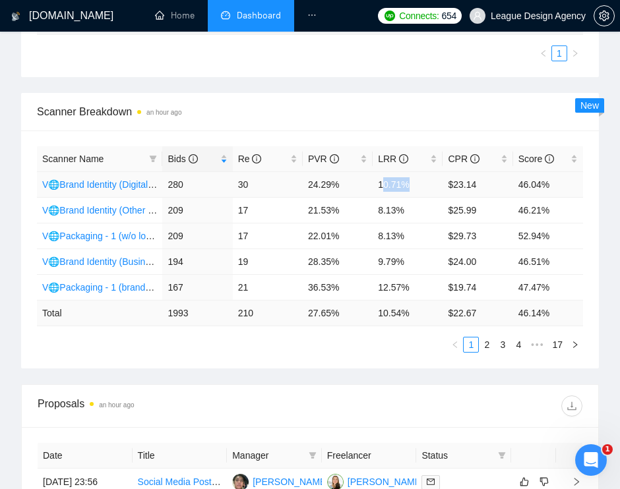
click at [400, 184] on td "10.71%" at bounding box center [408, 184] width 70 height 26
drag, startPoint x: 412, startPoint y: 184, endPoint x: 379, endPoint y: 185, distance: 33.0
click at [379, 185] on td "10.71%" at bounding box center [408, 184] width 70 height 26
click at [423, 194] on td "10.71%" at bounding box center [408, 184] width 70 height 26
drag, startPoint x: 489, startPoint y: 186, endPoint x: 442, endPoint y: 185, distance: 46.8
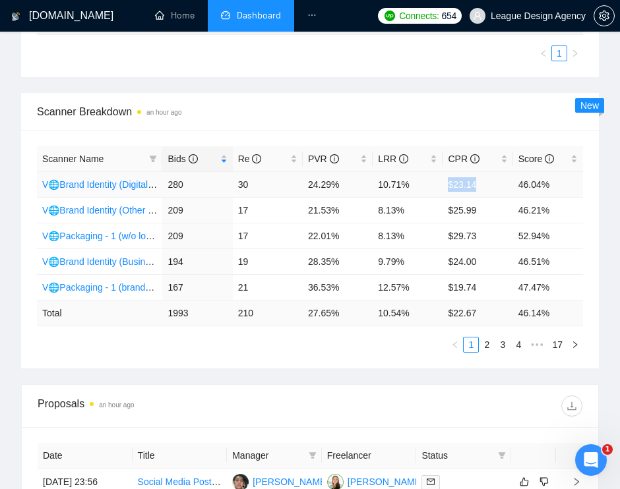
click at [442, 185] on tr "V🌐Brand Identity (Digital-3) 280 30 24.29% 10.71% $23.14 46.04%" at bounding box center [310, 184] width 546 height 26
click at [455, 196] on td "$23.14" at bounding box center [477, 184] width 70 height 26
drag, startPoint x: 447, startPoint y: 189, endPoint x: 471, endPoint y: 185, distance: 24.2
click at [471, 185] on td "$23.14" at bounding box center [477, 184] width 70 height 26
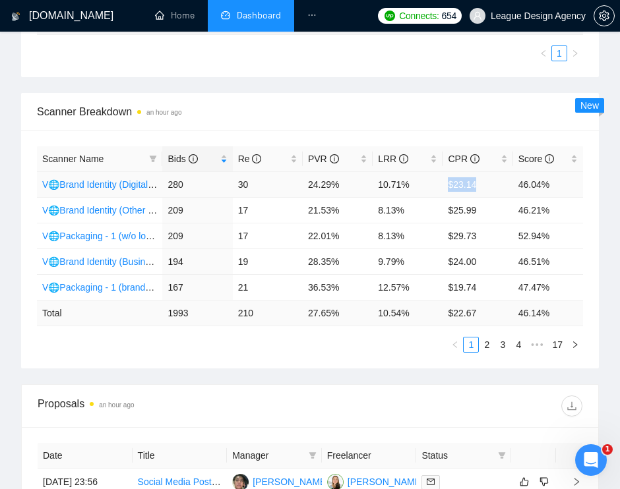
drag, startPoint x: 484, startPoint y: 186, endPoint x: 438, endPoint y: 185, distance: 46.2
click at [438, 185] on tr "V🌐Brand Identity (Digital-3) 280 30 24.29% 10.71% $23.14 46.04%" at bounding box center [310, 184] width 546 height 26
click at [267, 115] on span "Scanner Breakdown an hour ago" at bounding box center [310, 112] width 546 height 16
drag, startPoint x: 415, startPoint y: 190, endPoint x: 371, endPoint y: 190, distance: 44.2
click at [371, 190] on tr "V🌐Brand Identity (Digital-3) 280 30 24.29% 10.71% $23.14 46.04%" at bounding box center [310, 184] width 546 height 26
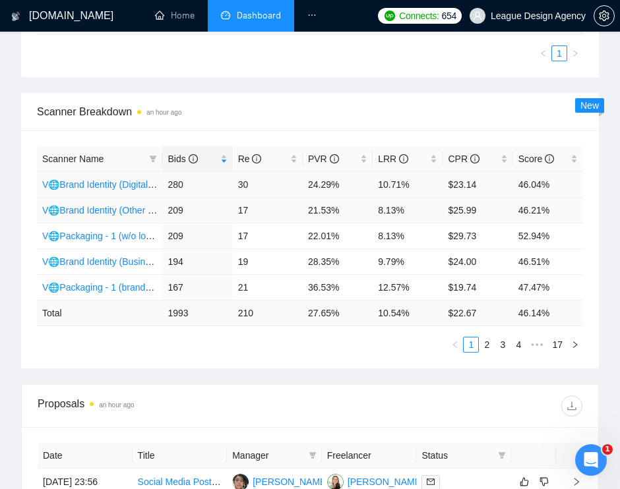
click at [450, 202] on td "$25.99" at bounding box center [477, 210] width 70 height 26
